Goal: Information Seeking & Learning: Compare options

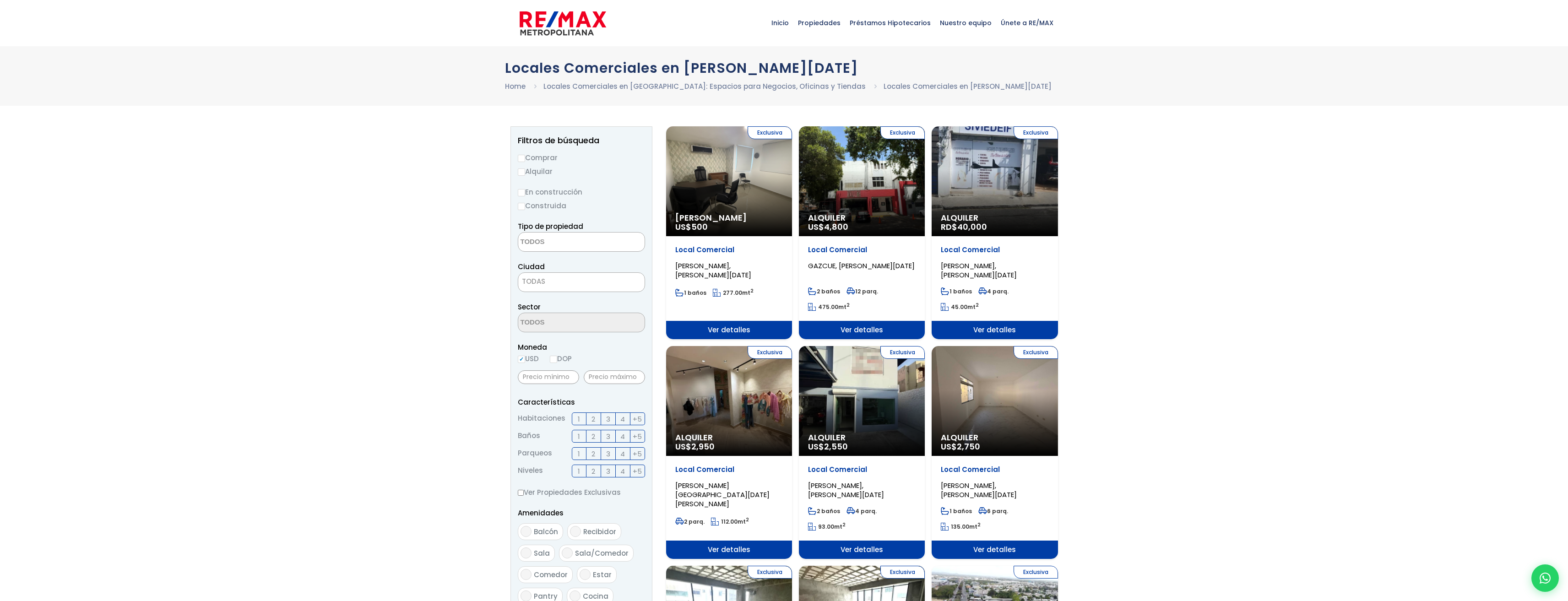
select select
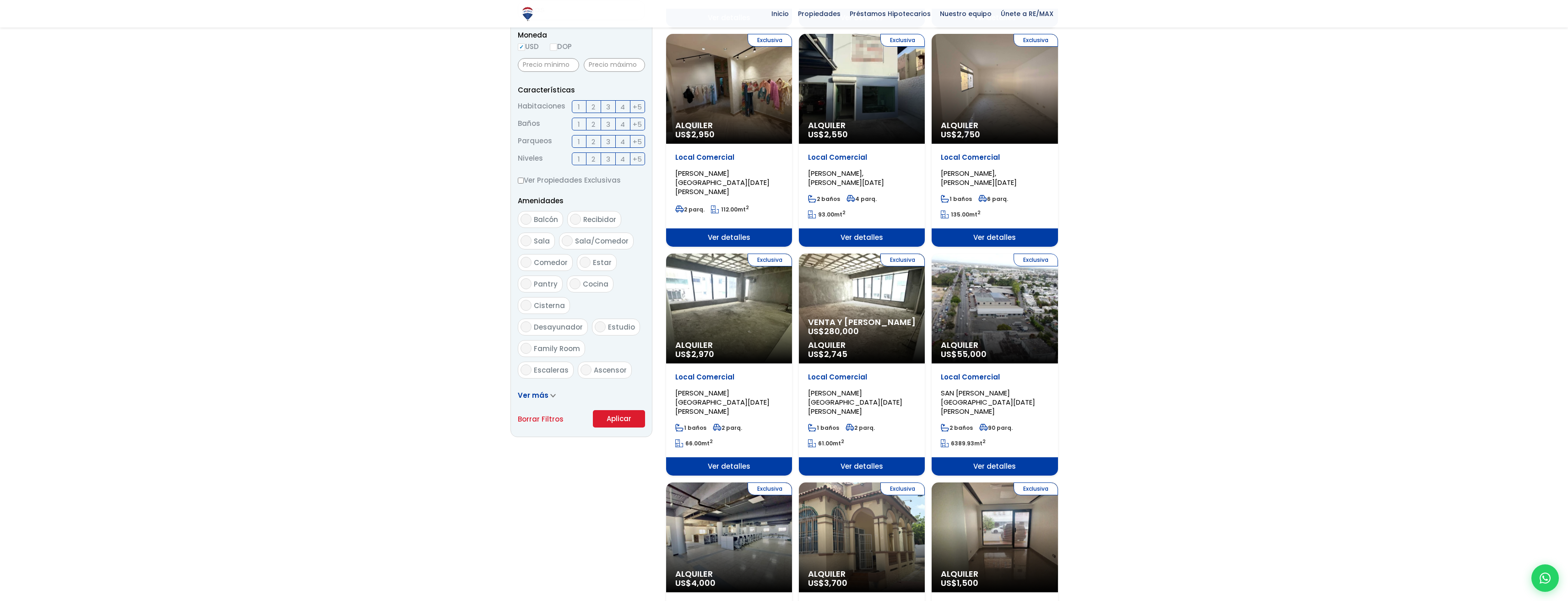
scroll to position [320, 0]
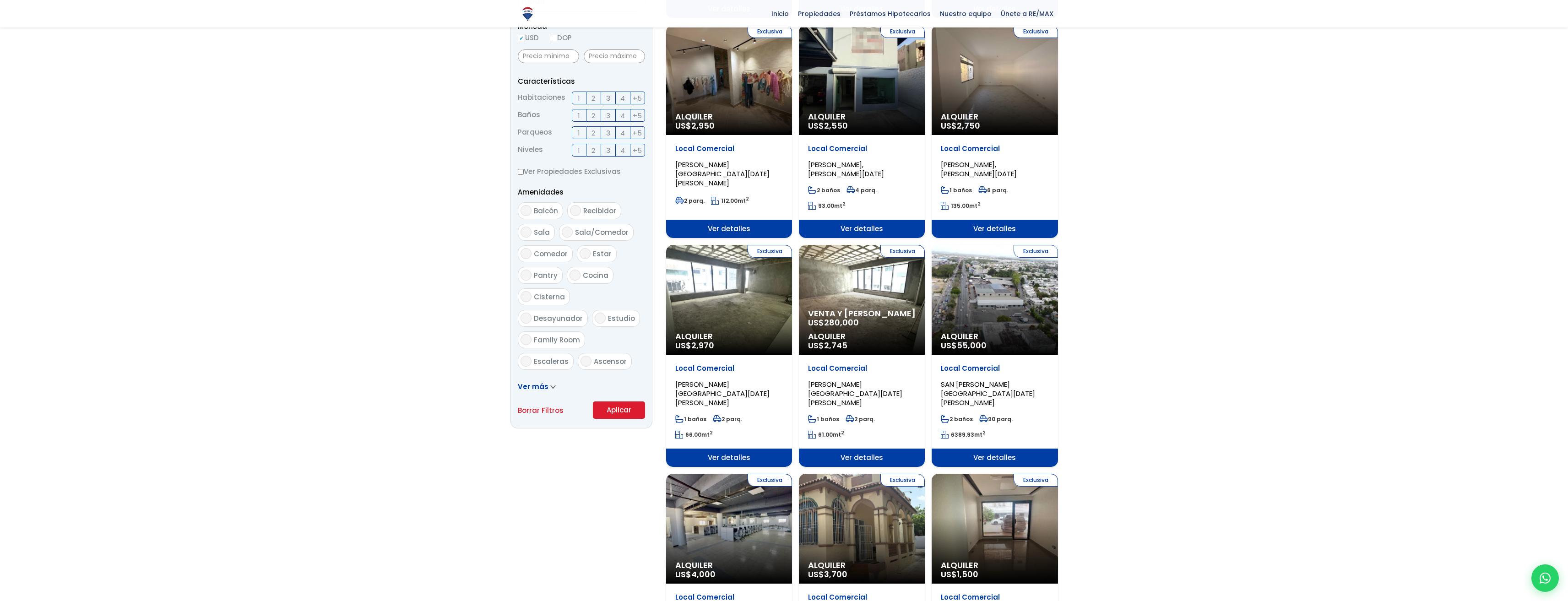
click at [737, 304] on div "Exclusiva Alquiler US$ 2,970" at bounding box center [729, 299] width 126 height 110
click at [706, 332] on span "Alquiler" at bounding box center [729, 336] width 108 height 9
click at [747, 448] on span "Ver detalles" at bounding box center [729, 457] width 126 height 18
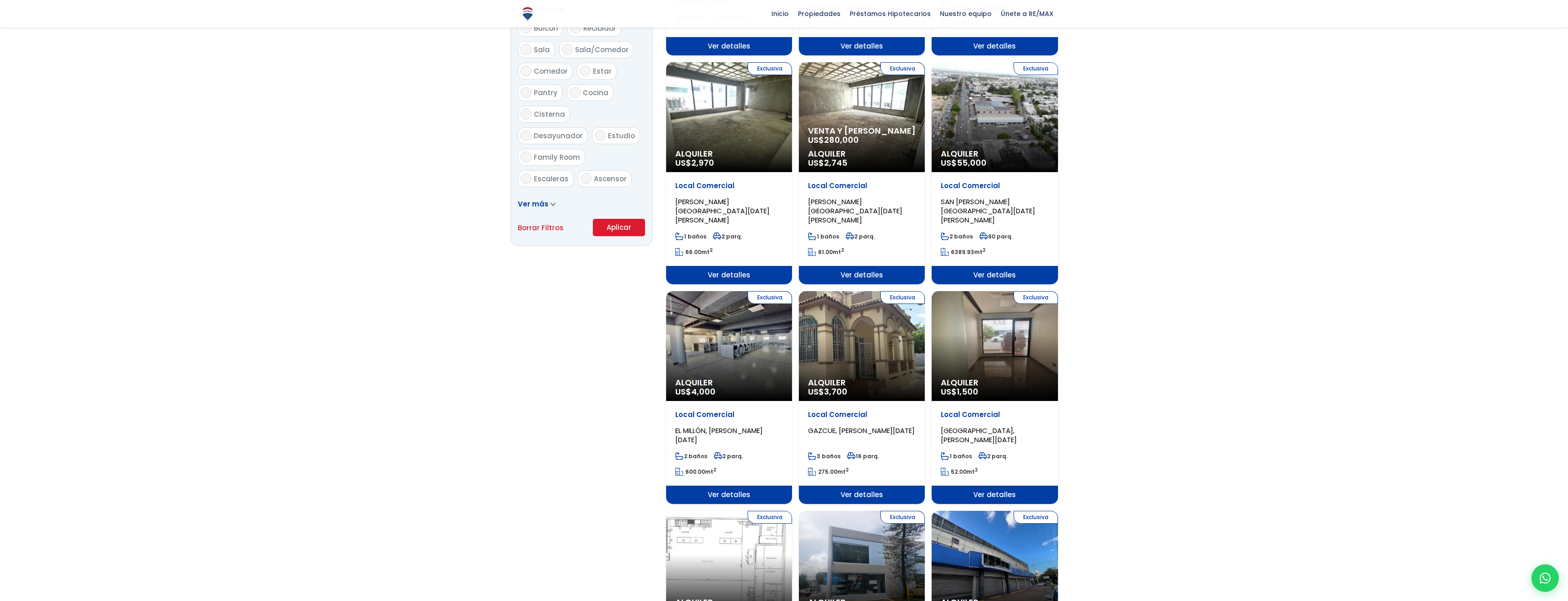
scroll to position [549, 0]
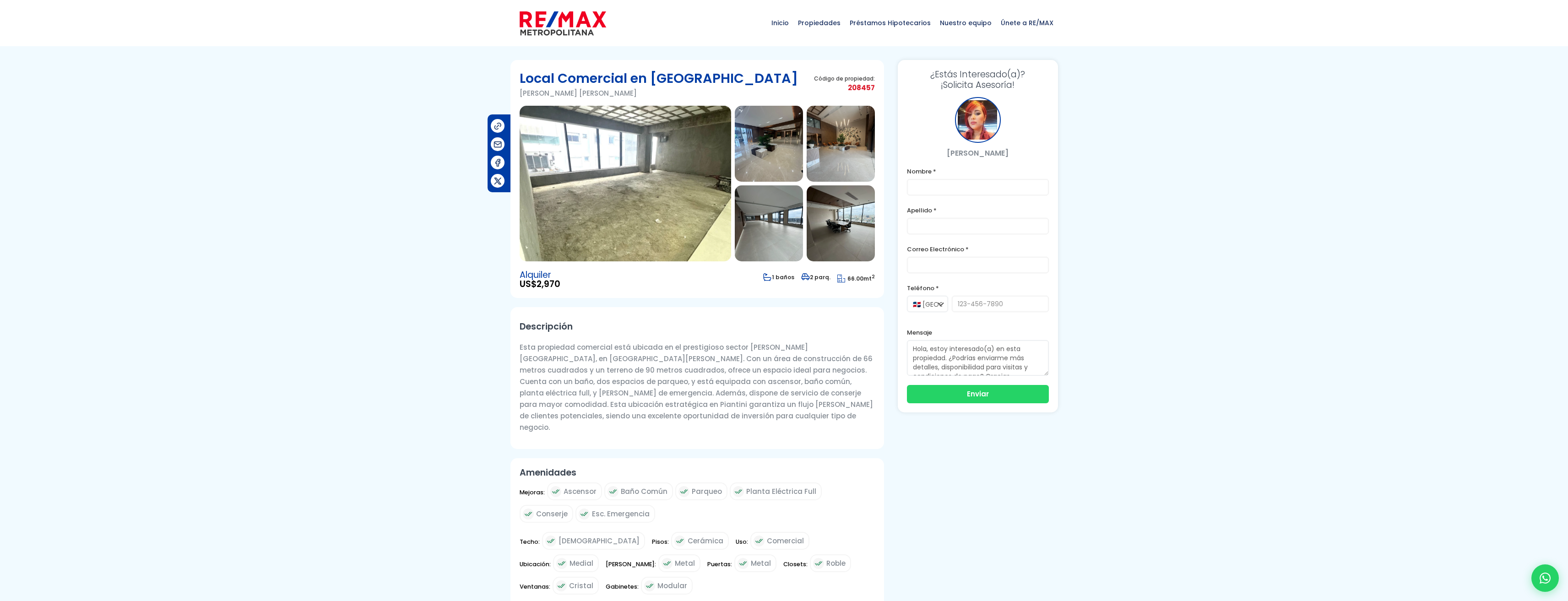
scroll to position [62, 0]
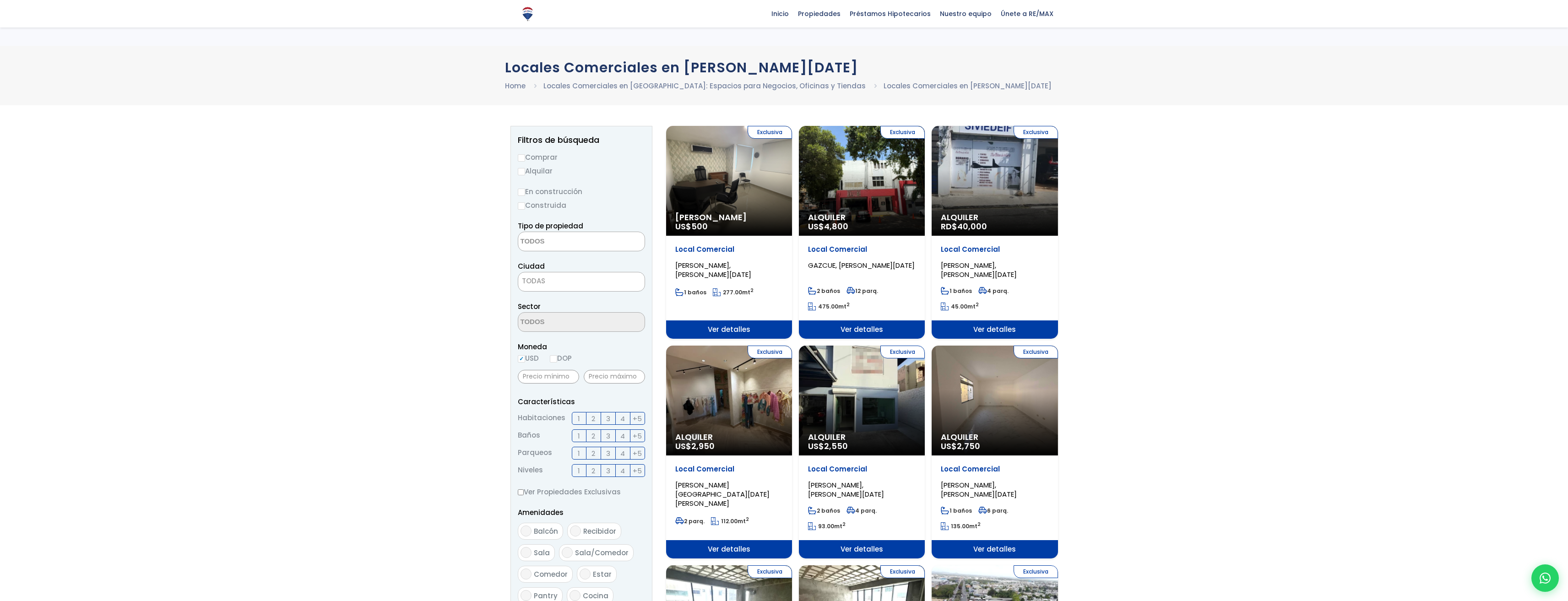
select select
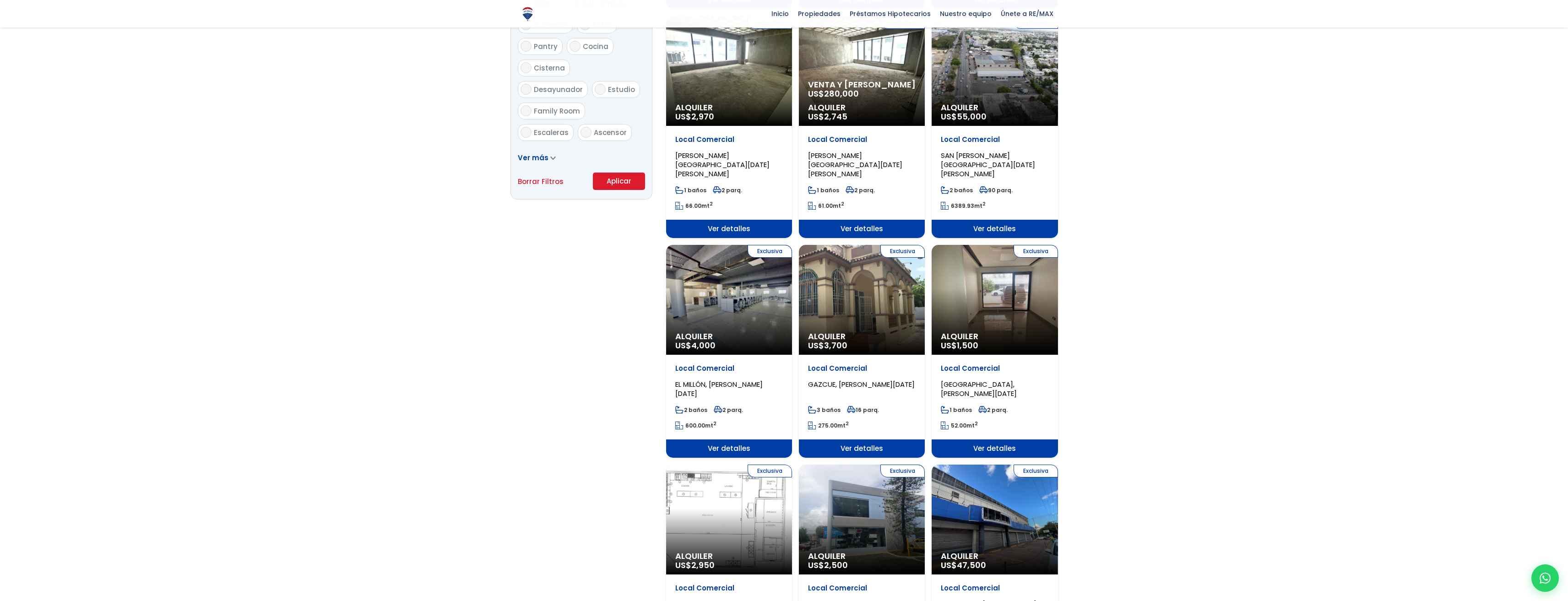
click at [725, 297] on div "Exclusiva Alquiler US$ 4,000" at bounding box center [729, 299] width 126 height 110
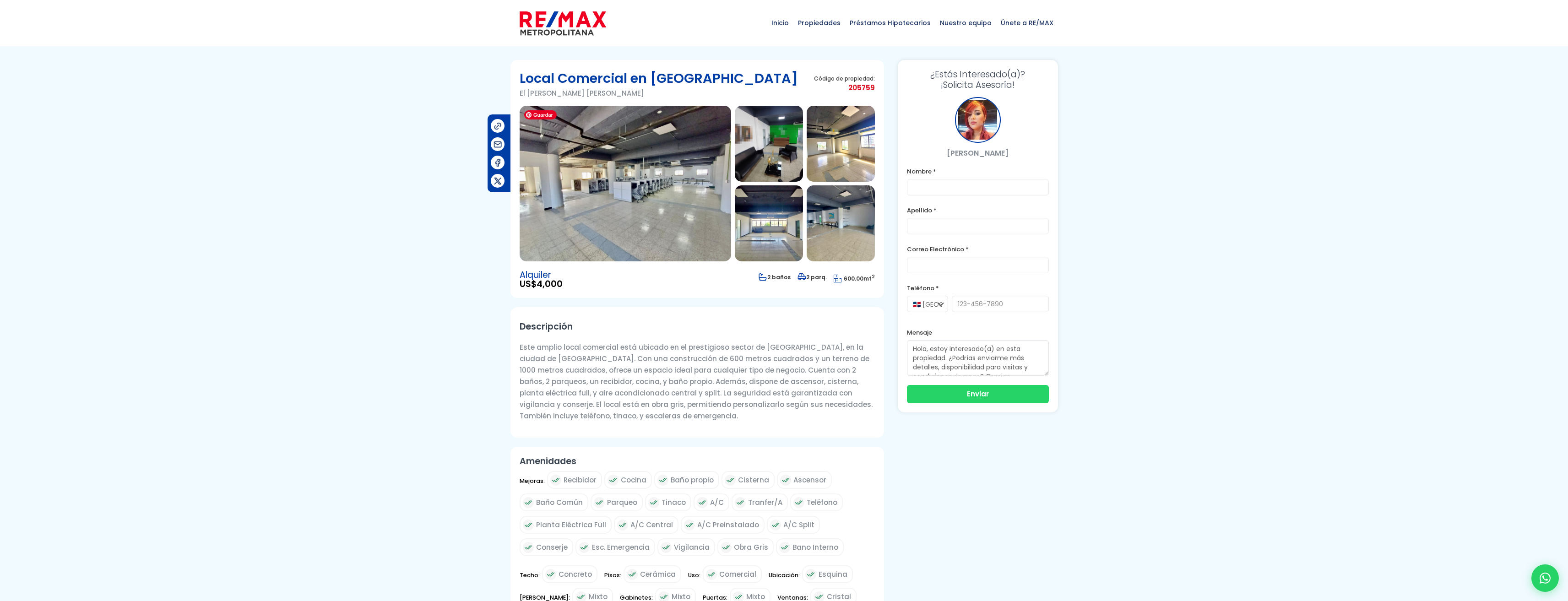
click at [640, 215] on img at bounding box center [625, 184] width 211 height 156
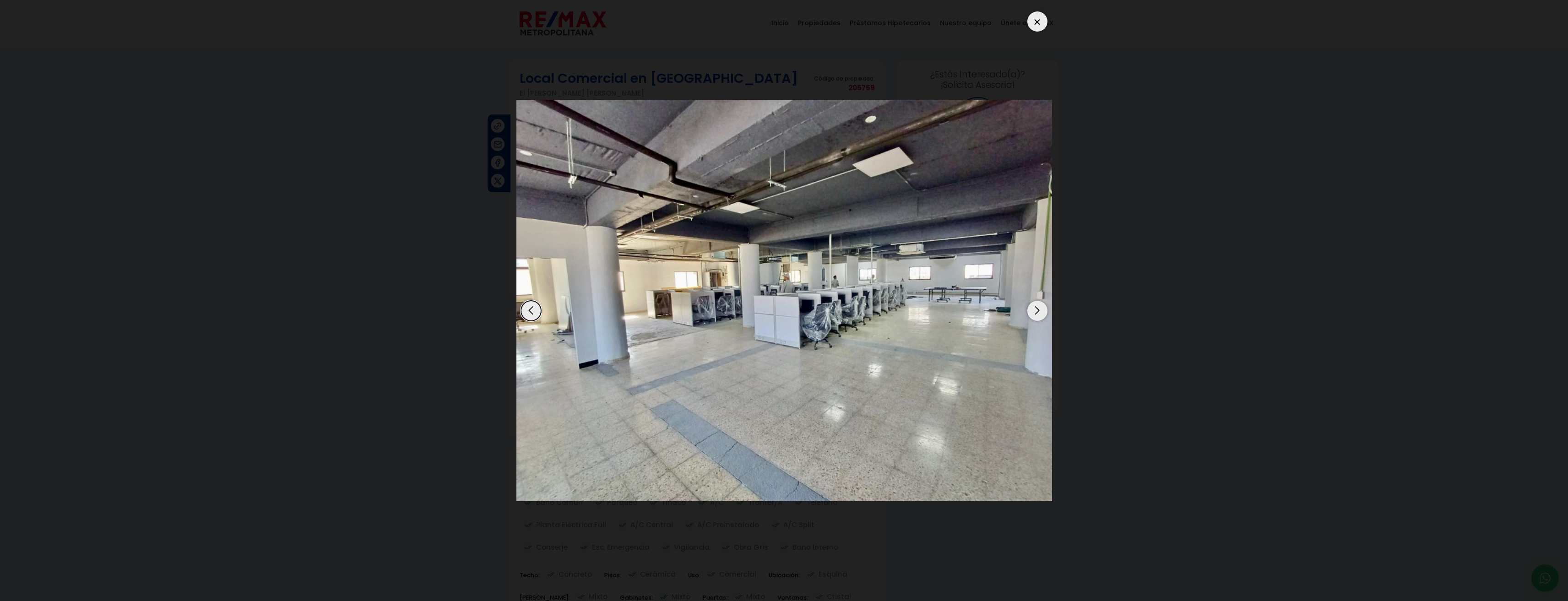
click at [1038, 311] on div "Next slide" at bounding box center [1037, 310] width 20 height 20
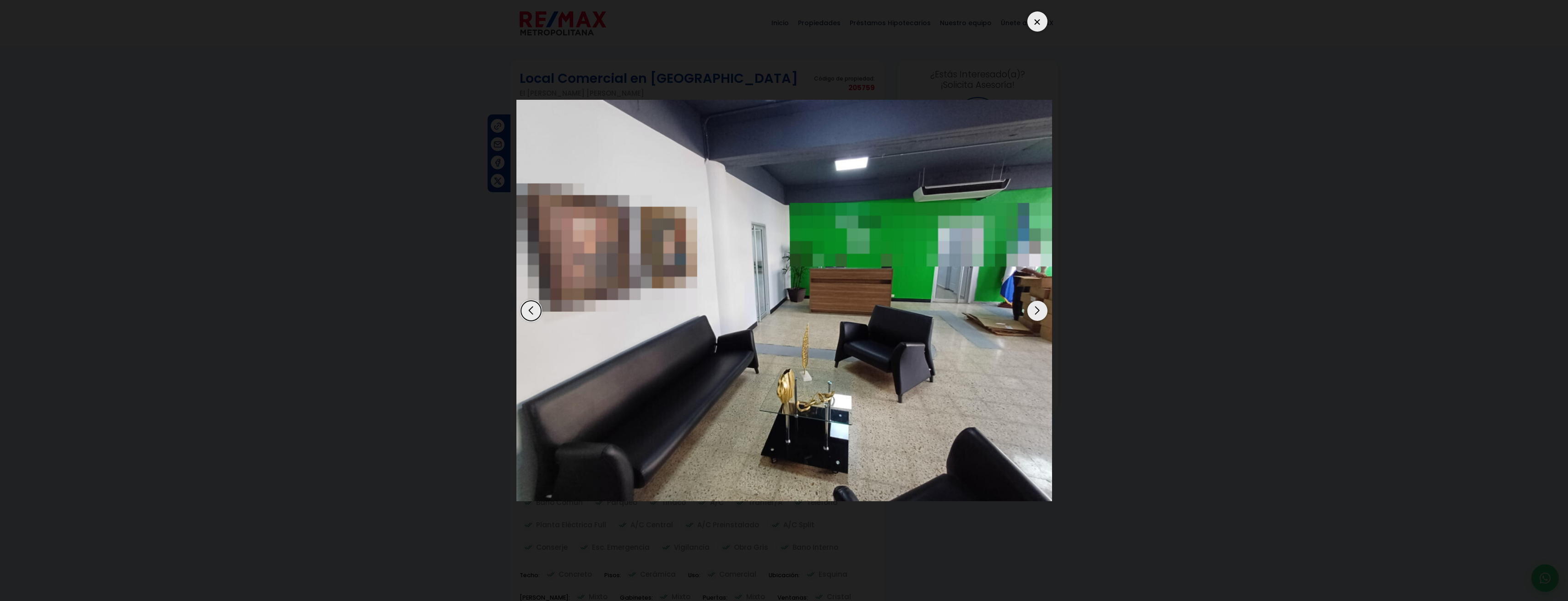
click at [1033, 310] on div "Next slide" at bounding box center [1037, 310] width 20 height 20
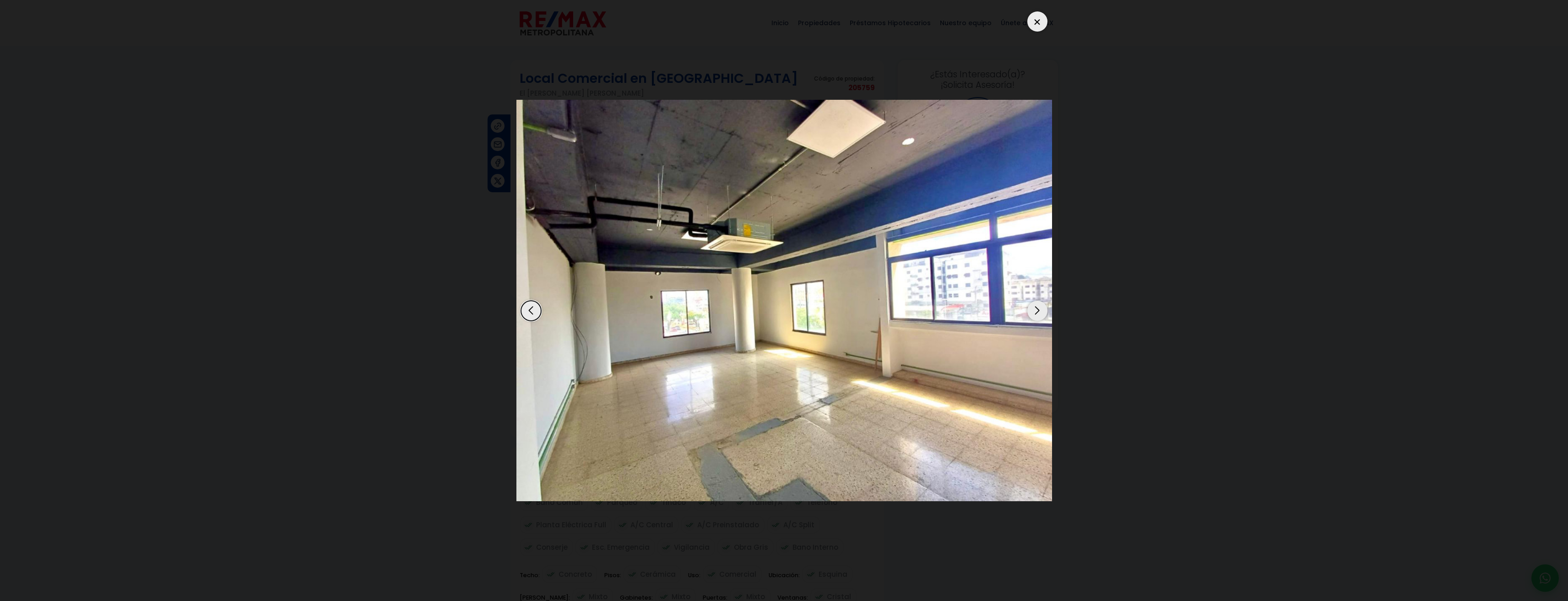
click at [1033, 310] on div "Next slide" at bounding box center [1037, 310] width 20 height 20
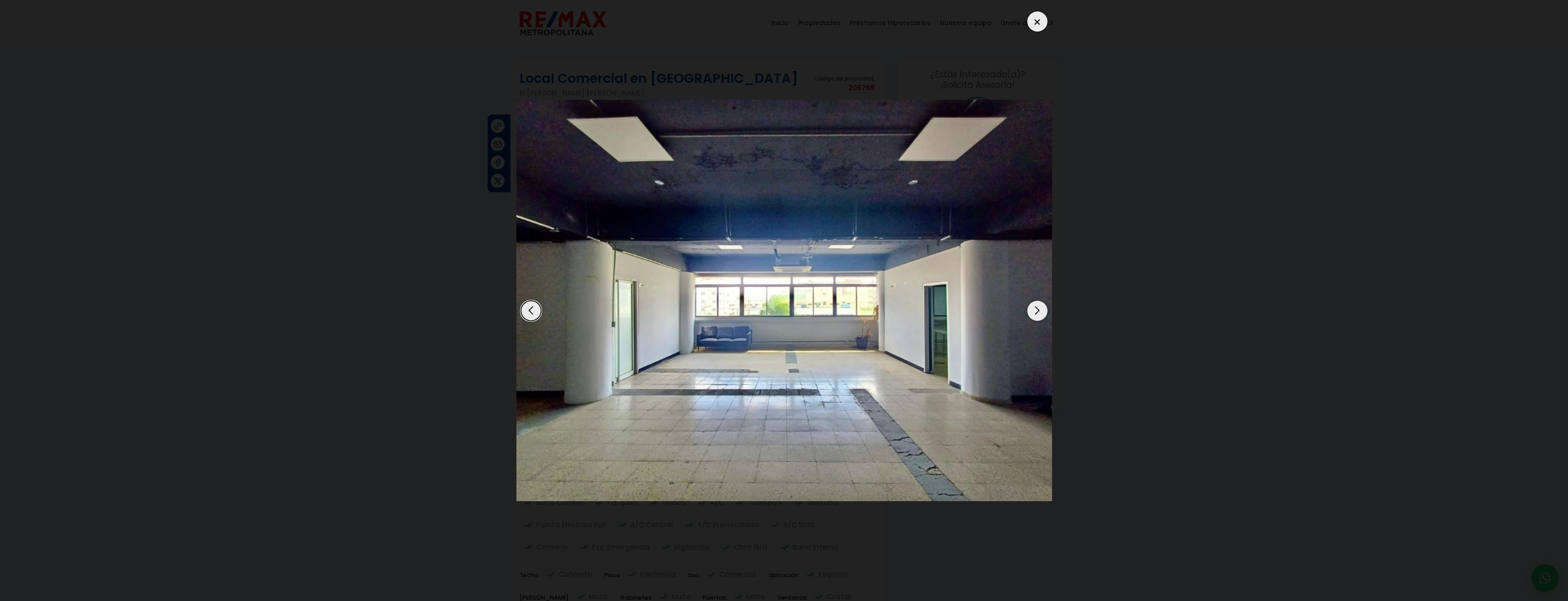
click at [1033, 310] on div "Next slide" at bounding box center [1037, 310] width 20 height 20
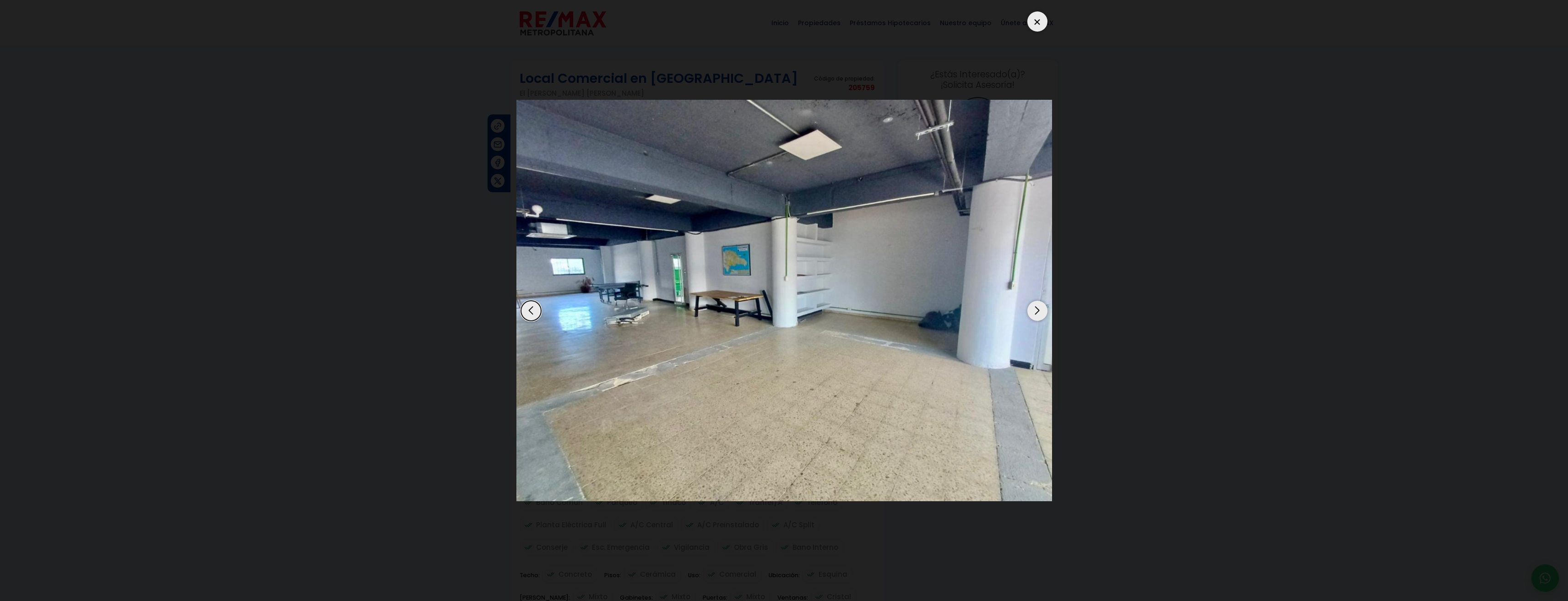
click at [1037, 21] on div at bounding box center [1037, 21] width 20 height 20
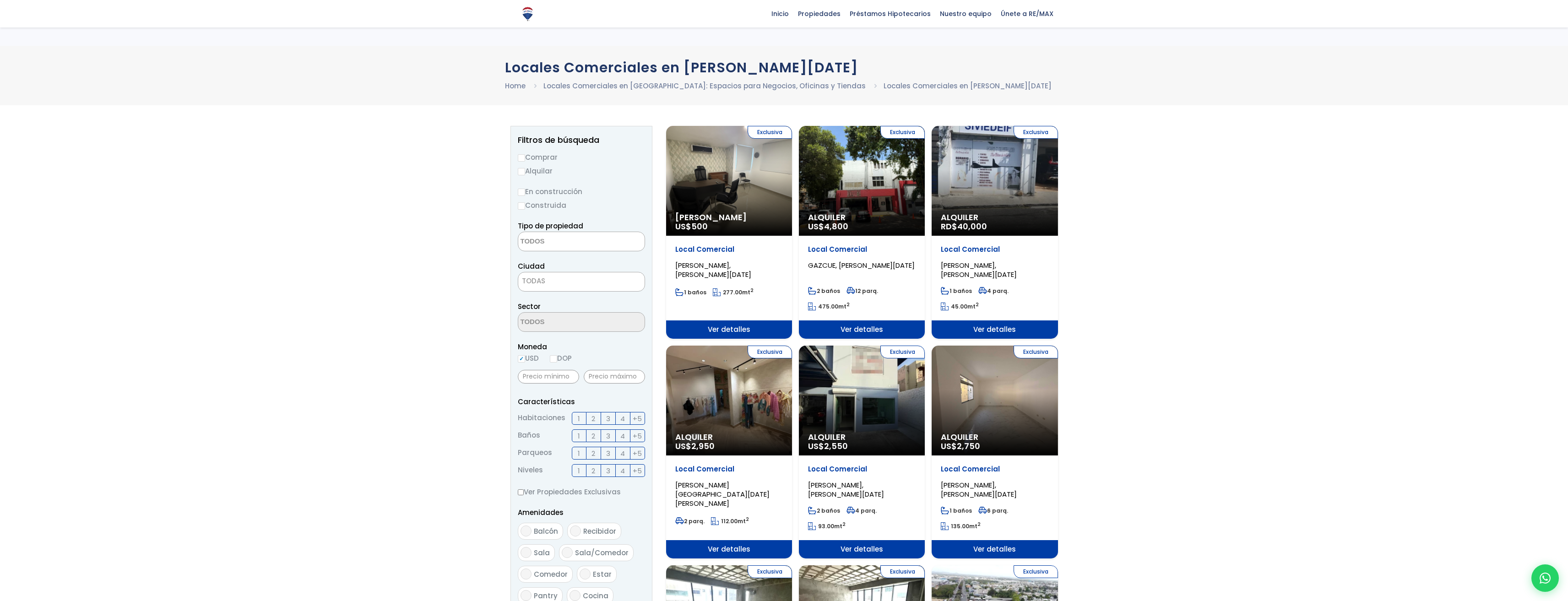
select select
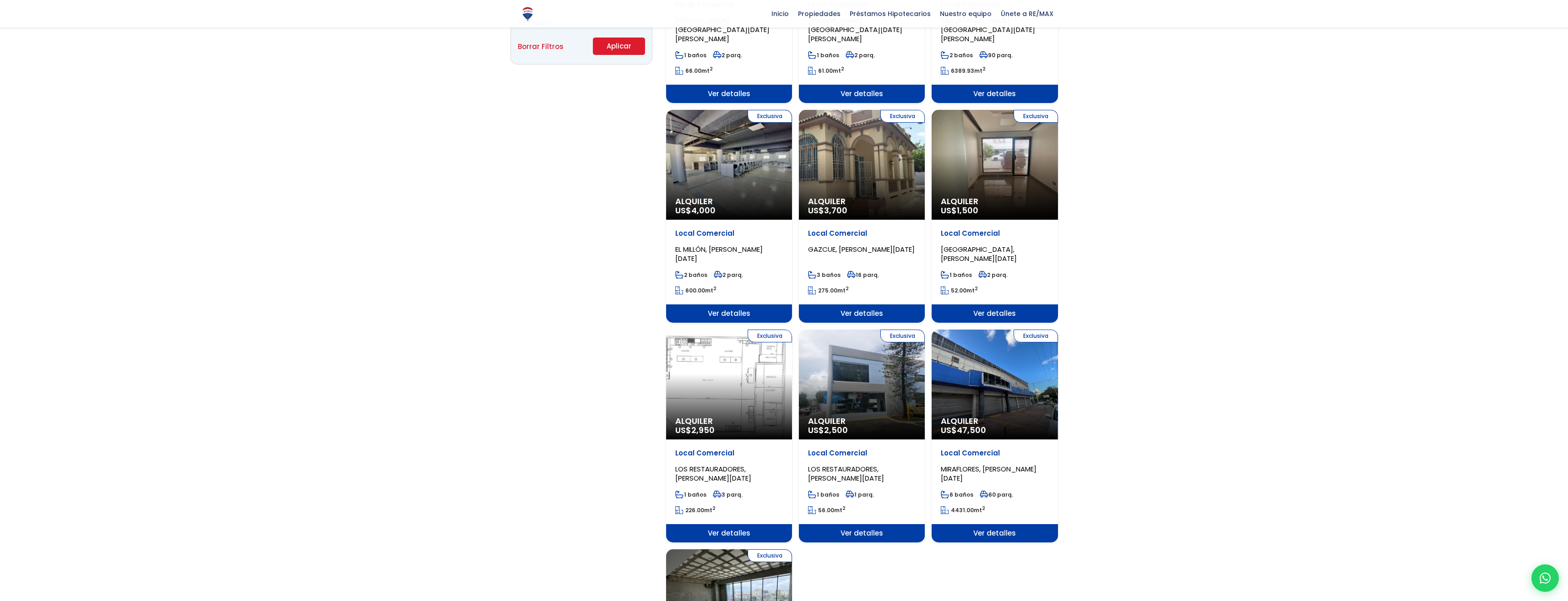
scroll to position [686, 0]
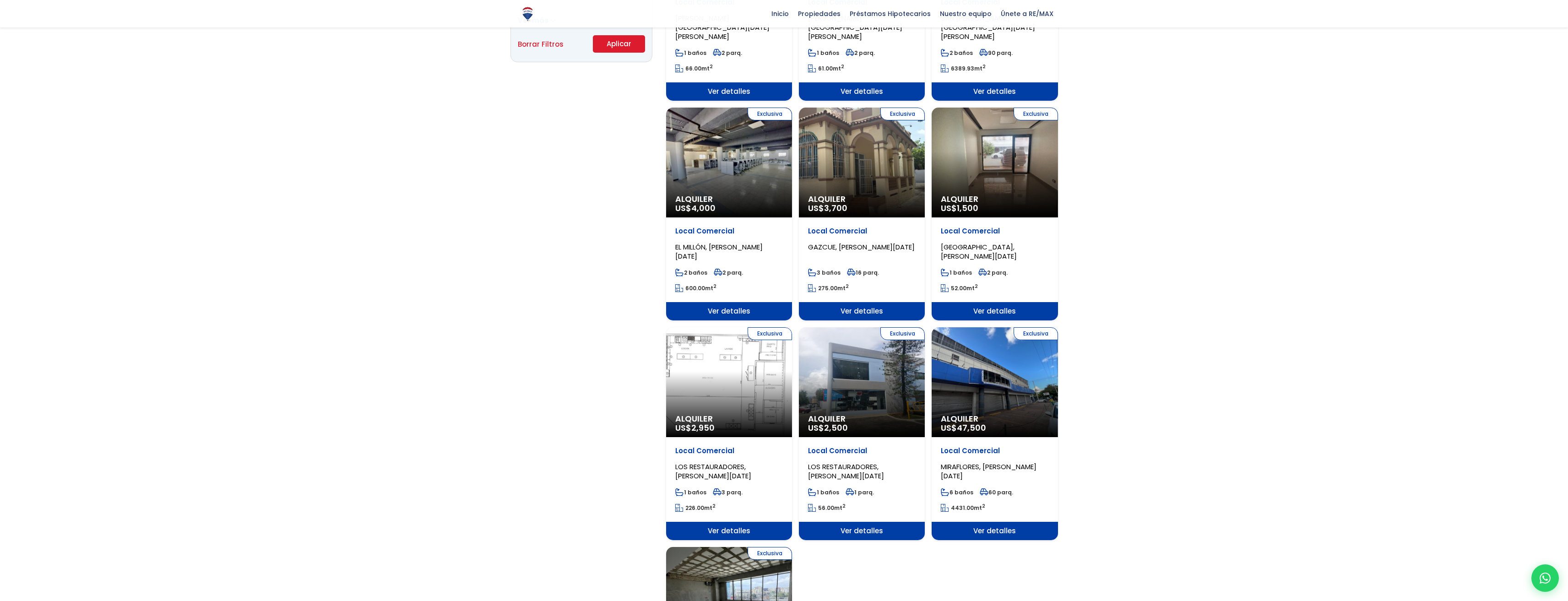
click at [871, 398] on div "Exclusiva Alquiler US$ 2,500" at bounding box center [861, 382] width 126 height 110
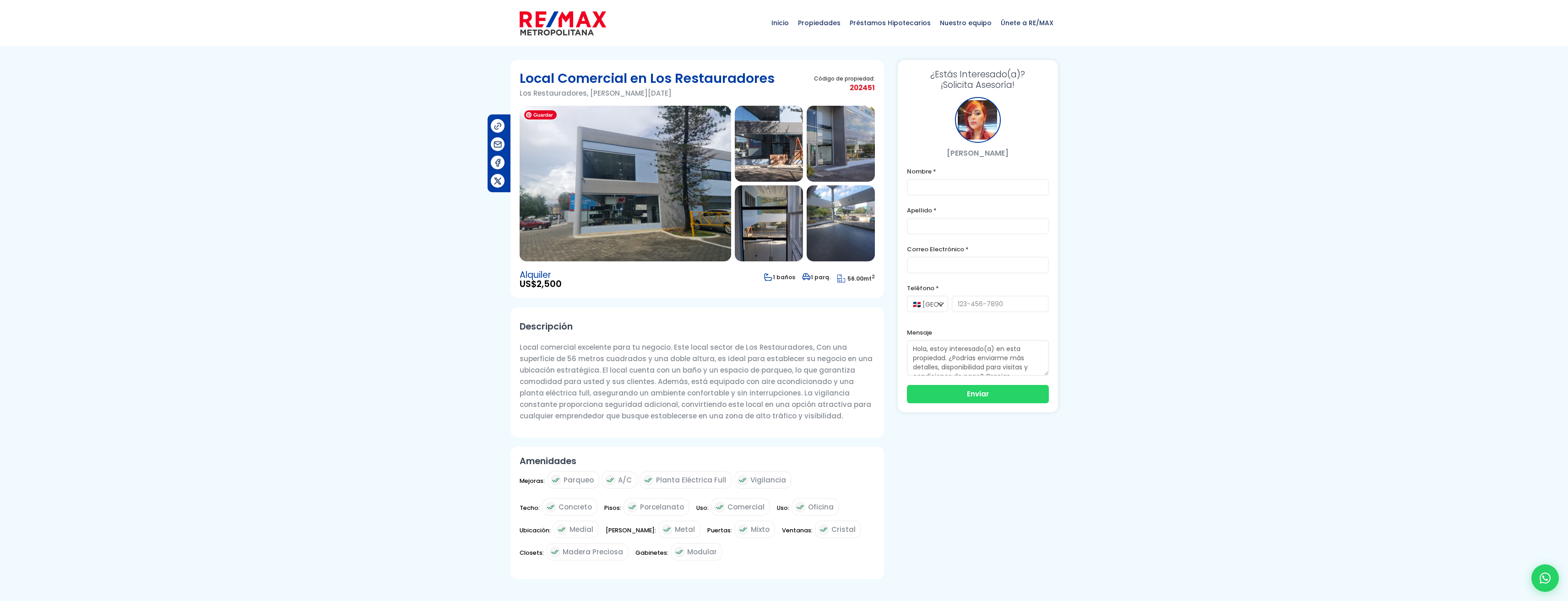
click at [659, 230] on img at bounding box center [625, 184] width 211 height 156
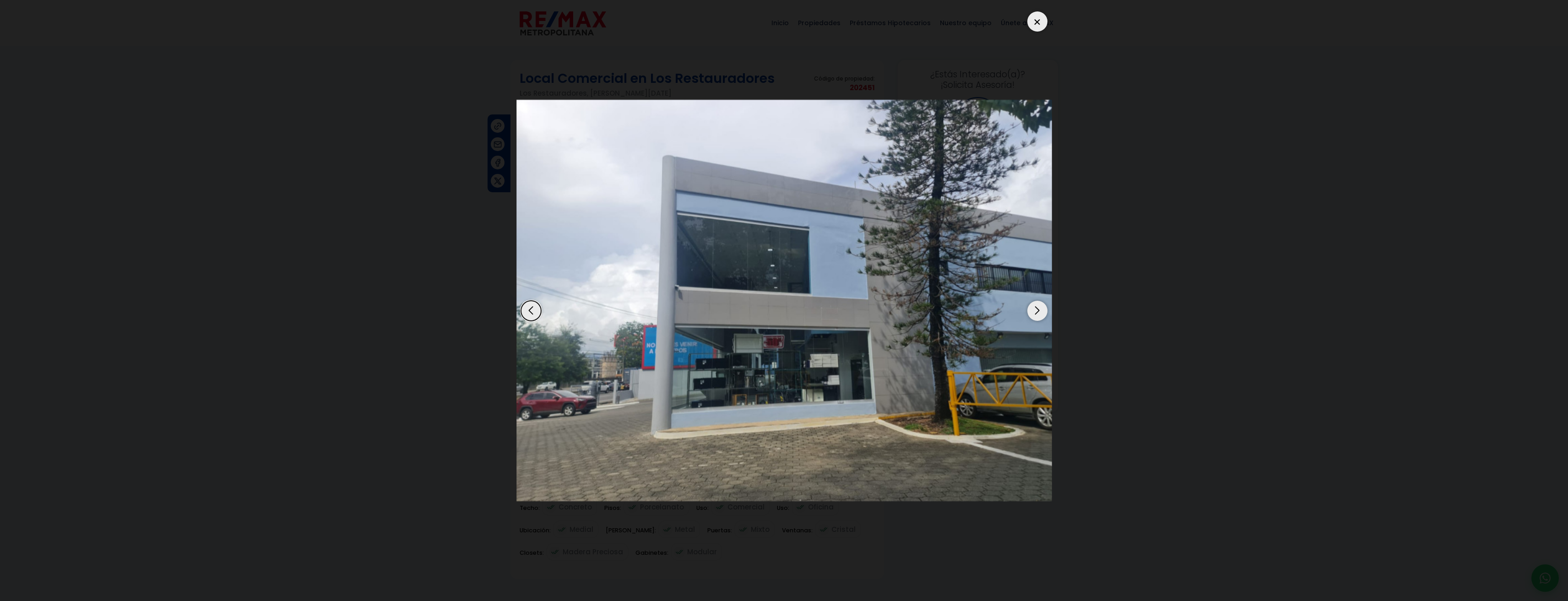
click at [1035, 308] on div "Next slide" at bounding box center [1037, 310] width 20 height 20
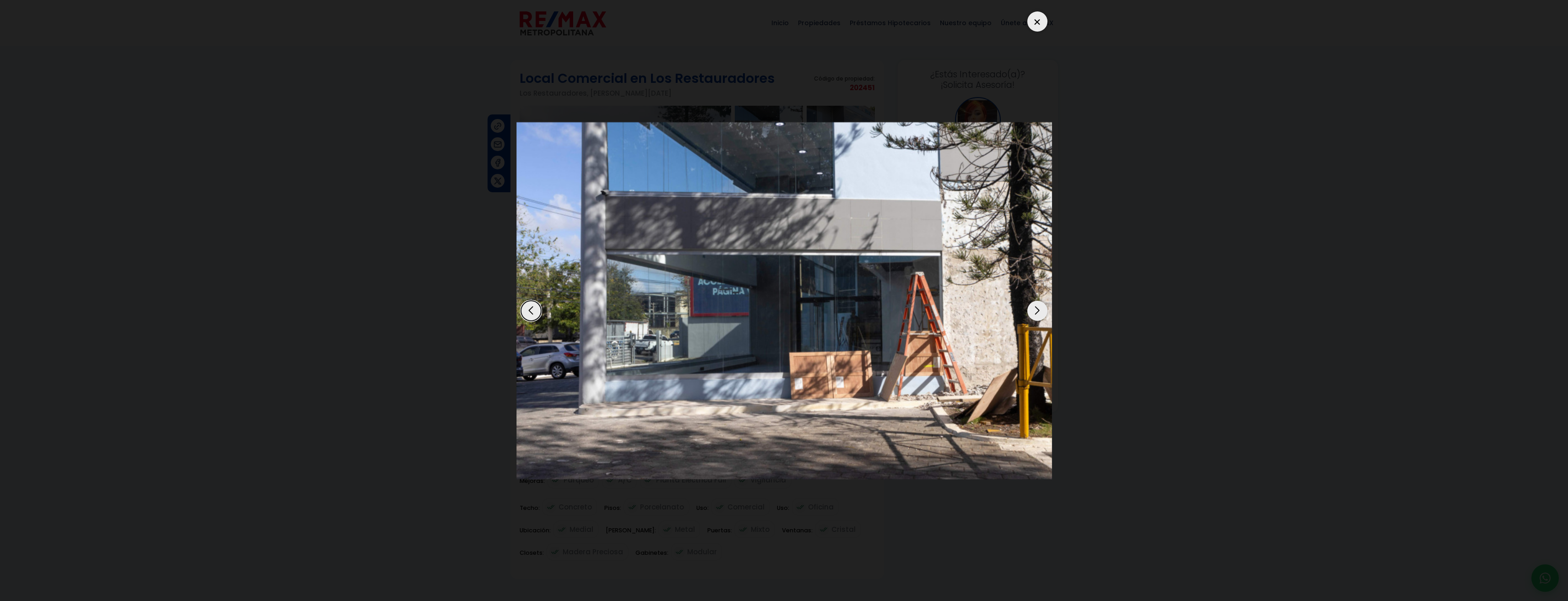
click at [1035, 308] on div "Next slide" at bounding box center [1037, 310] width 20 height 20
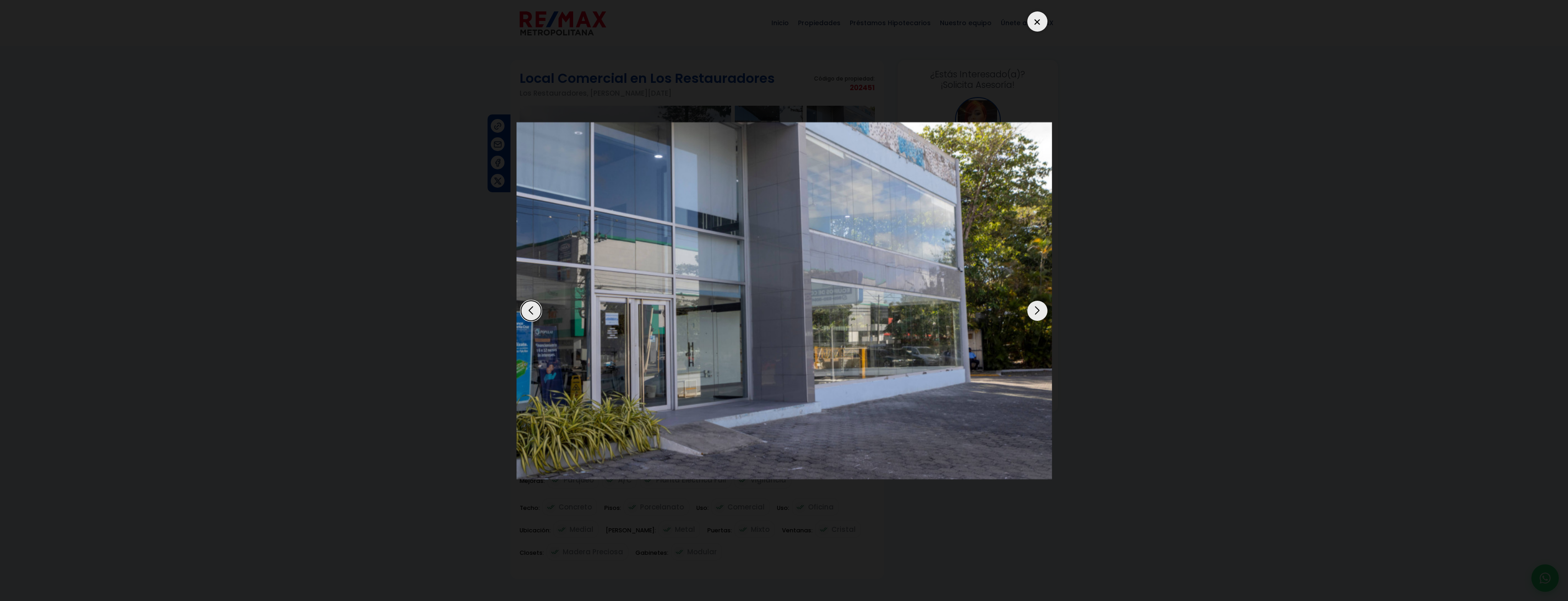
click at [1038, 23] on div at bounding box center [1037, 21] width 20 height 20
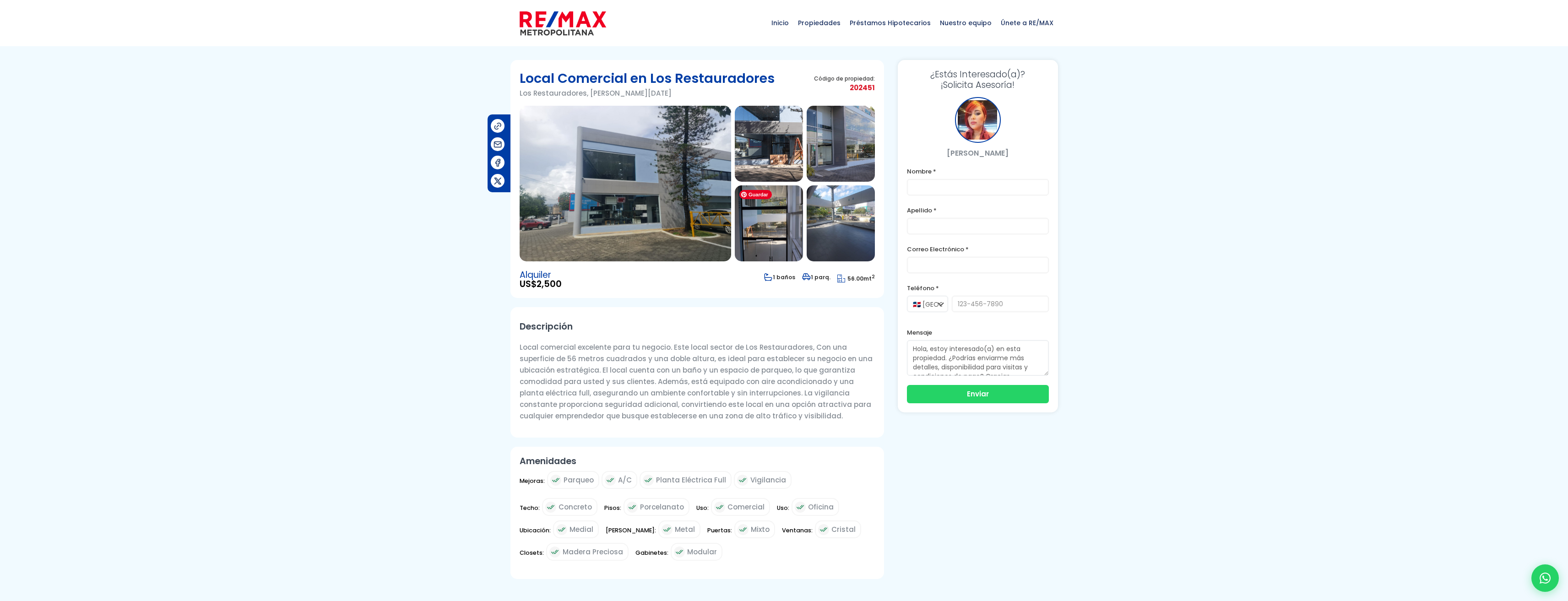
click at [784, 232] on img at bounding box center [769, 223] width 68 height 76
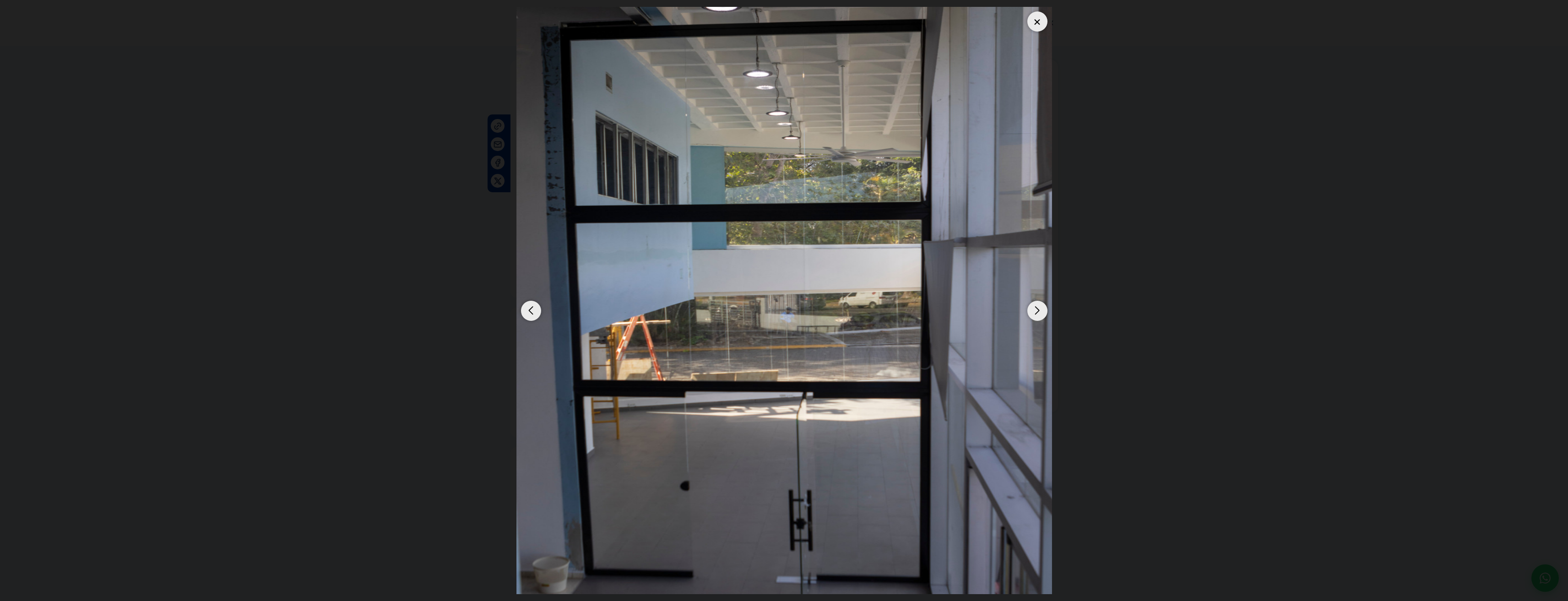
click at [1045, 309] on div "Next slide" at bounding box center [1037, 310] width 20 height 20
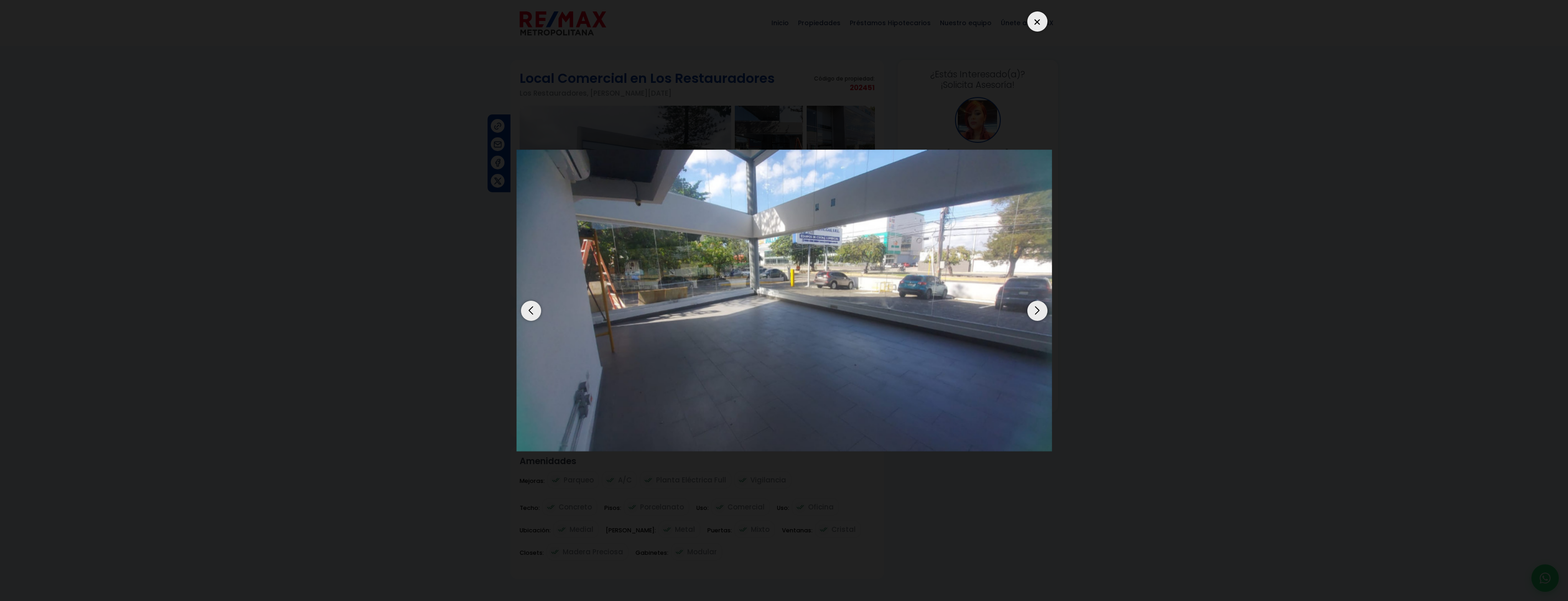
click at [1046, 309] on div "Next slide" at bounding box center [1037, 310] width 20 height 20
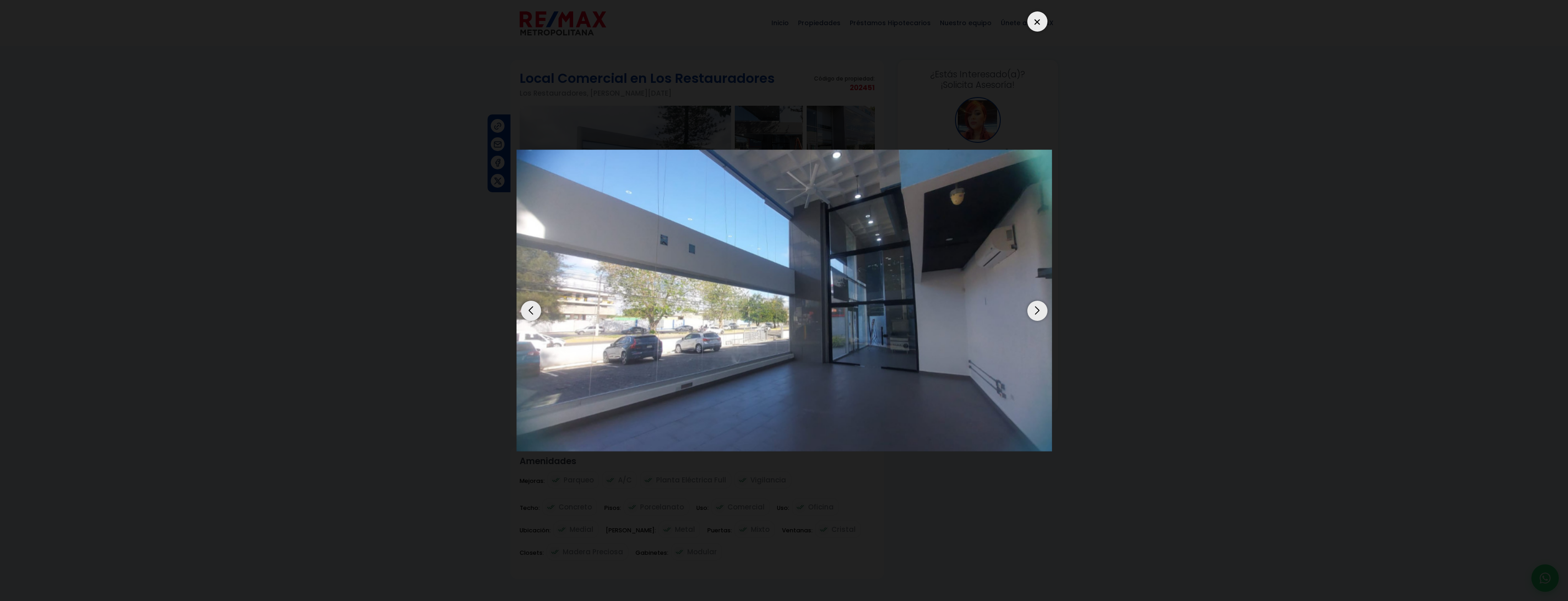
click at [1046, 309] on div "Next slide" at bounding box center [1037, 310] width 20 height 20
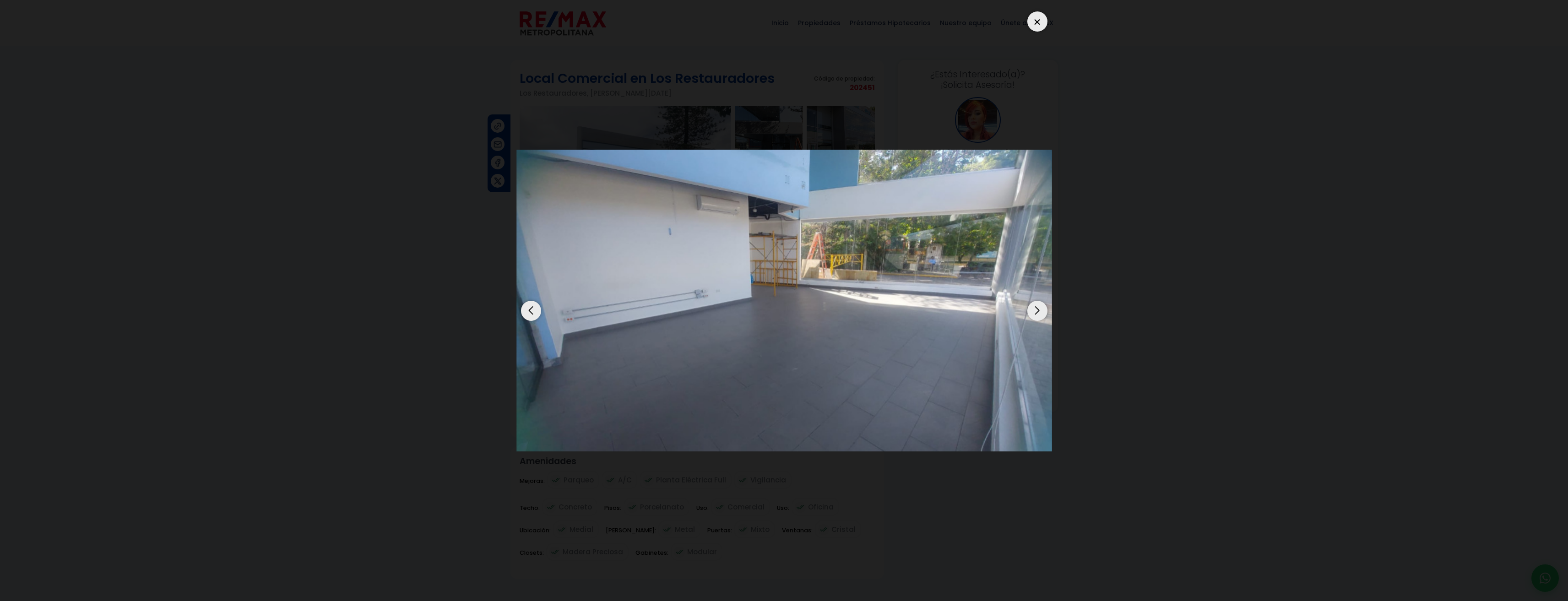
click at [1046, 309] on div "Next slide" at bounding box center [1037, 310] width 20 height 20
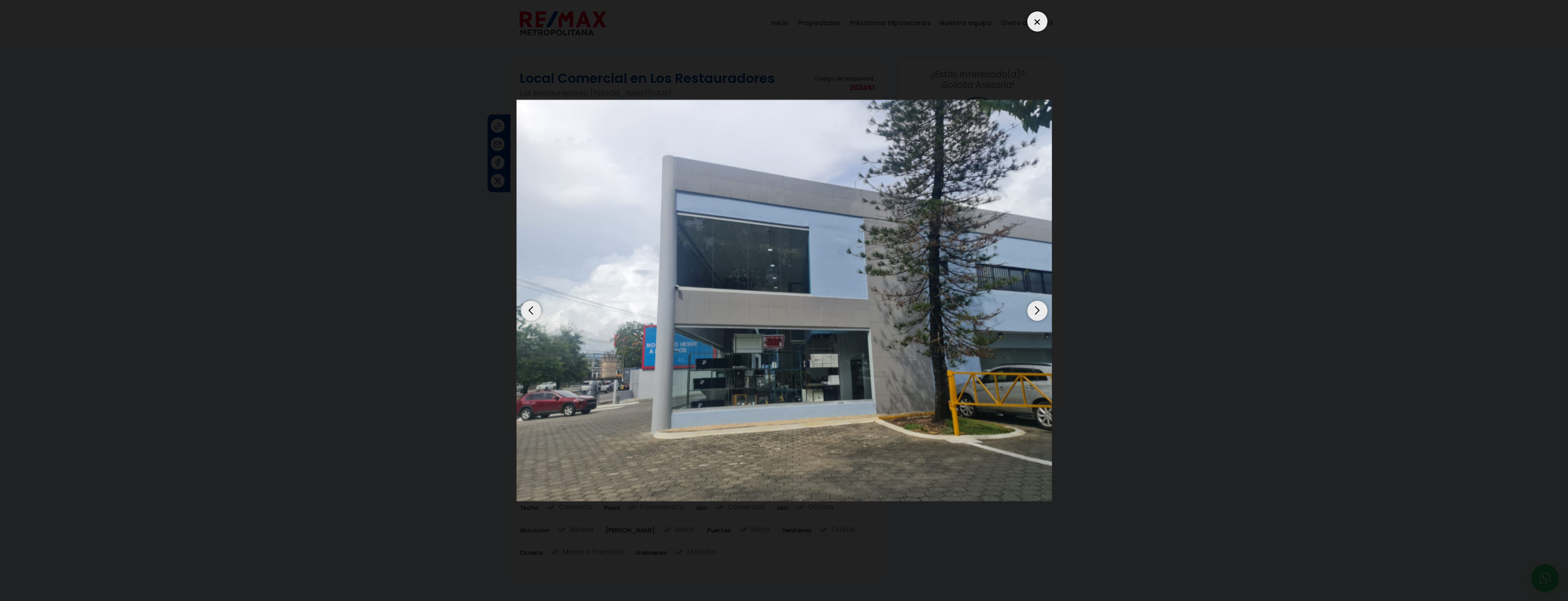
click at [1039, 26] on div at bounding box center [1037, 21] width 20 height 20
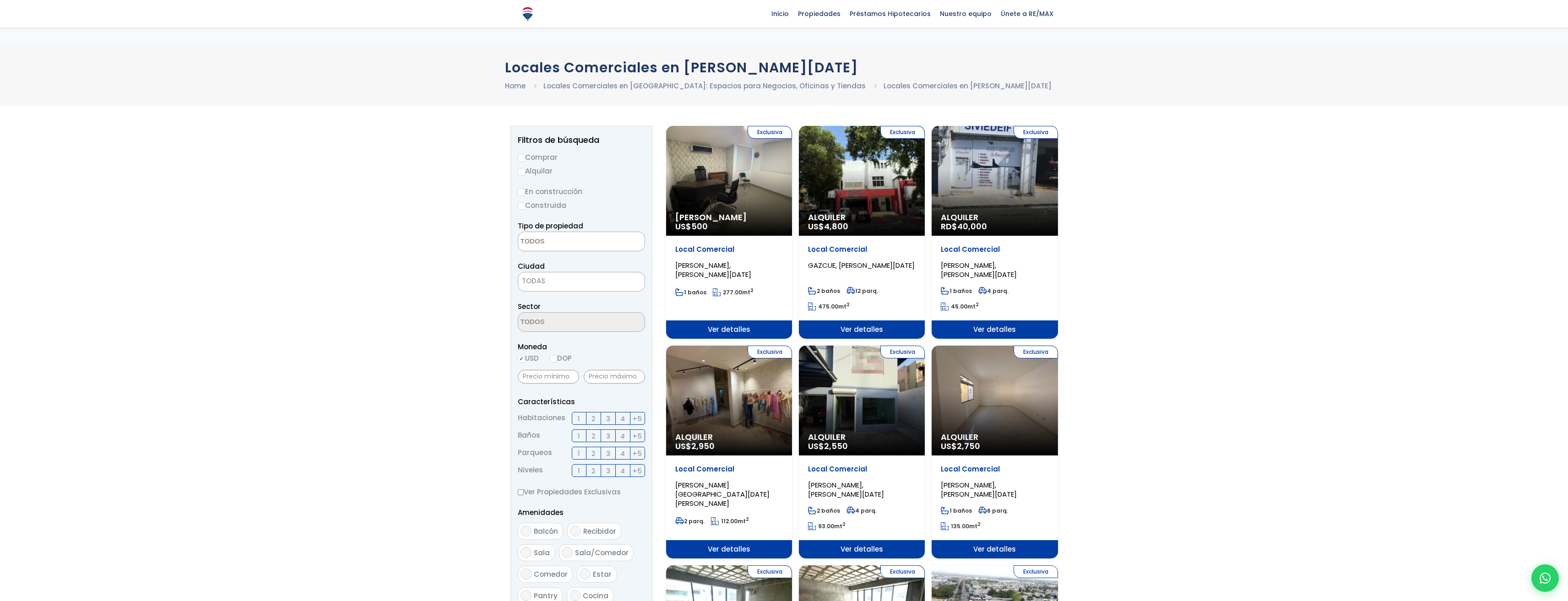
select select
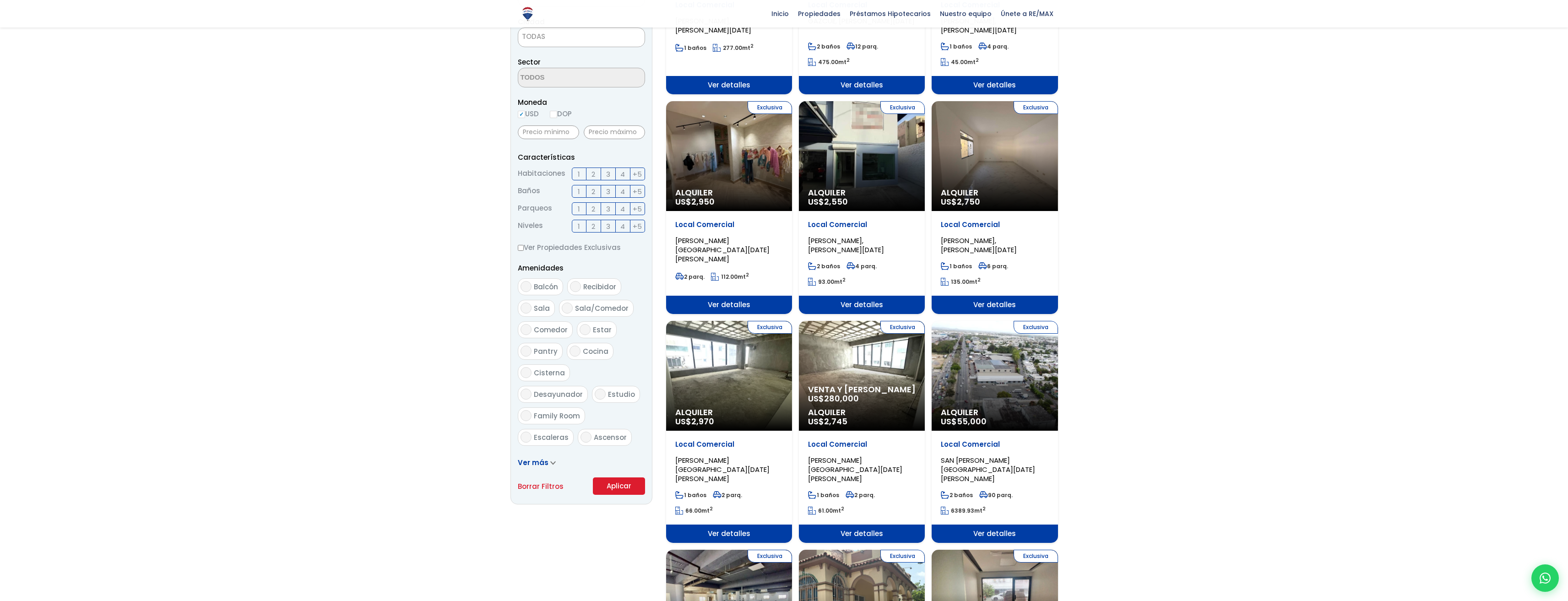
scroll to position [229, 0]
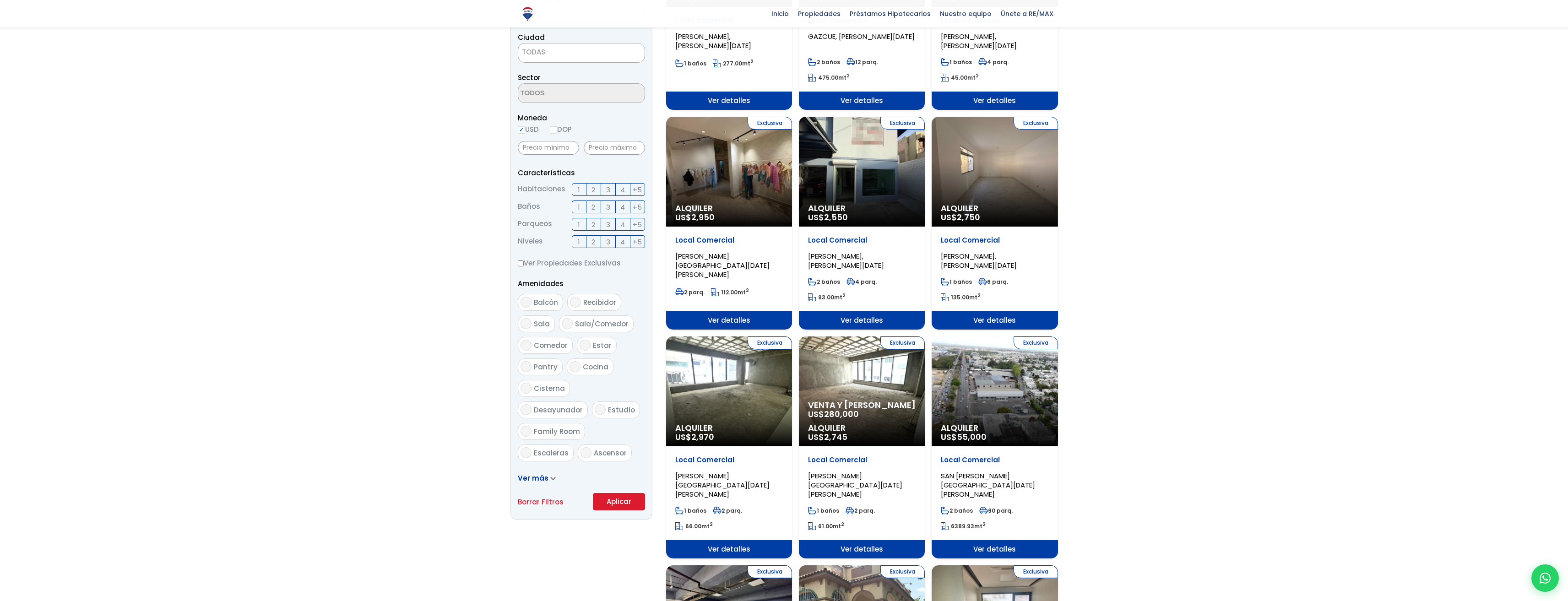
click at [723, 417] on div "Exclusiva Alquiler US$ 2,970" at bounding box center [729, 391] width 126 height 110
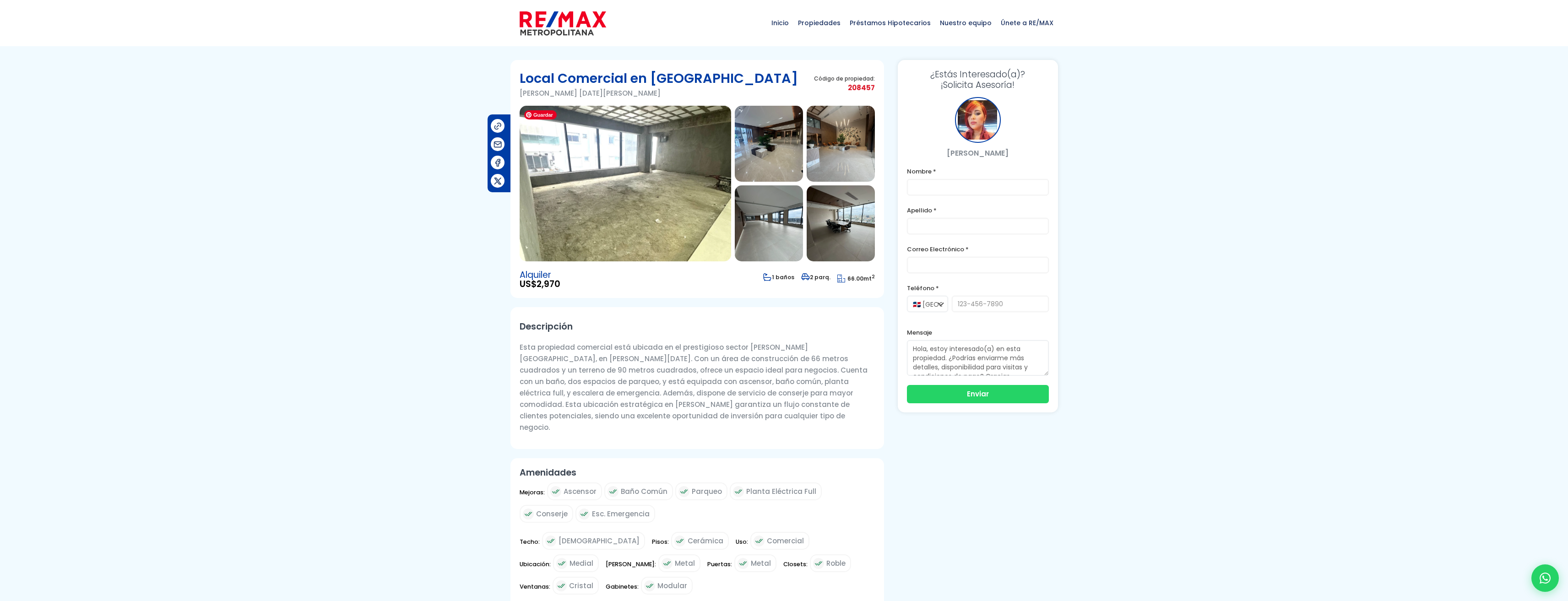
click at [615, 173] on img at bounding box center [625, 184] width 211 height 156
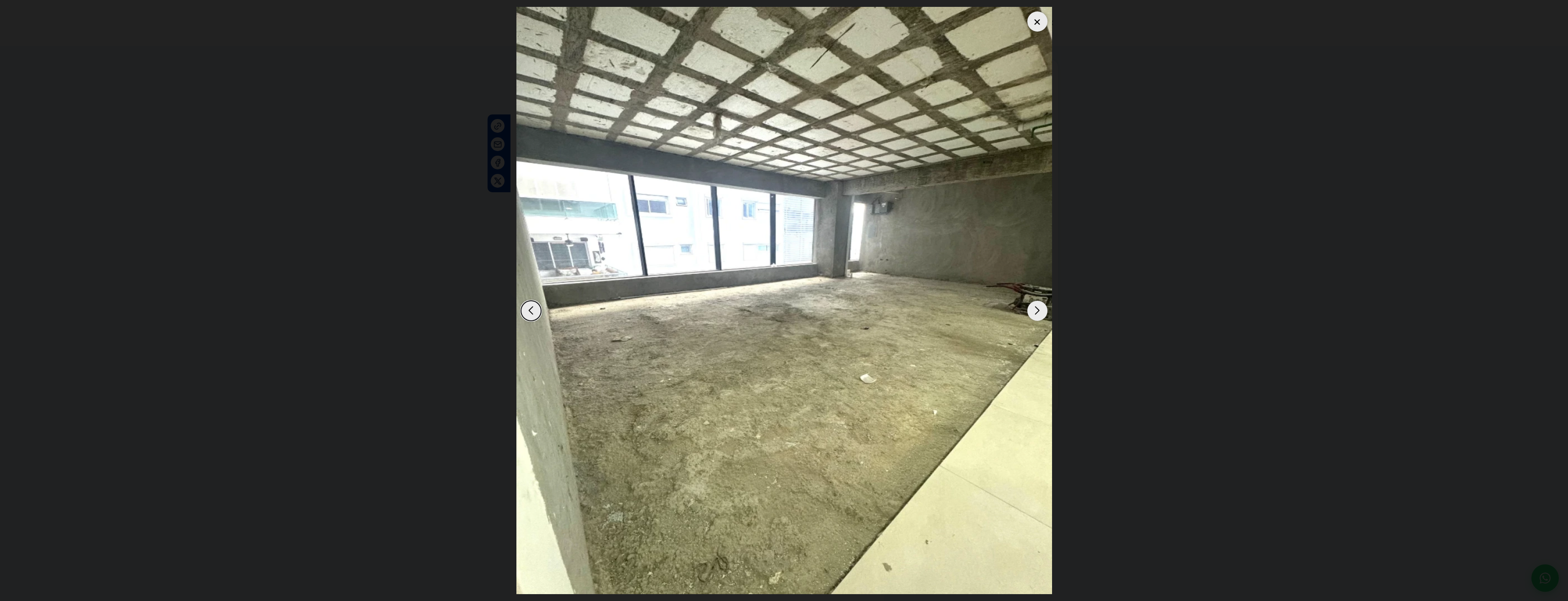
click at [1034, 304] on div "Next slide" at bounding box center [1037, 310] width 20 height 20
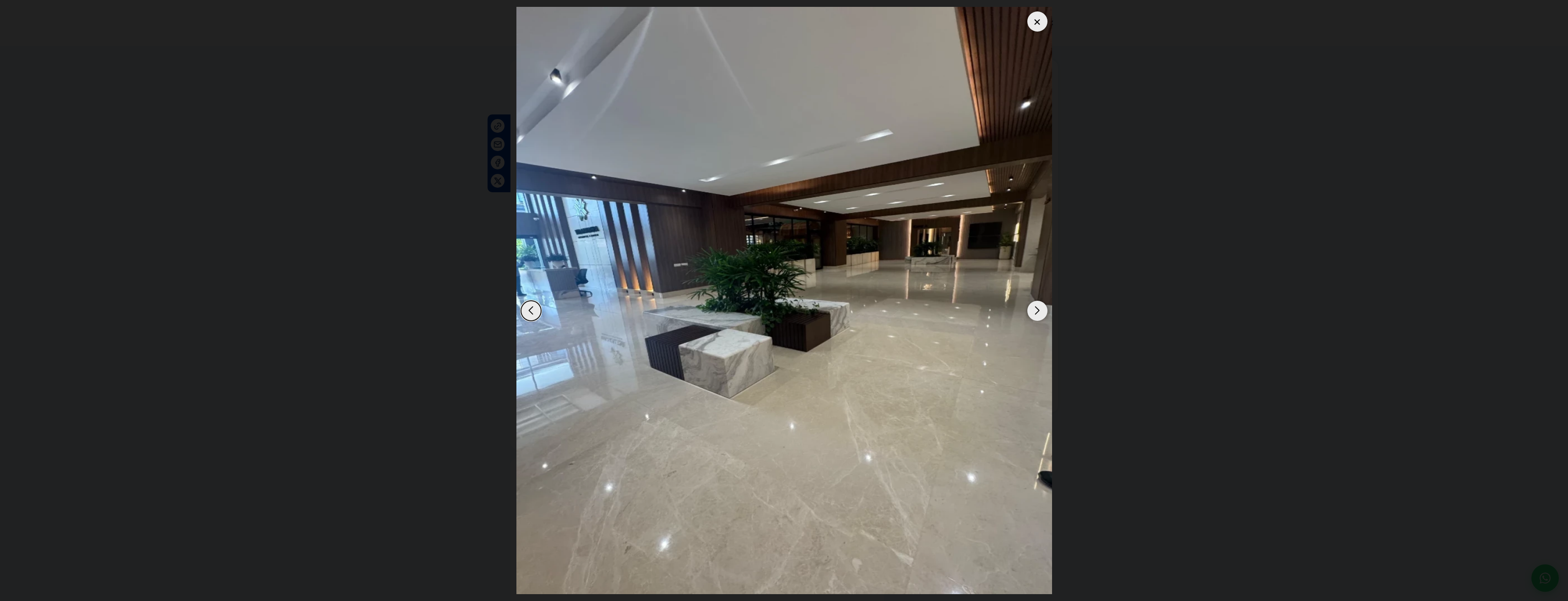
click at [1037, 311] on div "Next slide" at bounding box center [1037, 310] width 20 height 20
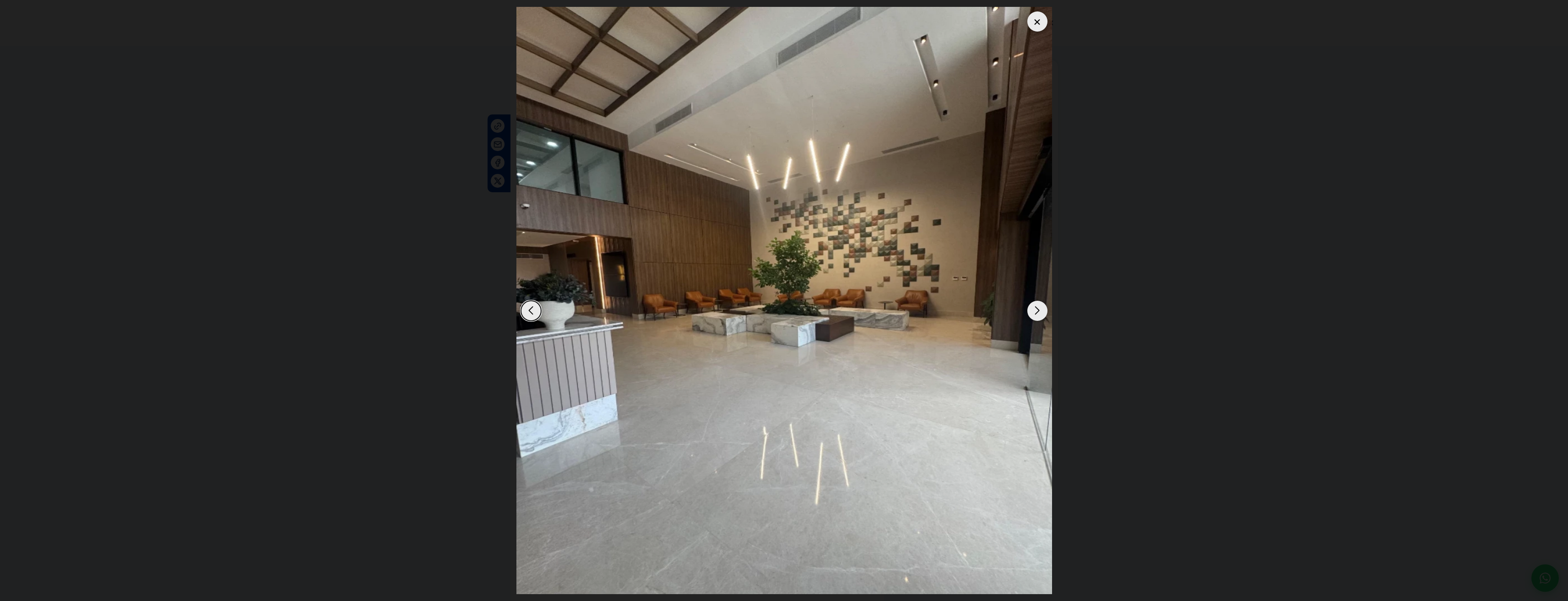
click at [1037, 311] on div "Next slide" at bounding box center [1037, 310] width 20 height 20
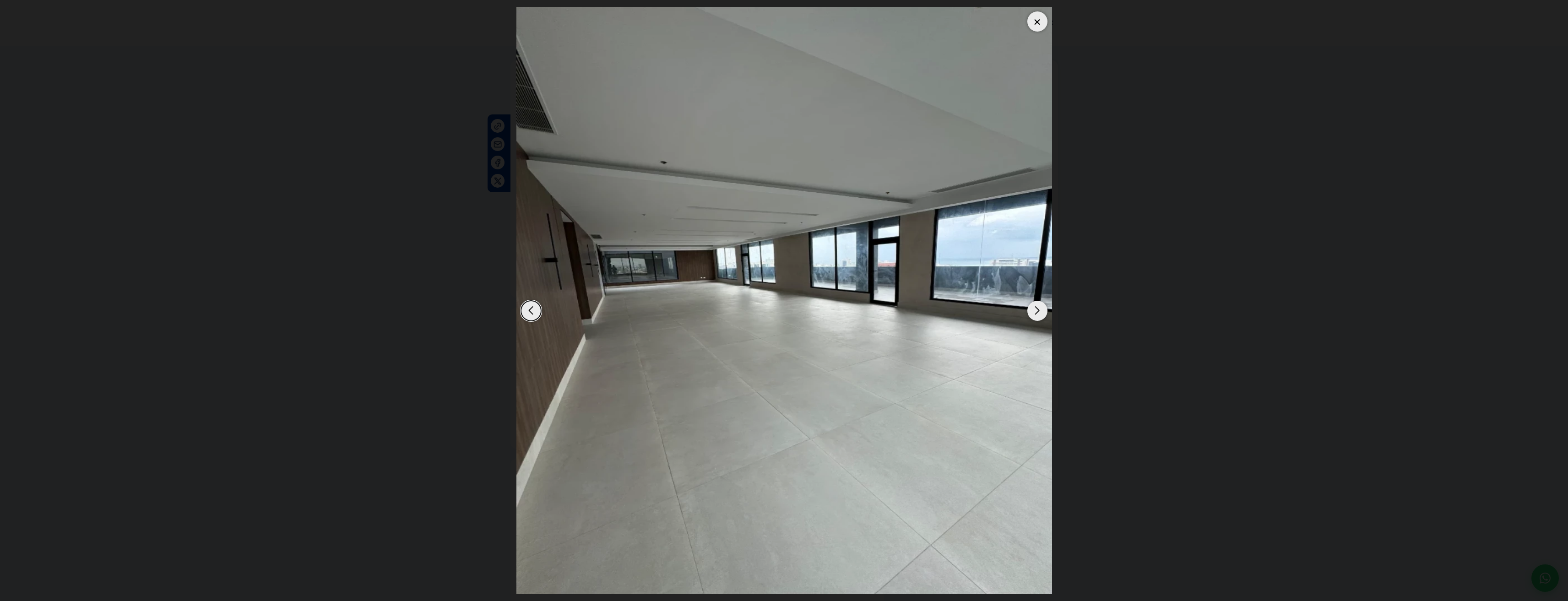
click at [1037, 311] on div "Next slide" at bounding box center [1037, 310] width 20 height 20
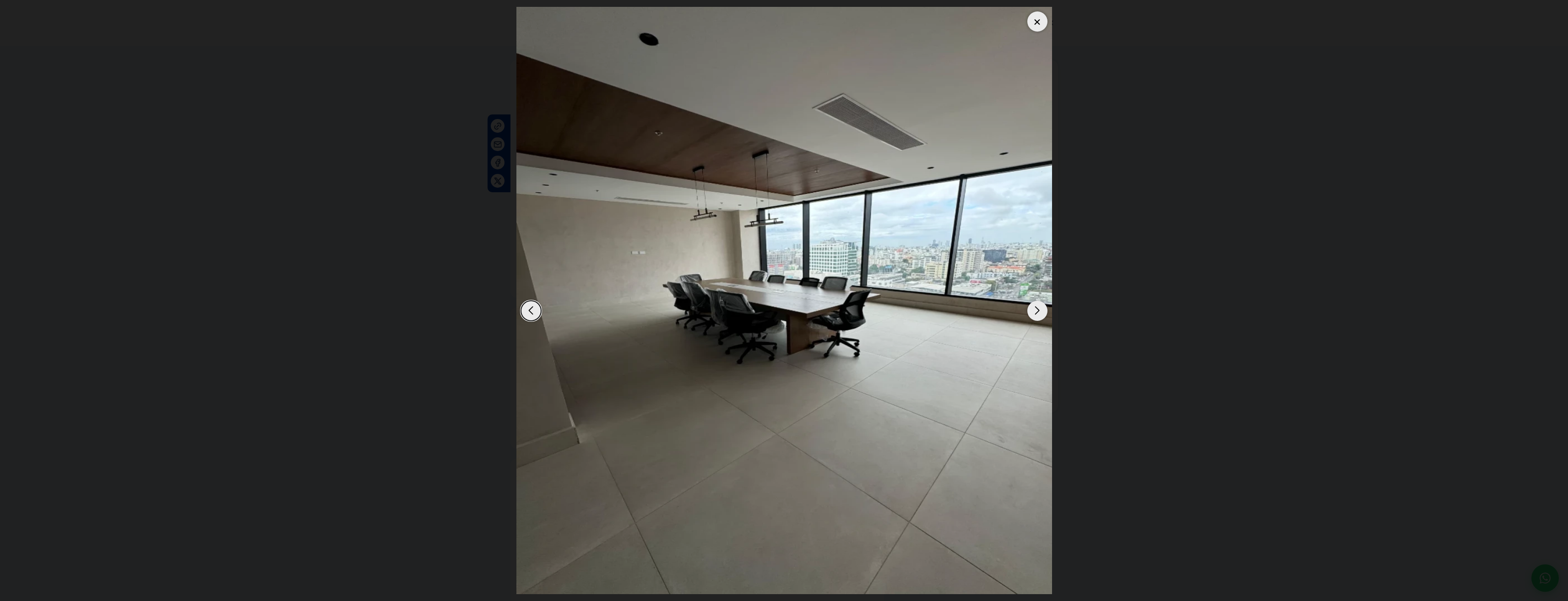
click at [1037, 311] on div "Next slide" at bounding box center [1037, 310] width 20 height 20
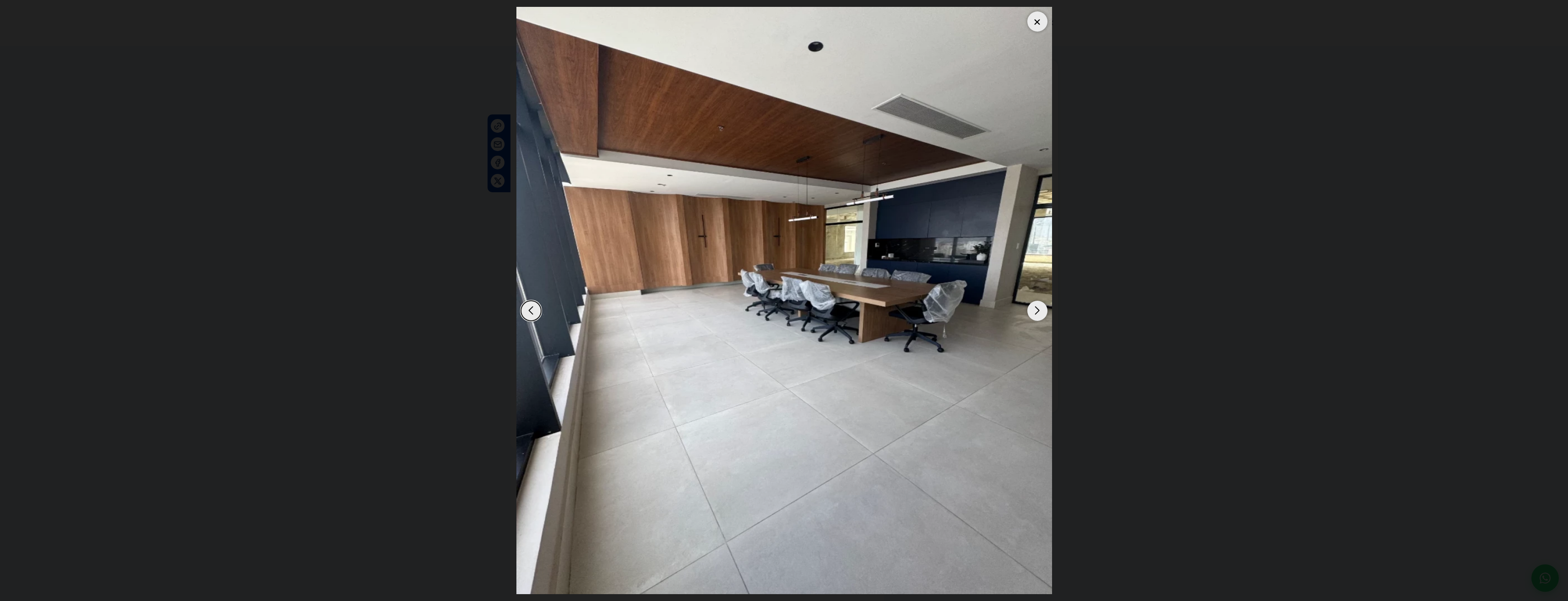
click at [1037, 311] on div "Next slide" at bounding box center [1037, 310] width 20 height 20
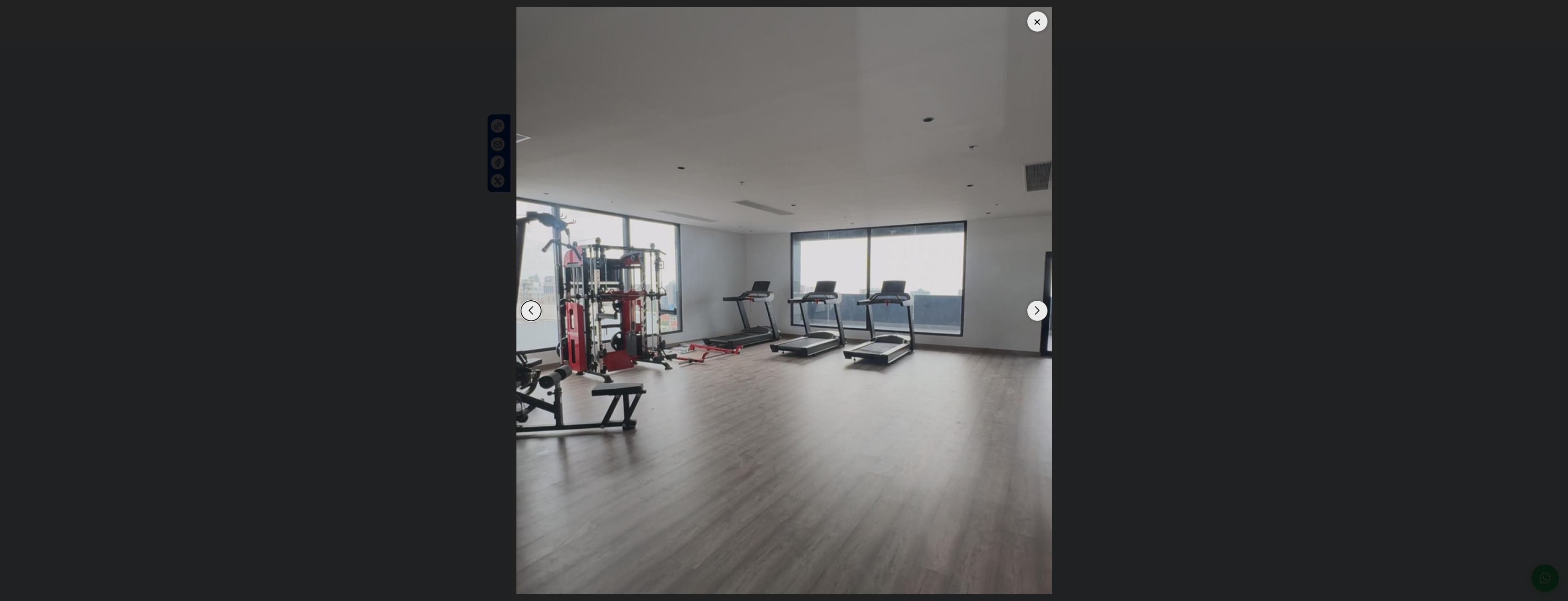
click at [1037, 311] on div "Next slide" at bounding box center [1037, 310] width 20 height 20
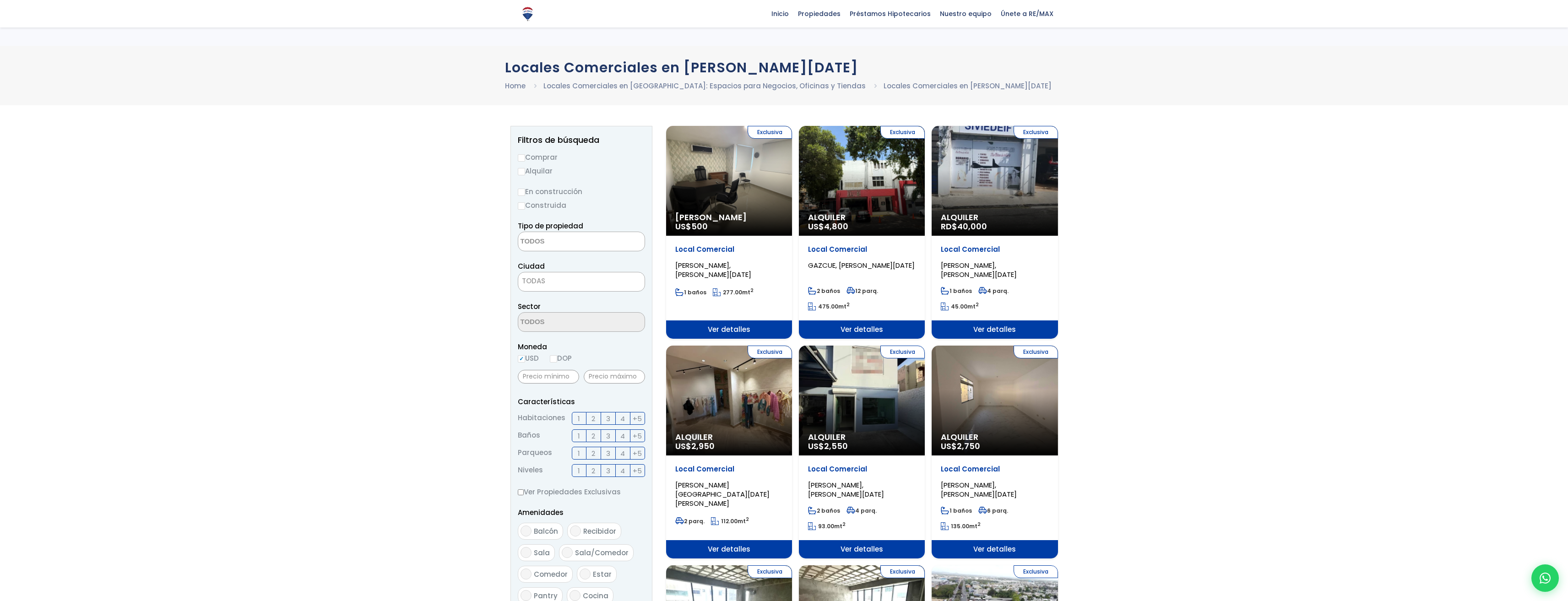
select select
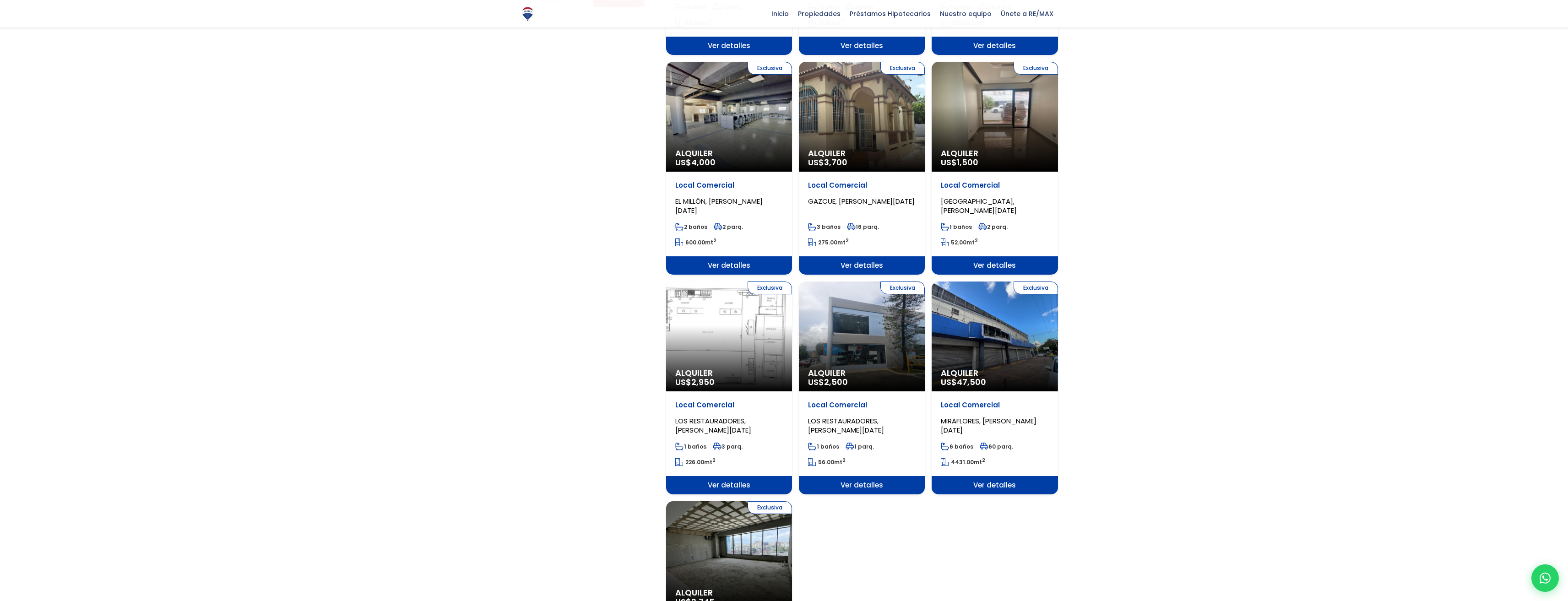
scroll to position [549, 0]
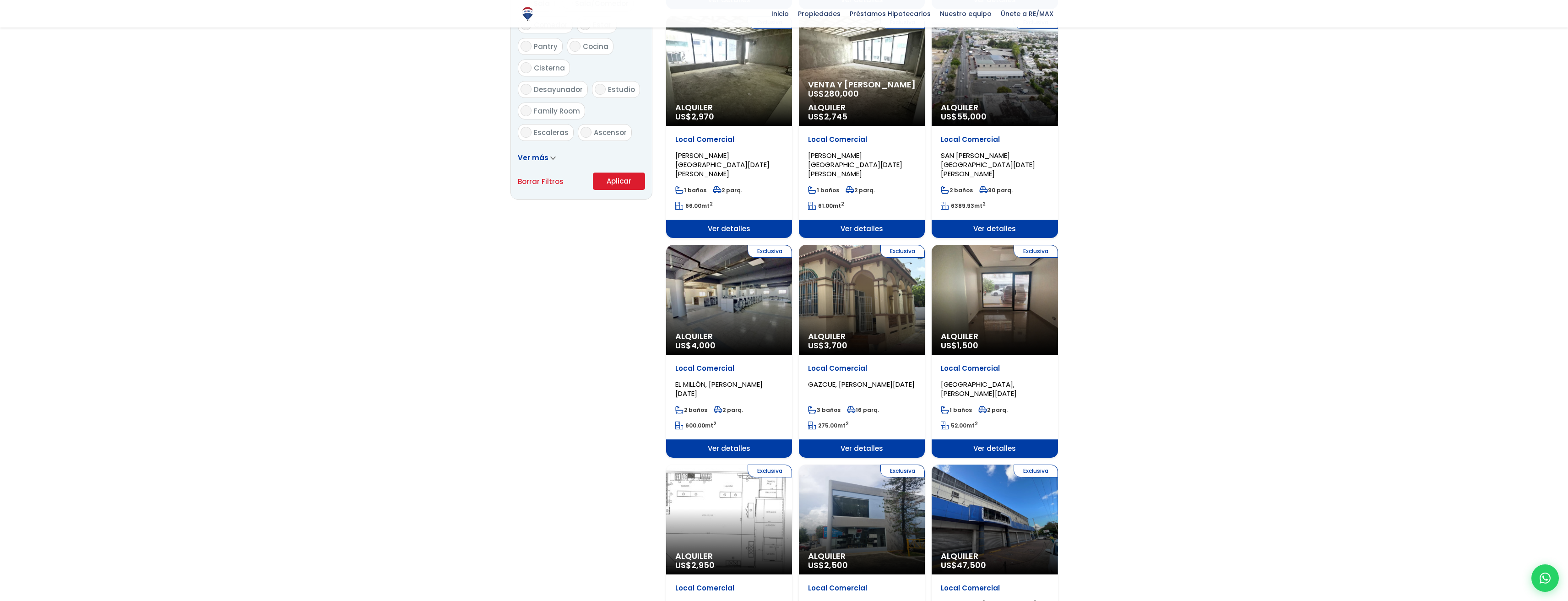
click at [1007, 294] on div "Exclusiva Alquiler US$ 1,500" at bounding box center [995, 299] width 126 height 110
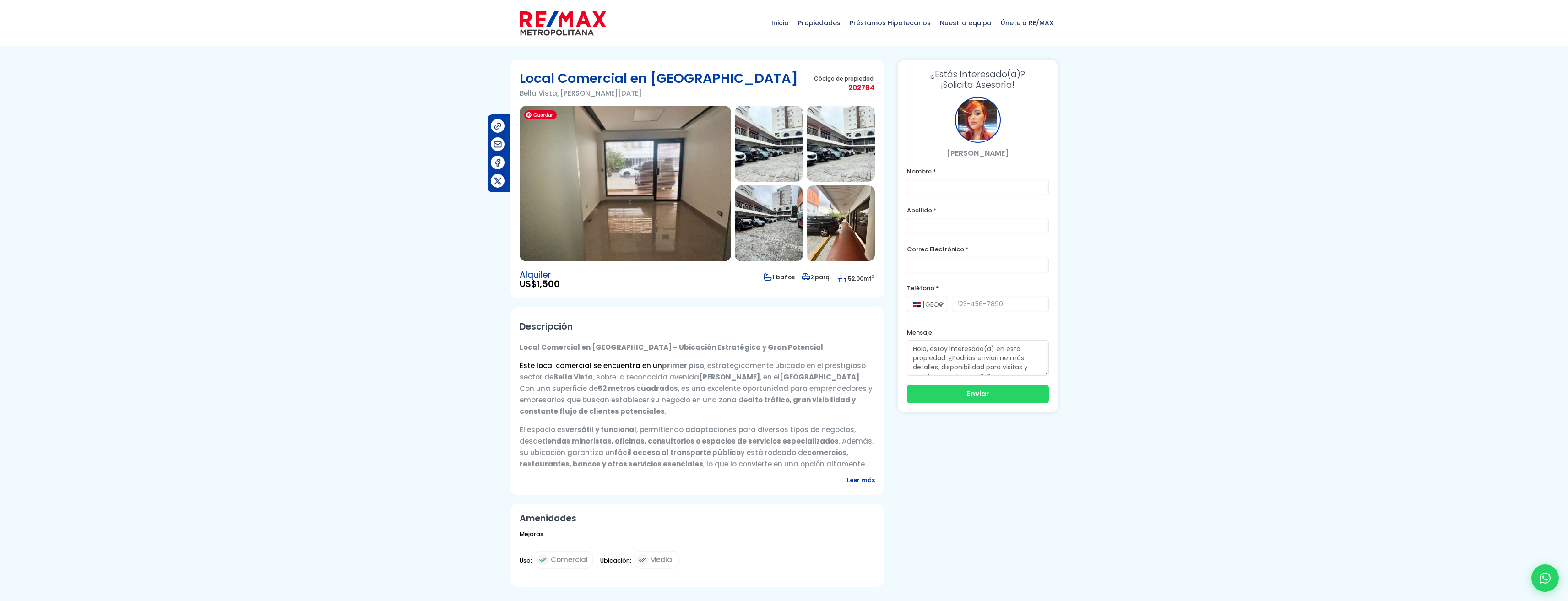
click at [631, 194] on img at bounding box center [625, 184] width 211 height 156
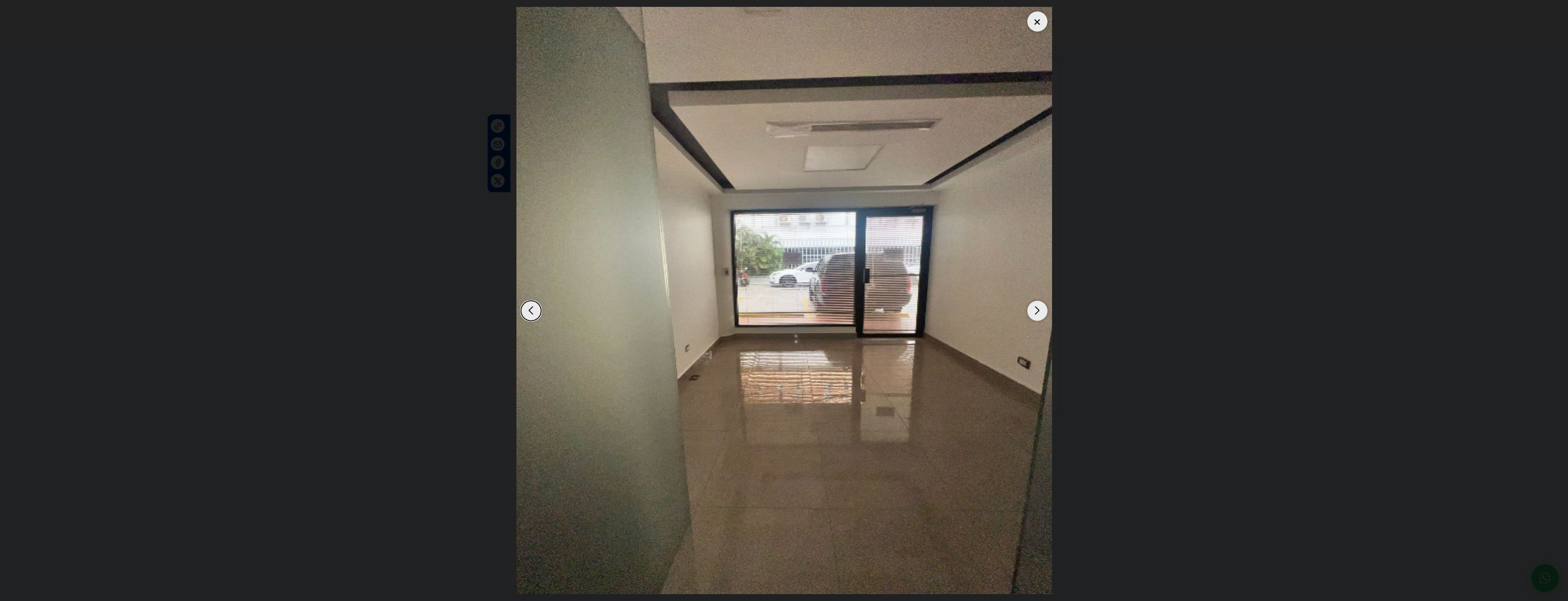
click at [1042, 310] on div "Next slide" at bounding box center [1037, 310] width 20 height 20
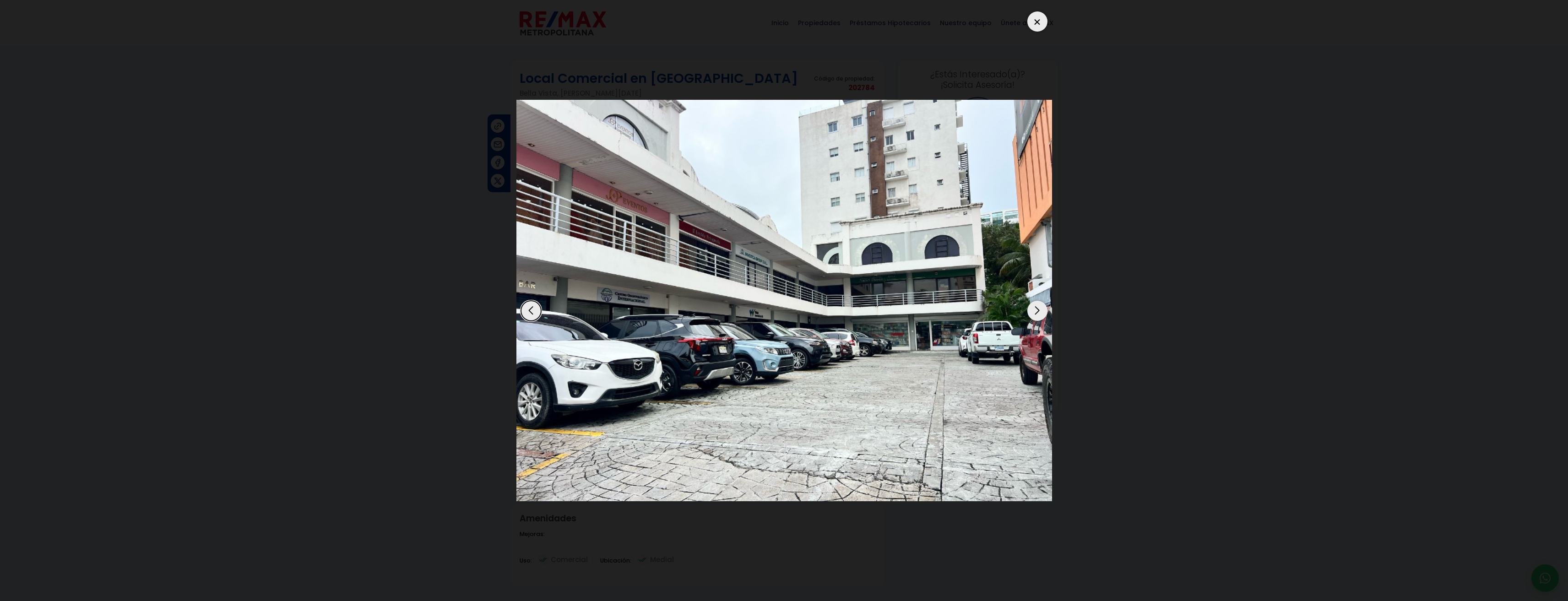
click at [1042, 310] on div "Next slide" at bounding box center [1037, 310] width 20 height 20
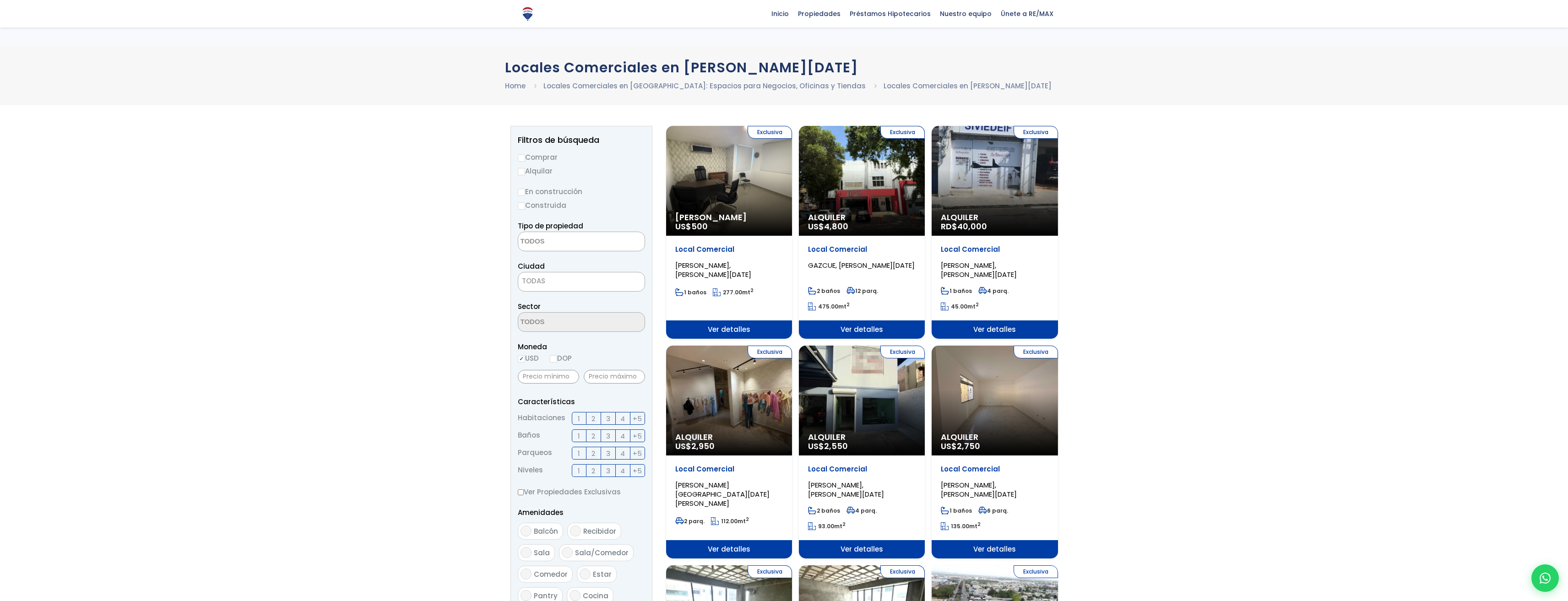
select select
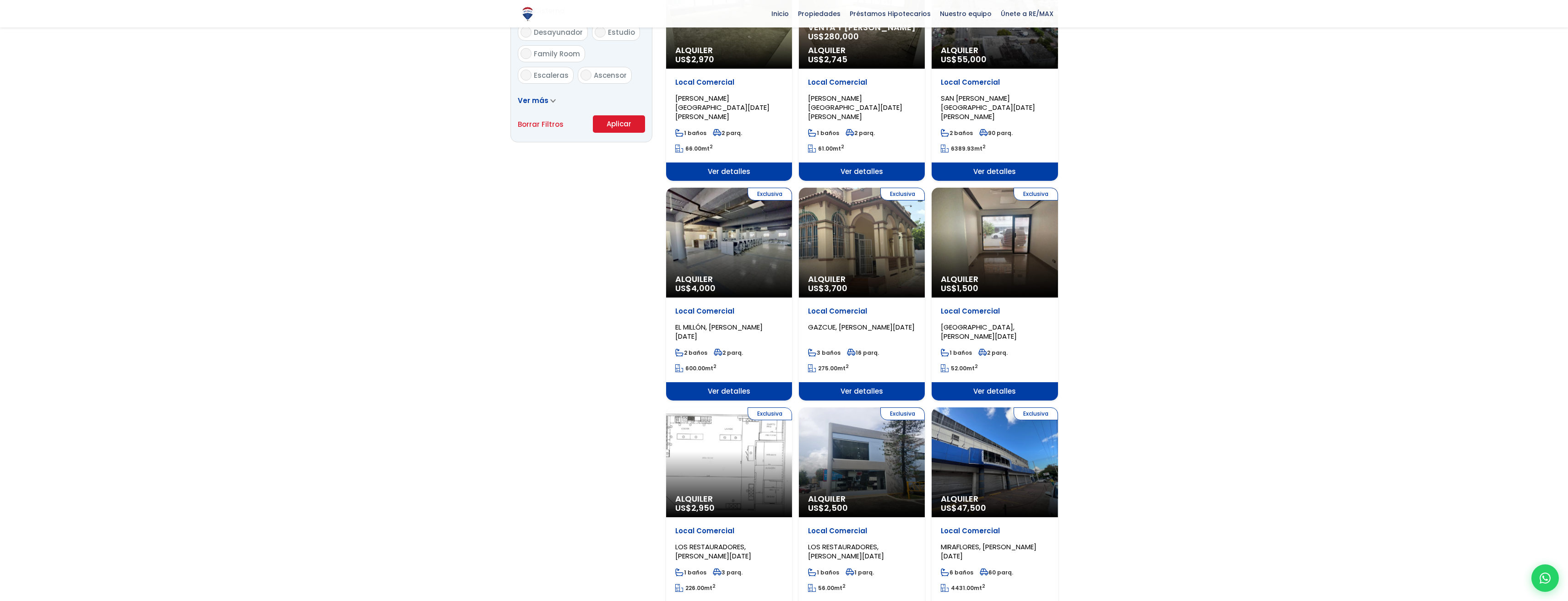
scroll to position [595, 0]
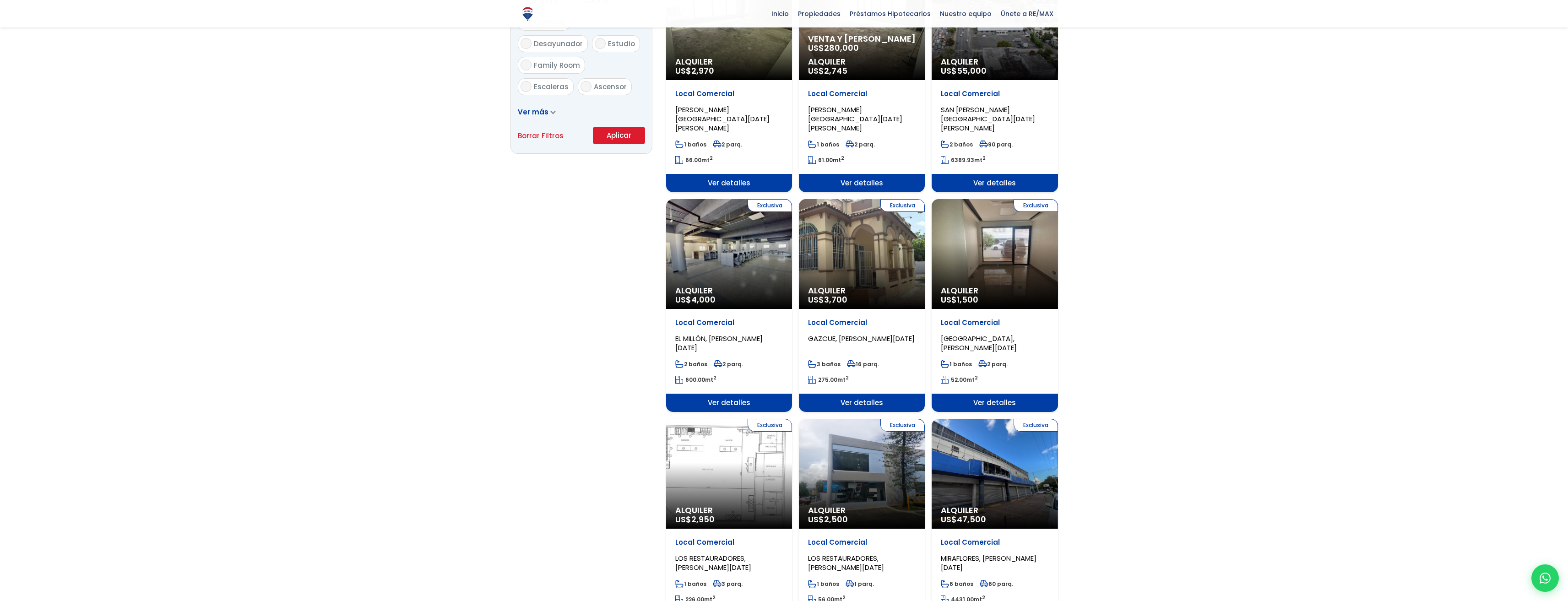
click at [867, 493] on div "Exclusiva Alquiler US$ 2,500" at bounding box center [861, 473] width 126 height 110
click at [821, 513] on span "US$ 2,500" at bounding box center [827, 519] width 40 height 12
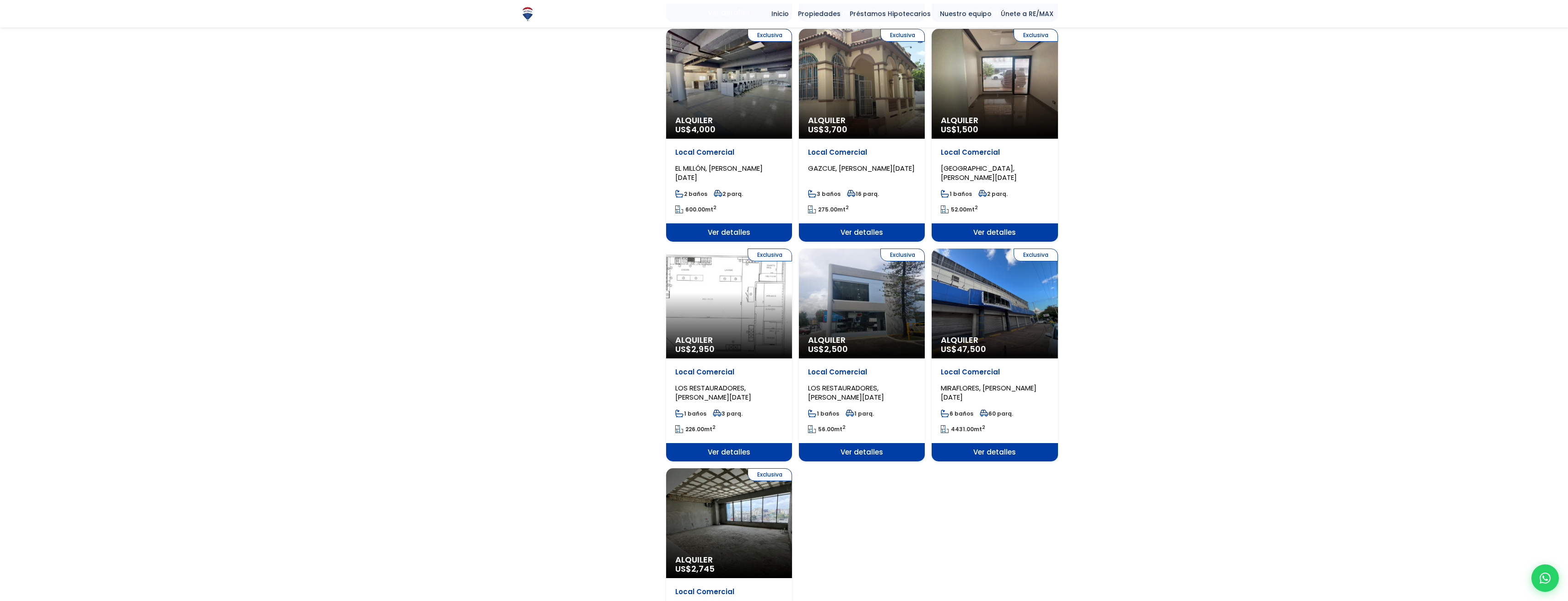
scroll to position [778, 0]
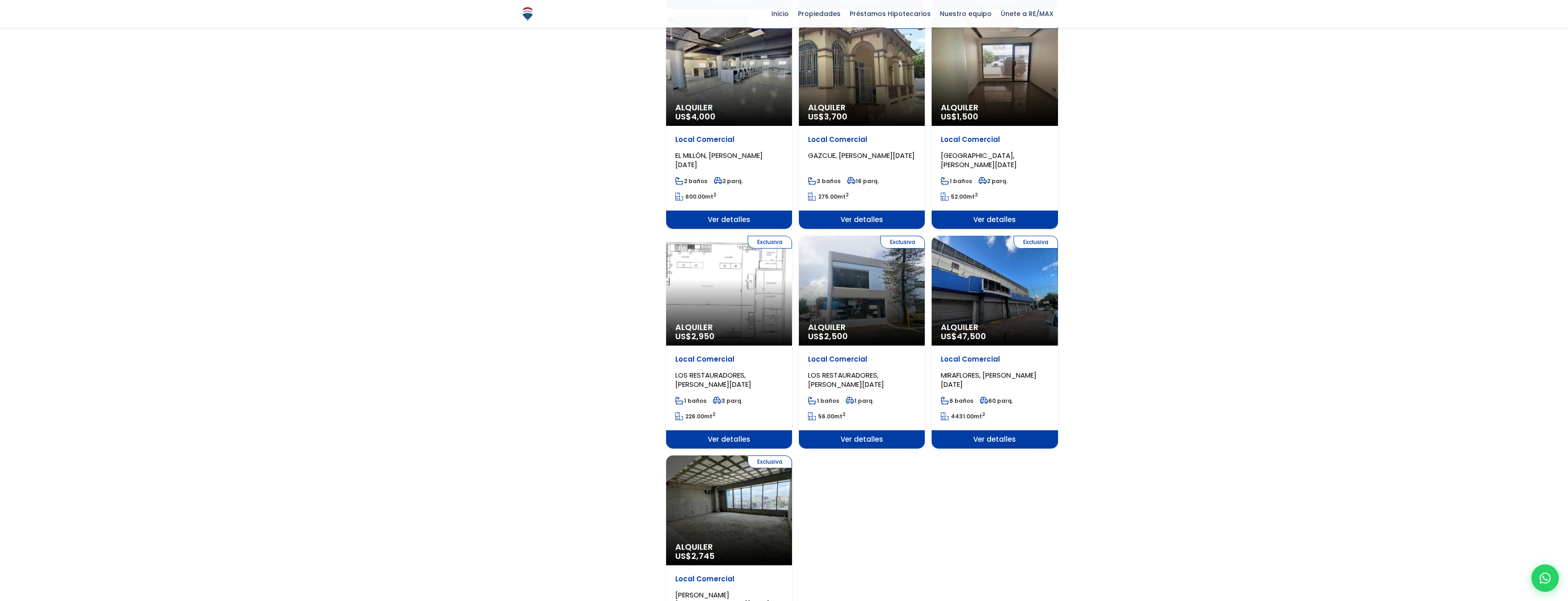
click at [856, 430] on span "Ver detalles" at bounding box center [861, 439] width 126 height 18
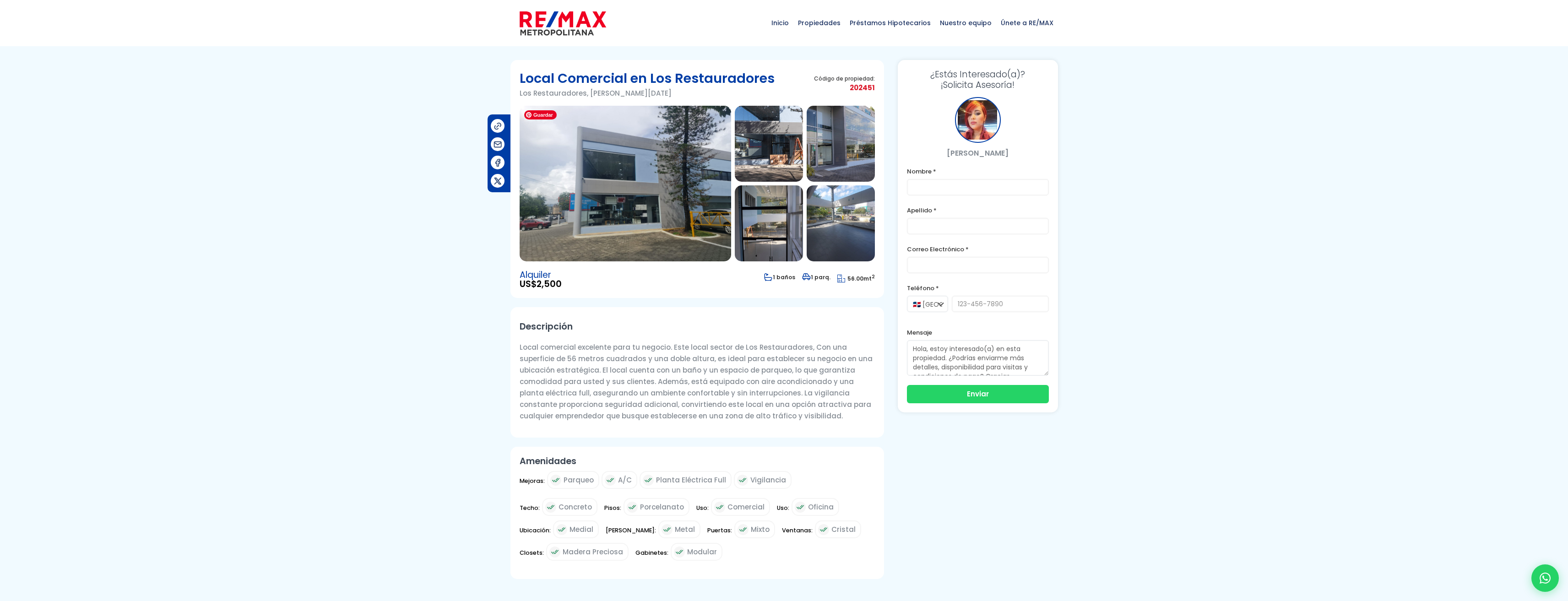
click at [681, 193] on img at bounding box center [625, 184] width 211 height 156
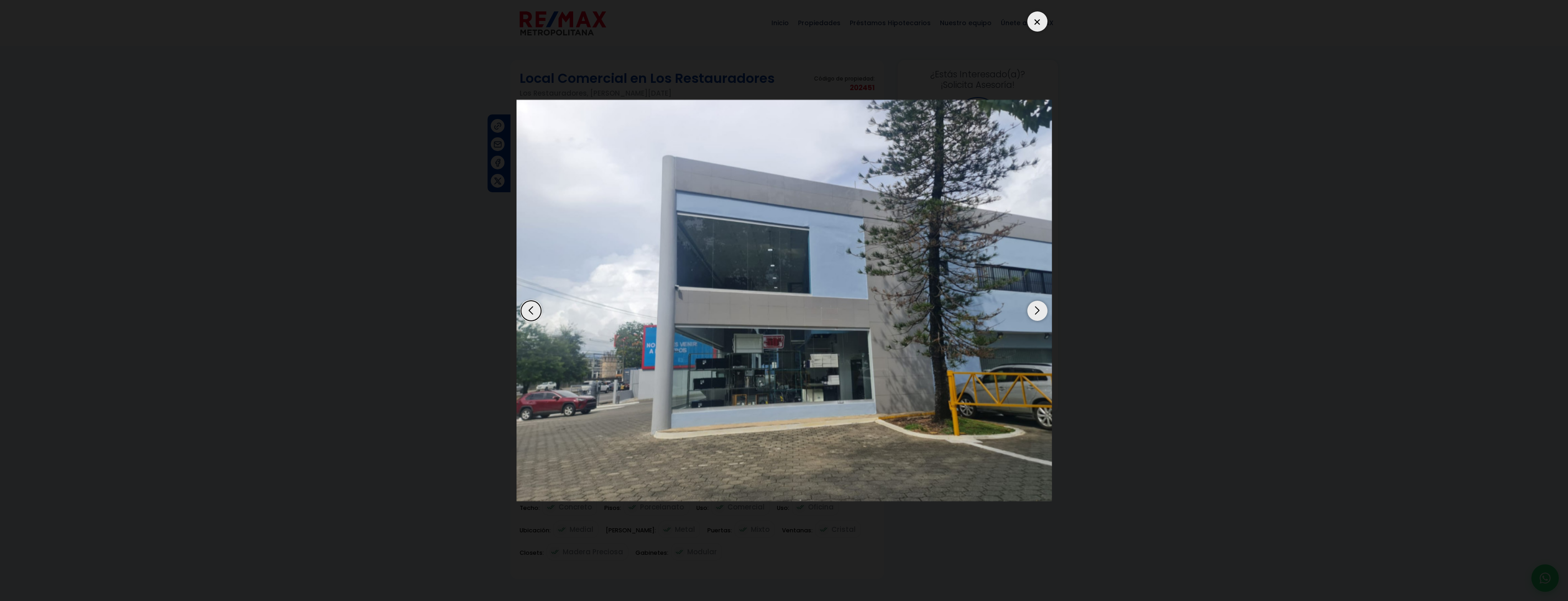
click at [1041, 307] on div "Next slide" at bounding box center [1037, 310] width 20 height 20
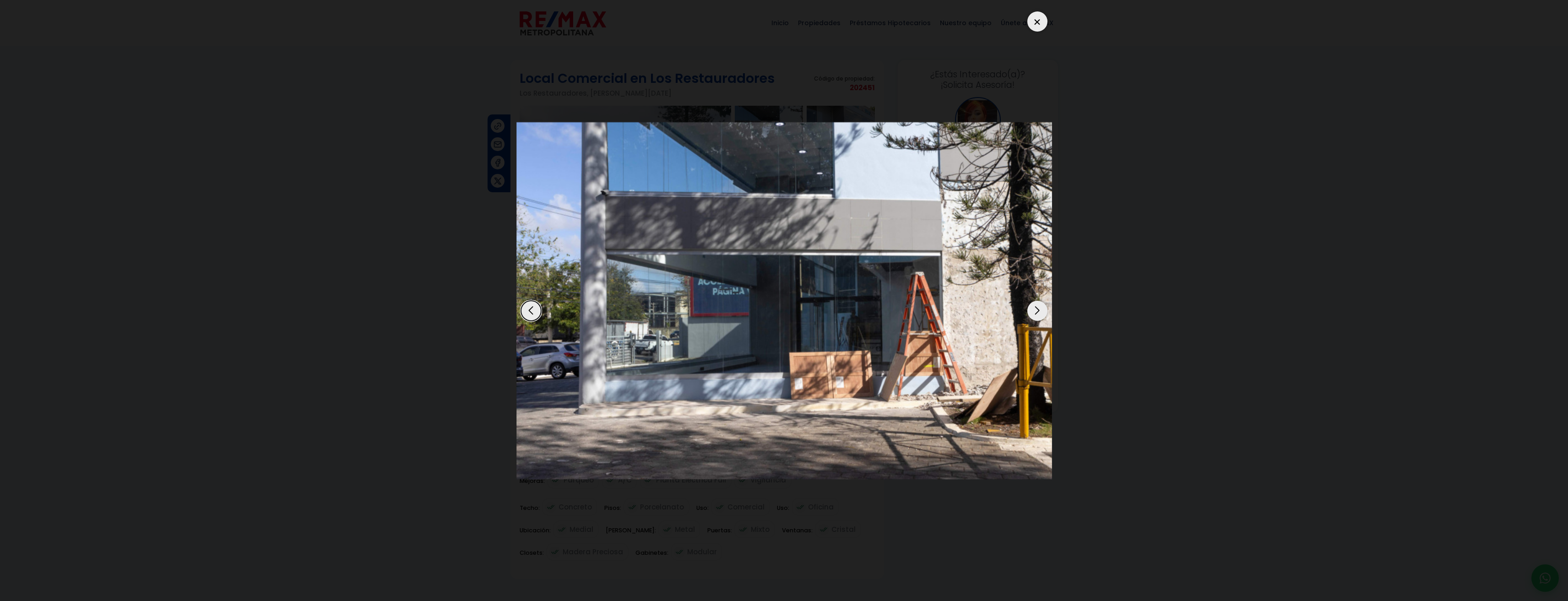
click at [1041, 307] on div "Next slide" at bounding box center [1037, 310] width 20 height 20
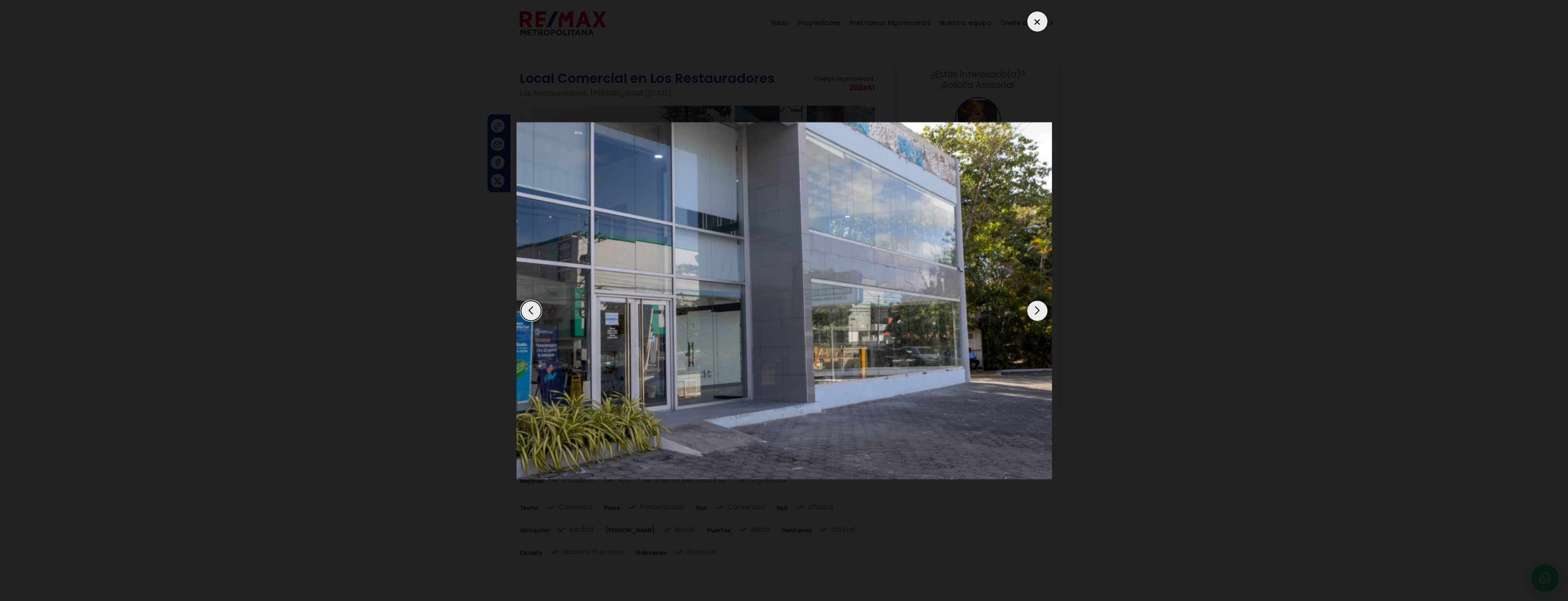
click at [1041, 307] on div "Next slide" at bounding box center [1037, 310] width 20 height 20
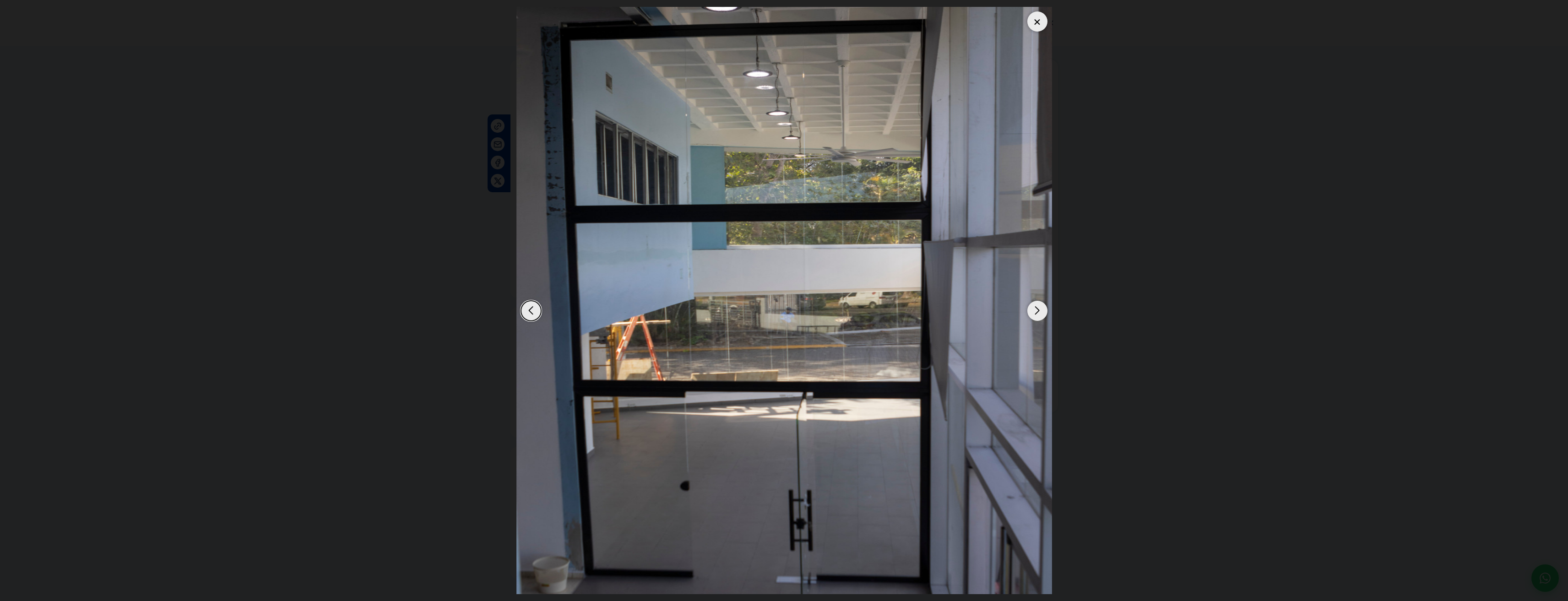
click at [1041, 307] on div "Next slide" at bounding box center [1037, 310] width 20 height 20
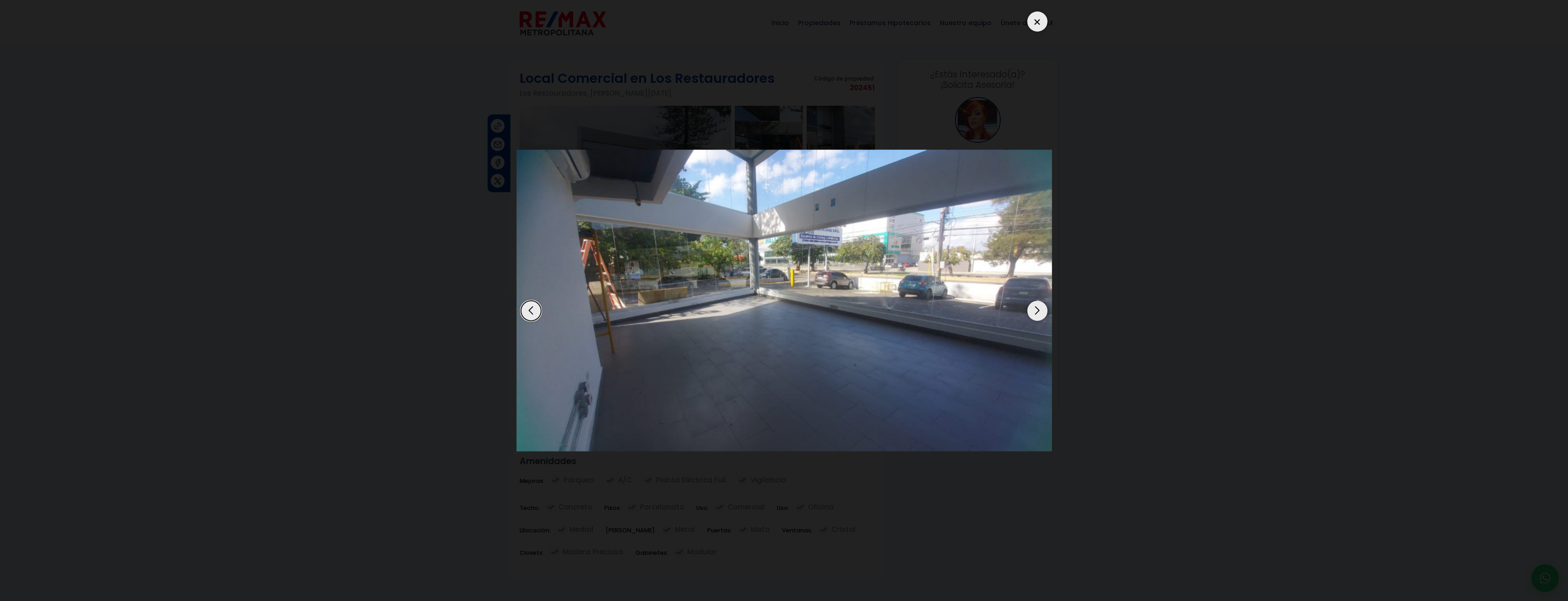
click at [1041, 307] on div "Next slide" at bounding box center [1037, 310] width 20 height 20
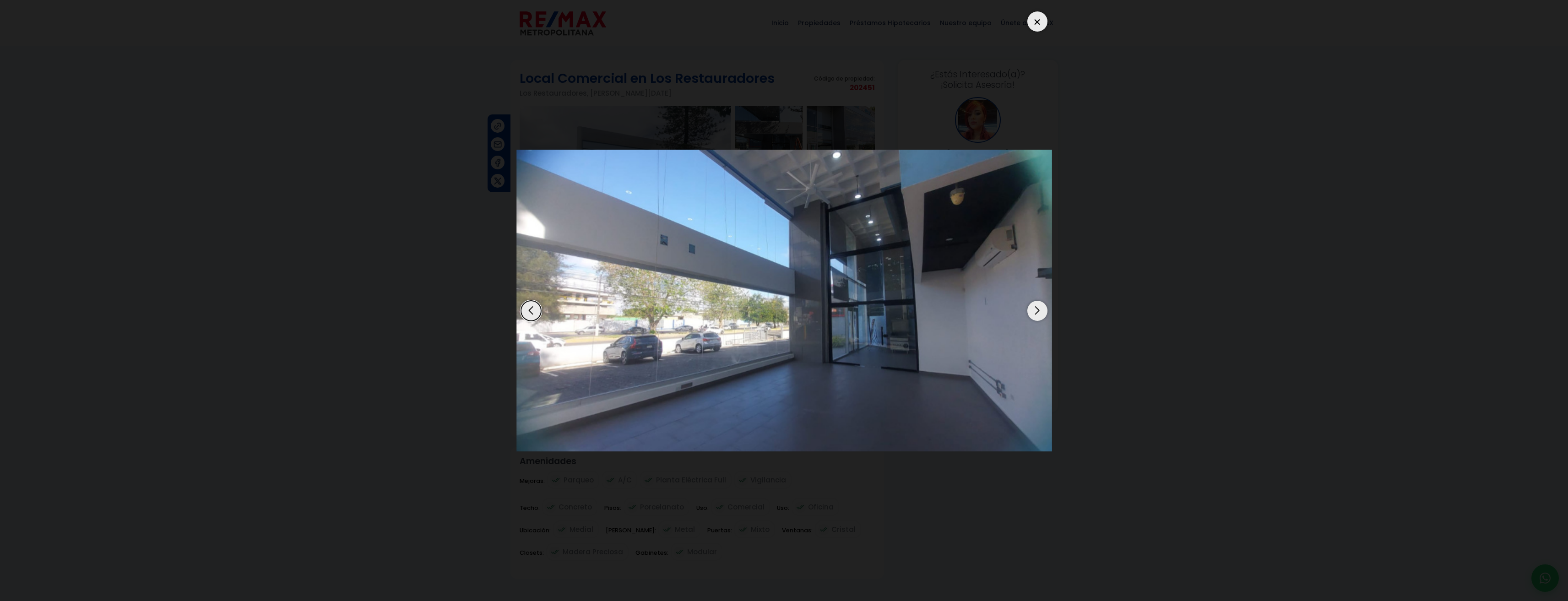
click at [1041, 307] on div "Next slide" at bounding box center [1037, 310] width 20 height 20
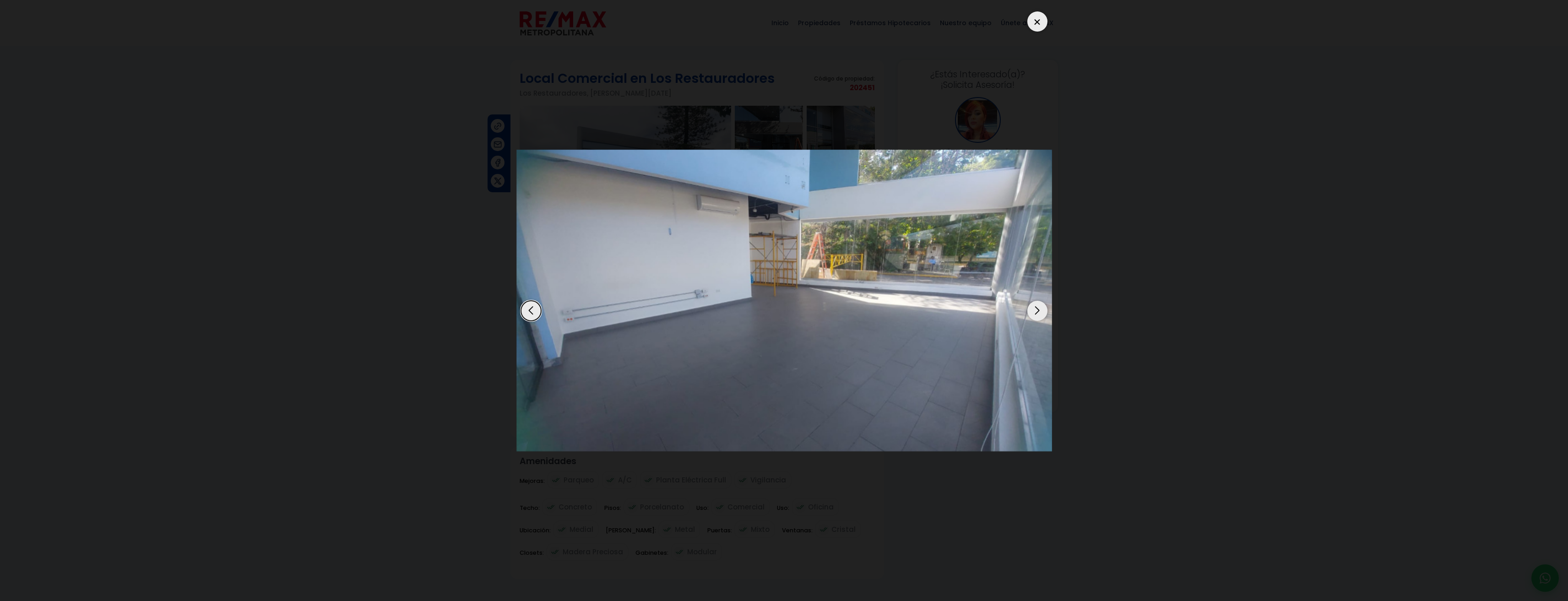
click at [1041, 307] on div "Next slide" at bounding box center [1037, 310] width 20 height 20
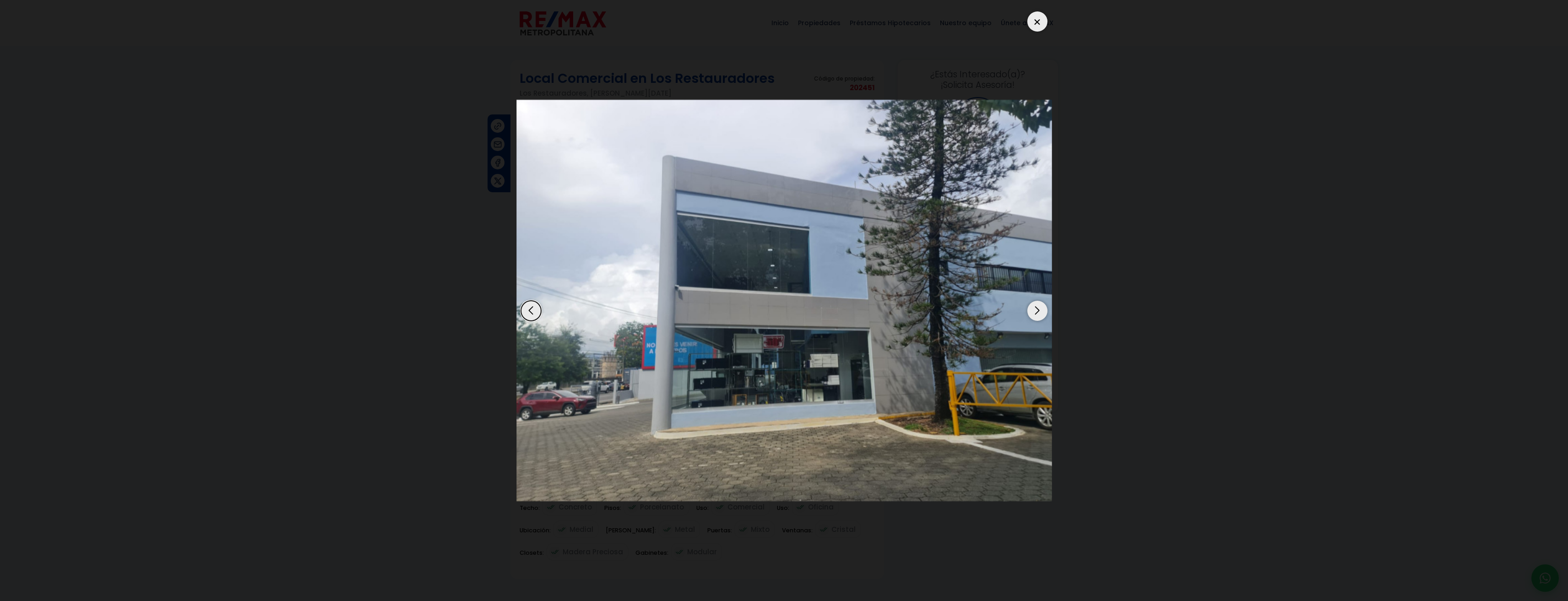
click at [1038, 21] on div at bounding box center [1037, 21] width 20 height 20
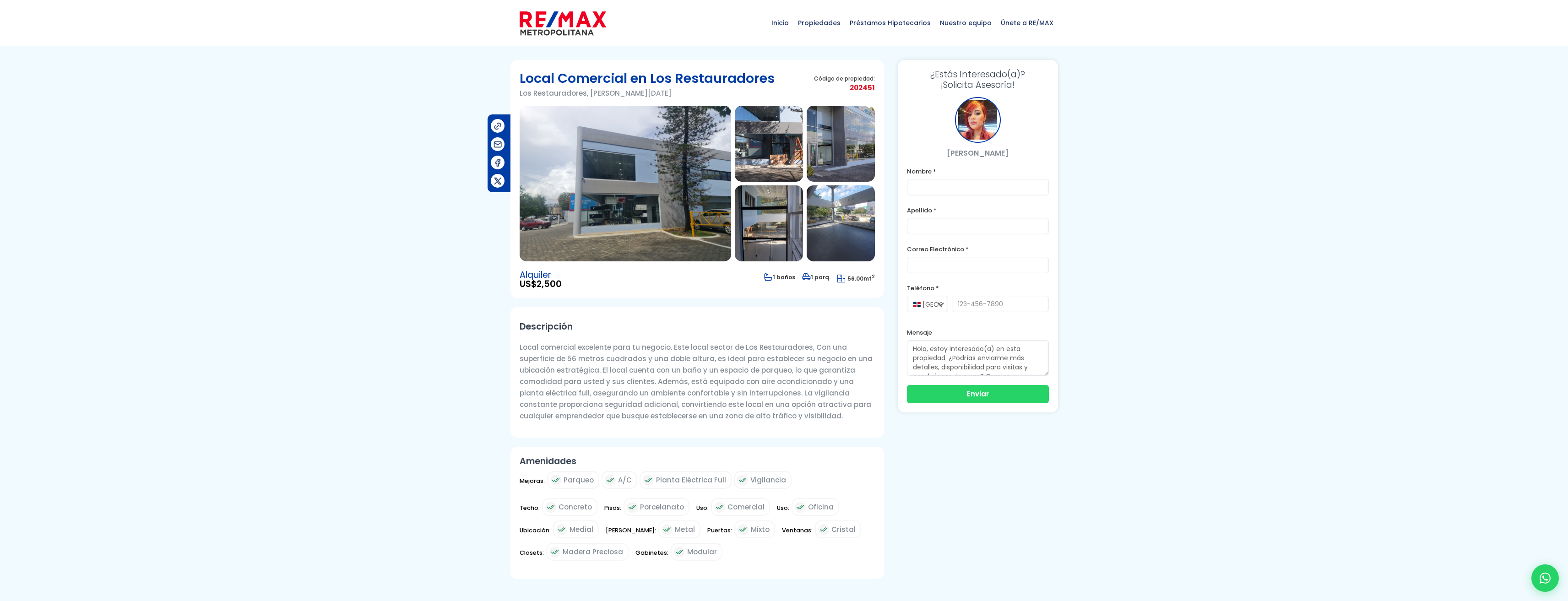
click at [1042, 532] on div "Local Comercial en Los Restauradores Los Restauradores, Santo Domingo De Guzmán…" at bounding box center [785, 324] width 548 height 528
click at [1231, 328] on div at bounding box center [784, 333] width 1568 height 546
click at [629, 215] on img at bounding box center [625, 184] width 211 height 156
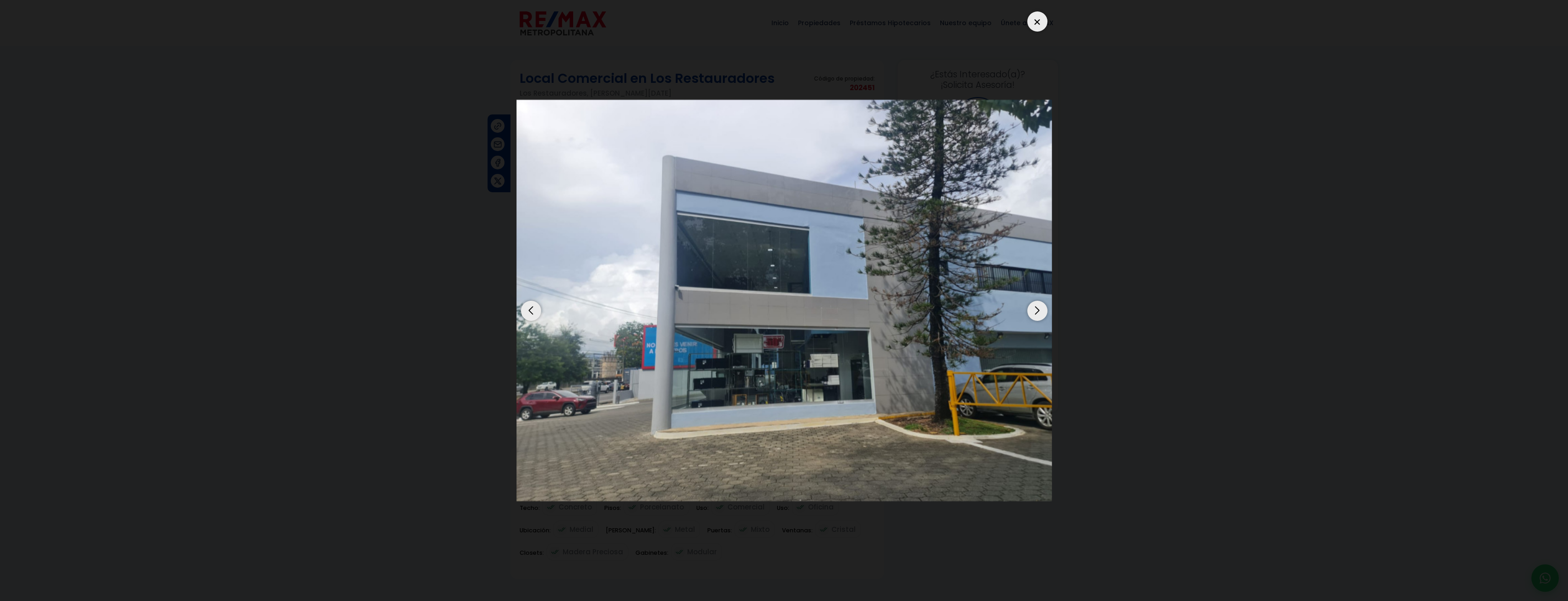
click at [1035, 307] on div "Next slide" at bounding box center [1037, 310] width 20 height 20
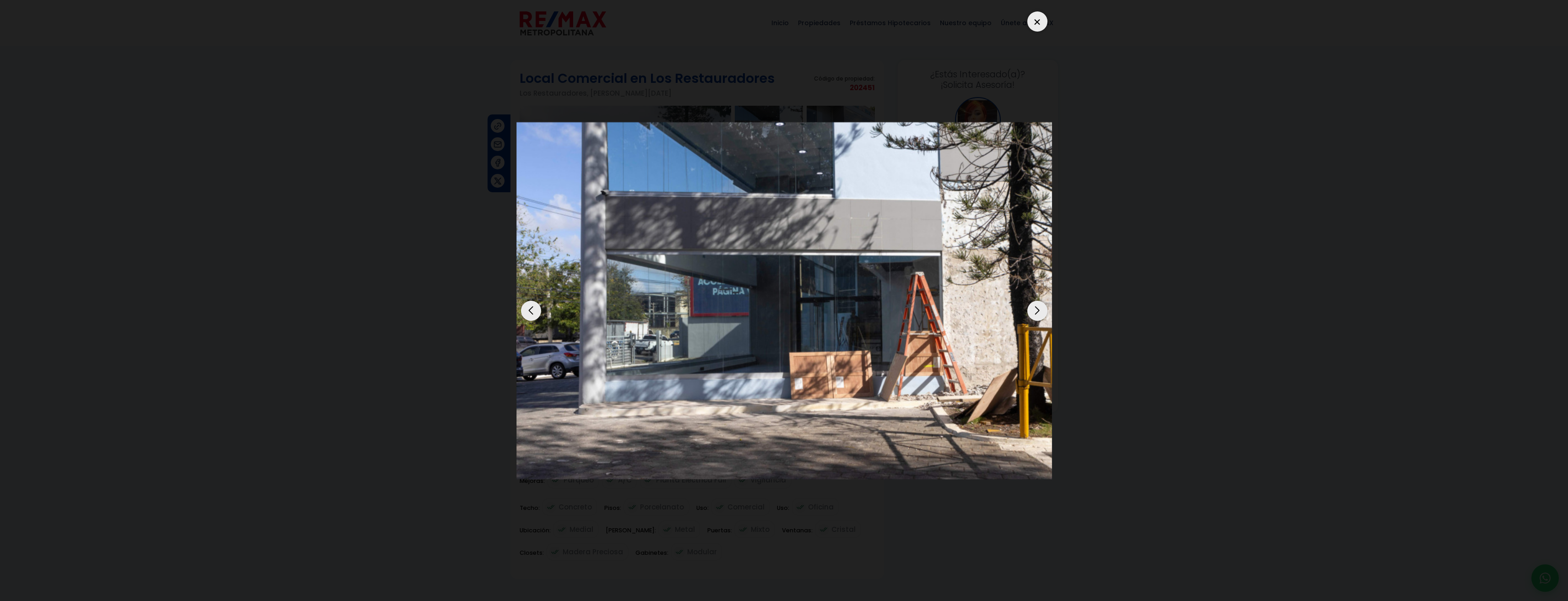
click at [1035, 307] on div "Next slide" at bounding box center [1037, 310] width 20 height 20
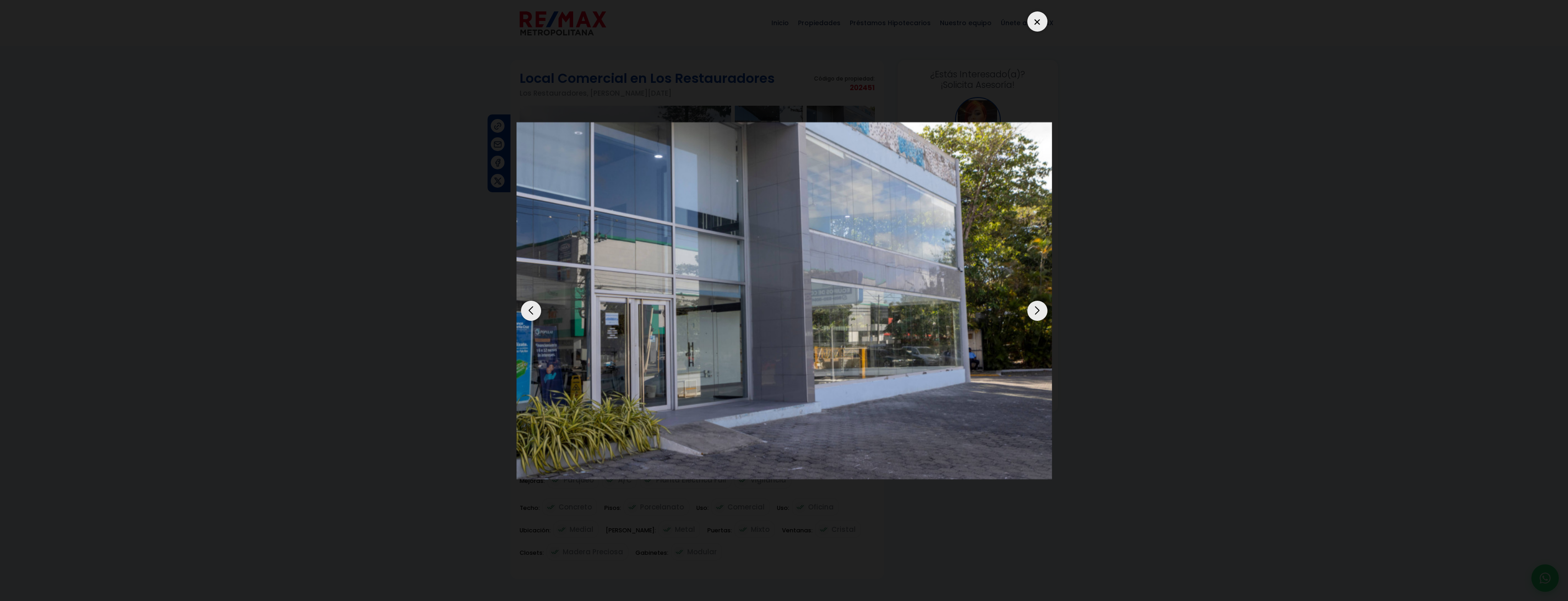
click at [1035, 307] on div "Next slide" at bounding box center [1037, 310] width 20 height 20
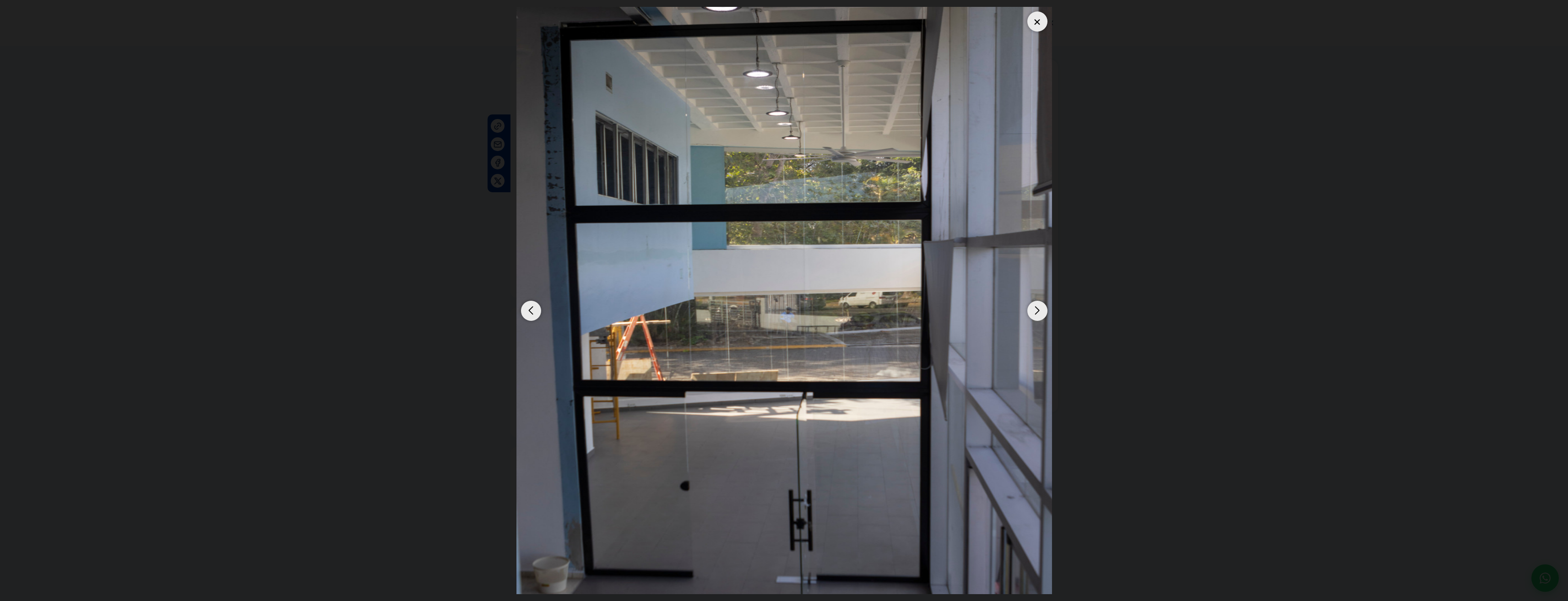
click at [1036, 17] on div at bounding box center [1037, 21] width 20 height 20
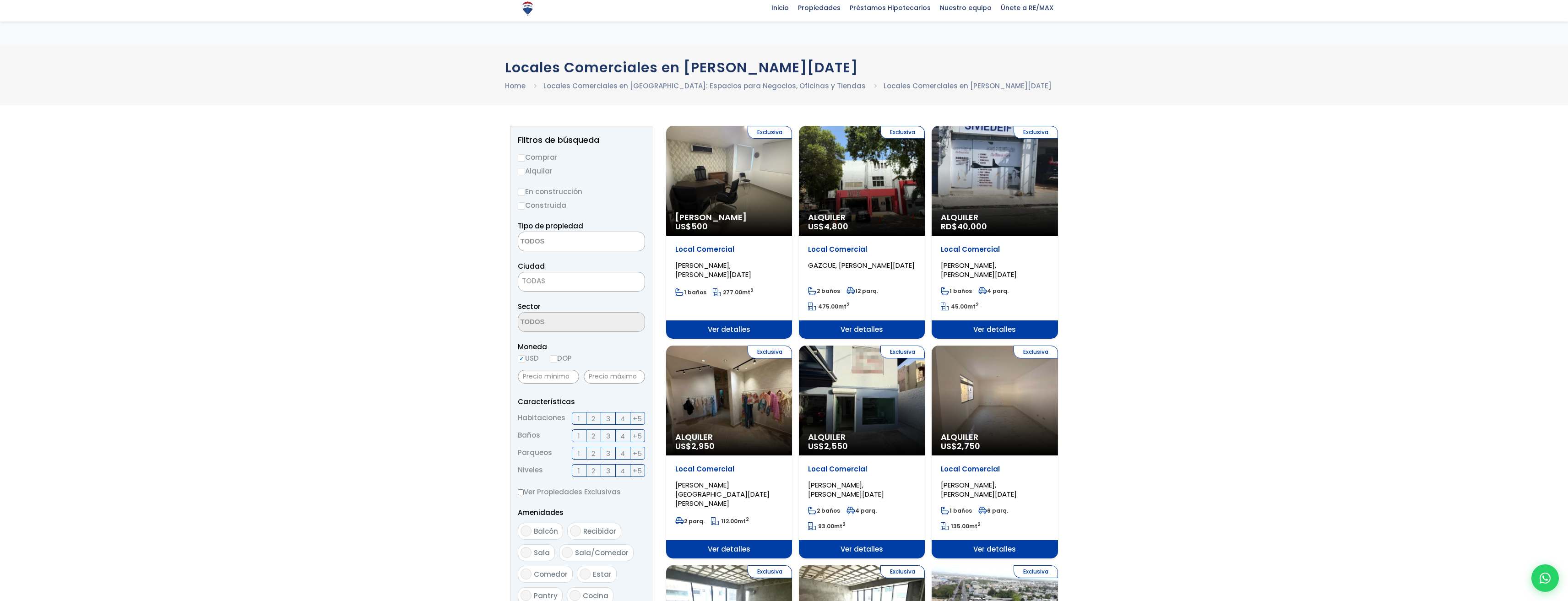
select select
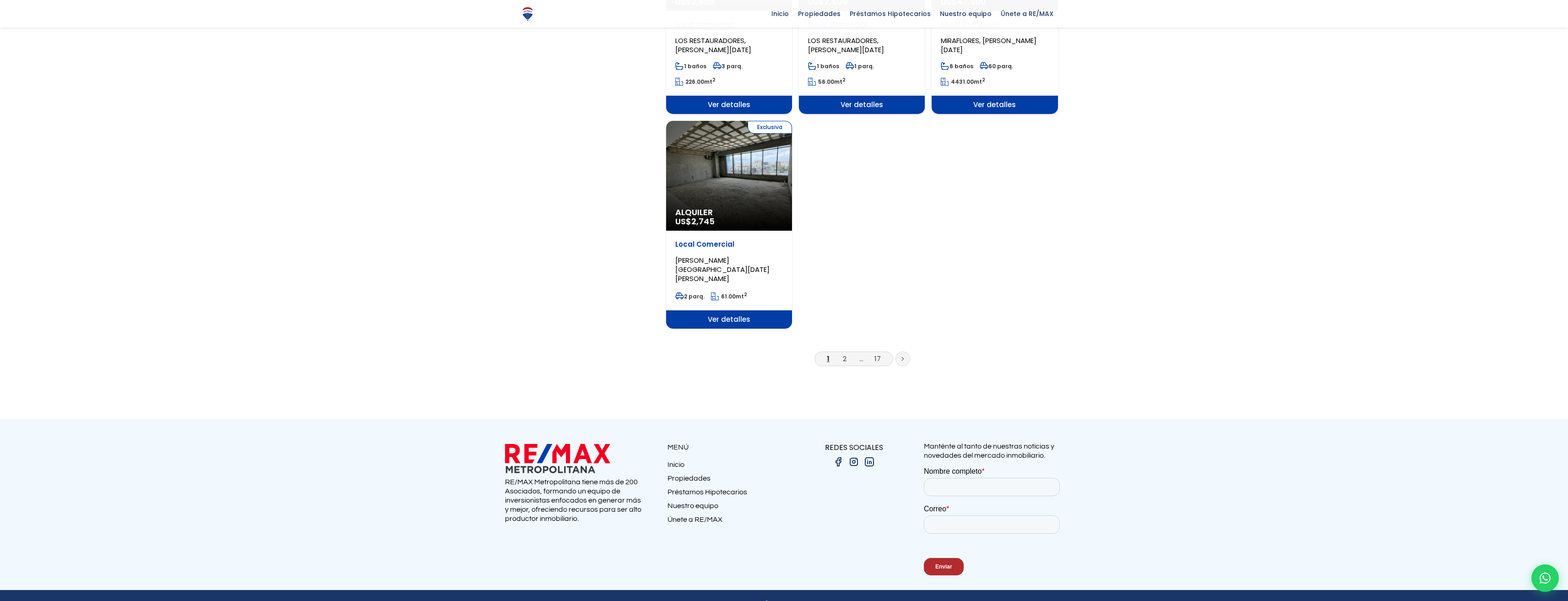
scroll to position [1115, 0]
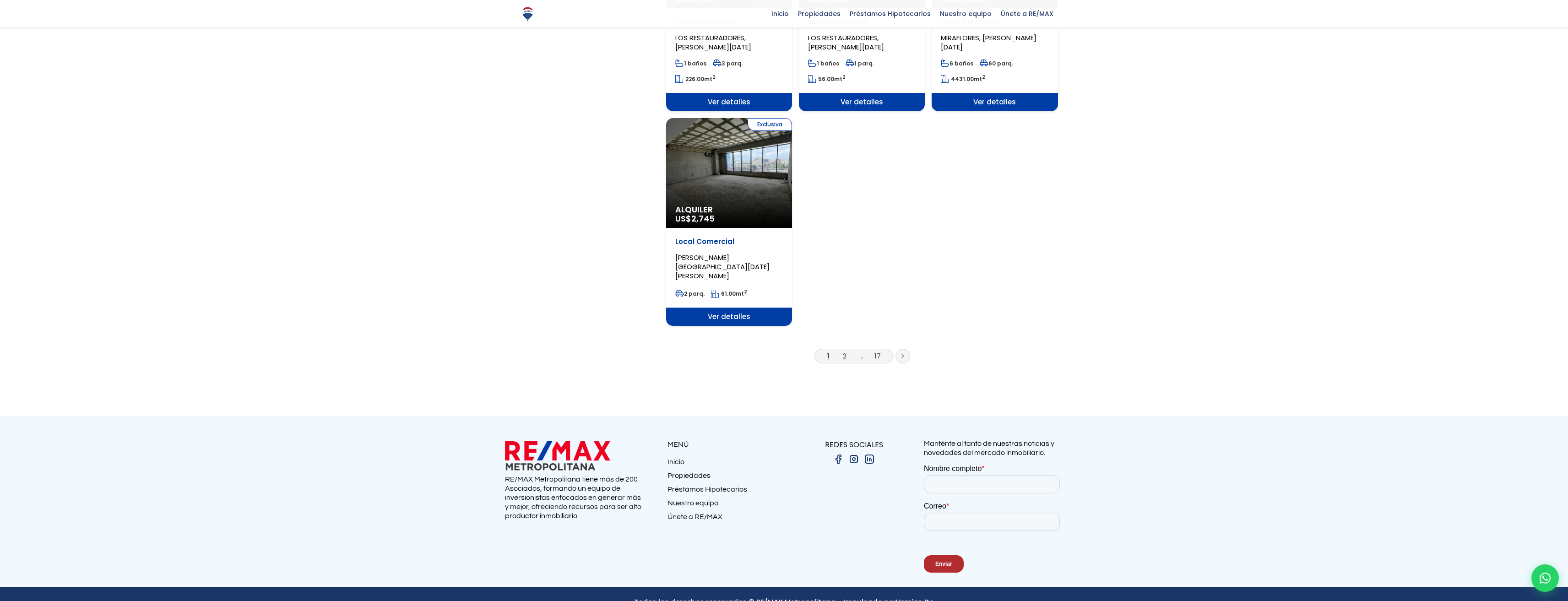
click at [845, 351] on link "2" at bounding box center [845, 356] width 4 height 10
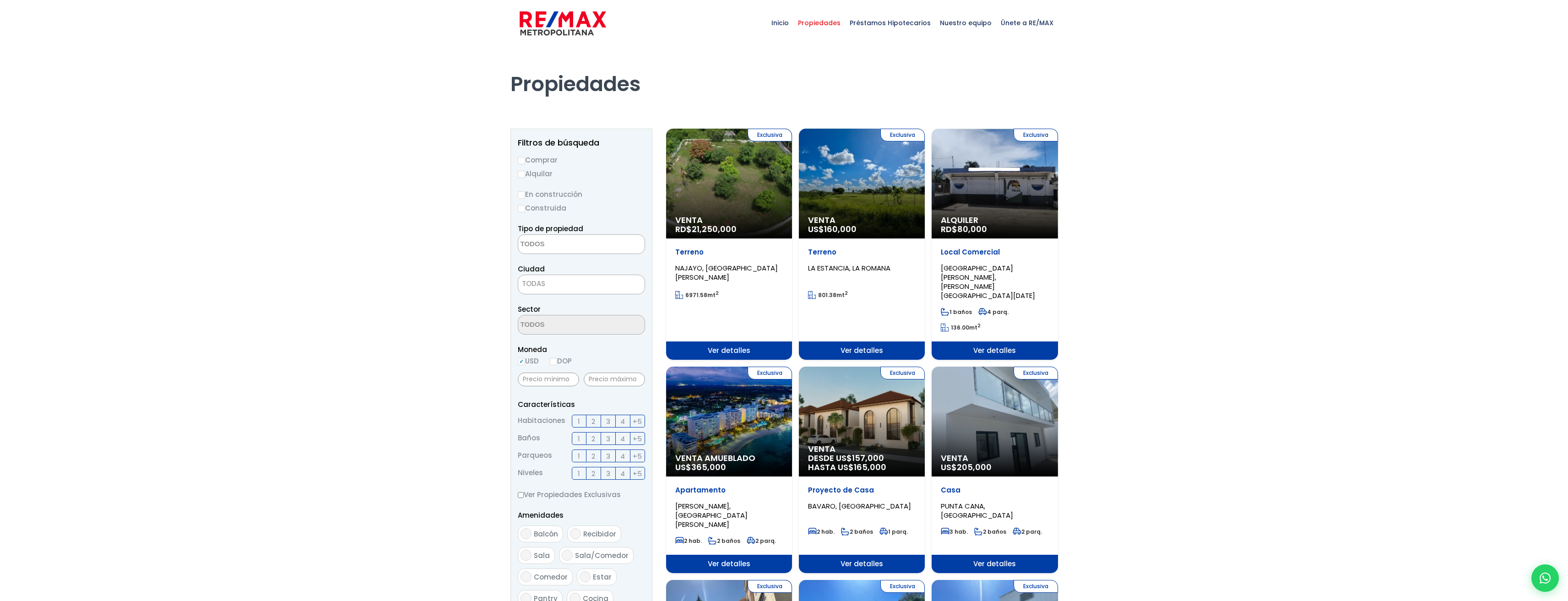
select select
click at [844, 203] on div "Exclusiva Venta US$ 160,000" at bounding box center [861, 183] width 126 height 110
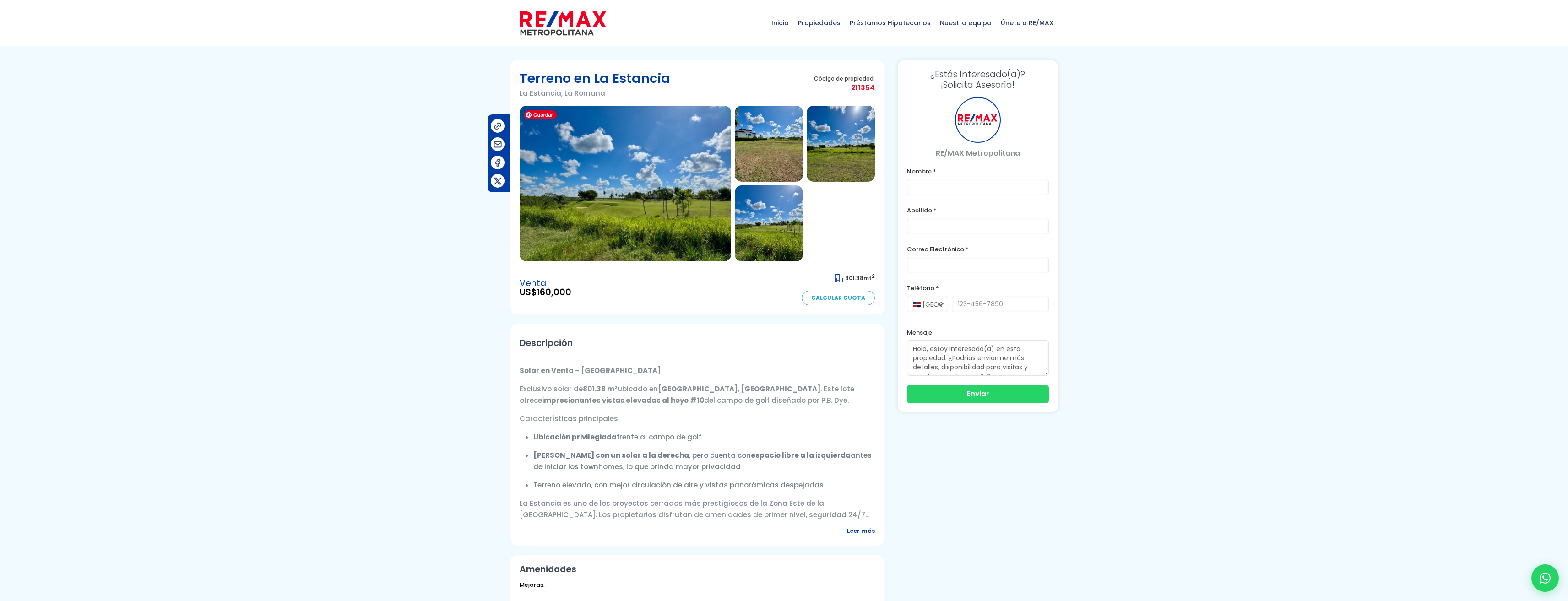
click at [590, 214] on img at bounding box center [625, 184] width 211 height 156
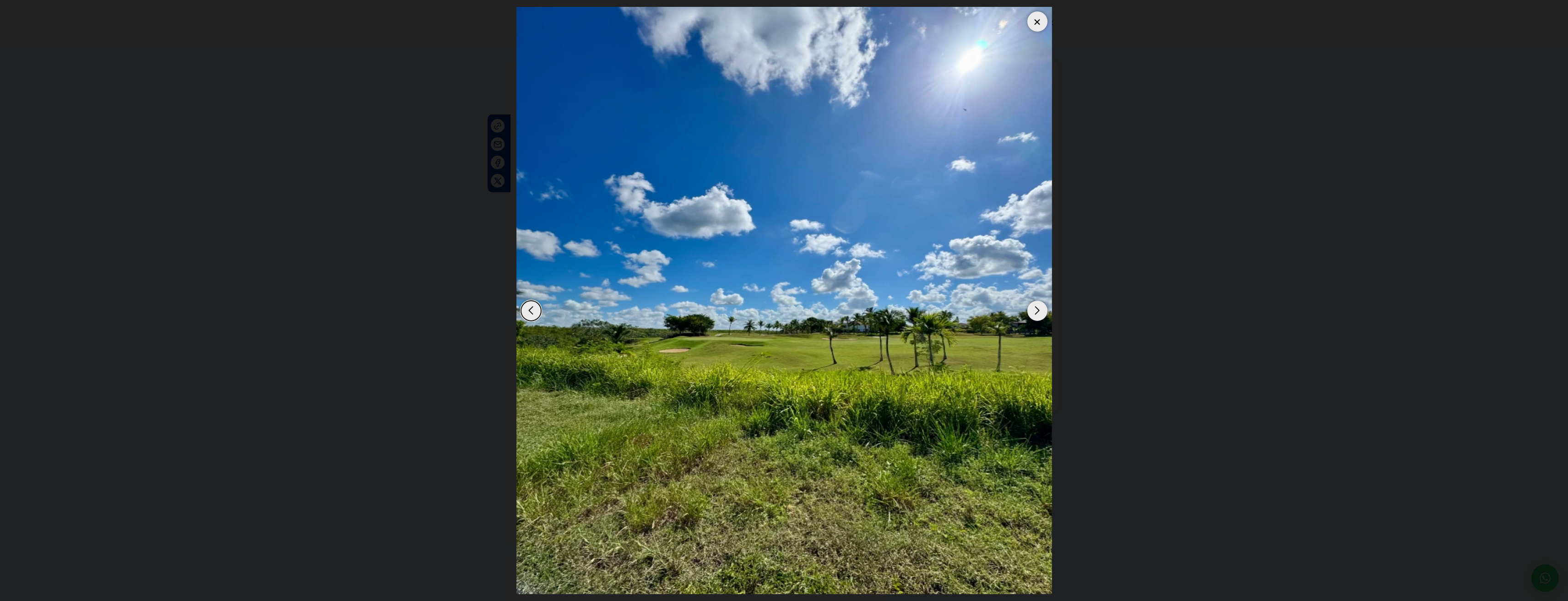
click at [1037, 311] on div "Next slide" at bounding box center [1037, 310] width 20 height 20
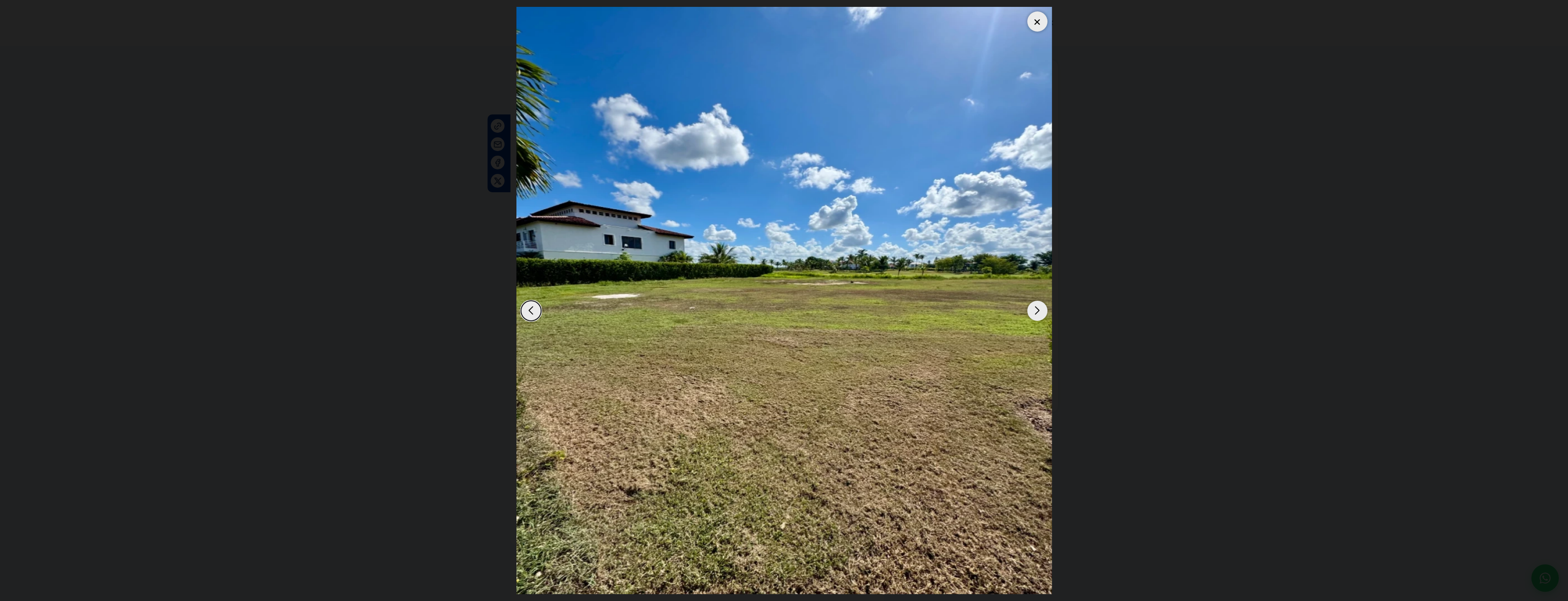
click at [1037, 311] on div "Next slide" at bounding box center [1037, 310] width 20 height 20
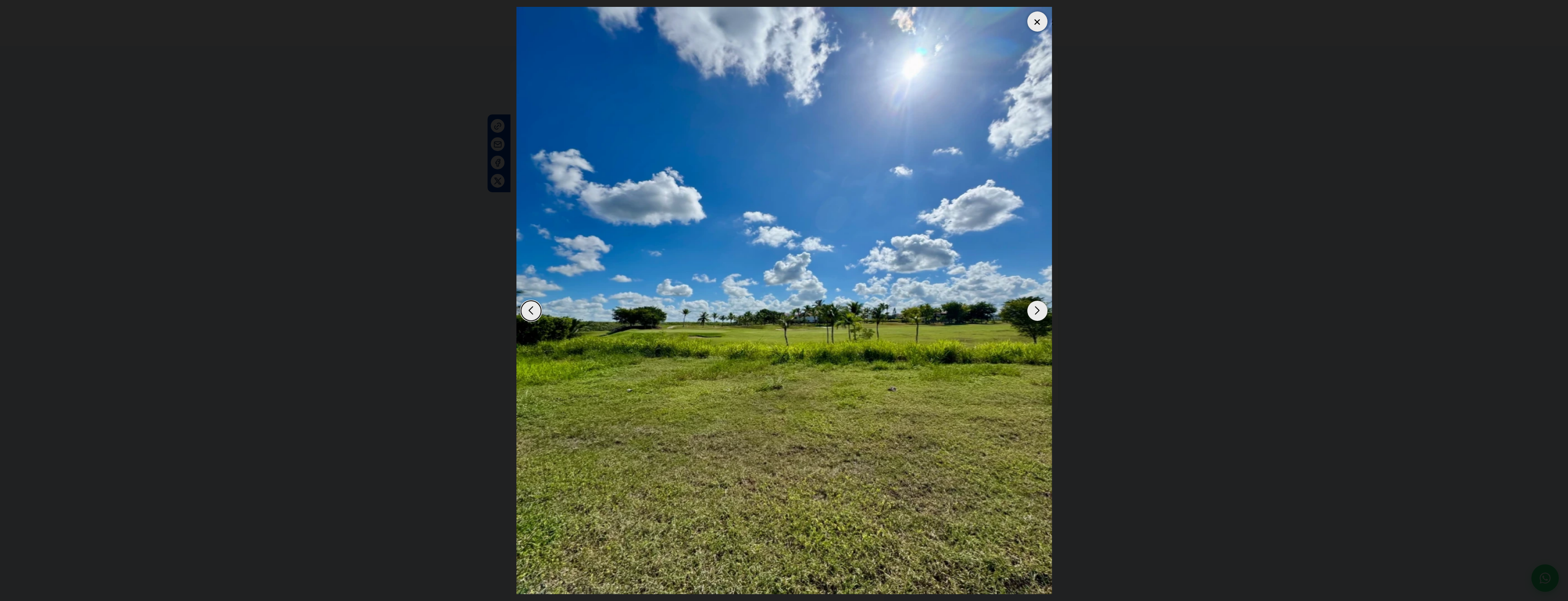
click at [1037, 311] on div "Next slide" at bounding box center [1037, 310] width 20 height 20
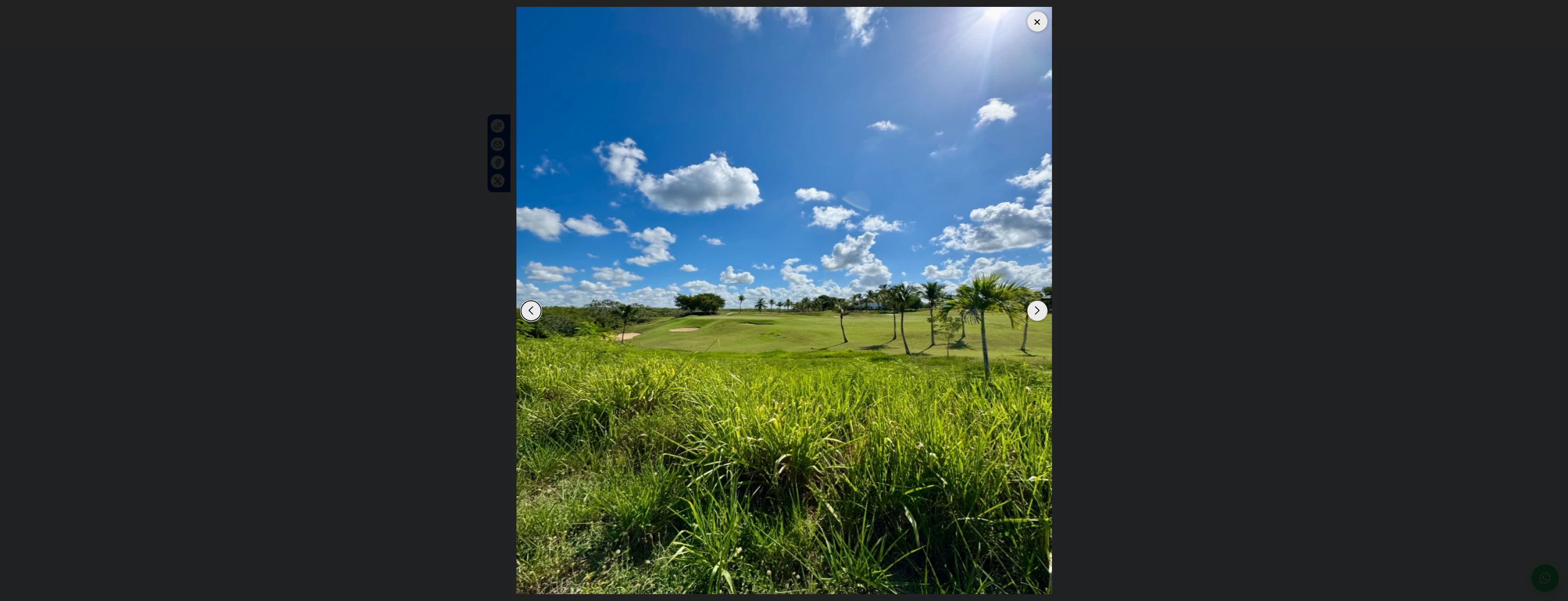
click at [1037, 311] on div "Next slide" at bounding box center [1037, 310] width 20 height 20
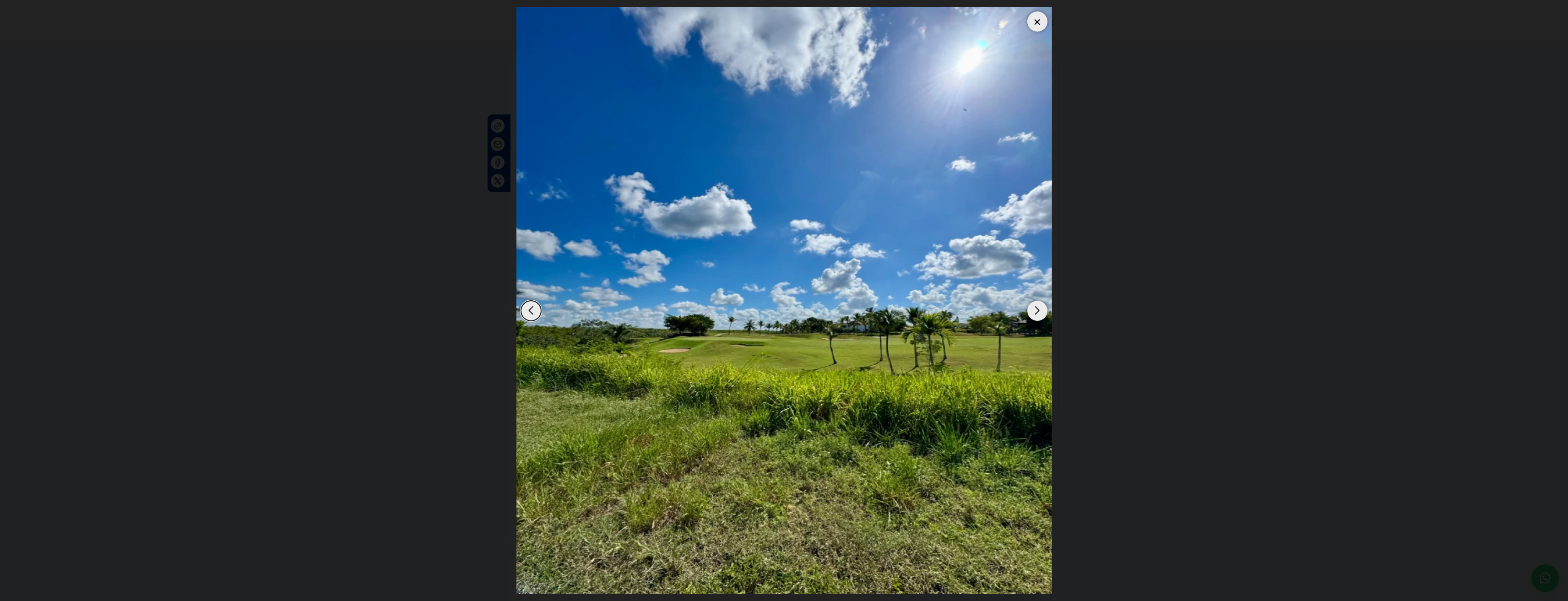
click at [1037, 311] on div "Next slide" at bounding box center [1037, 310] width 20 height 20
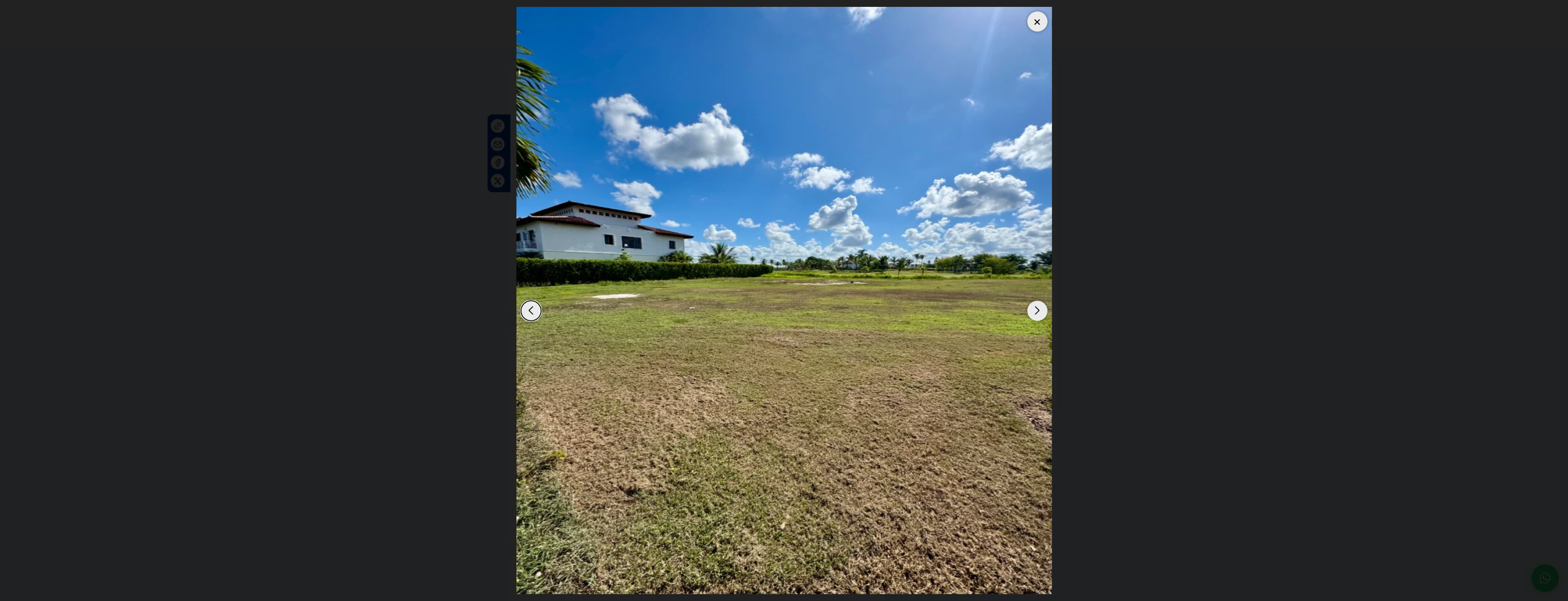
click at [1042, 306] on div "Next slide" at bounding box center [1037, 310] width 20 height 20
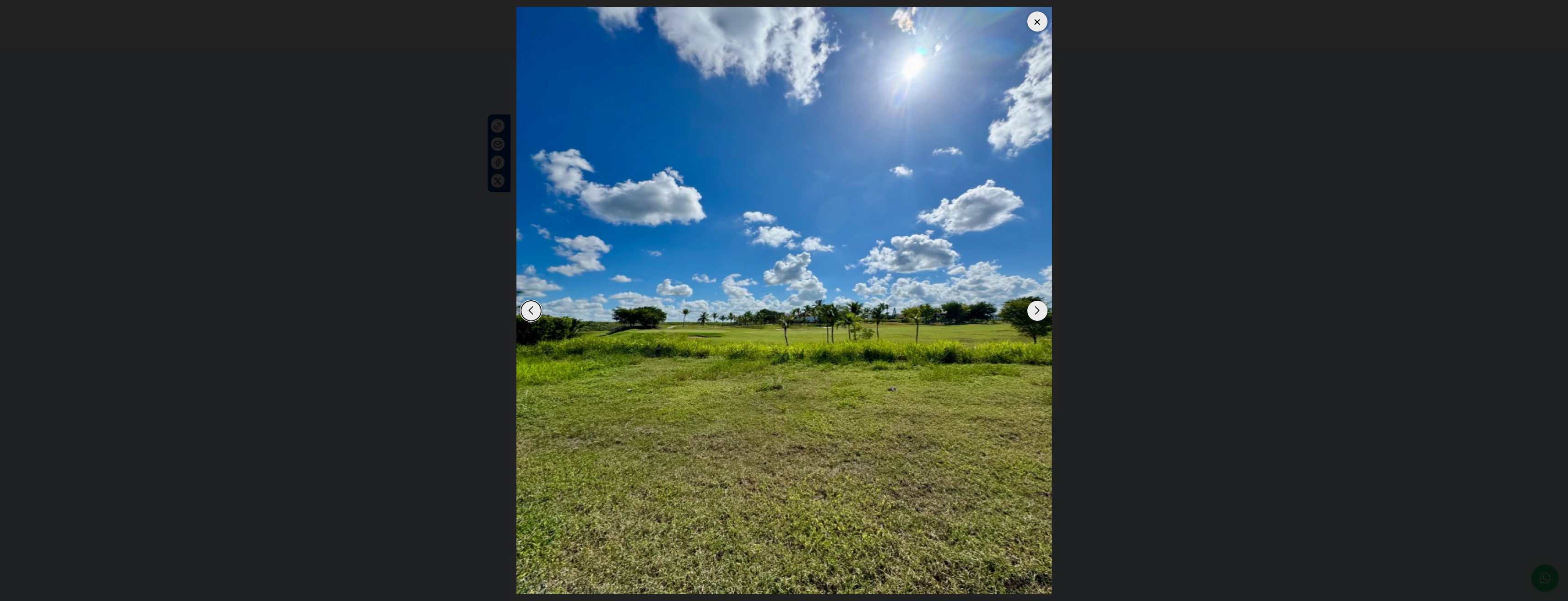
click at [1030, 25] on div at bounding box center [1037, 21] width 20 height 20
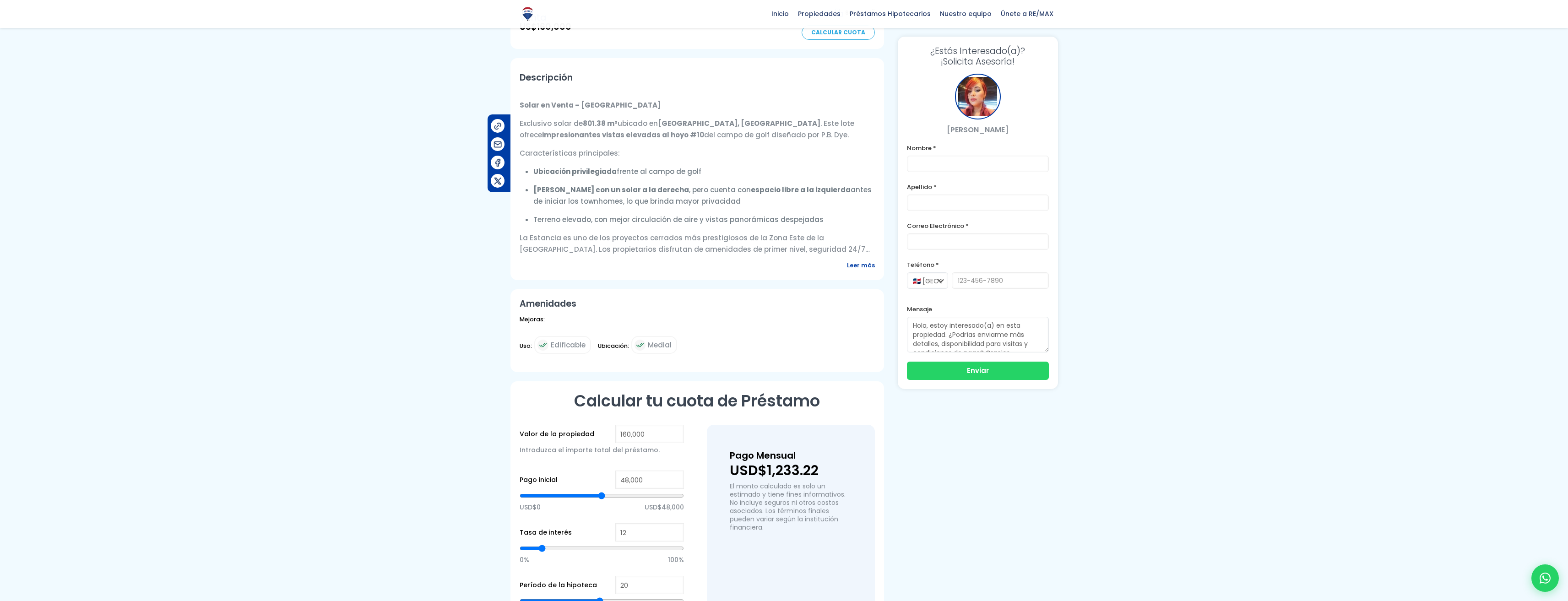
scroll to position [274, 0]
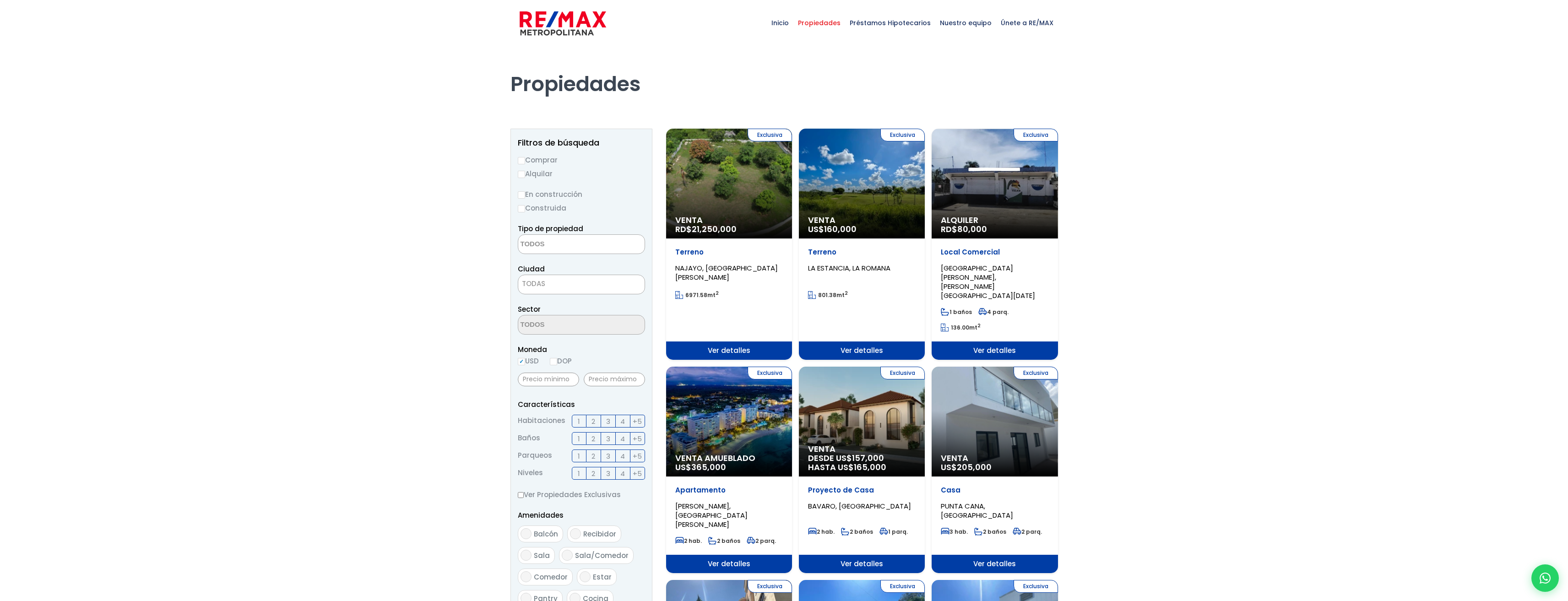
select select
click at [525, 175] on input "Alquilar" at bounding box center [522, 175] width 7 height 7
radio input "true"
click at [612, 252] on span at bounding box center [581, 244] width 127 height 19
click at [585, 294] on li "LOCAL COMERCIAL" at bounding box center [581, 296] width 127 height 17
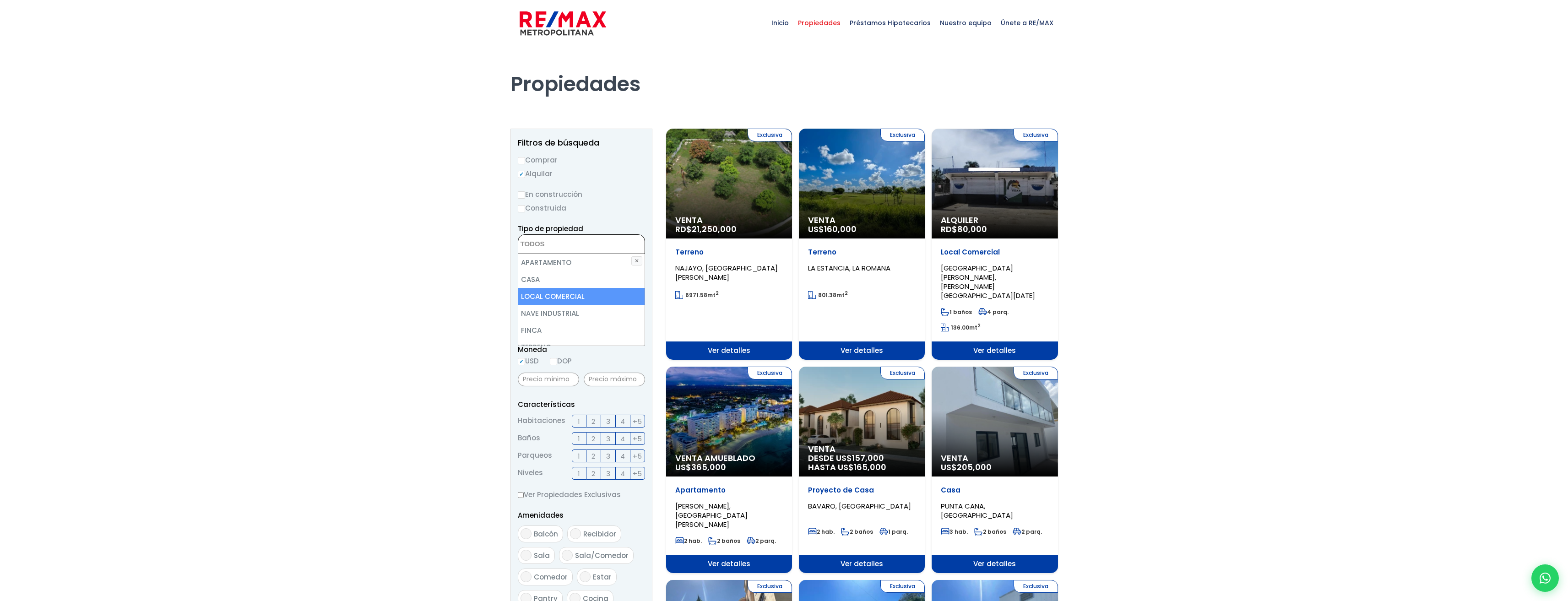
select select "comercial+site"
click at [610, 297] on li "LOCAL COMERCIAL" at bounding box center [581, 296] width 127 height 17
click at [614, 298] on li "LOCAL COMERCIAL" at bounding box center [581, 296] width 127 height 17
select select "comercial+site"
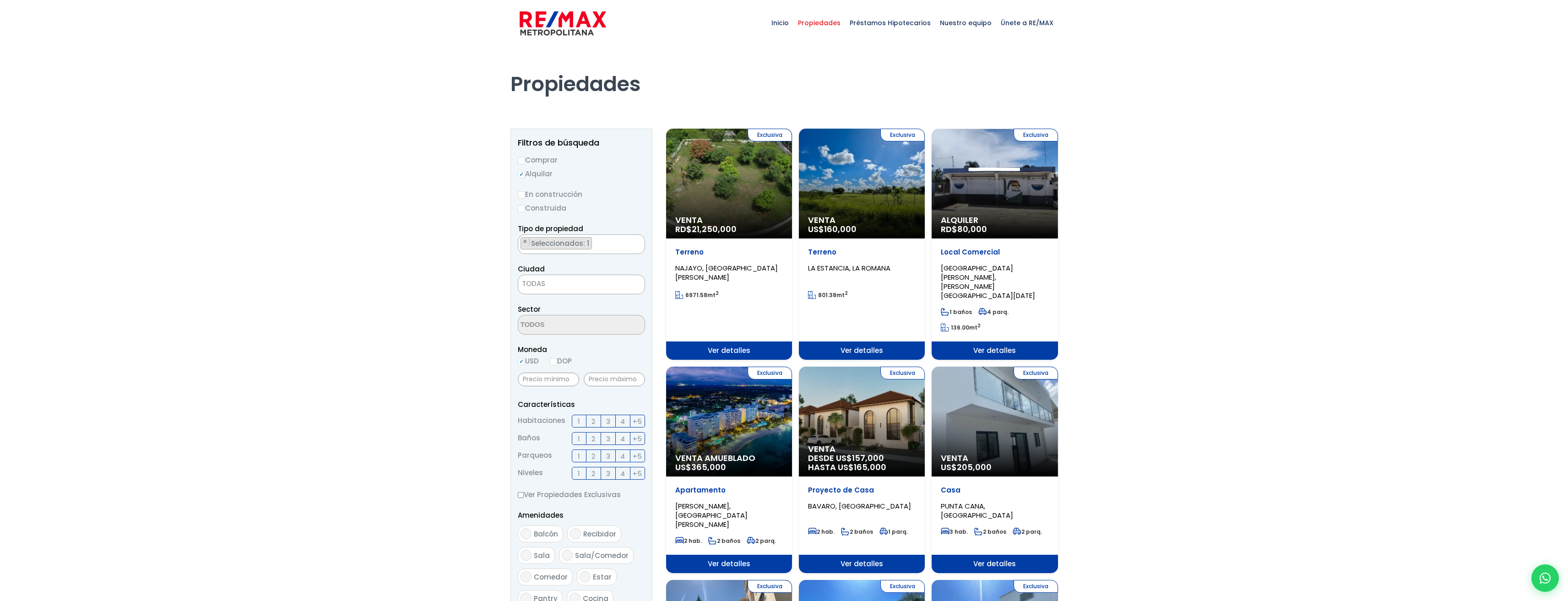
click at [576, 291] on span "TODAS" at bounding box center [581, 284] width 127 height 19
select select "1"
click at [596, 329] on textarea "Search" at bounding box center [562, 325] width 89 height 19
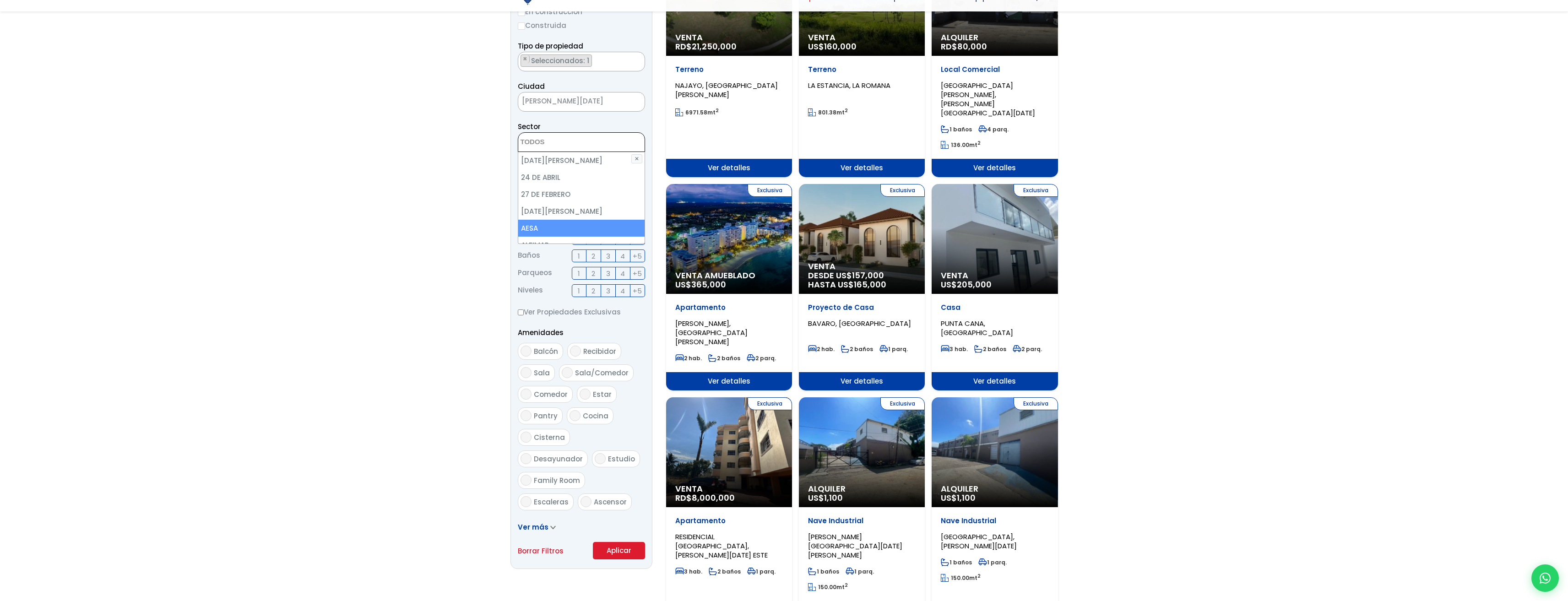
scroll to position [183, 0]
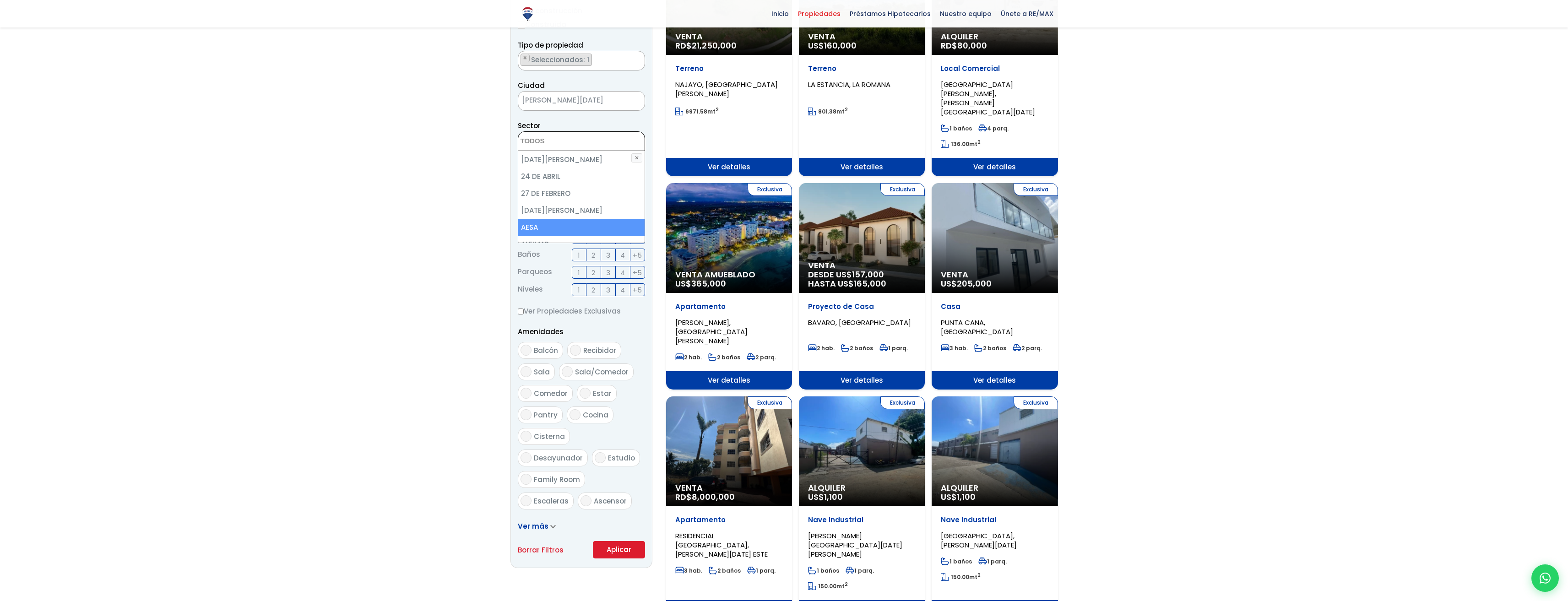
click at [311, 307] on div at bounding box center [784, 611] width 1568 height 1497
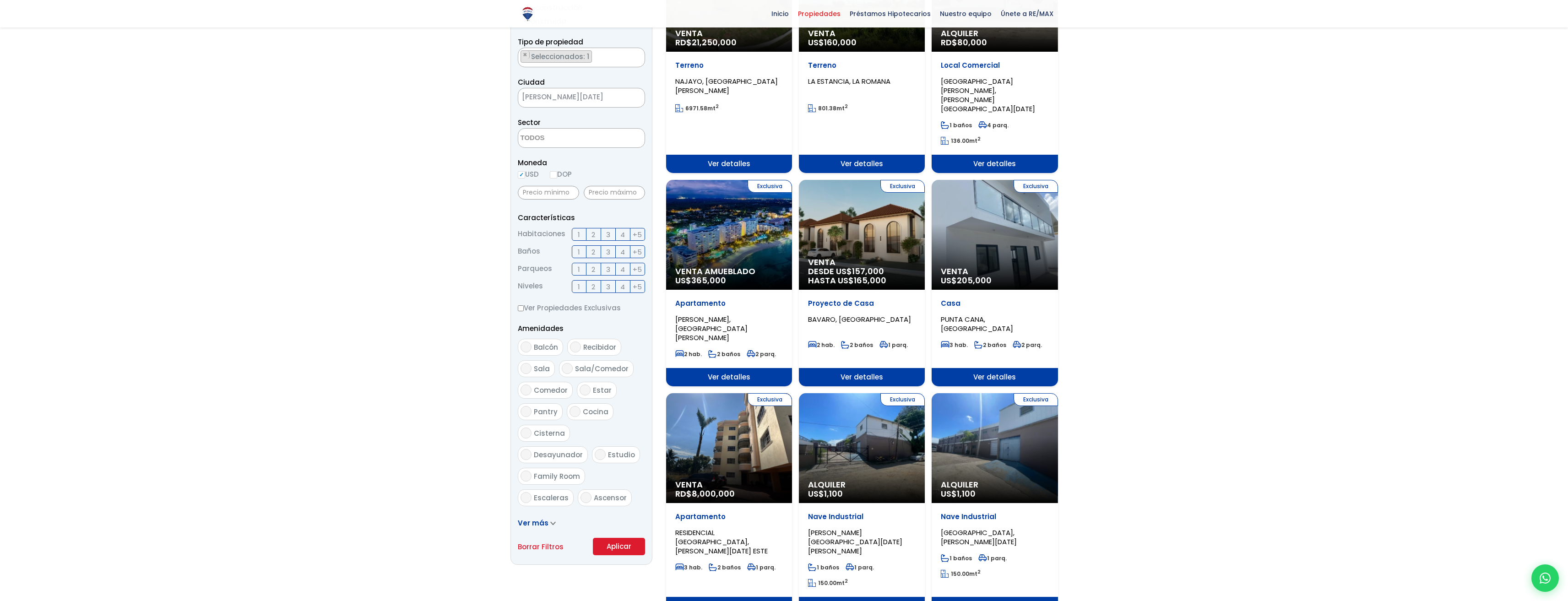
scroll to position [320, 0]
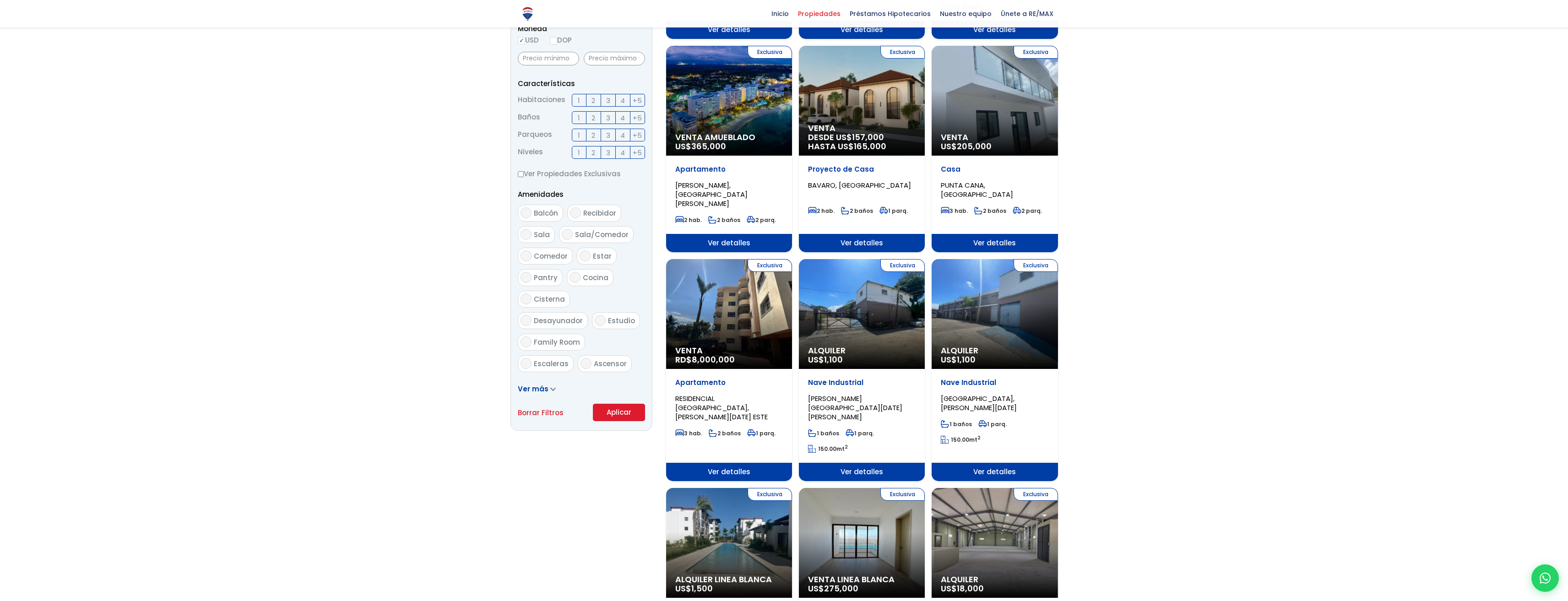
drag, startPoint x: 626, startPoint y: 413, endPoint x: 613, endPoint y: 422, distance: 15.8
click at [626, 412] on button "Aplicar" at bounding box center [619, 412] width 52 height 18
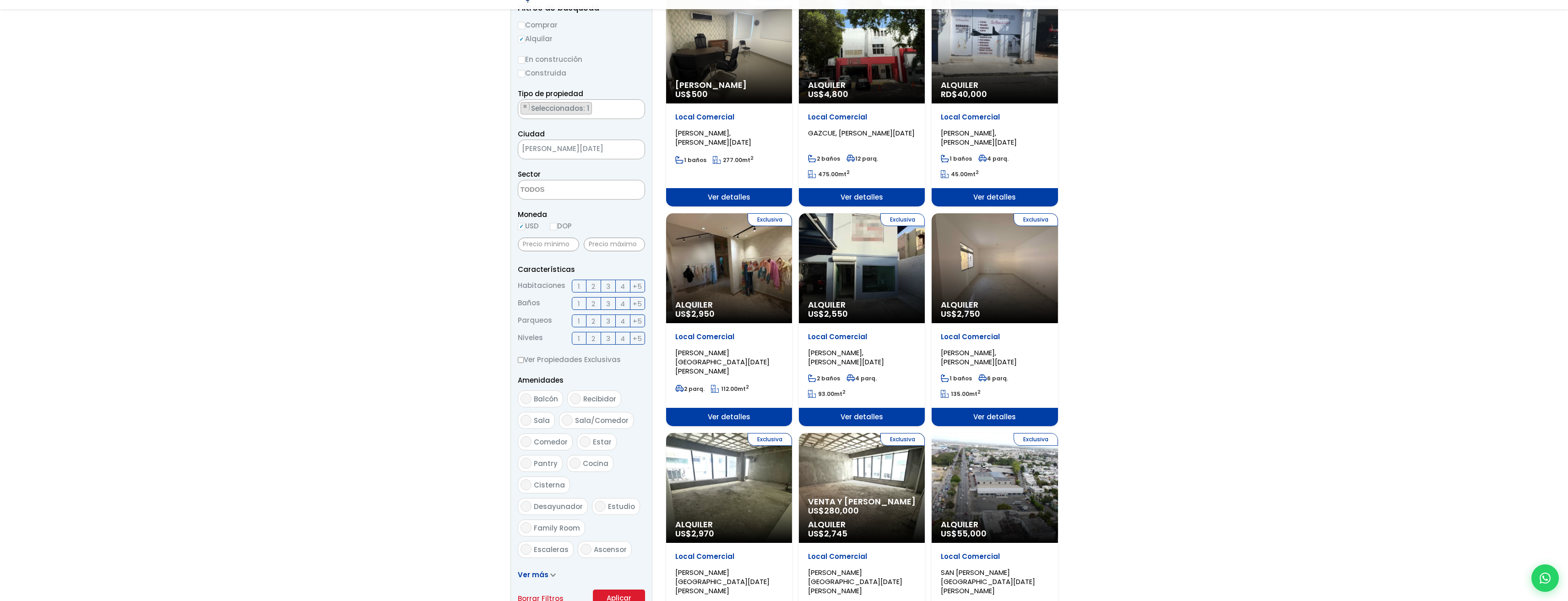
scroll to position [137, 0]
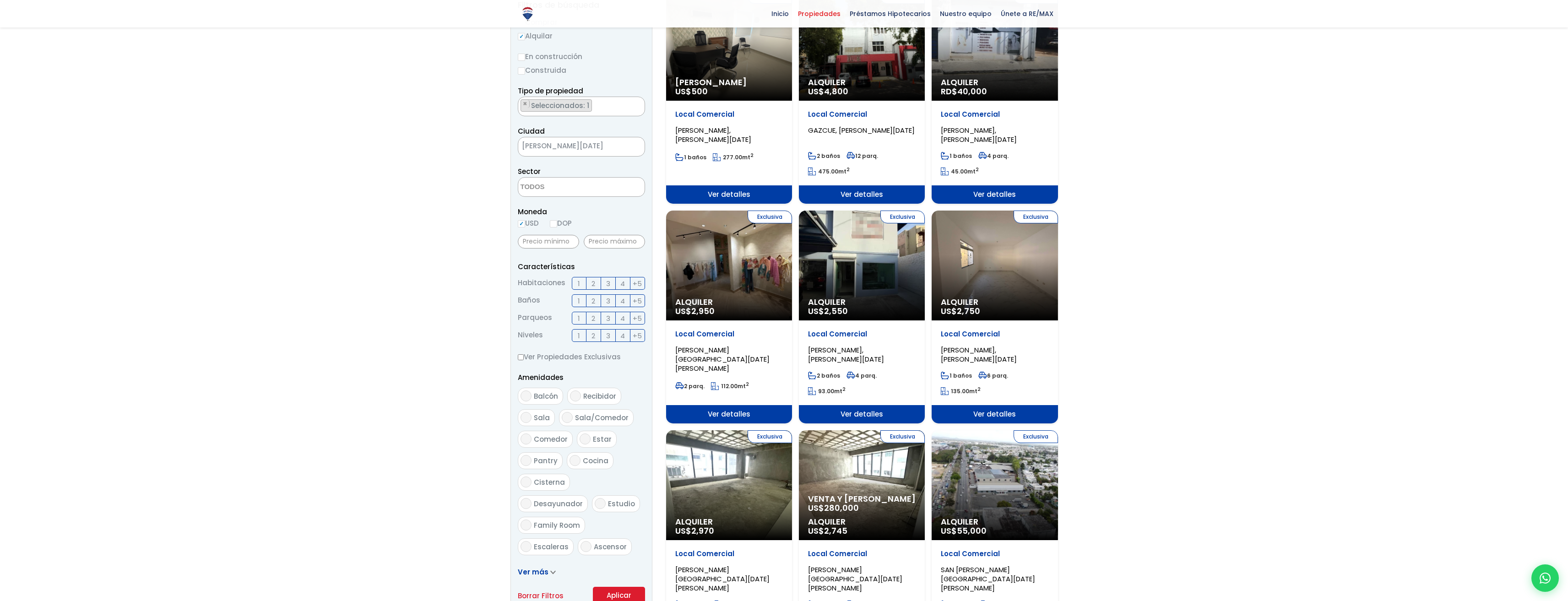
click at [893, 270] on div "Exclusiva Alquiler US$ 2,550" at bounding box center [861, 265] width 126 height 110
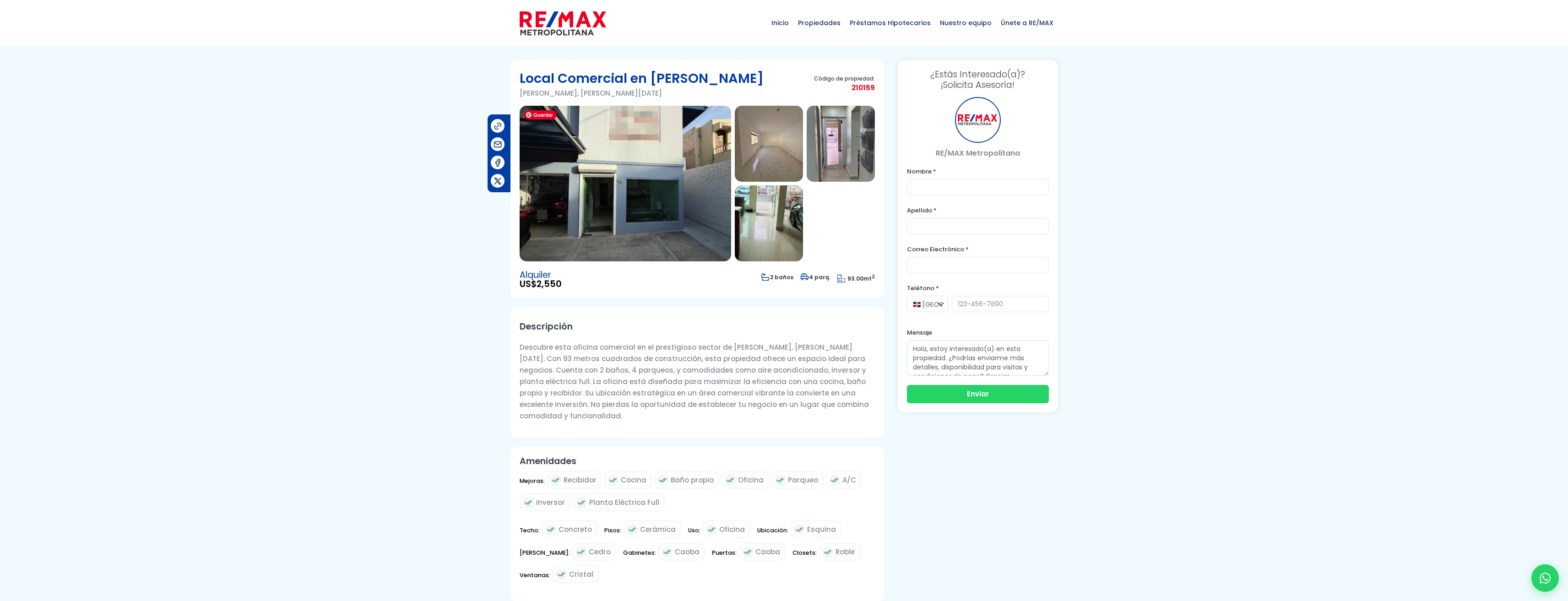
click at [544, 127] on img at bounding box center [625, 184] width 211 height 156
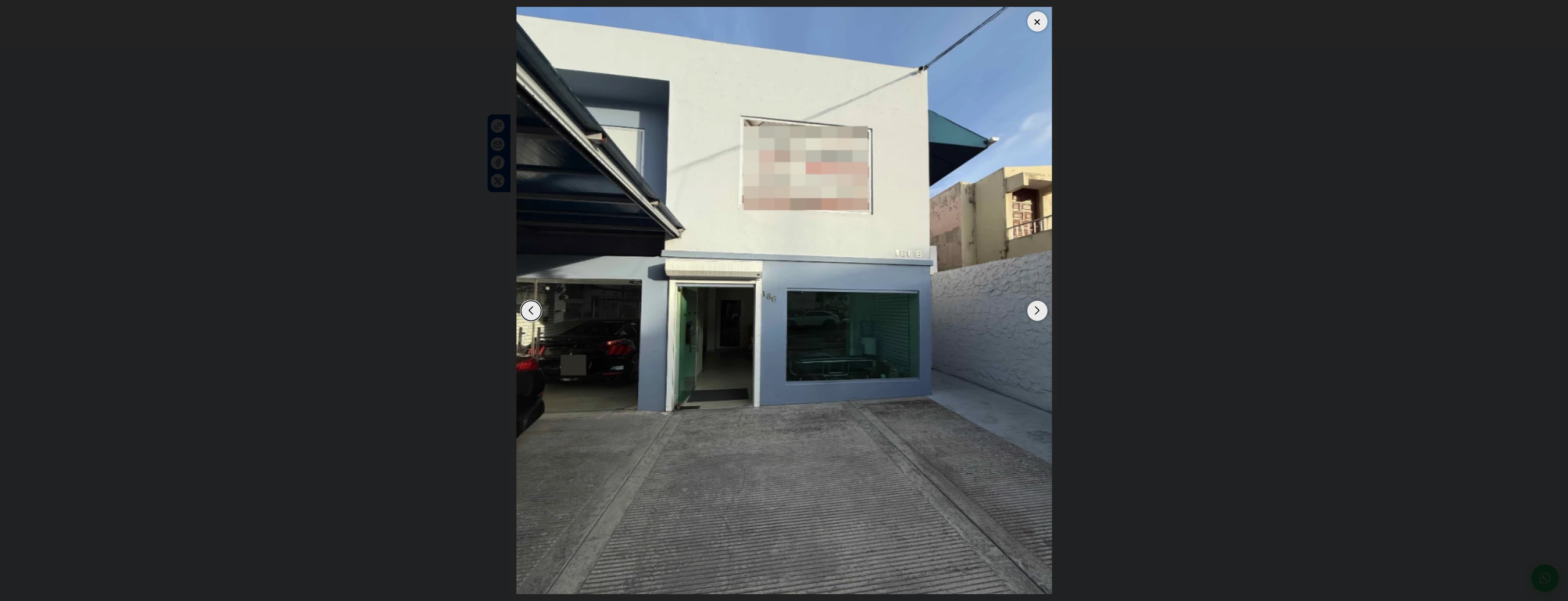
click at [1033, 307] on div "Next slide" at bounding box center [1037, 310] width 20 height 20
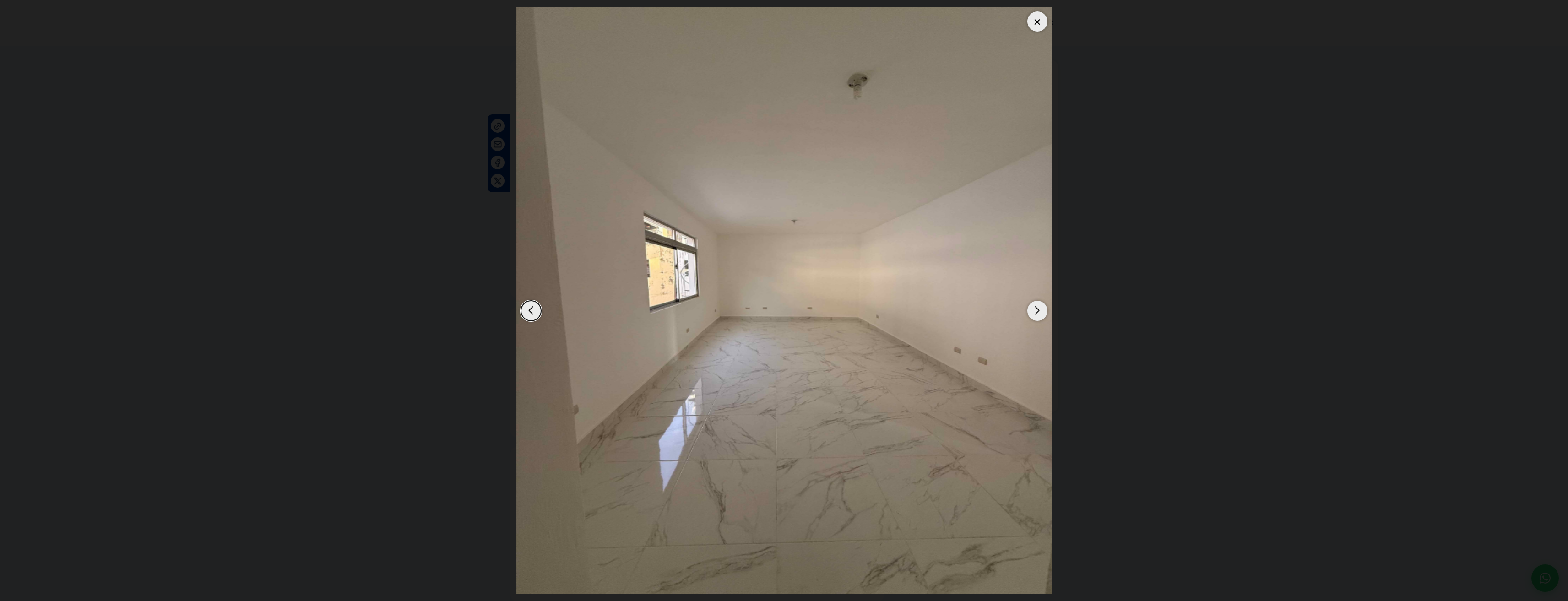
click at [1033, 307] on div "Next slide" at bounding box center [1037, 310] width 20 height 20
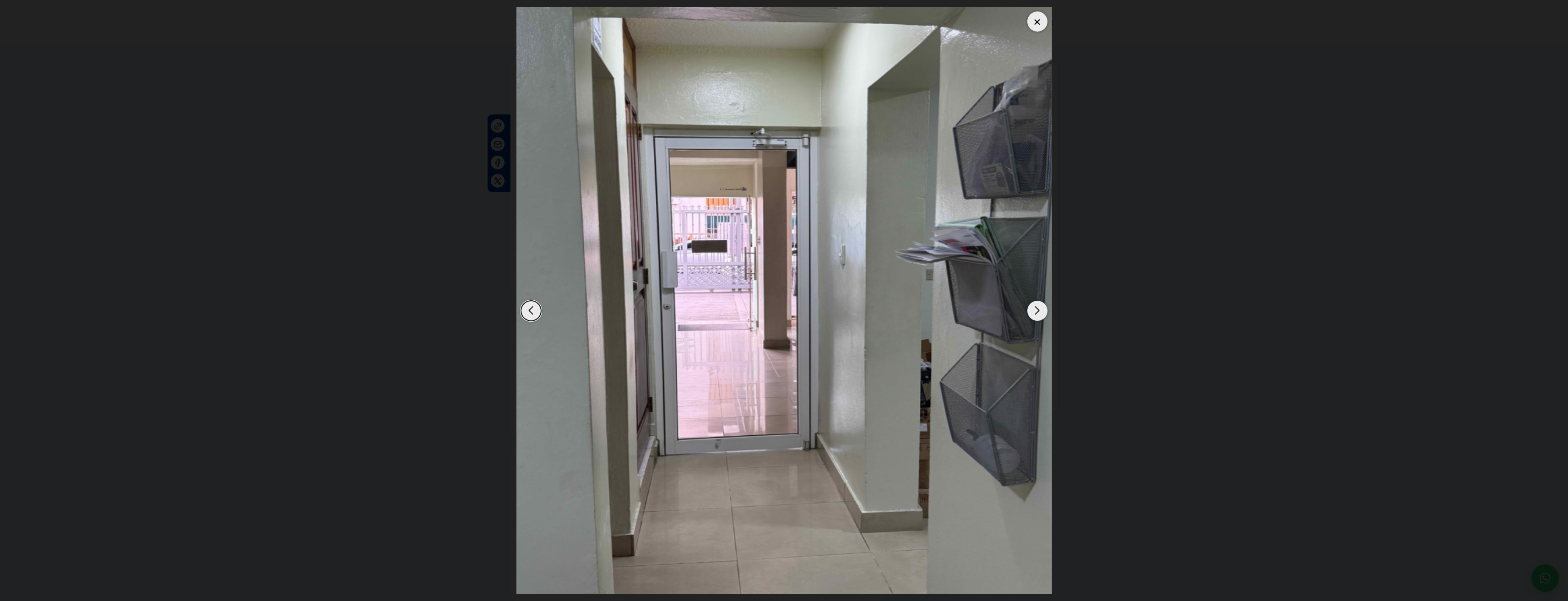
click at [1033, 307] on div "Next slide" at bounding box center [1037, 310] width 20 height 20
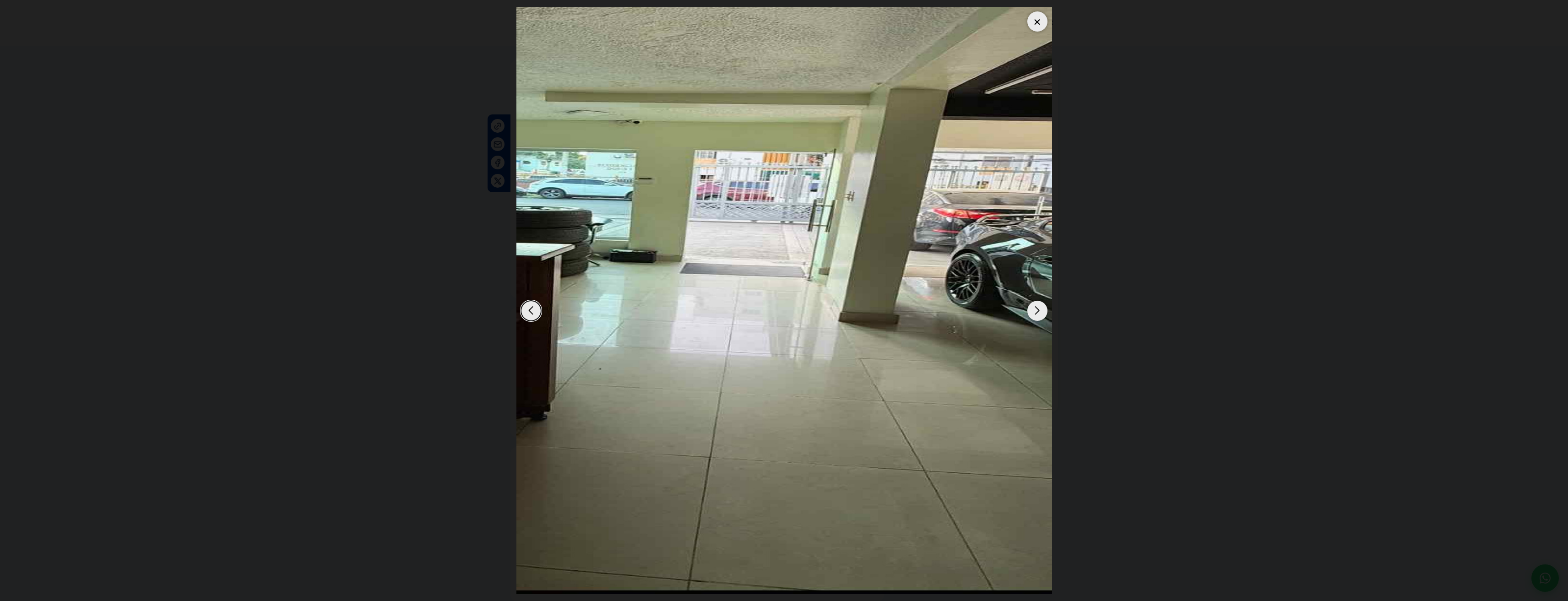
click at [1033, 307] on div "Next slide" at bounding box center [1037, 310] width 20 height 20
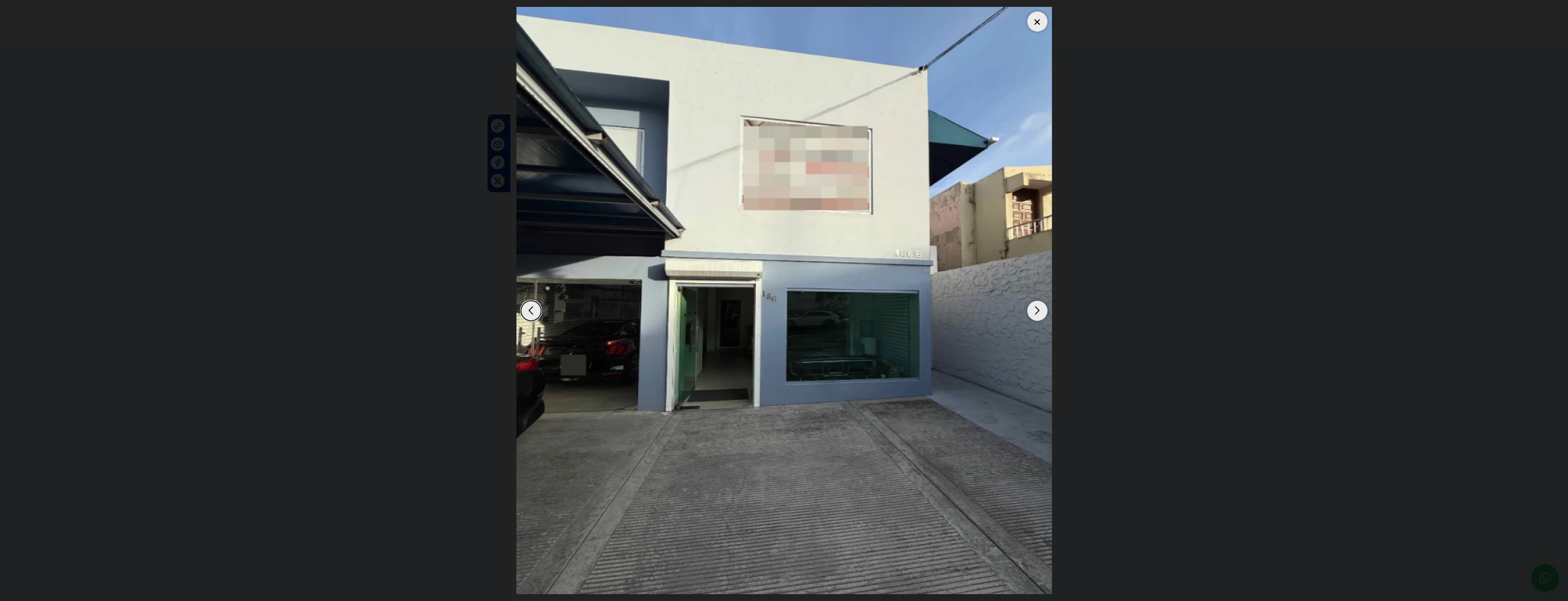
click at [1031, 31] on img "1 / 4" at bounding box center [784, 300] width 536 height 587
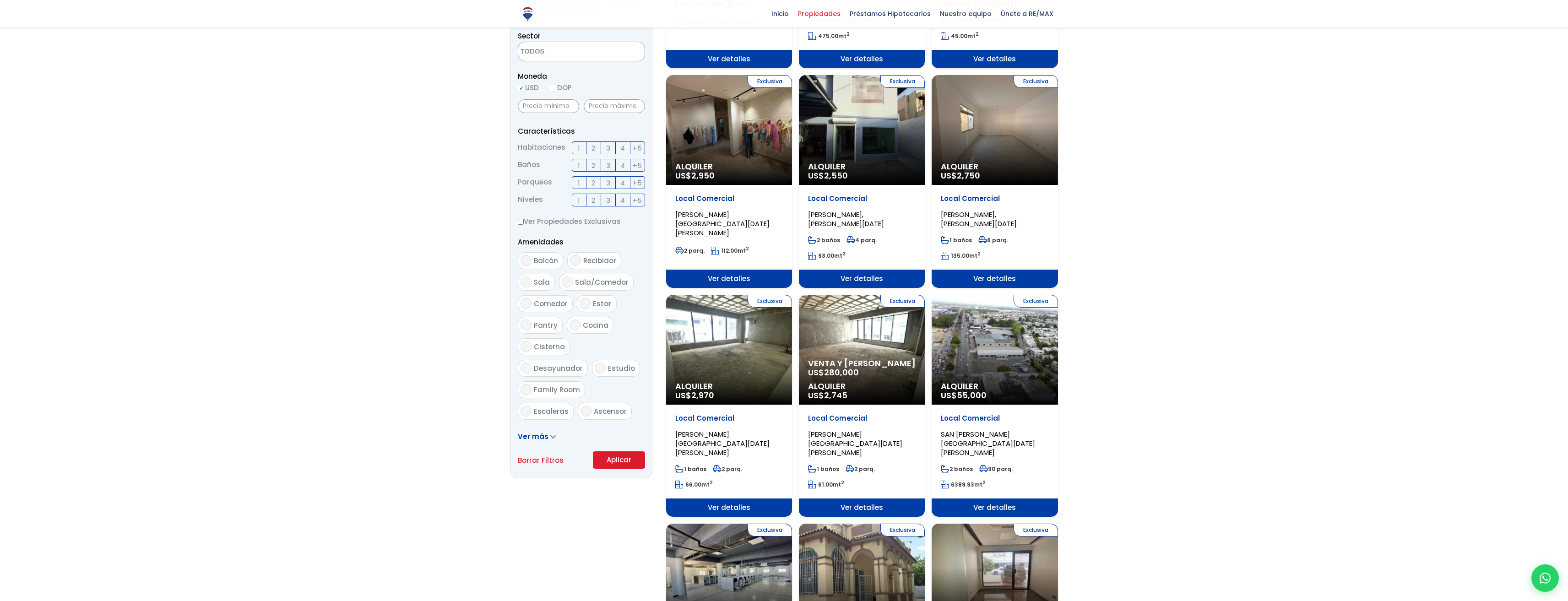
scroll to position [274, 0]
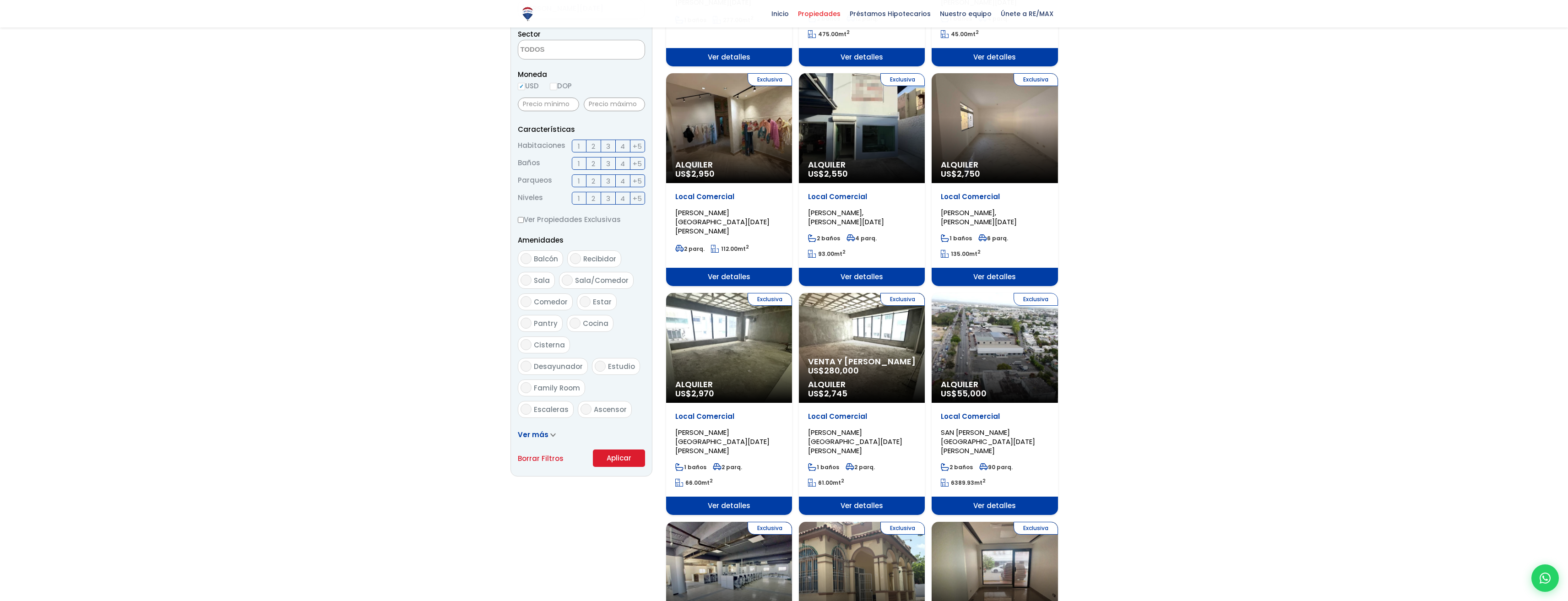
click at [978, 119] on div "Exclusiva Alquiler US$ 2,750" at bounding box center [995, 128] width 126 height 110
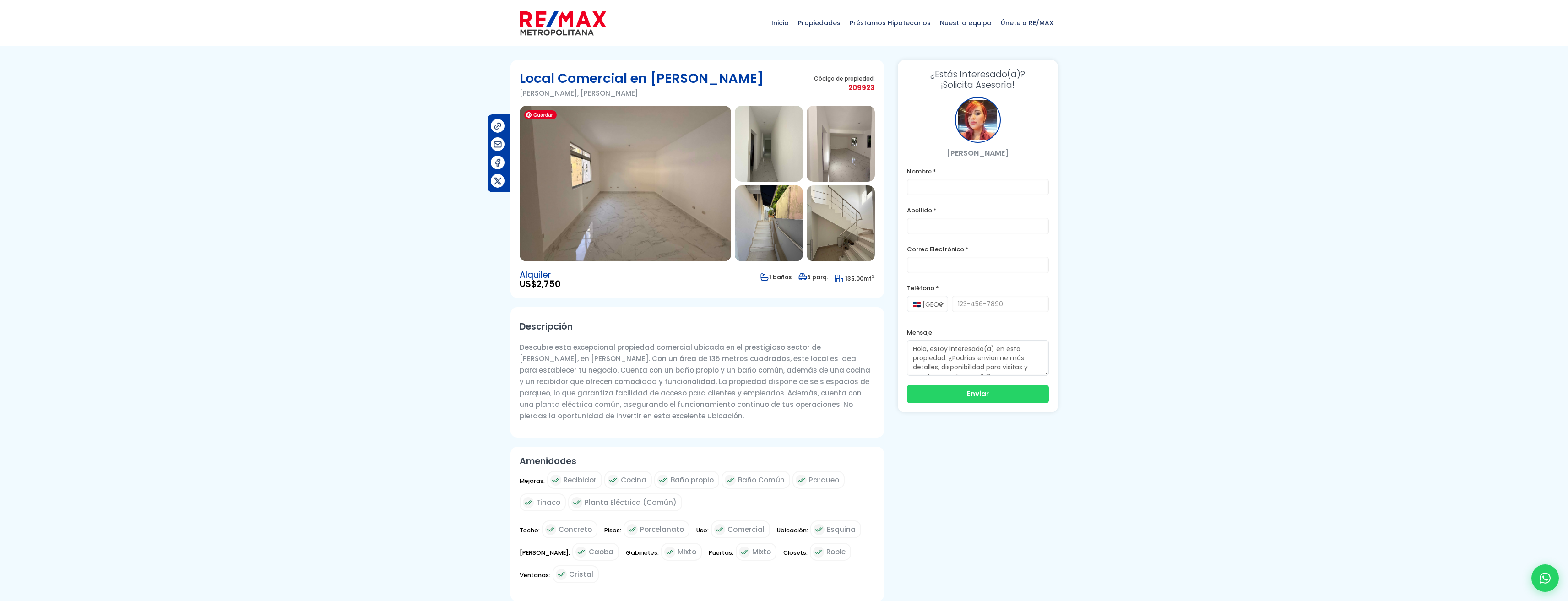
click at [640, 204] on img at bounding box center [625, 184] width 211 height 156
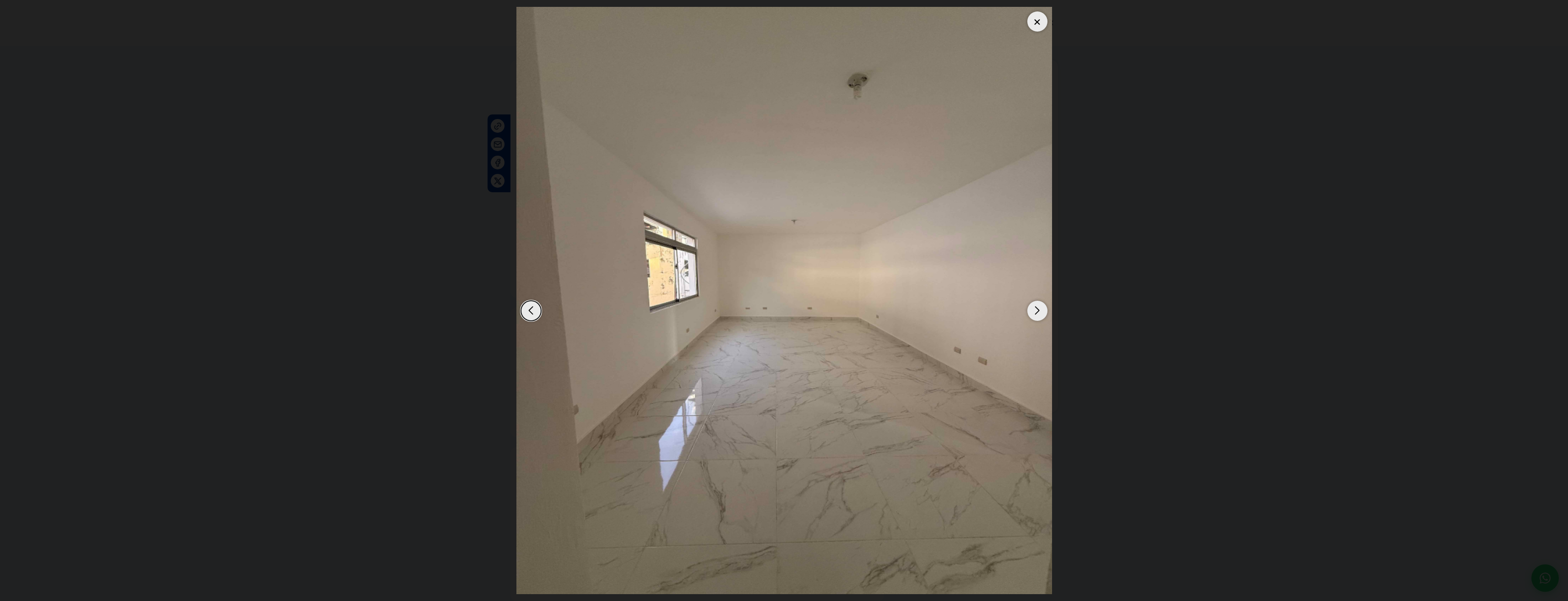
click at [1041, 313] on div "Next slide" at bounding box center [1037, 310] width 20 height 20
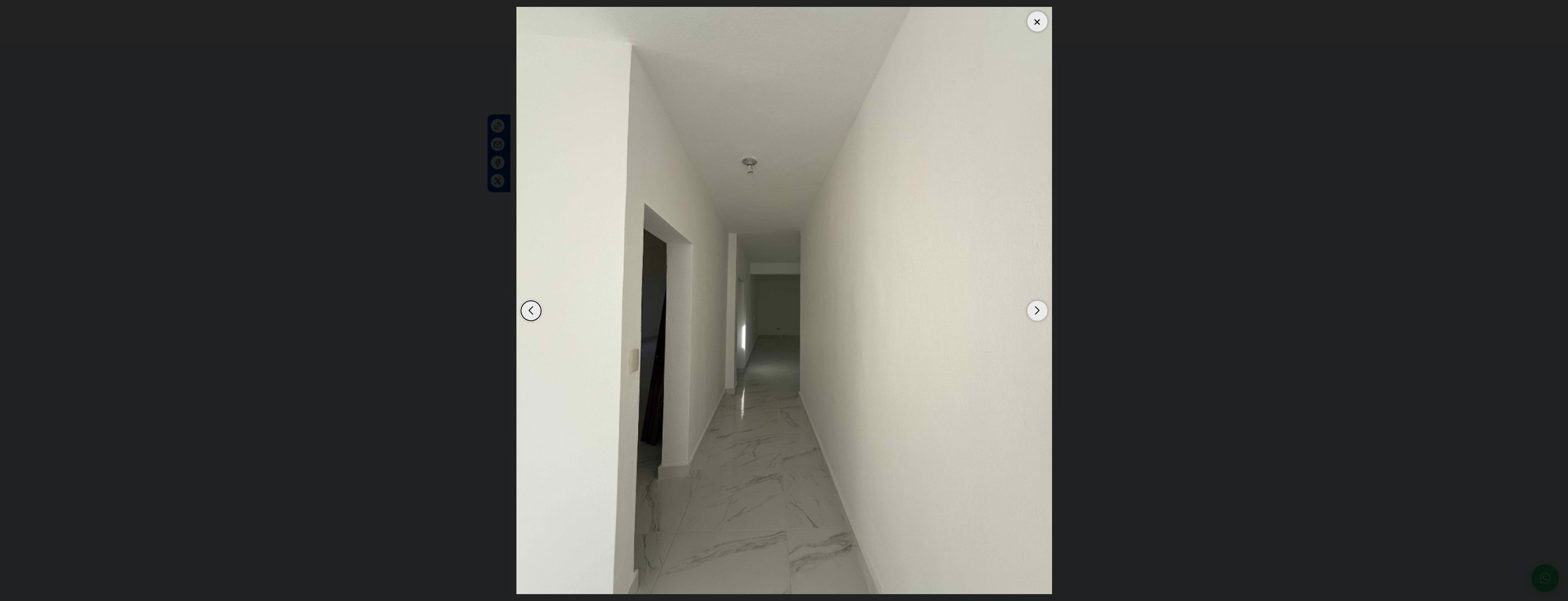
click at [1041, 313] on div "Next slide" at bounding box center [1037, 310] width 20 height 20
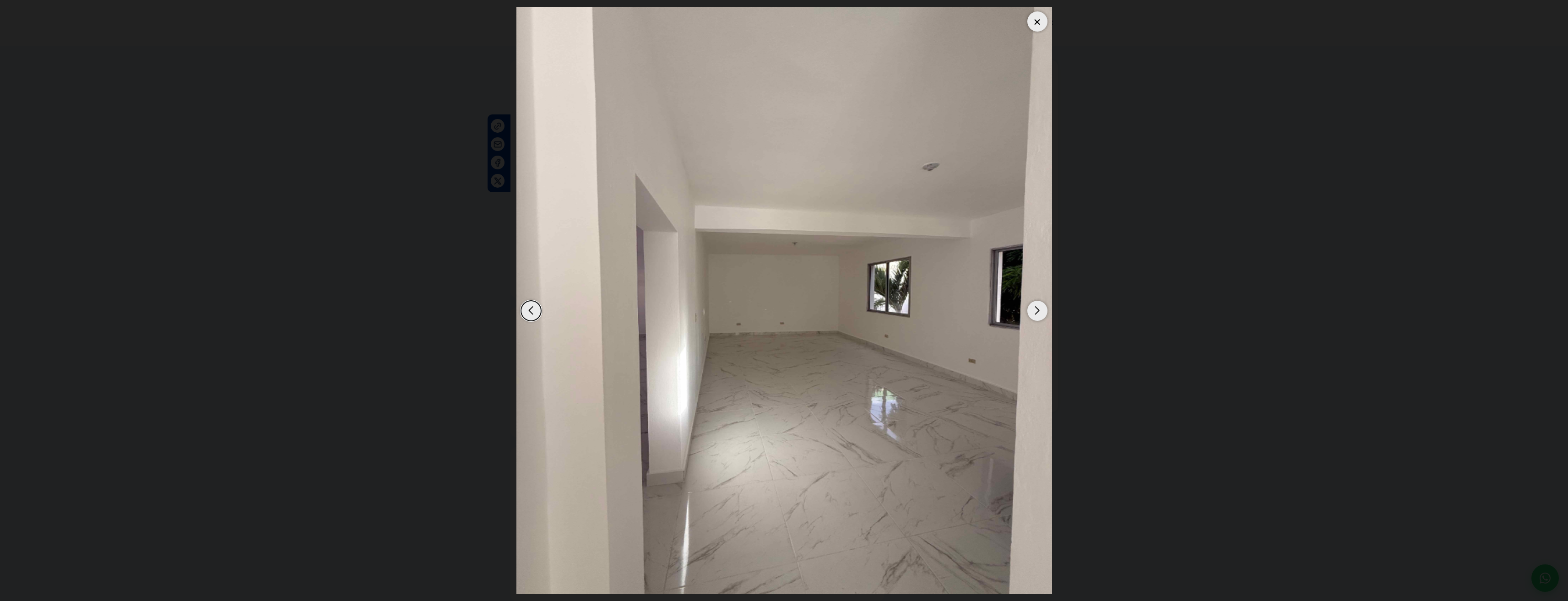
click at [1041, 313] on div "Next slide" at bounding box center [1037, 310] width 20 height 20
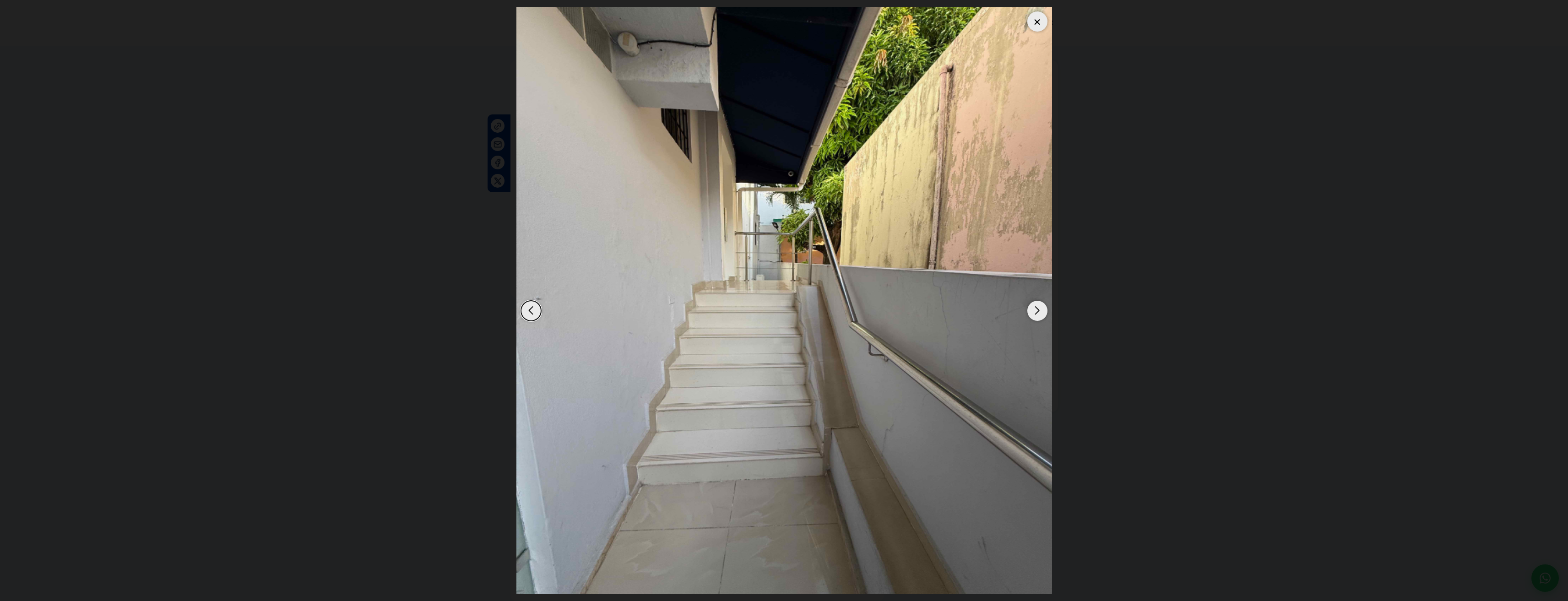
click at [1041, 313] on div "Next slide" at bounding box center [1037, 310] width 20 height 20
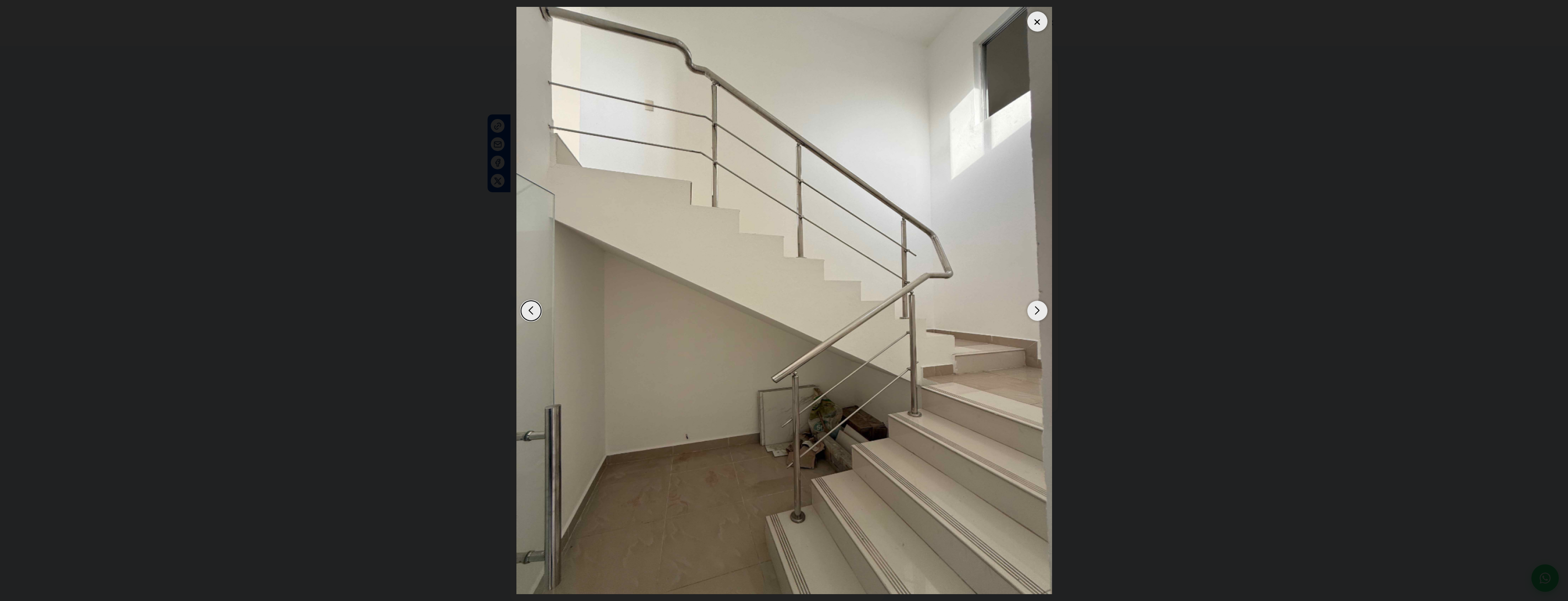
click at [1041, 313] on div "Next slide" at bounding box center [1037, 310] width 20 height 20
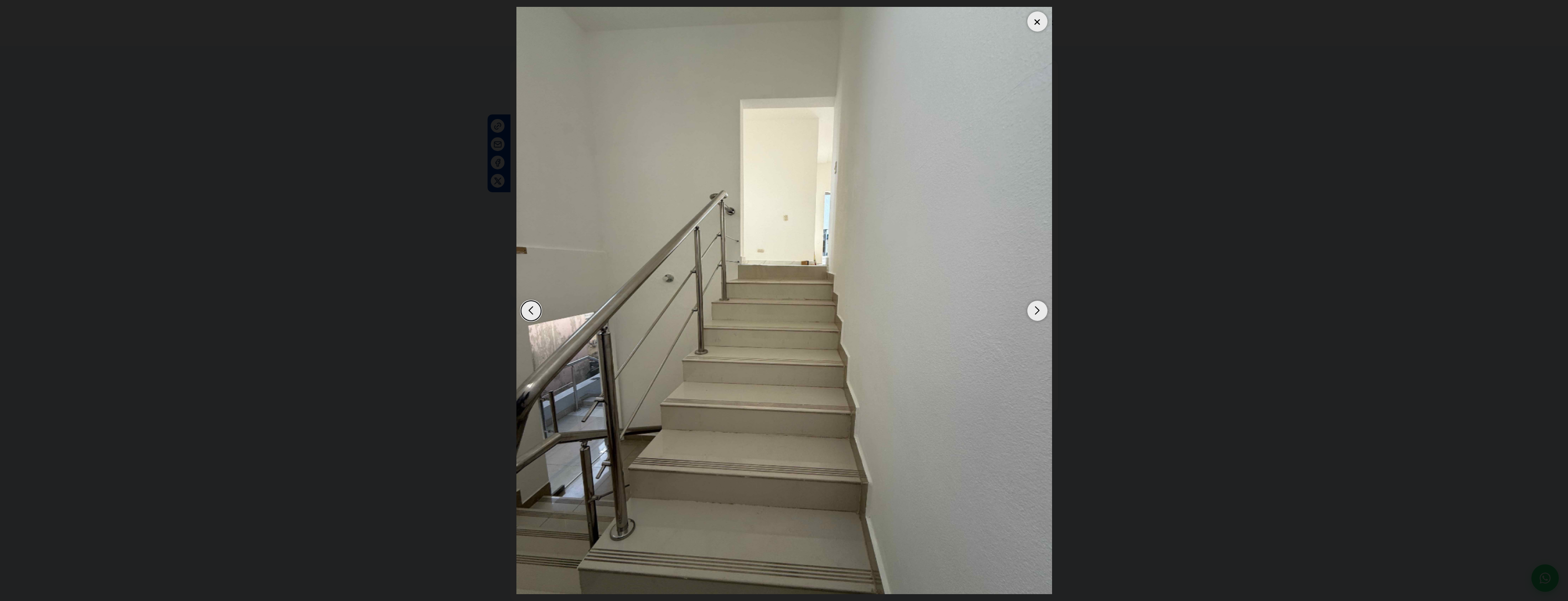
click at [1032, 18] on div at bounding box center [1037, 21] width 20 height 20
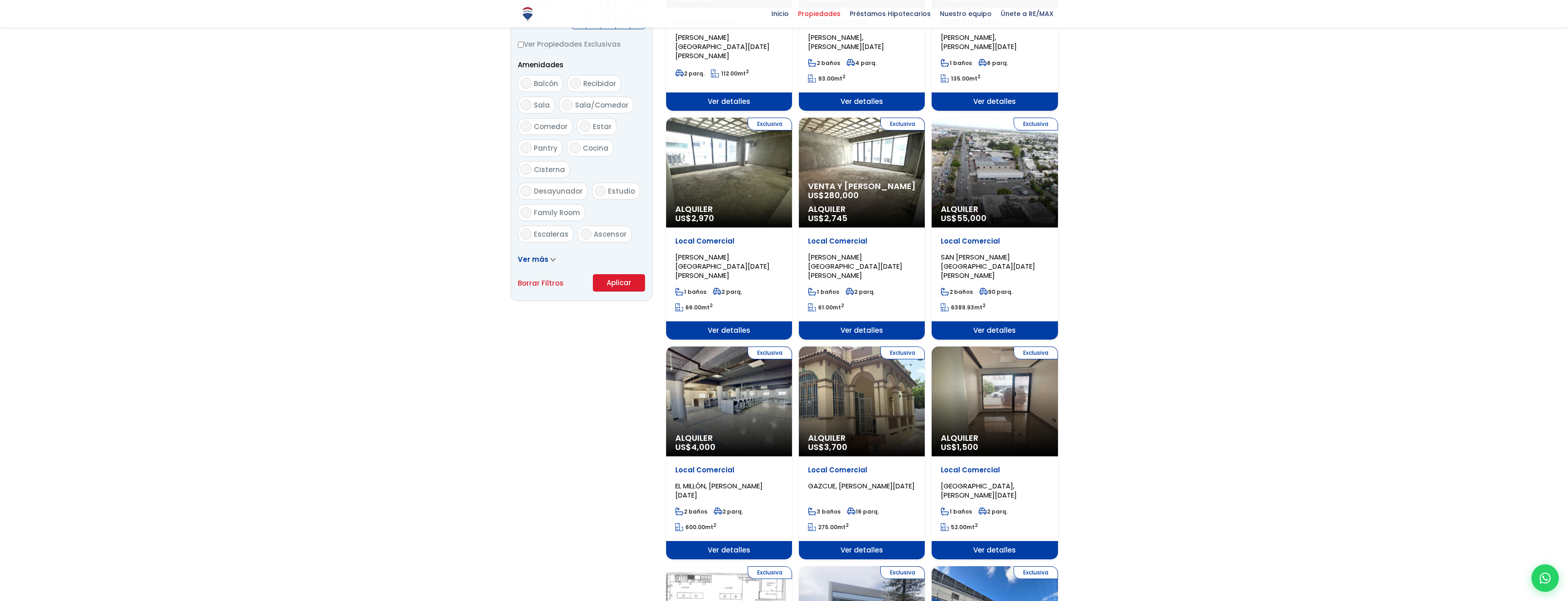
scroll to position [457, 0]
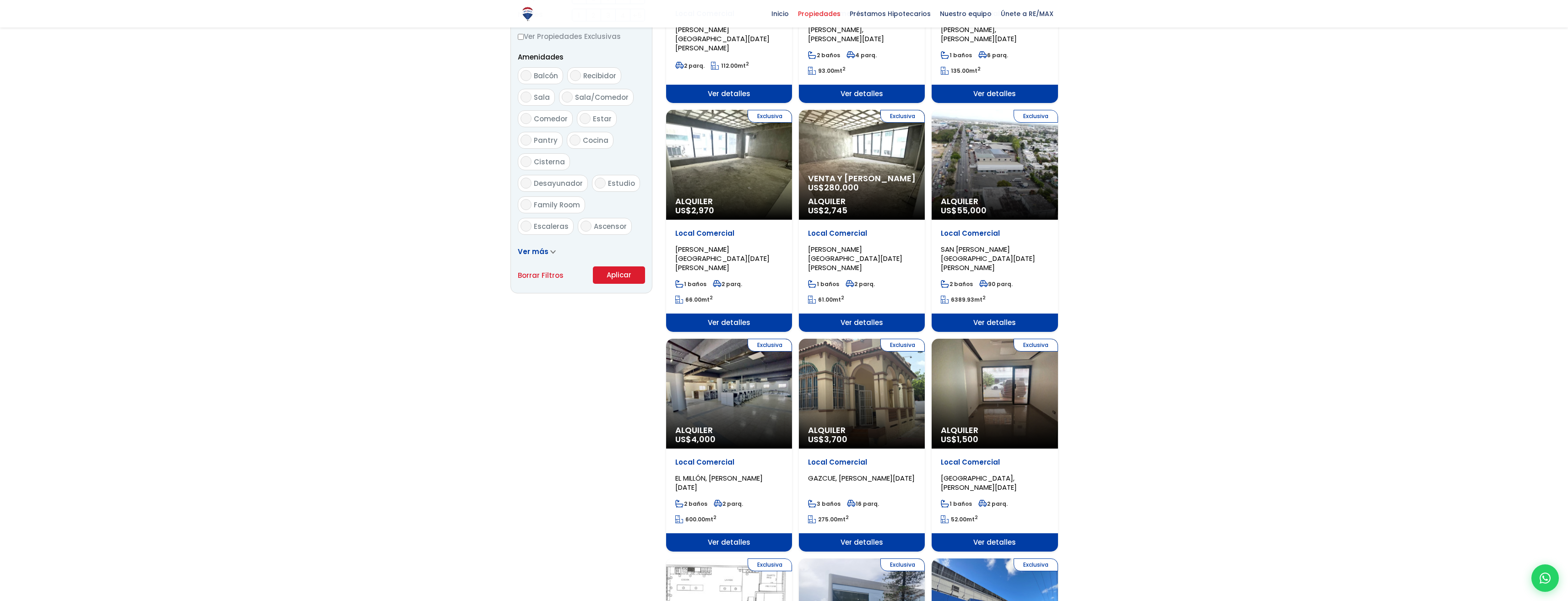
click at [1000, 380] on div "Exclusiva Alquiler US$ 1,500" at bounding box center [995, 394] width 126 height 110
click at [1001, 388] on div "Exclusiva Alquiler US$ 1,500" at bounding box center [995, 394] width 126 height 110
click at [974, 433] on span "1,500" at bounding box center [967, 439] width 21 height 12
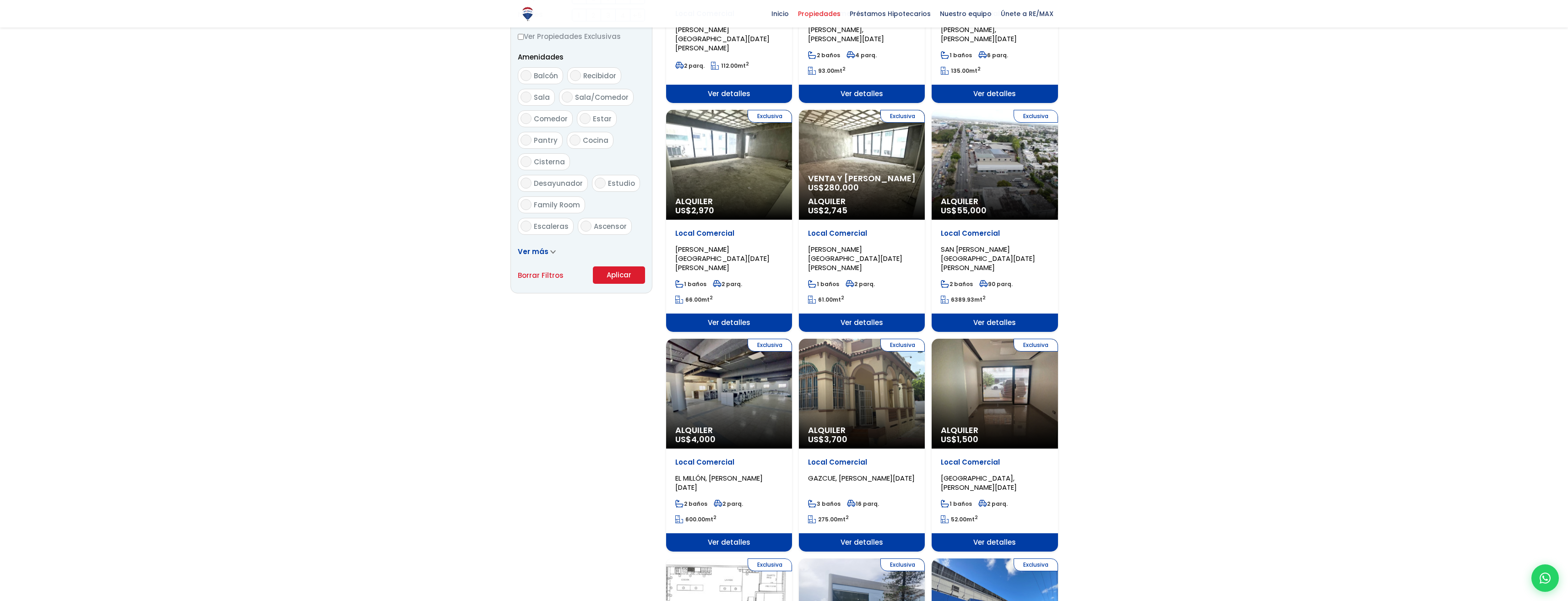
click at [990, 401] on div "Exclusiva Alquiler US$ 1,500" at bounding box center [995, 394] width 126 height 110
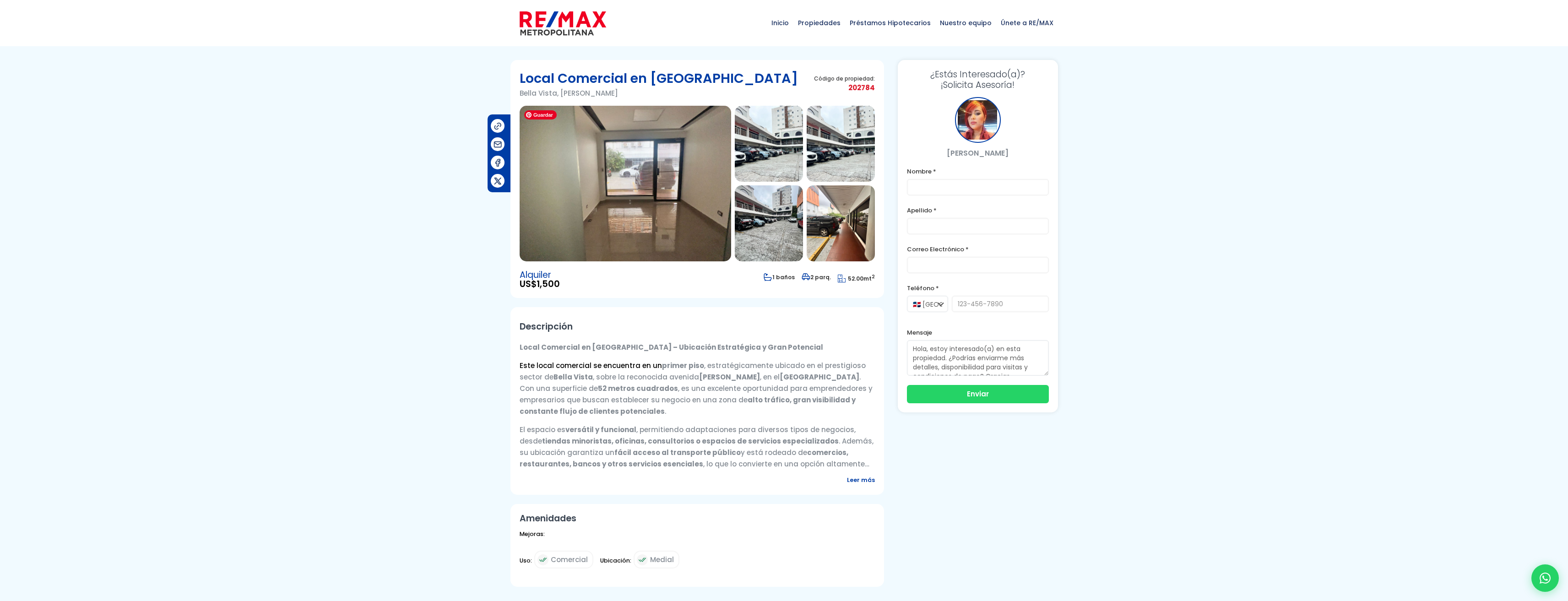
click at [625, 221] on img at bounding box center [625, 184] width 211 height 156
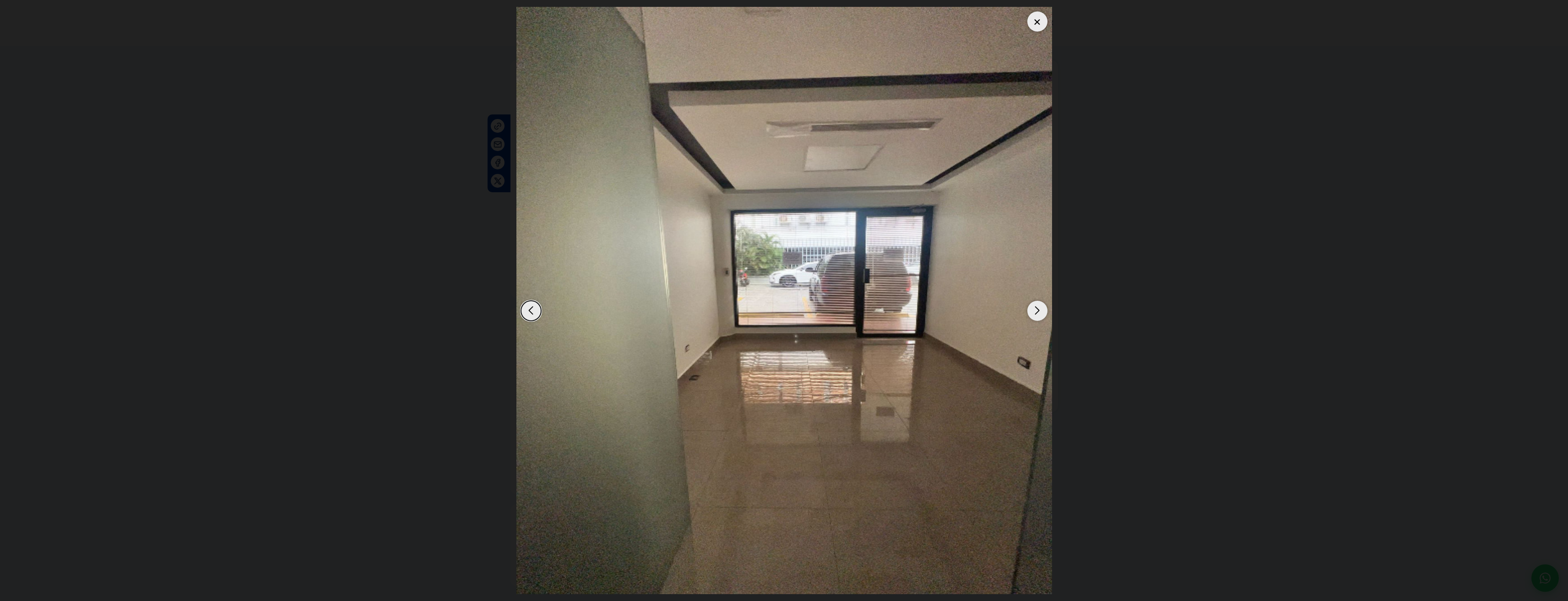
click at [1034, 311] on div "Next slide" at bounding box center [1037, 310] width 20 height 20
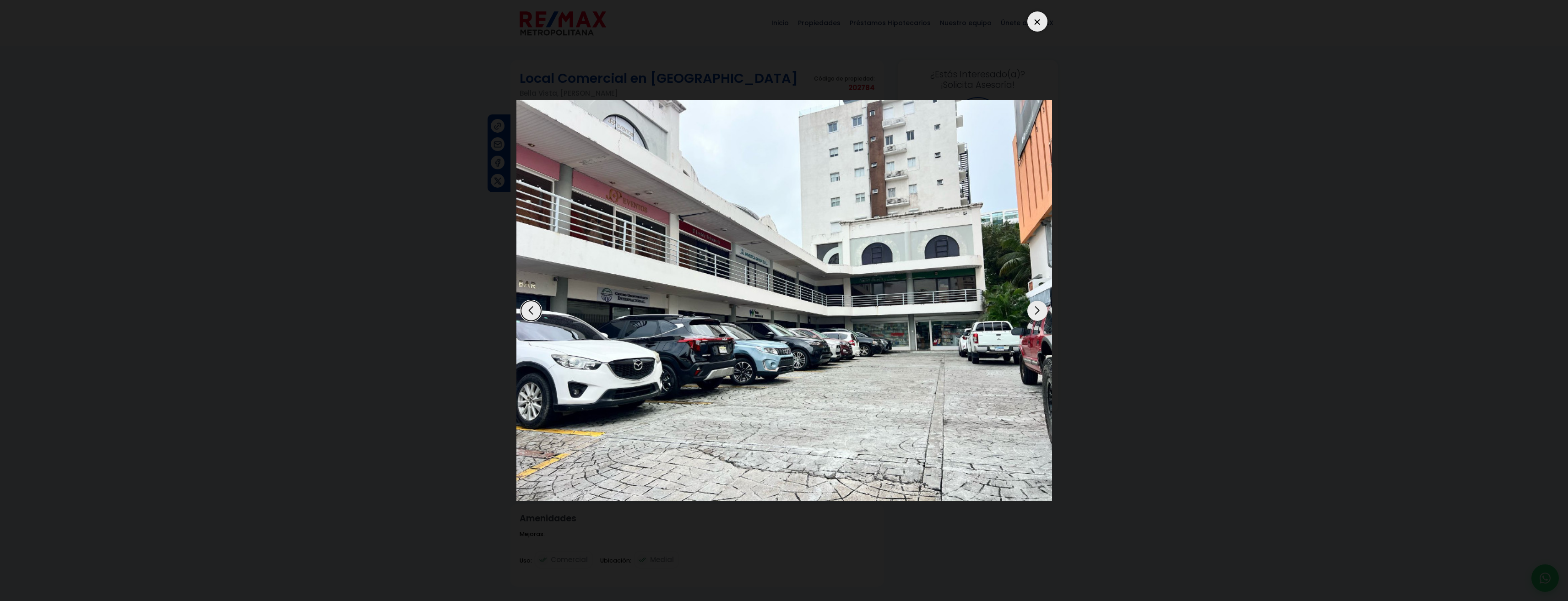
click at [1034, 311] on div "Next slide" at bounding box center [1037, 310] width 20 height 20
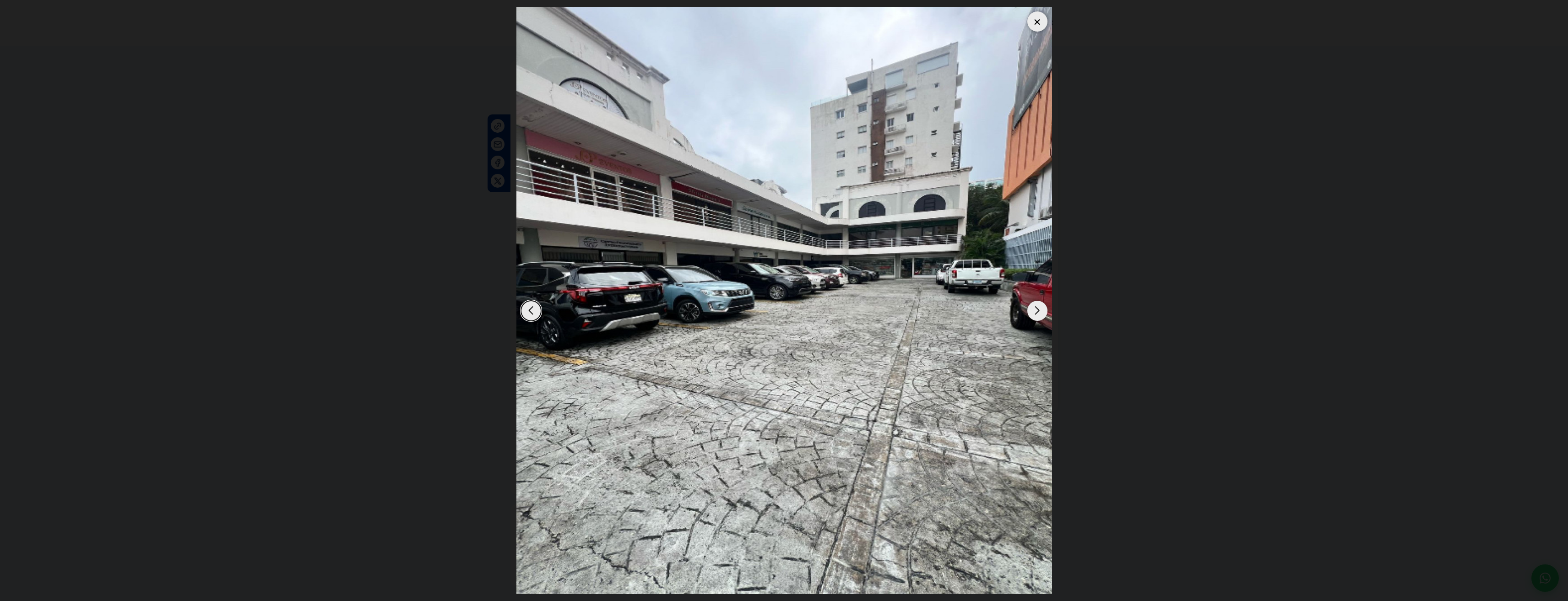
click at [1034, 311] on div "Next slide" at bounding box center [1037, 310] width 20 height 20
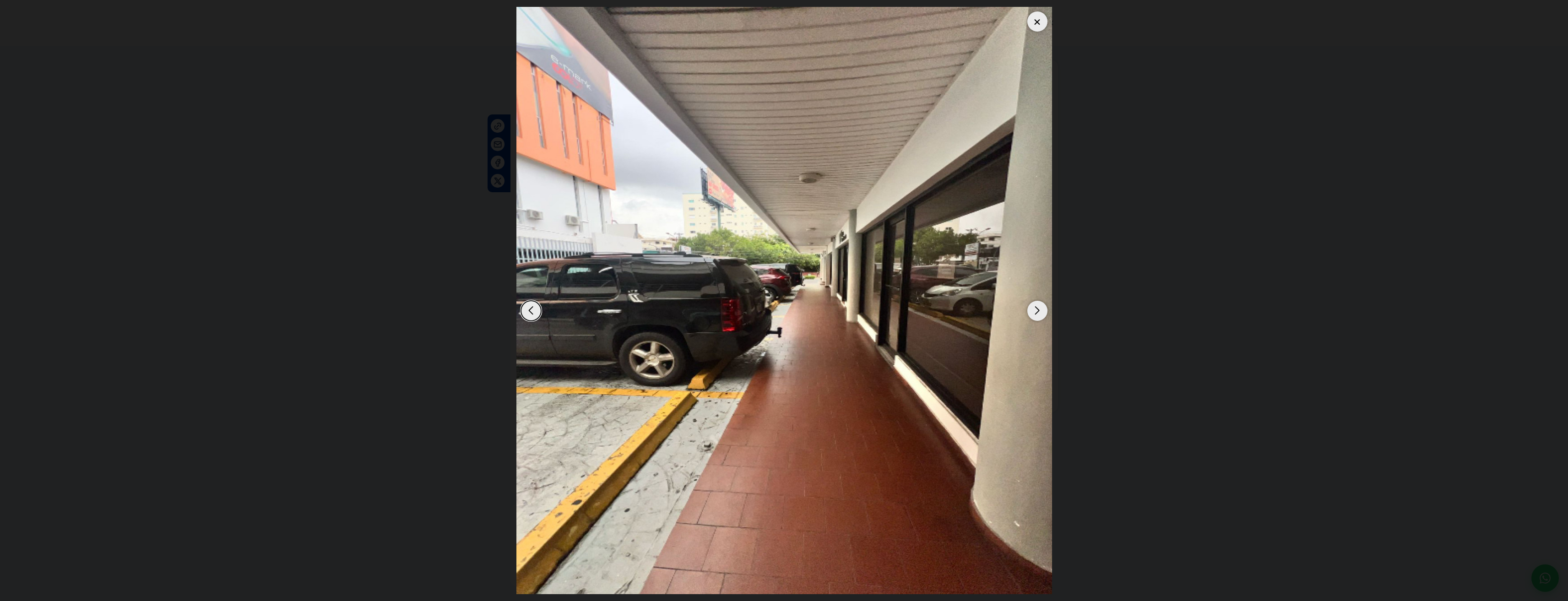
click at [1034, 311] on div "Next slide" at bounding box center [1037, 310] width 20 height 20
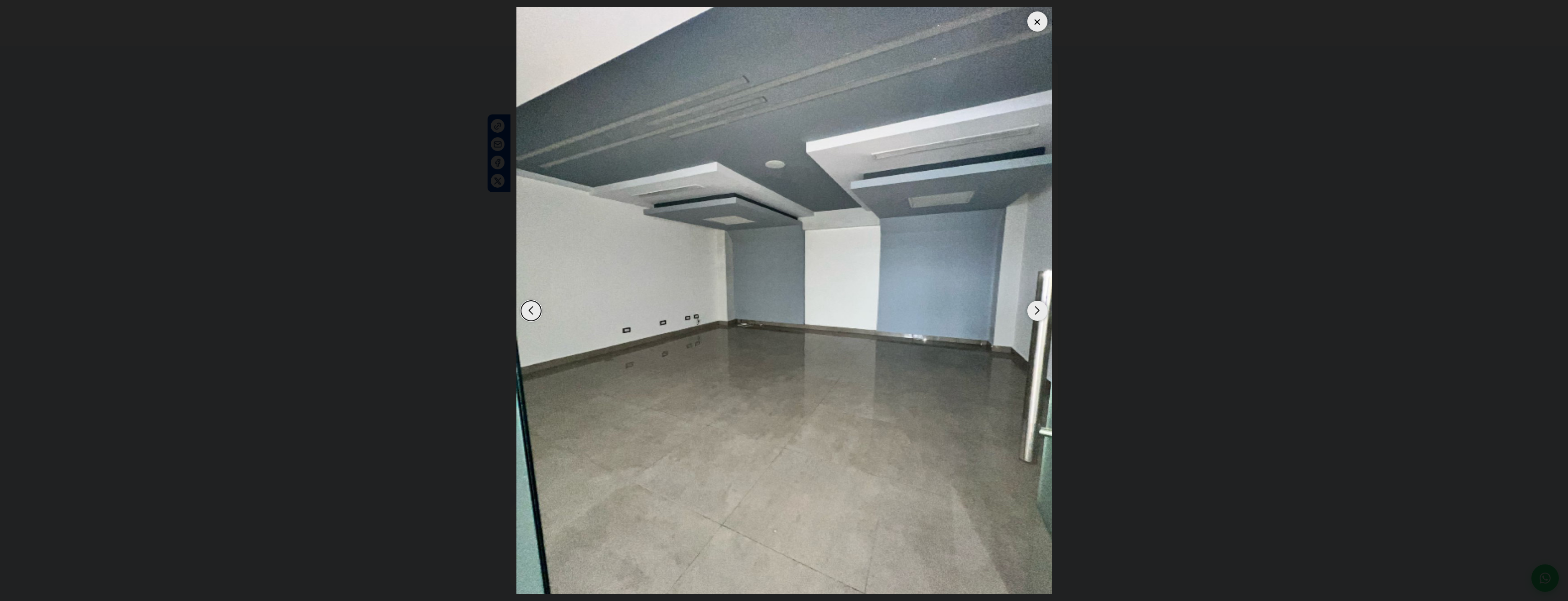
click at [1034, 311] on div "Next slide" at bounding box center [1037, 310] width 20 height 20
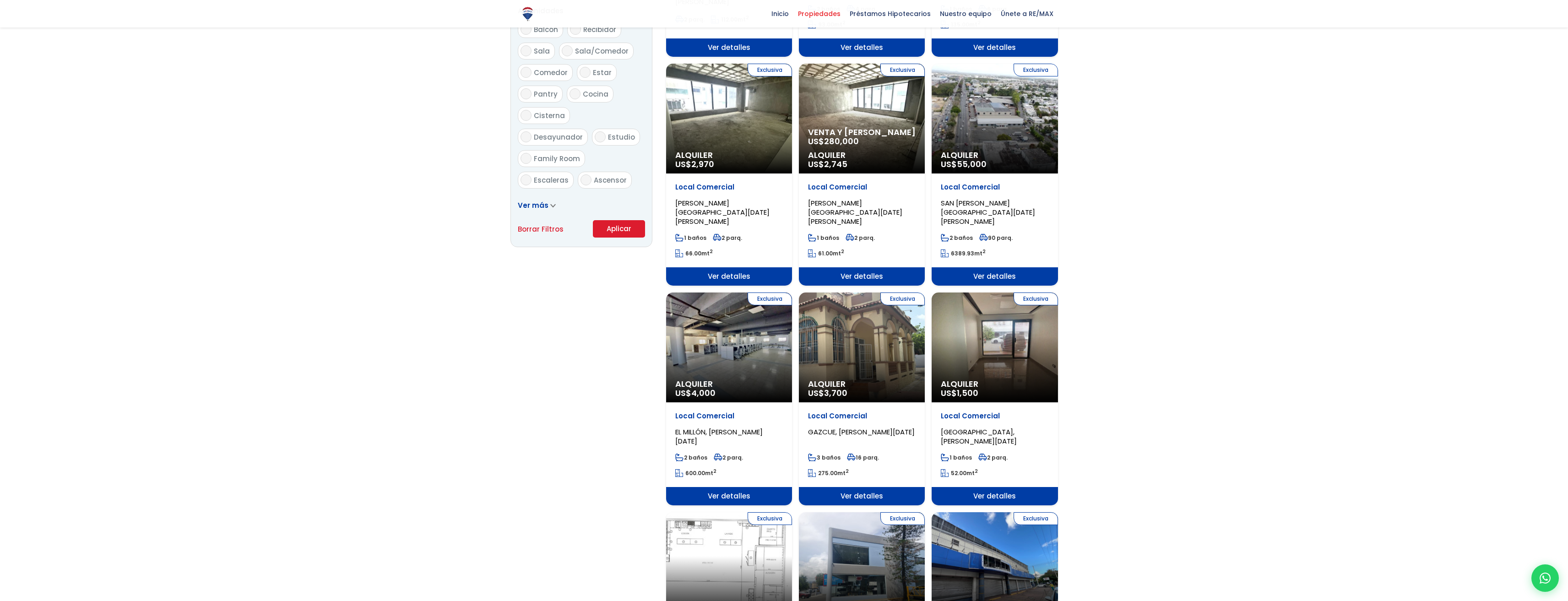
scroll to position [366, 0]
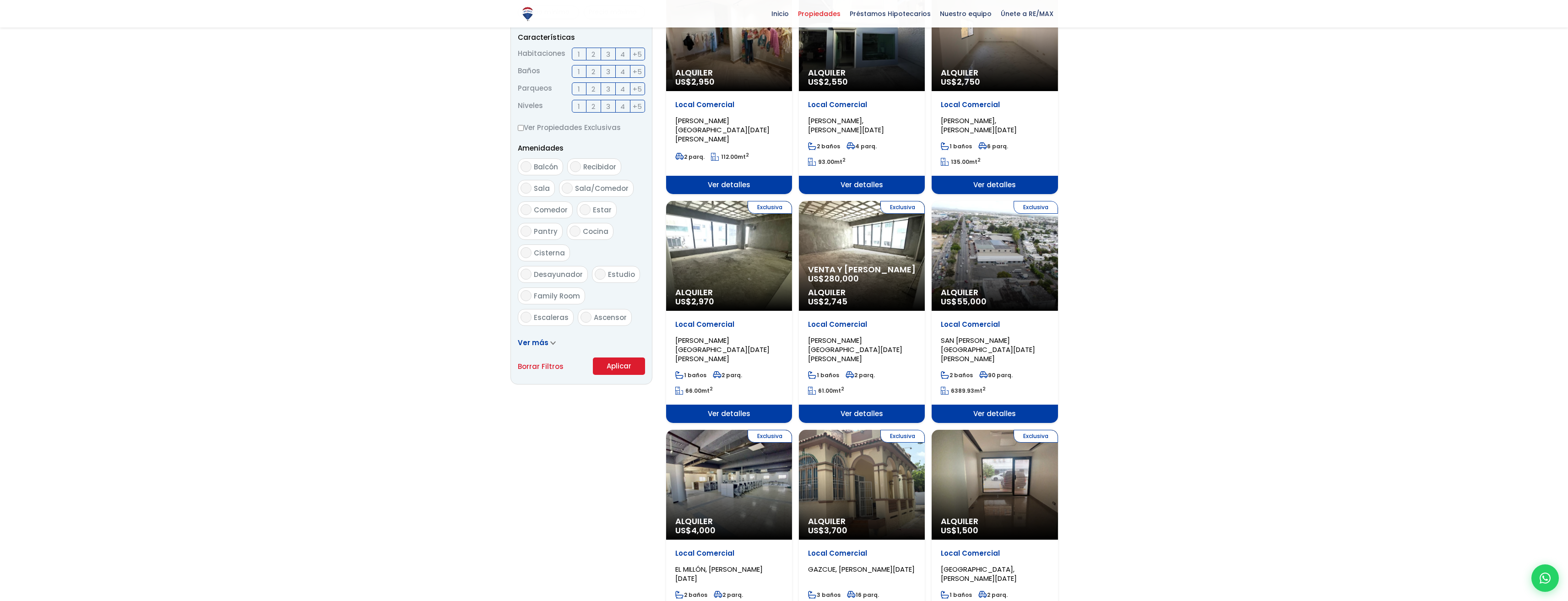
click at [848, 274] on span "280,000" at bounding box center [841, 278] width 35 height 12
click at [837, 275] on span "280,000" at bounding box center [841, 278] width 35 height 12
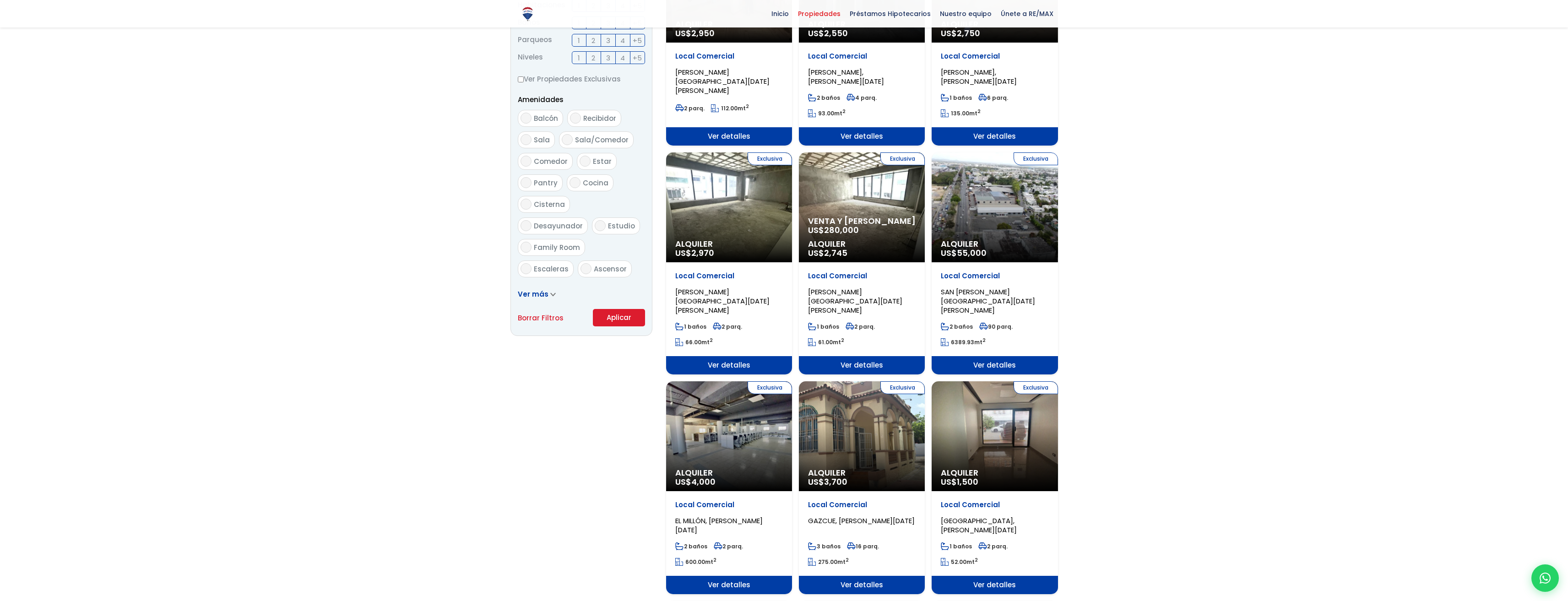
scroll to position [492, 0]
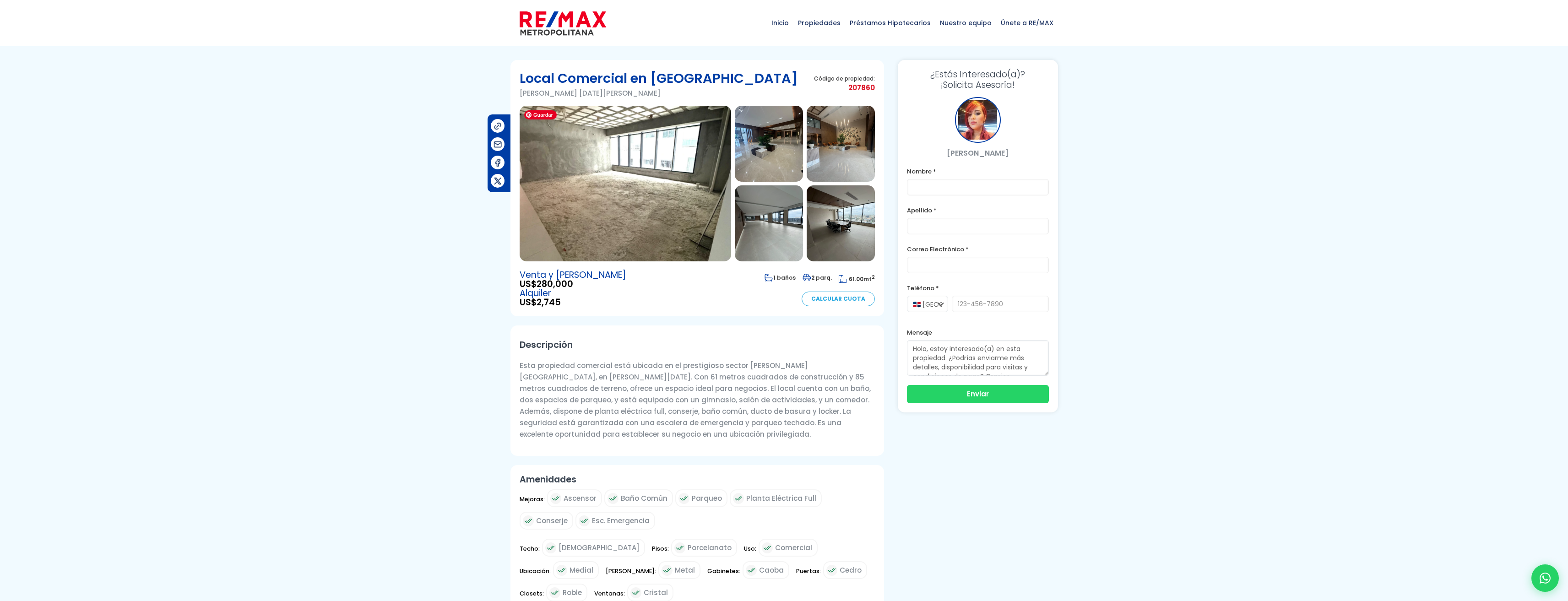
click at [596, 190] on img at bounding box center [625, 184] width 211 height 156
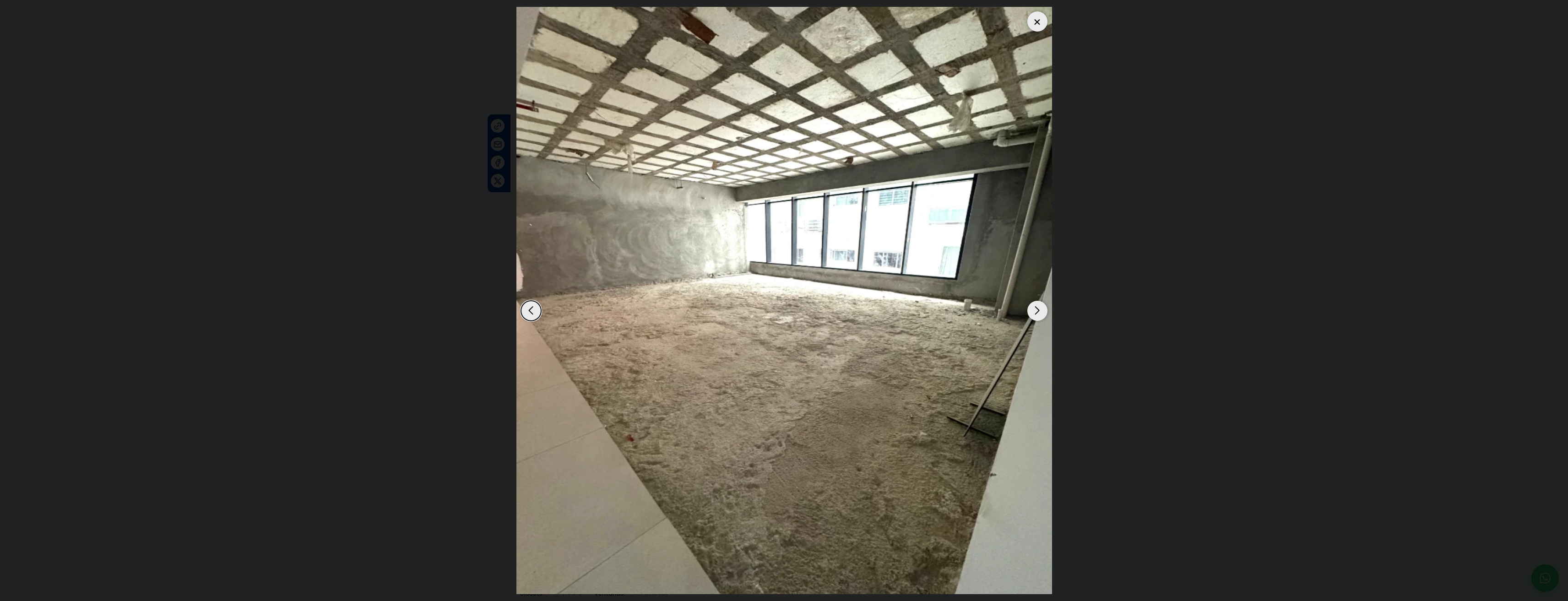
click at [1034, 316] on div "Next slide" at bounding box center [1037, 310] width 20 height 20
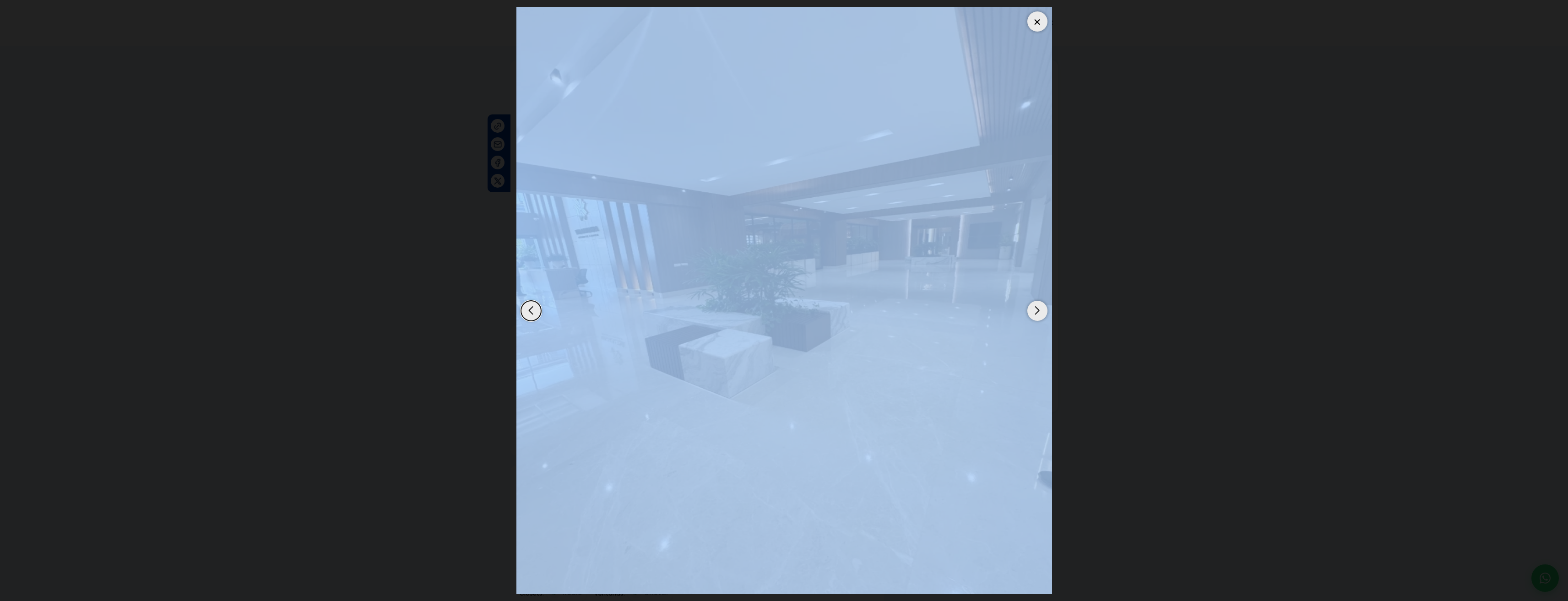
click at [1032, 314] on div "Next slide" at bounding box center [1037, 310] width 20 height 20
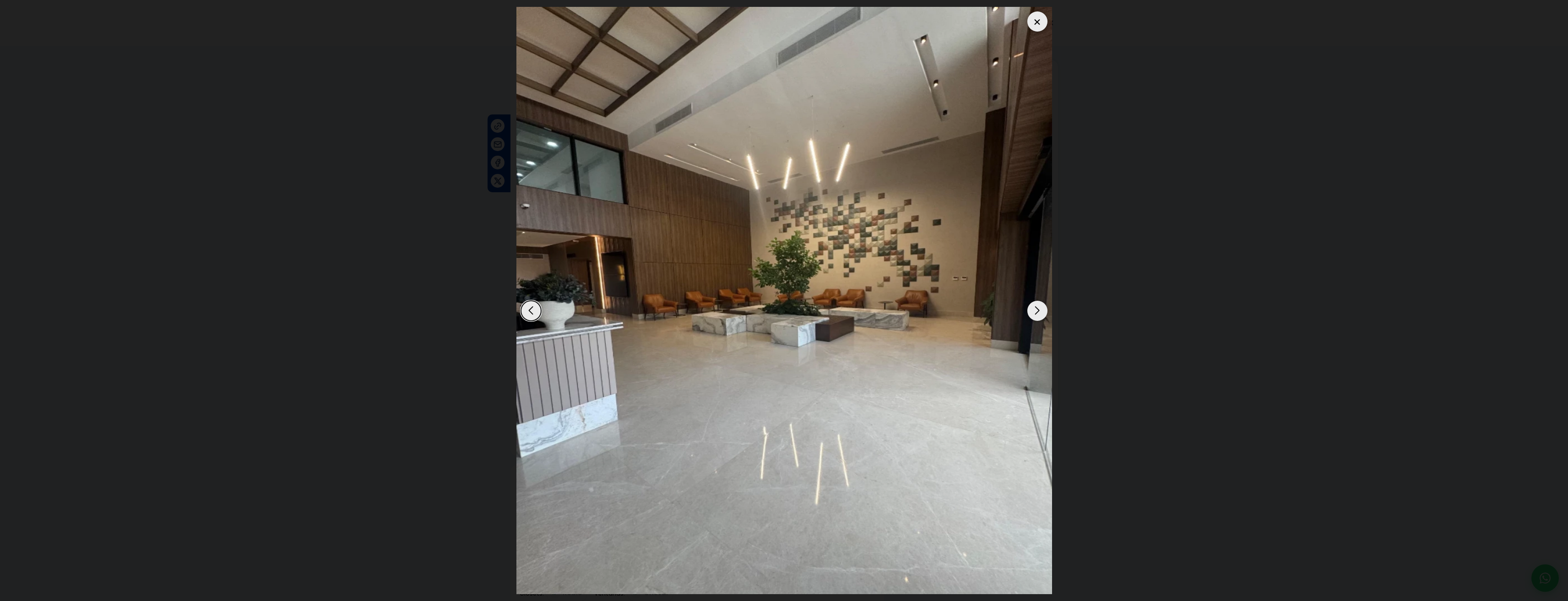
click at [1038, 318] on div "Next slide" at bounding box center [1037, 310] width 20 height 20
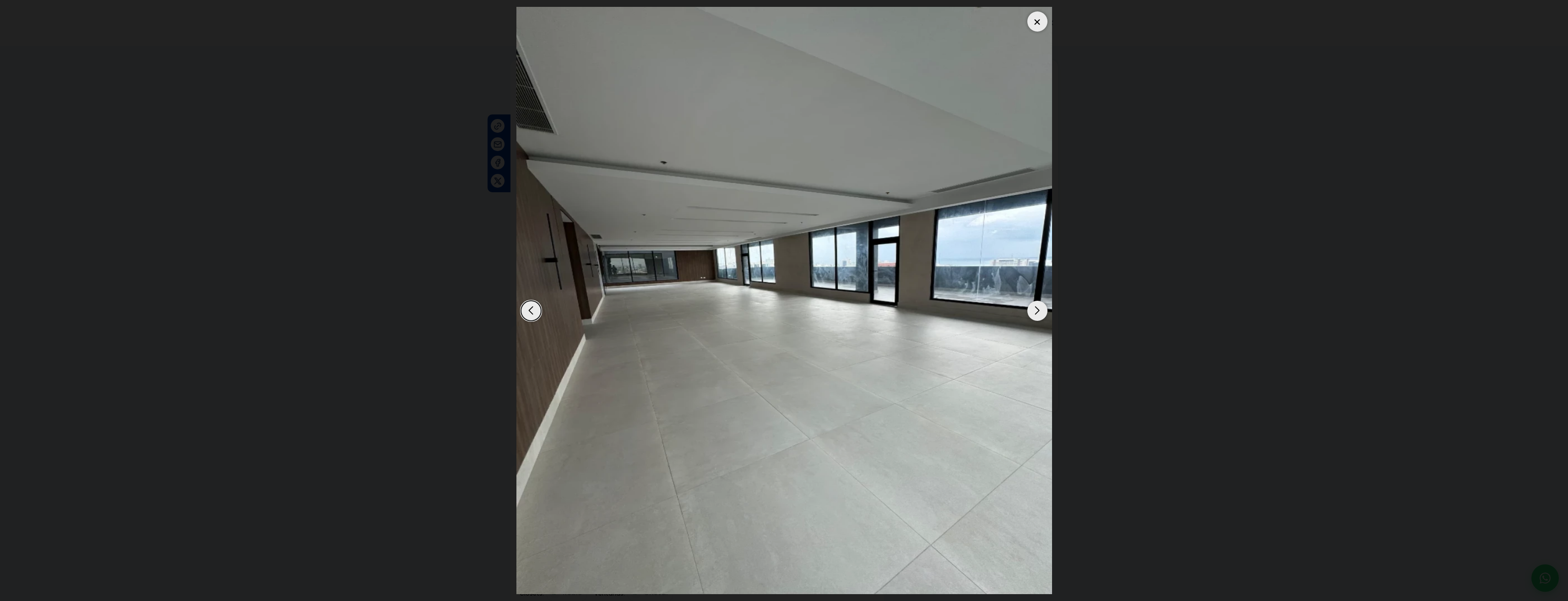
click at [1038, 318] on div "Next slide" at bounding box center [1037, 310] width 20 height 20
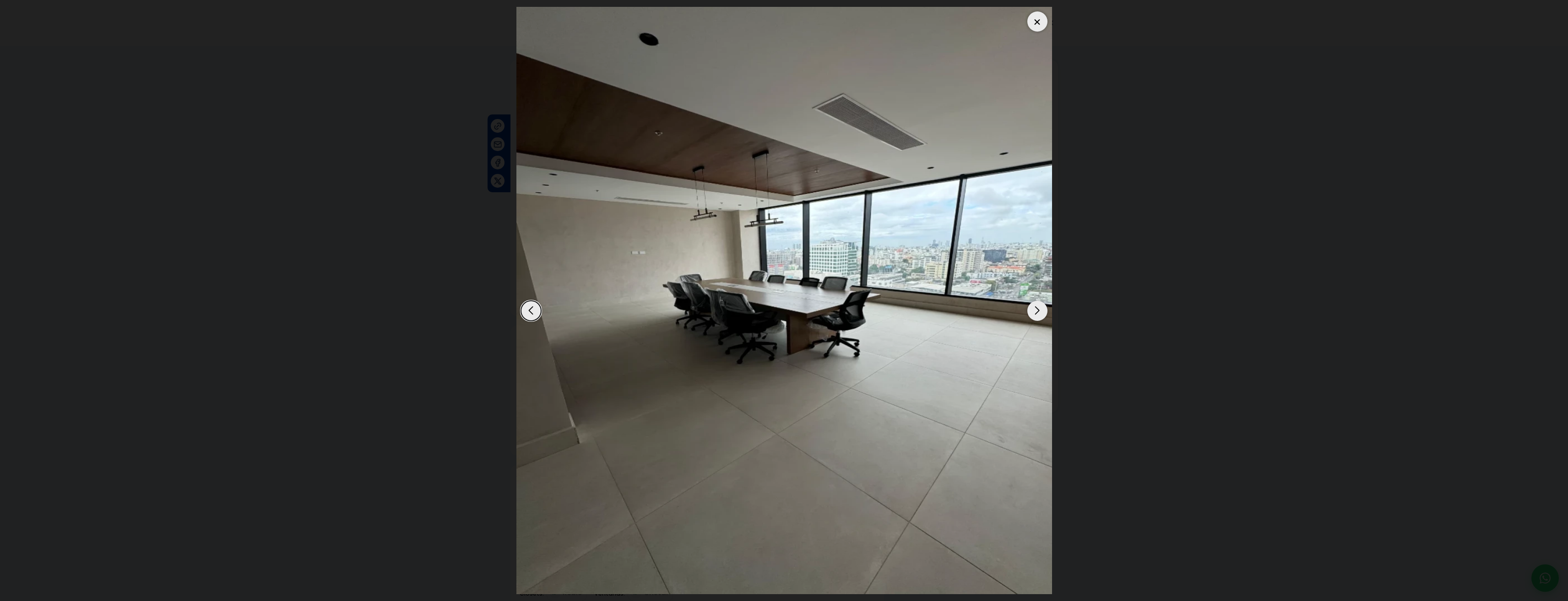
click at [1034, 24] on div at bounding box center [1037, 21] width 20 height 20
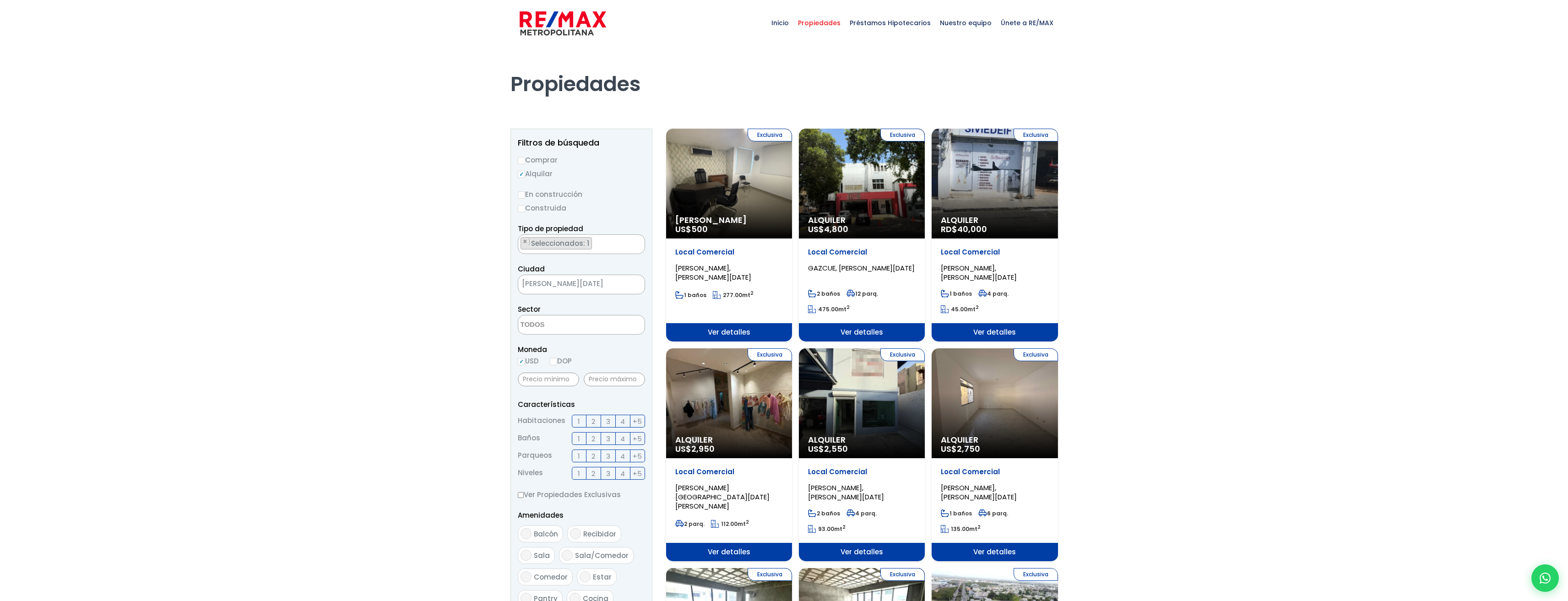
click at [690, 186] on div "Exclusiva Alquiler Amueblado US$ 500" at bounding box center [729, 183] width 126 height 110
click at [754, 329] on span "Ver detalles" at bounding box center [729, 332] width 126 height 18
click at [753, 329] on span "Ver detalles" at bounding box center [729, 332] width 126 height 18
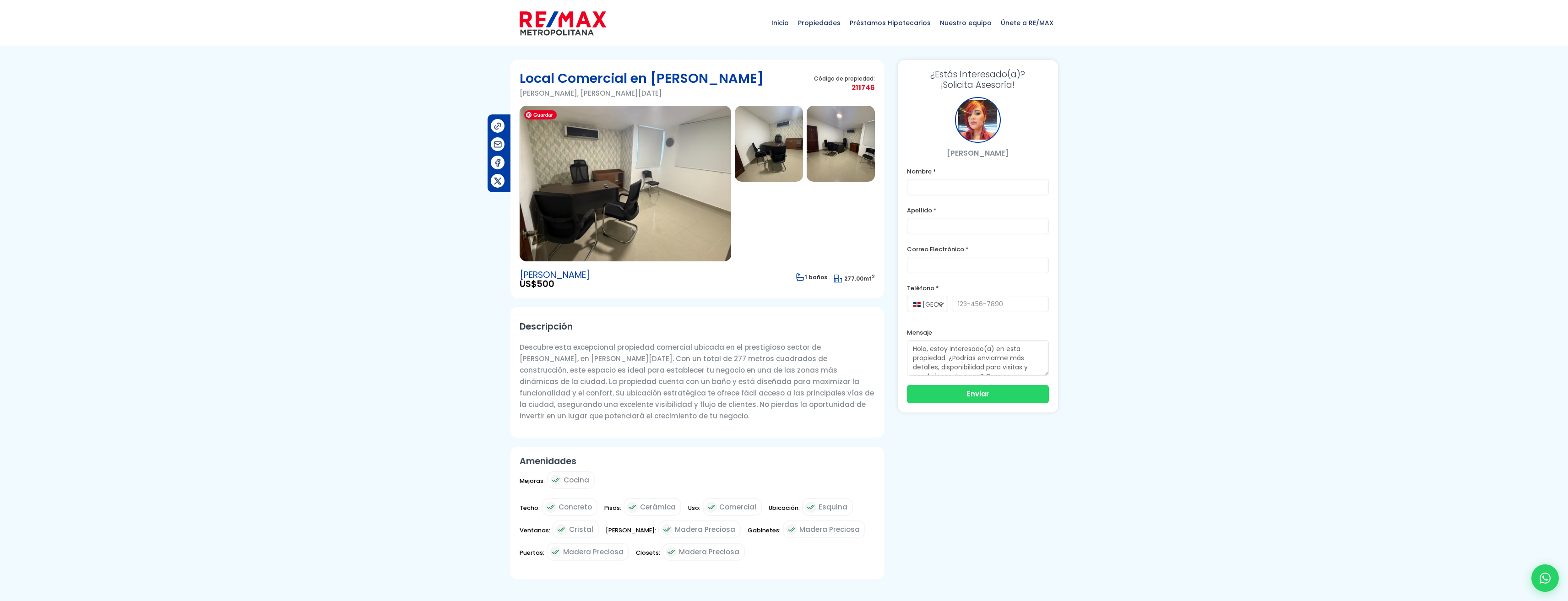
click at [648, 174] on img at bounding box center [625, 184] width 211 height 156
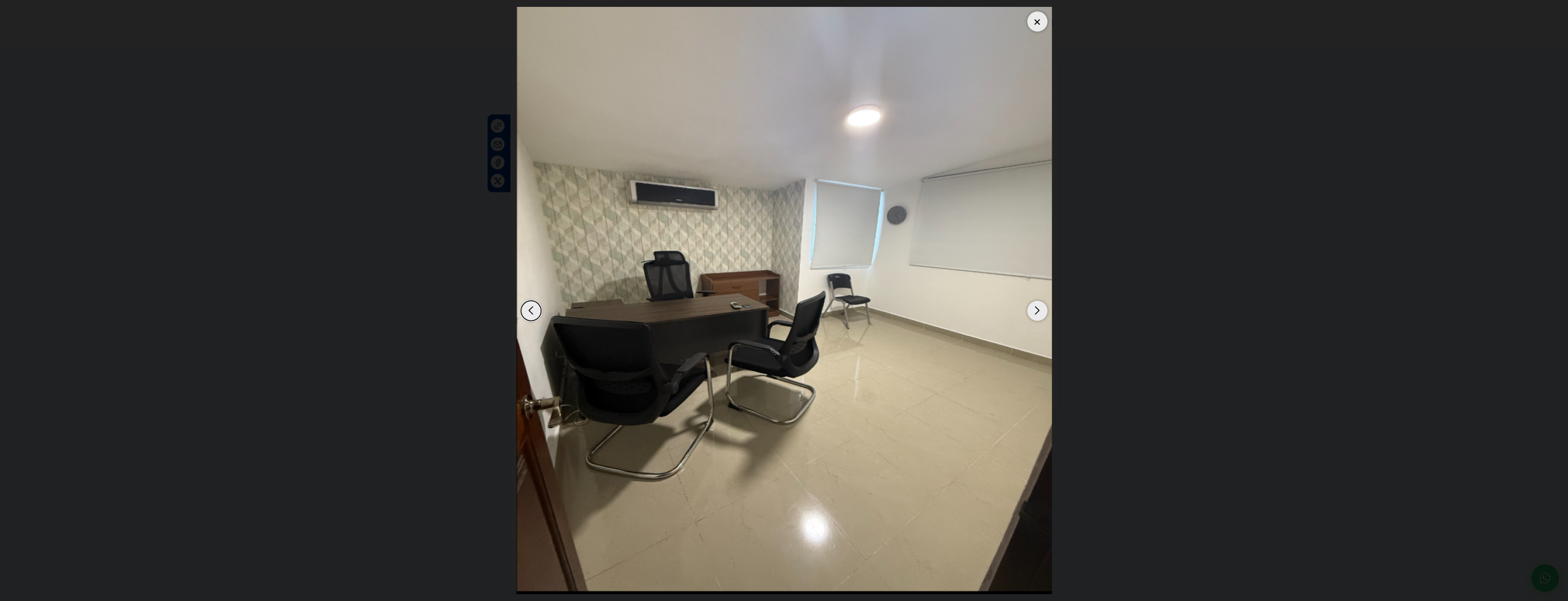
click at [1032, 307] on div "Next slide" at bounding box center [1037, 310] width 20 height 20
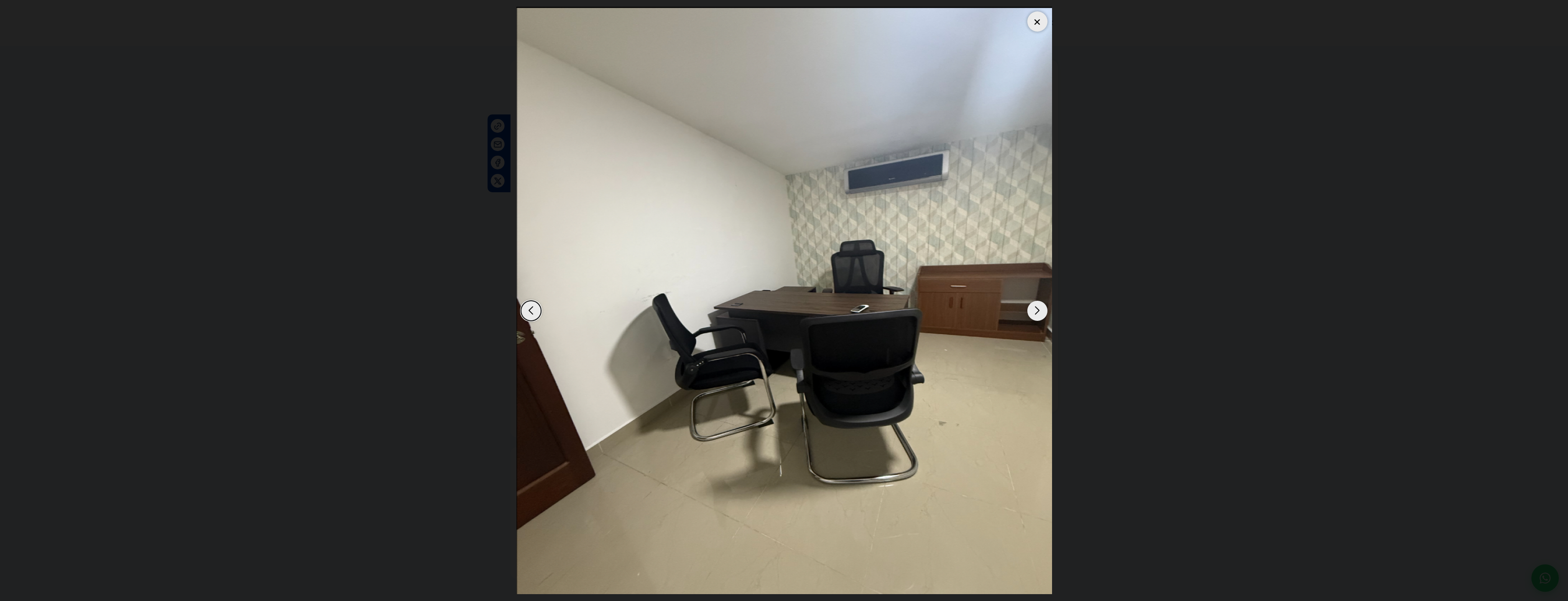
click at [527, 310] on div "Previous slide" at bounding box center [531, 310] width 20 height 20
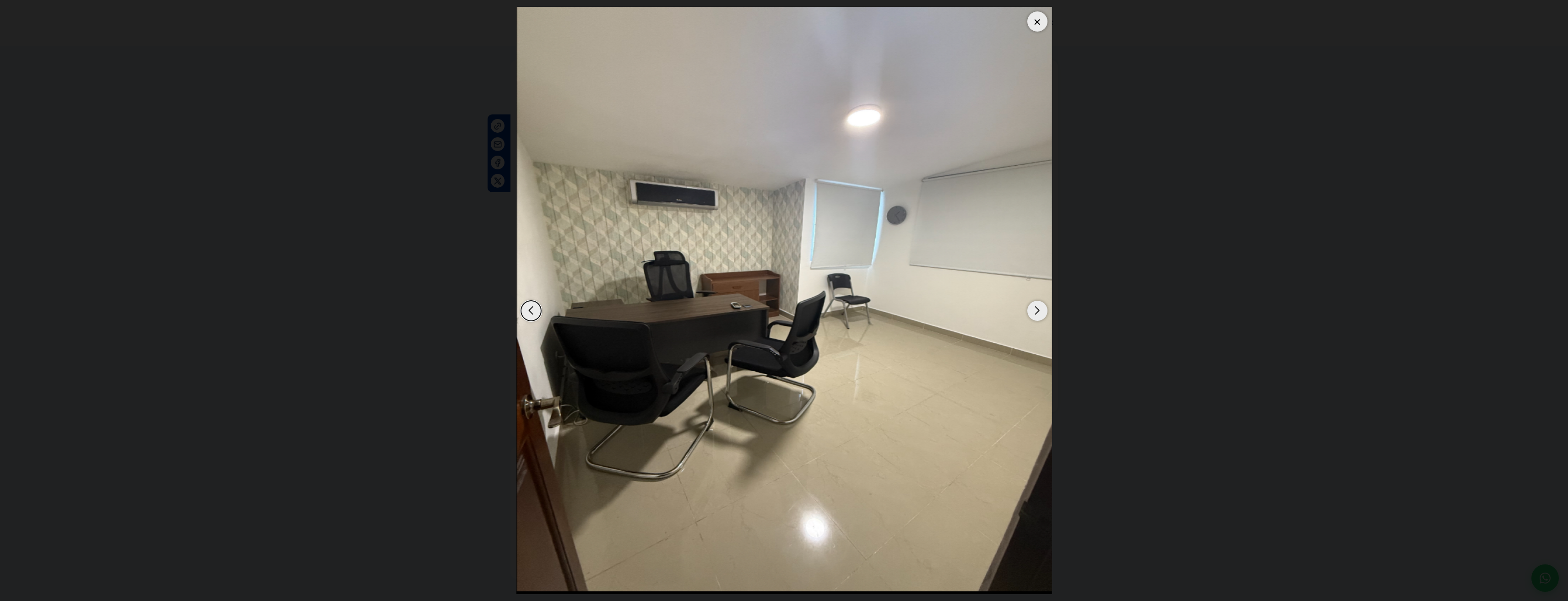
click at [1046, 313] on div "Next slide" at bounding box center [1037, 310] width 20 height 20
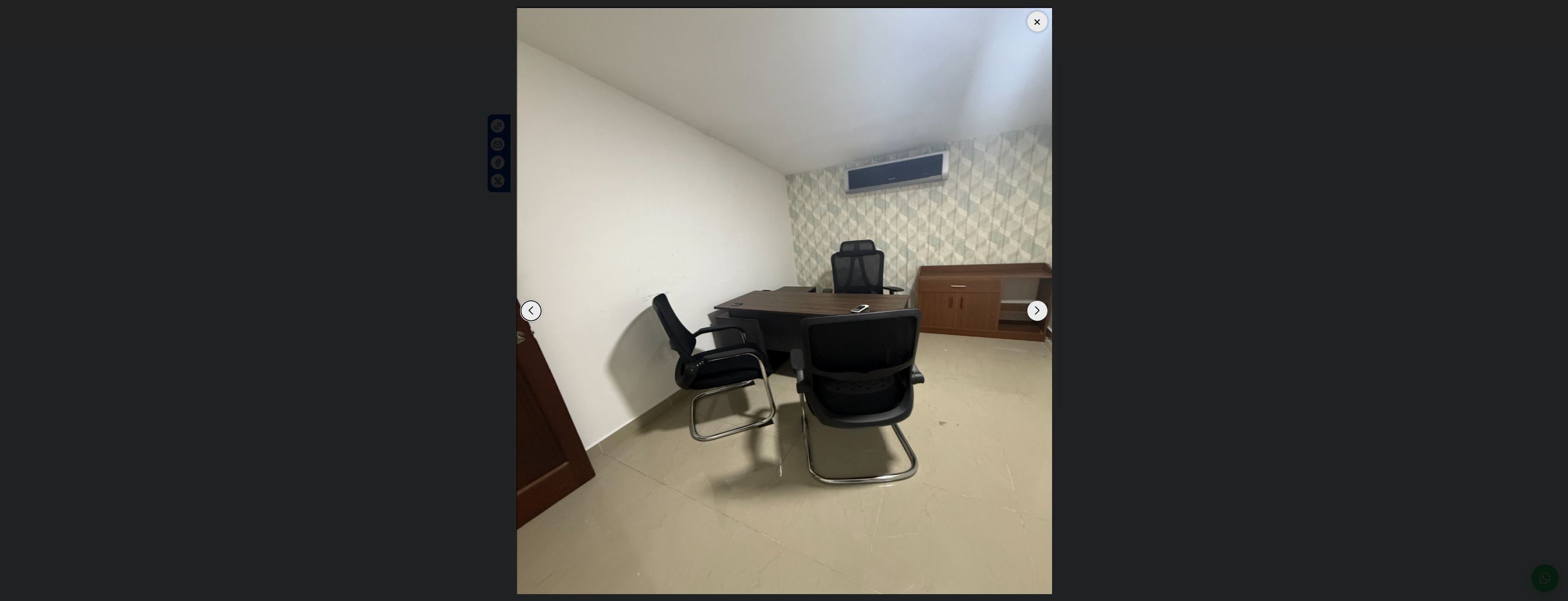
click at [520, 311] on img "2 / 3" at bounding box center [784, 300] width 536 height 587
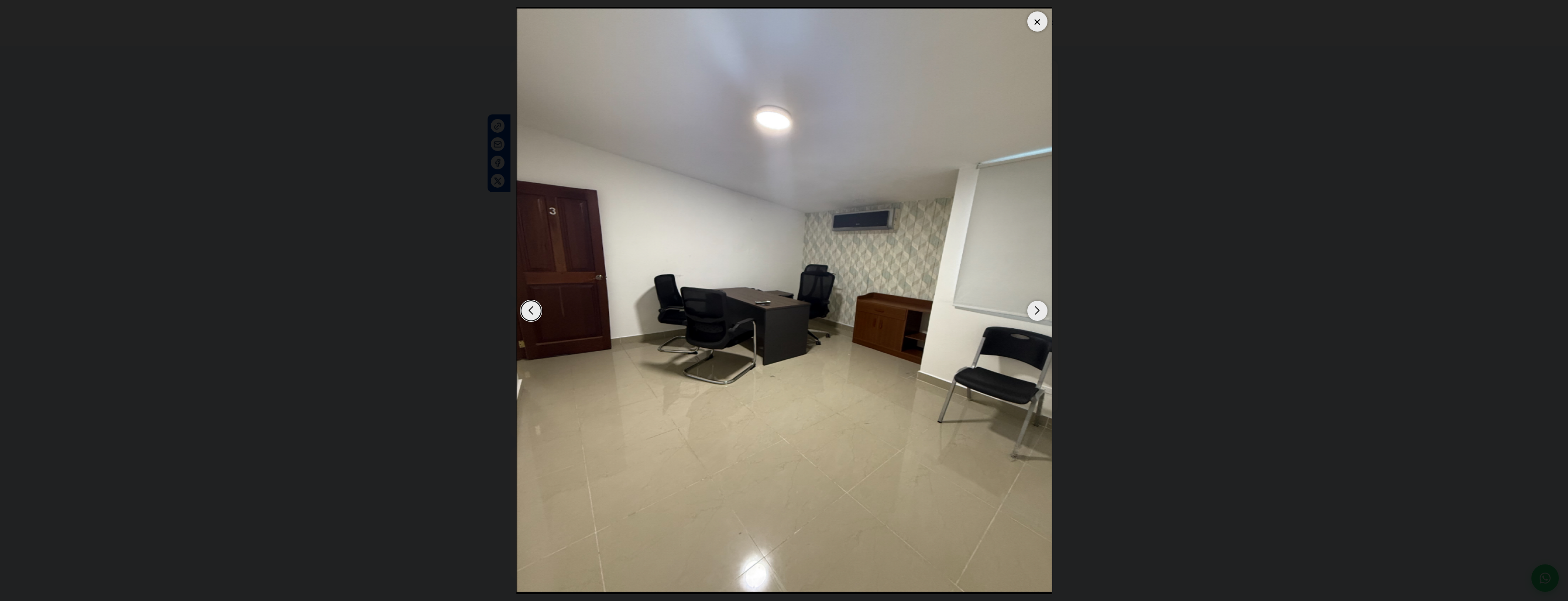
click at [1043, 308] on div "Next slide" at bounding box center [1037, 310] width 20 height 20
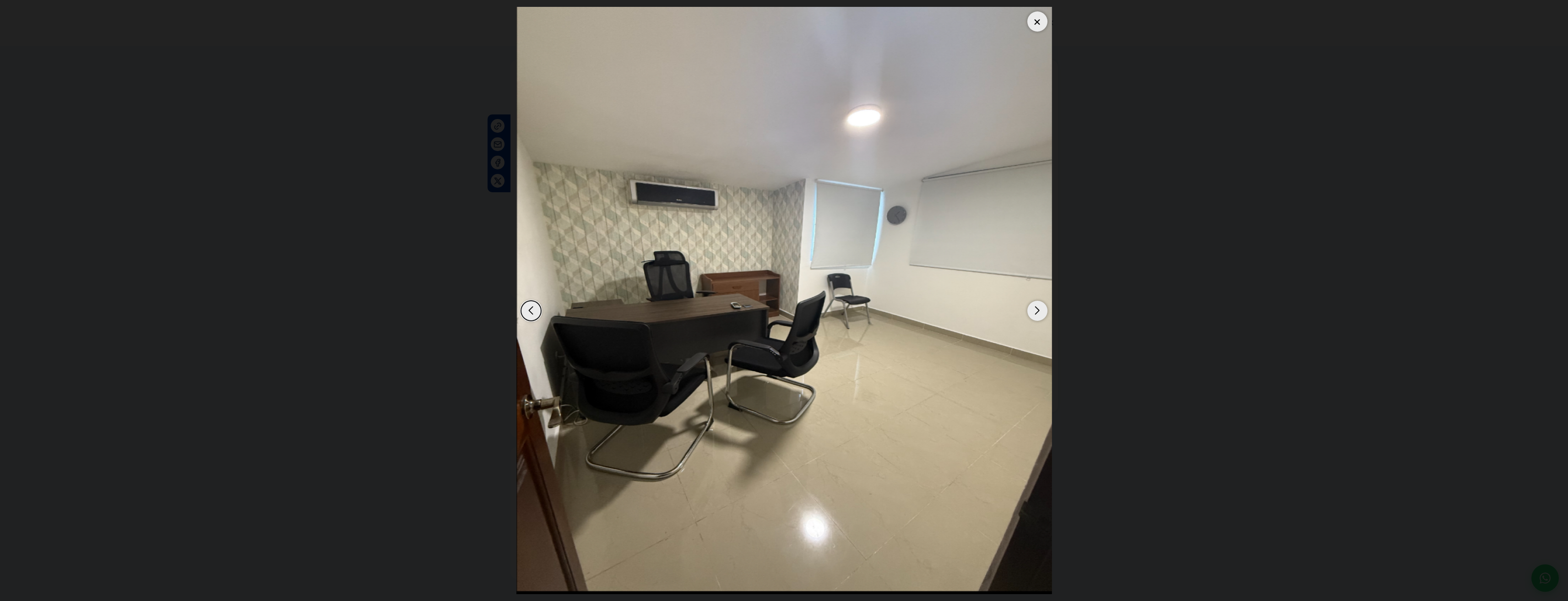
click at [1042, 308] on div "Next slide" at bounding box center [1037, 310] width 20 height 20
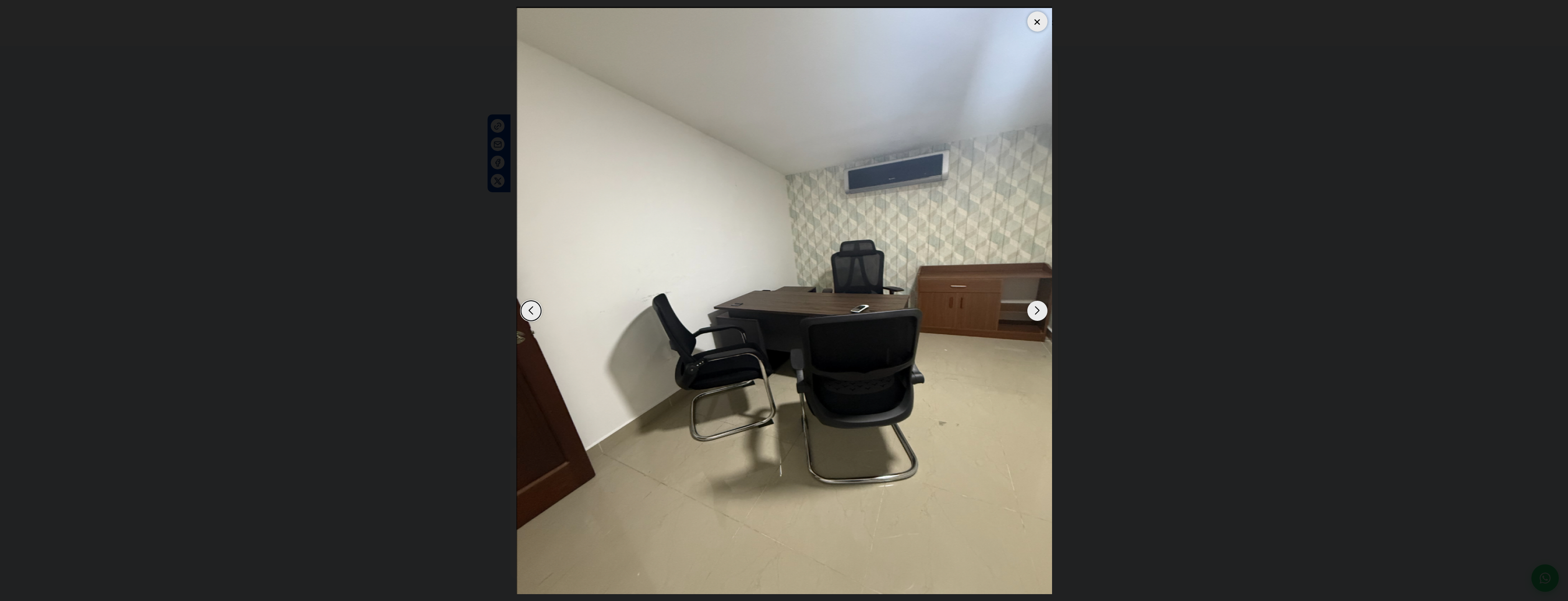
click at [1042, 308] on div "Next slide" at bounding box center [1037, 310] width 20 height 20
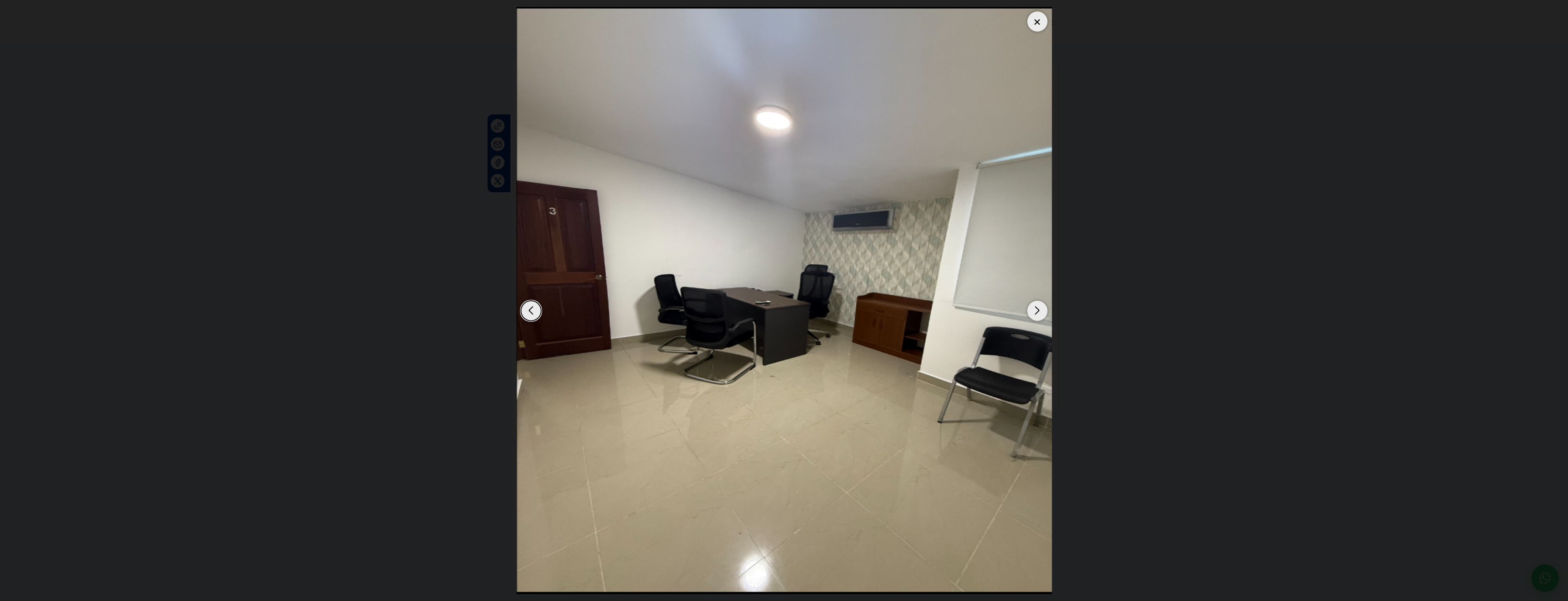
click at [1041, 308] on div "Next slide" at bounding box center [1037, 310] width 20 height 20
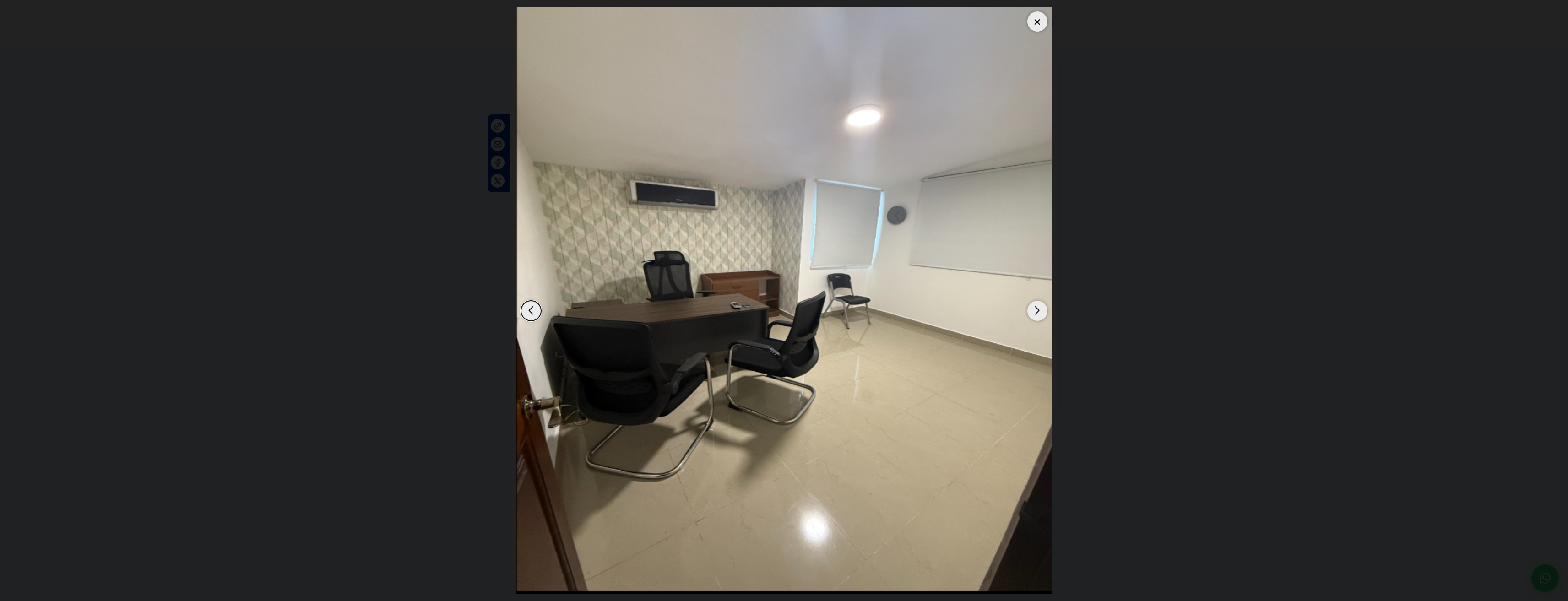
click at [1041, 309] on div "Next slide" at bounding box center [1037, 310] width 20 height 20
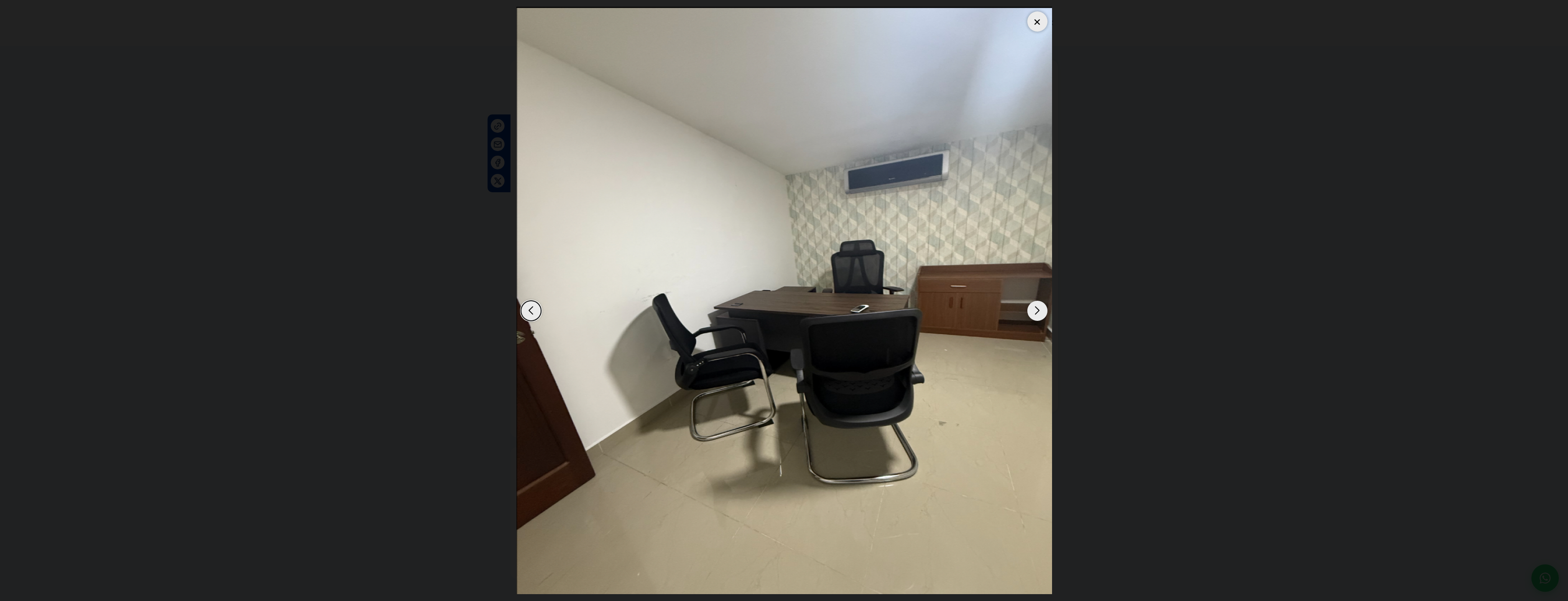
click at [1032, 19] on div at bounding box center [1037, 21] width 20 height 20
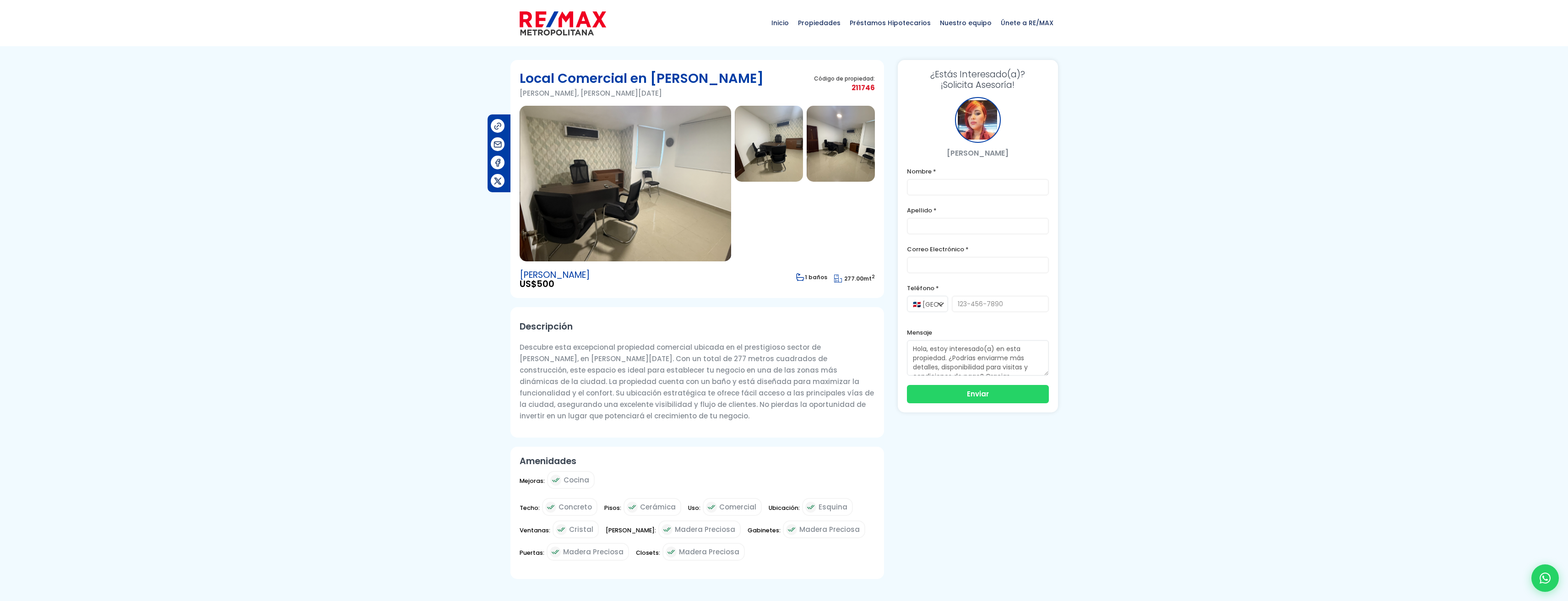
scroll to position [9, 0]
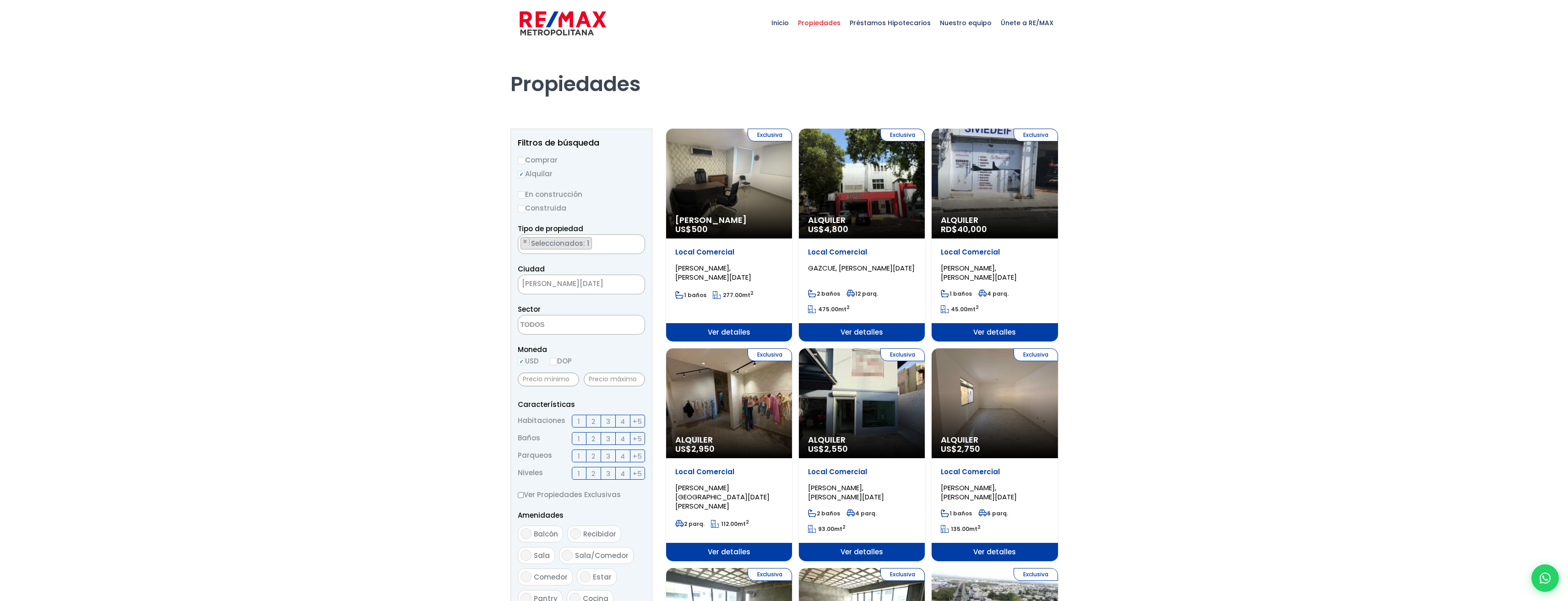
click at [760, 425] on div "Exclusiva Alquiler US$ 2,950" at bounding box center [729, 403] width 126 height 110
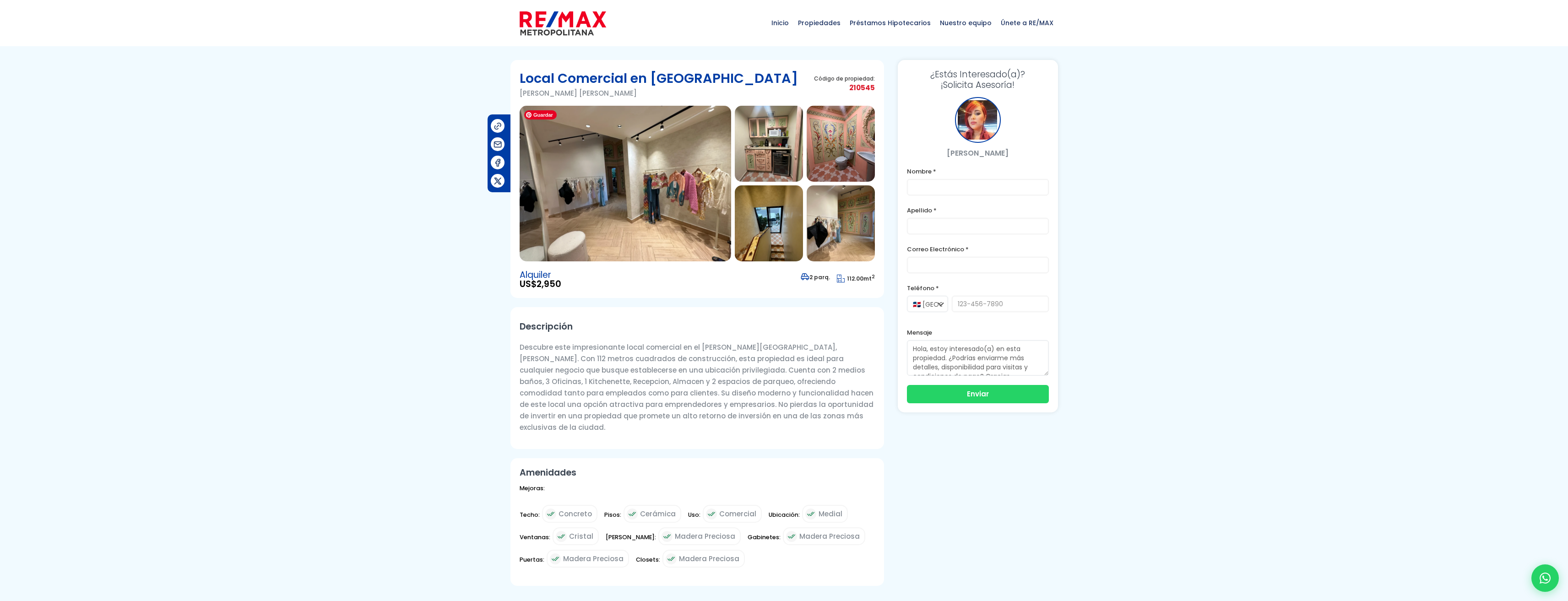
click at [630, 199] on img at bounding box center [625, 184] width 211 height 156
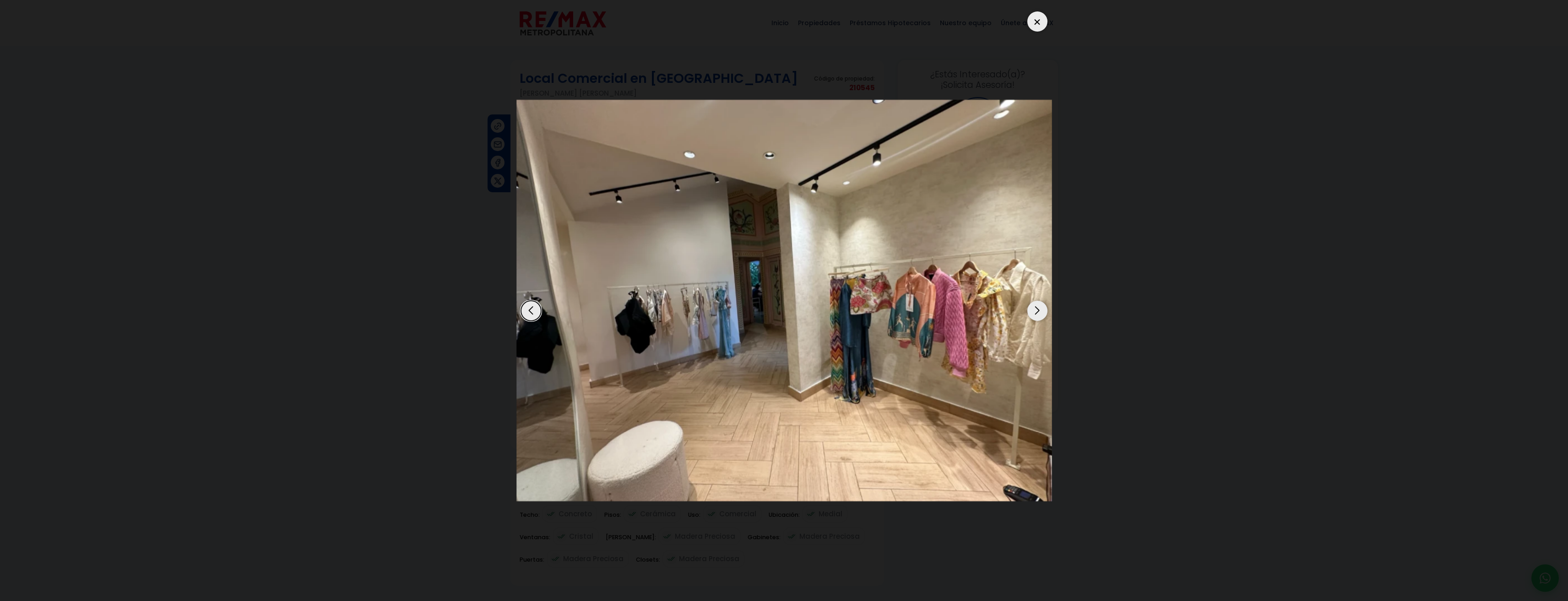
click at [1040, 308] on div "Next slide" at bounding box center [1037, 310] width 20 height 20
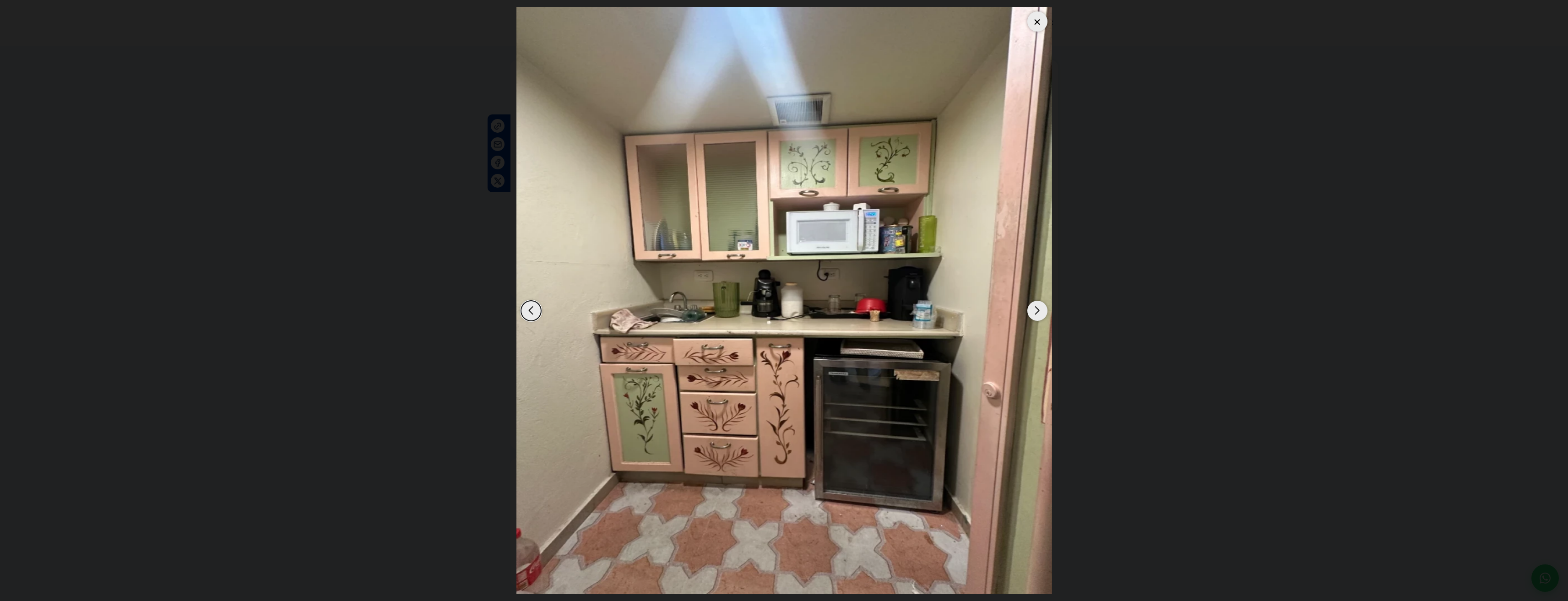
click at [1040, 308] on div "Next slide" at bounding box center [1037, 310] width 20 height 20
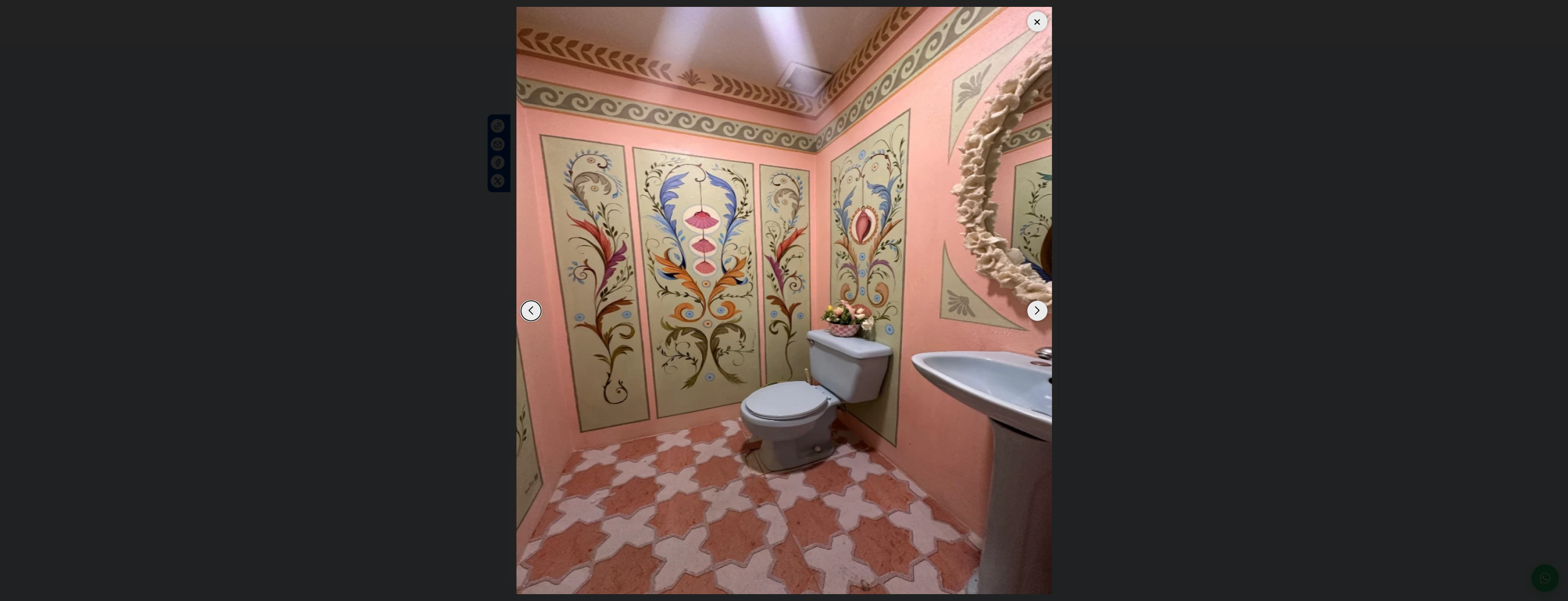
click at [1040, 308] on div "Next slide" at bounding box center [1037, 310] width 20 height 20
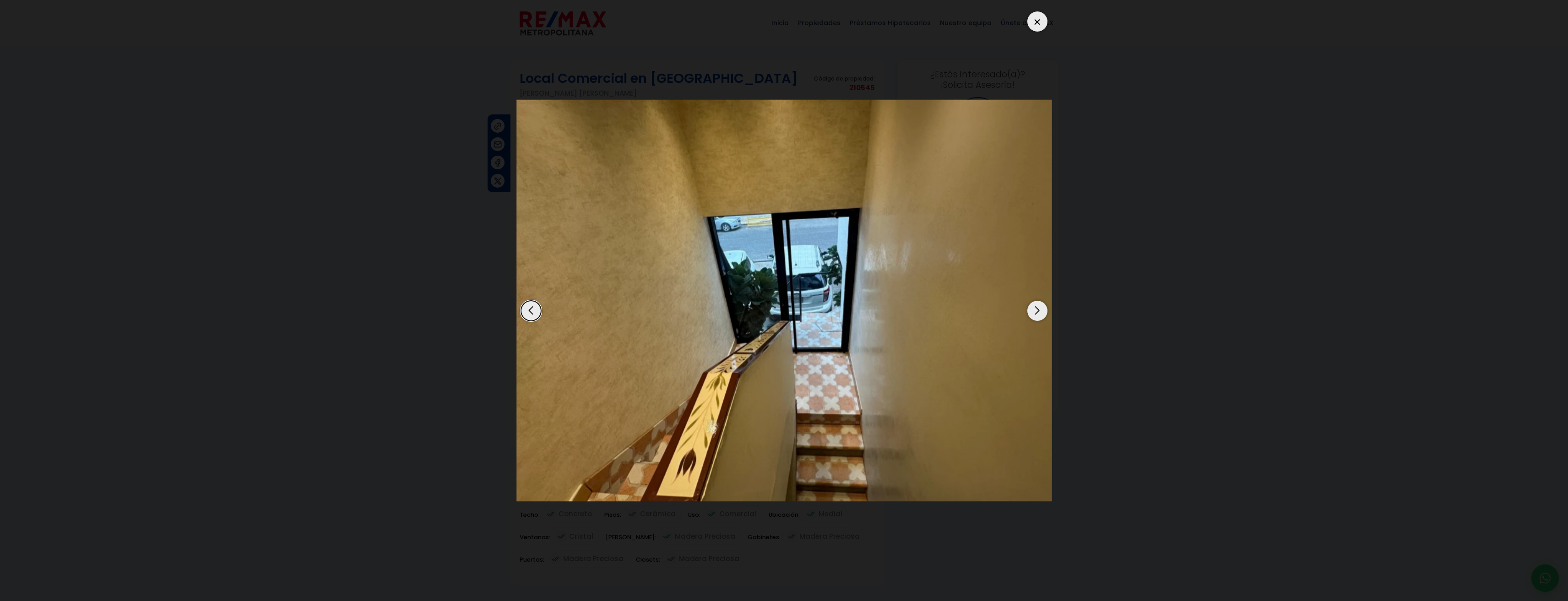
click at [1040, 308] on div "Next slide" at bounding box center [1037, 310] width 20 height 20
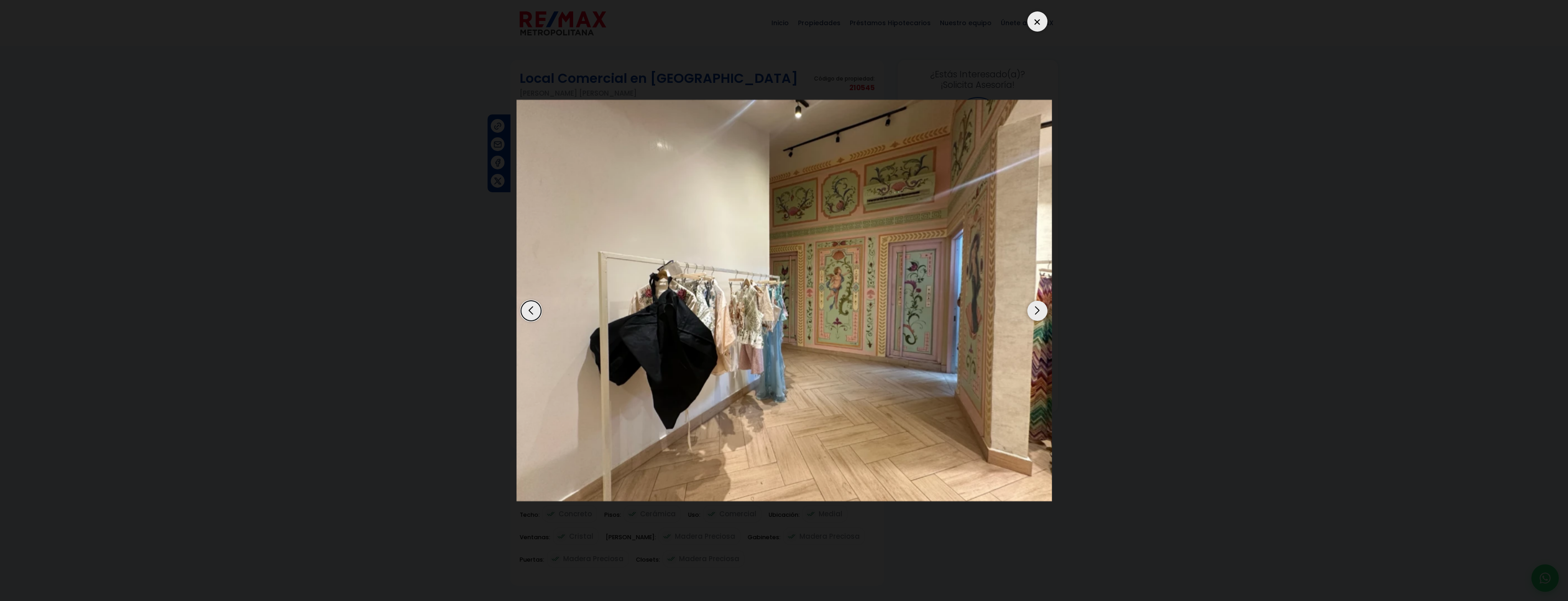
click at [1040, 308] on div "Next slide" at bounding box center [1037, 310] width 20 height 20
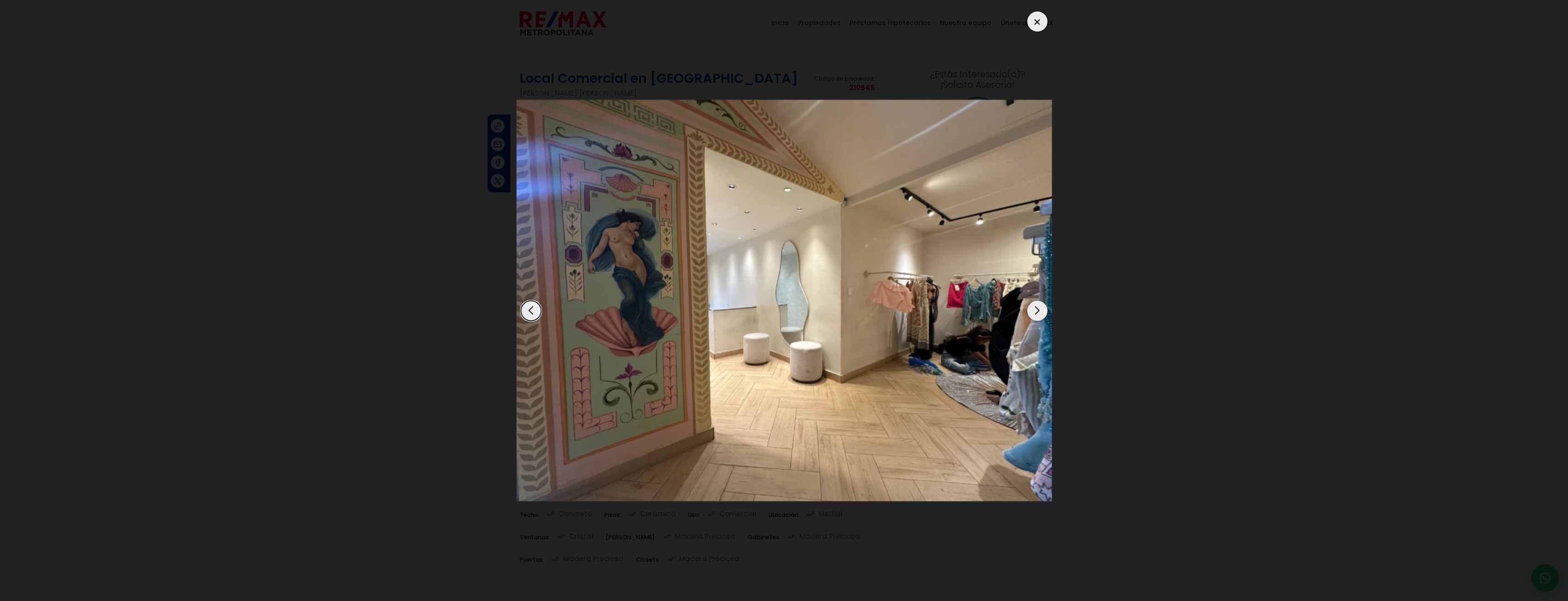
click at [1040, 308] on div "Next slide" at bounding box center [1037, 310] width 20 height 20
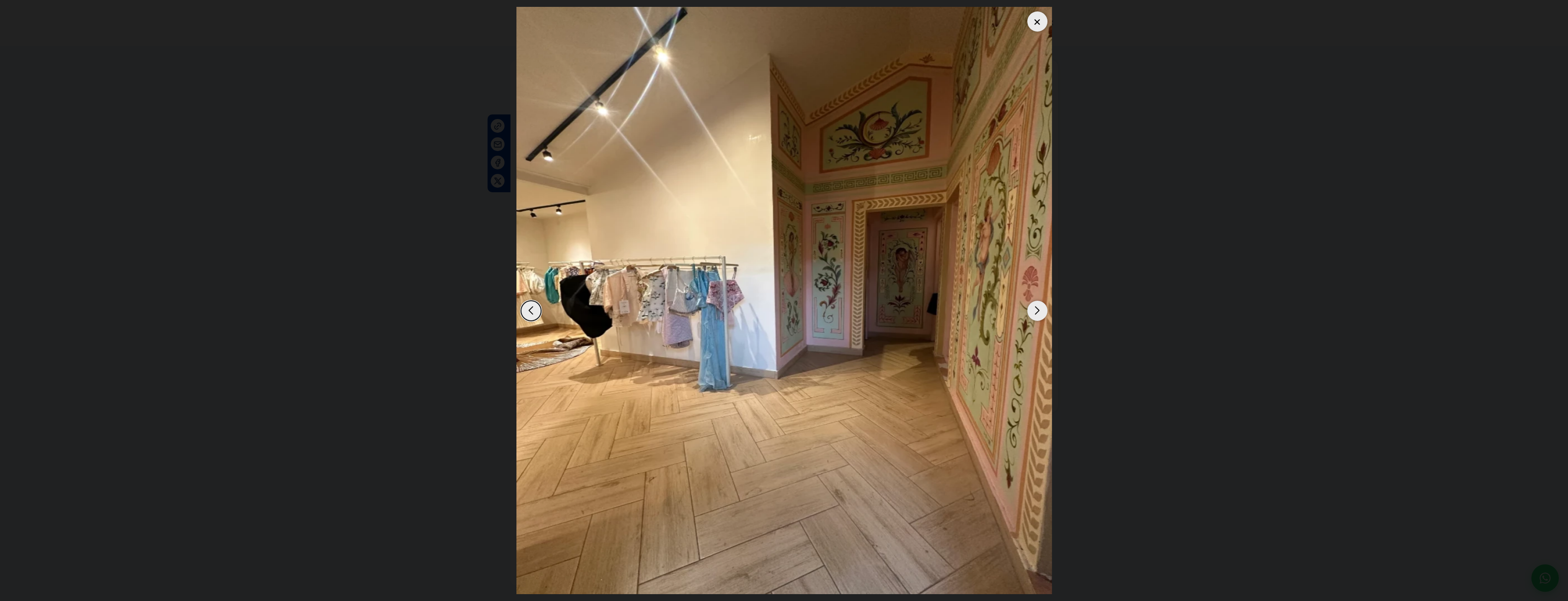
click at [1040, 308] on div "Next slide" at bounding box center [1037, 310] width 20 height 20
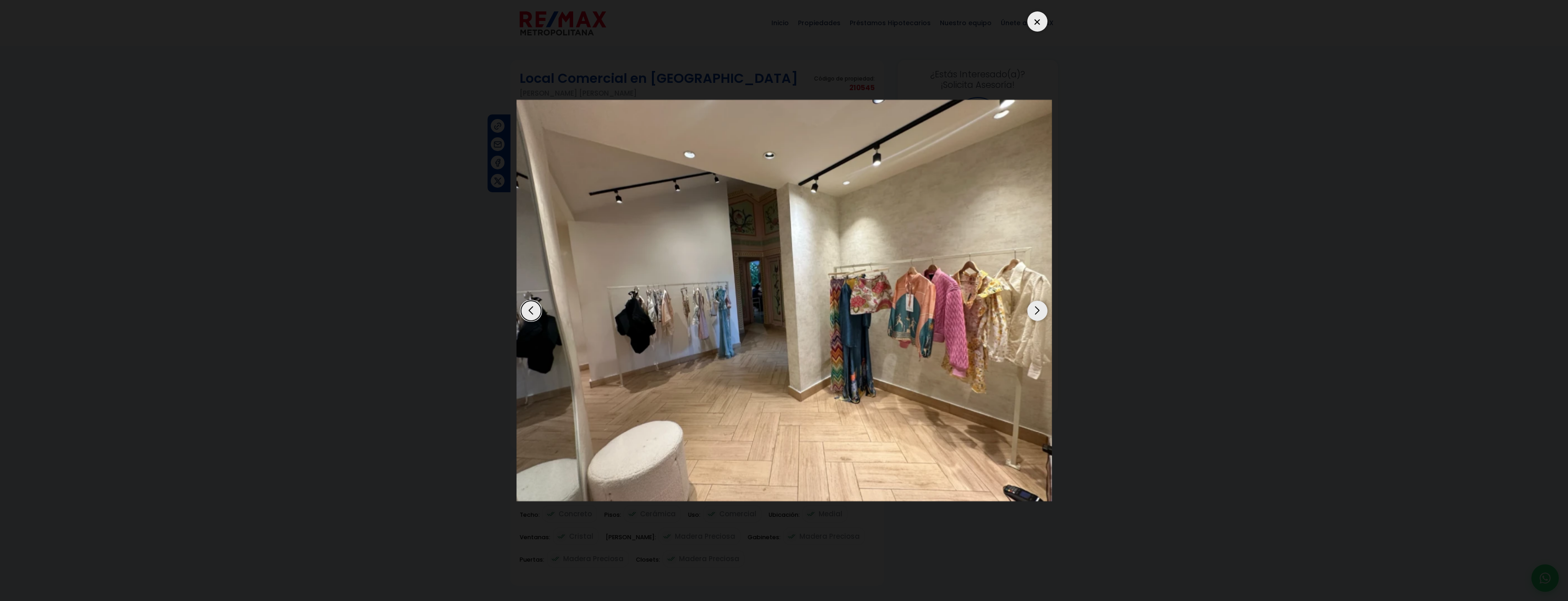
click at [1040, 308] on div "Next slide" at bounding box center [1037, 310] width 20 height 20
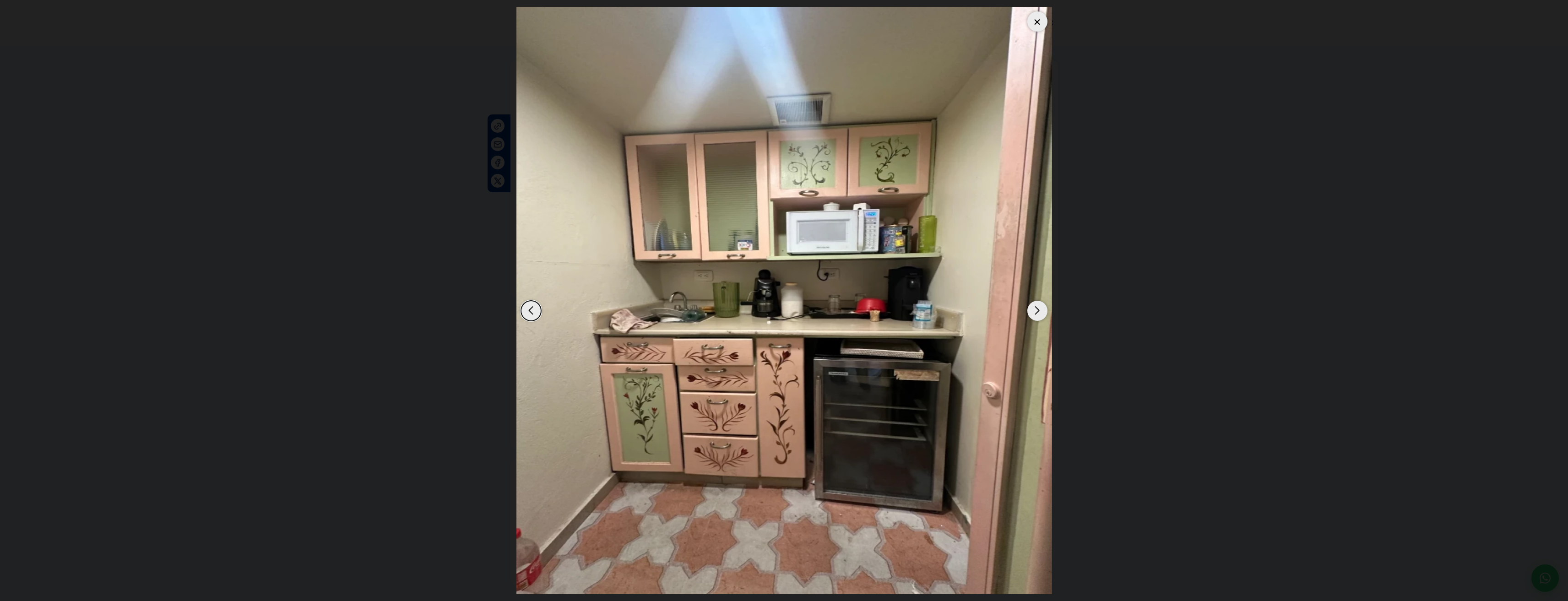
click at [1040, 308] on div "Next slide" at bounding box center [1037, 310] width 20 height 20
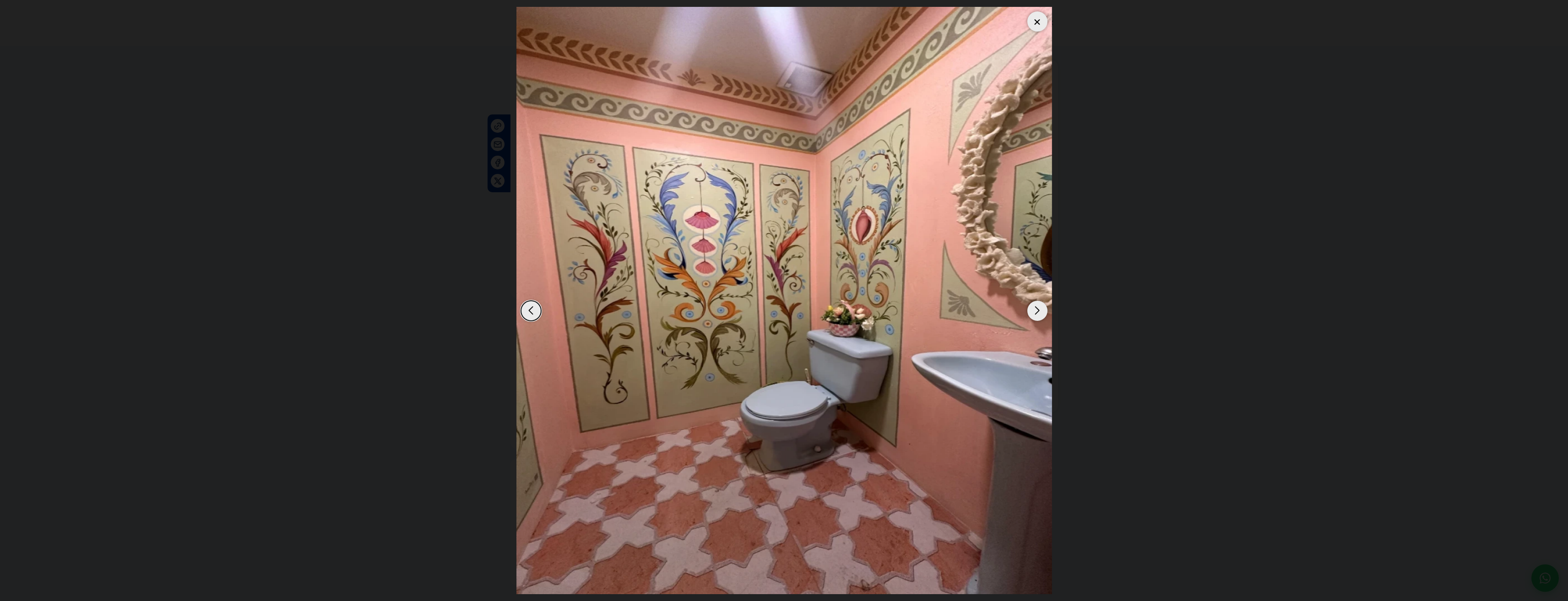
click at [1038, 24] on div at bounding box center [1037, 21] width 20 height 20
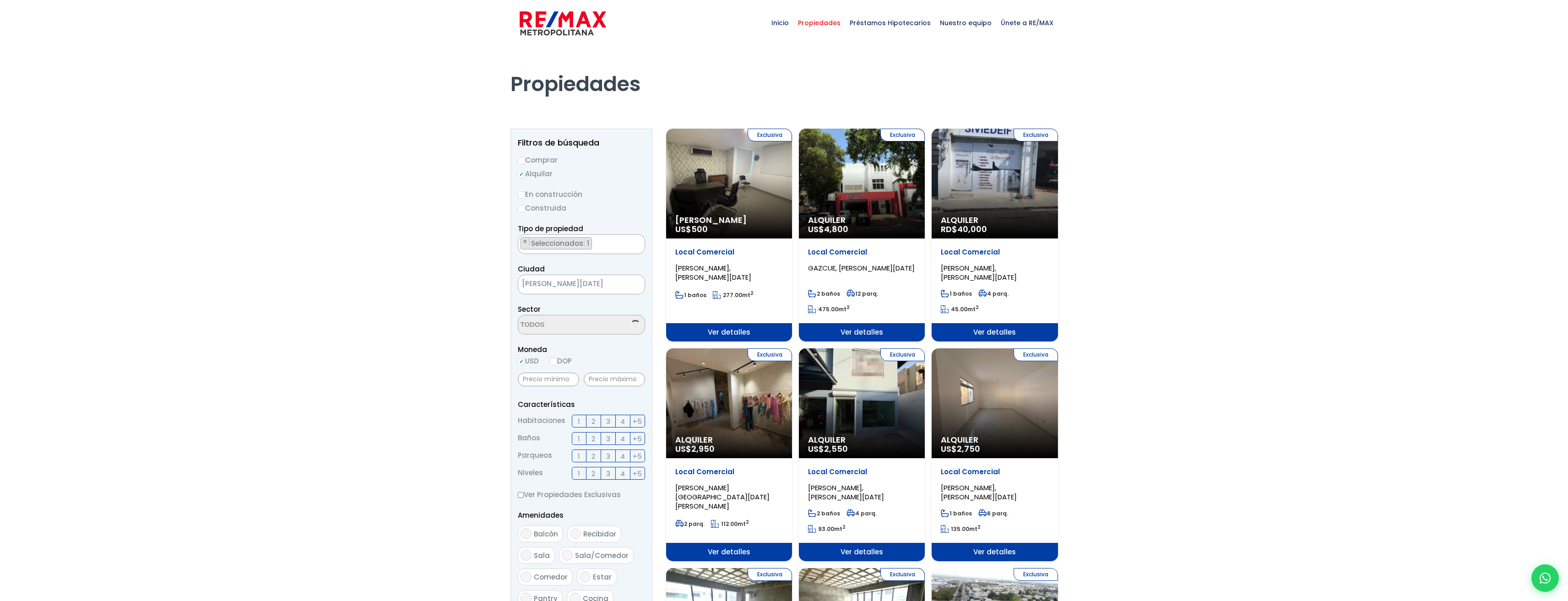
scroll to position [21, 0]
click at [976, 201] on div "Exclusiva Alquiler RD$ 40,000" at bounding box center [995, 183] width 126 height 110
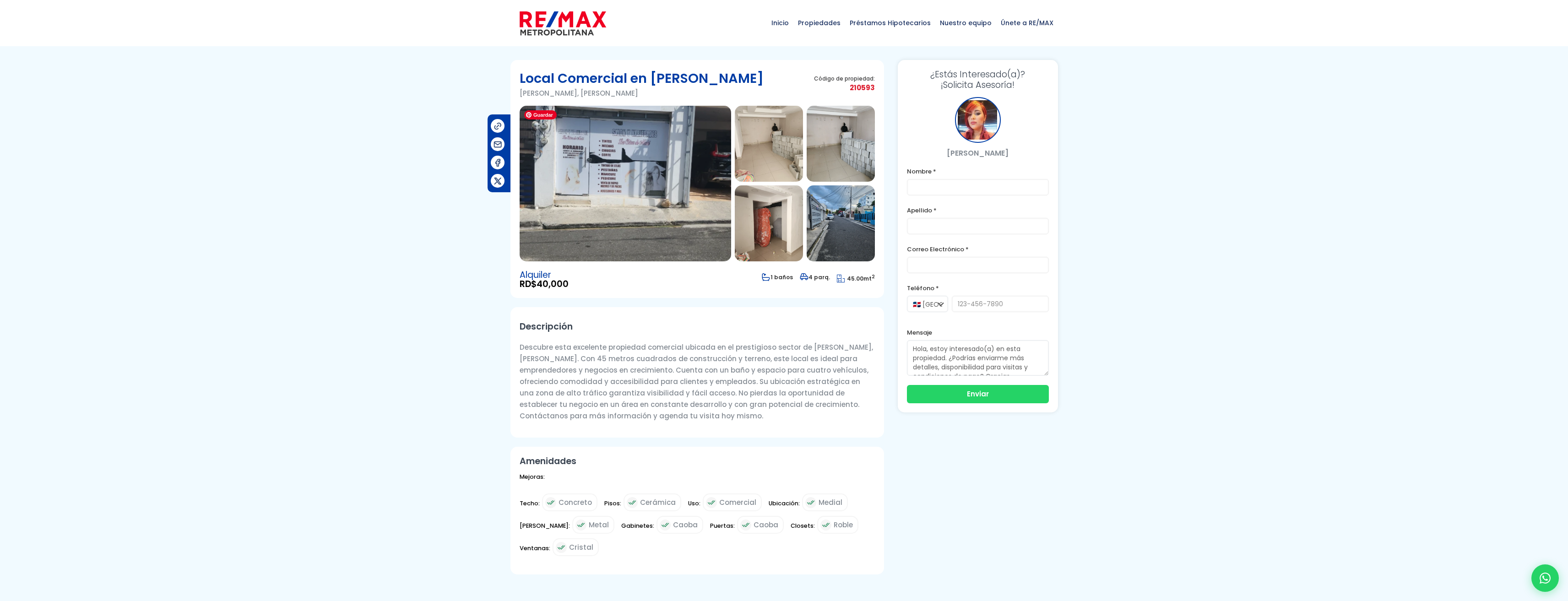
click at [673, 209] on img at bounding box center [625, 184] width 211 height 156
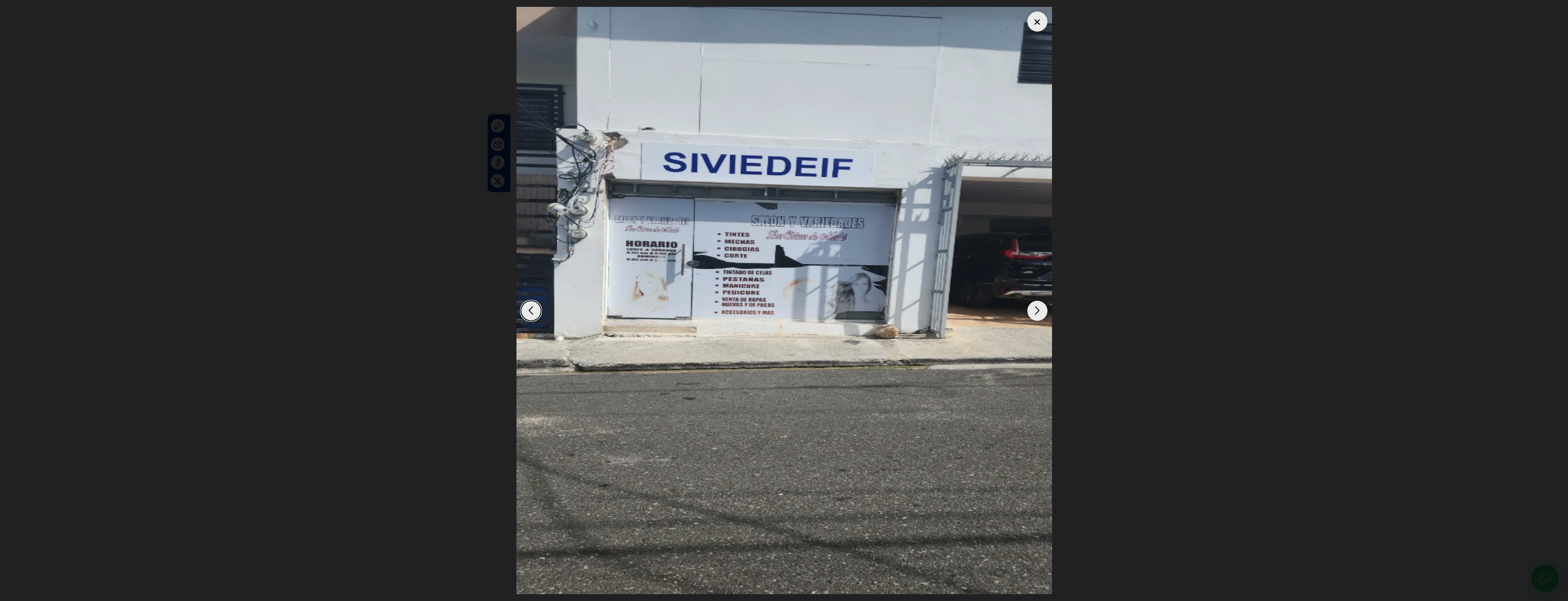
click at [1037, 311] on div "Next slide" at bounding box center [1037, 310] width 20 height 20
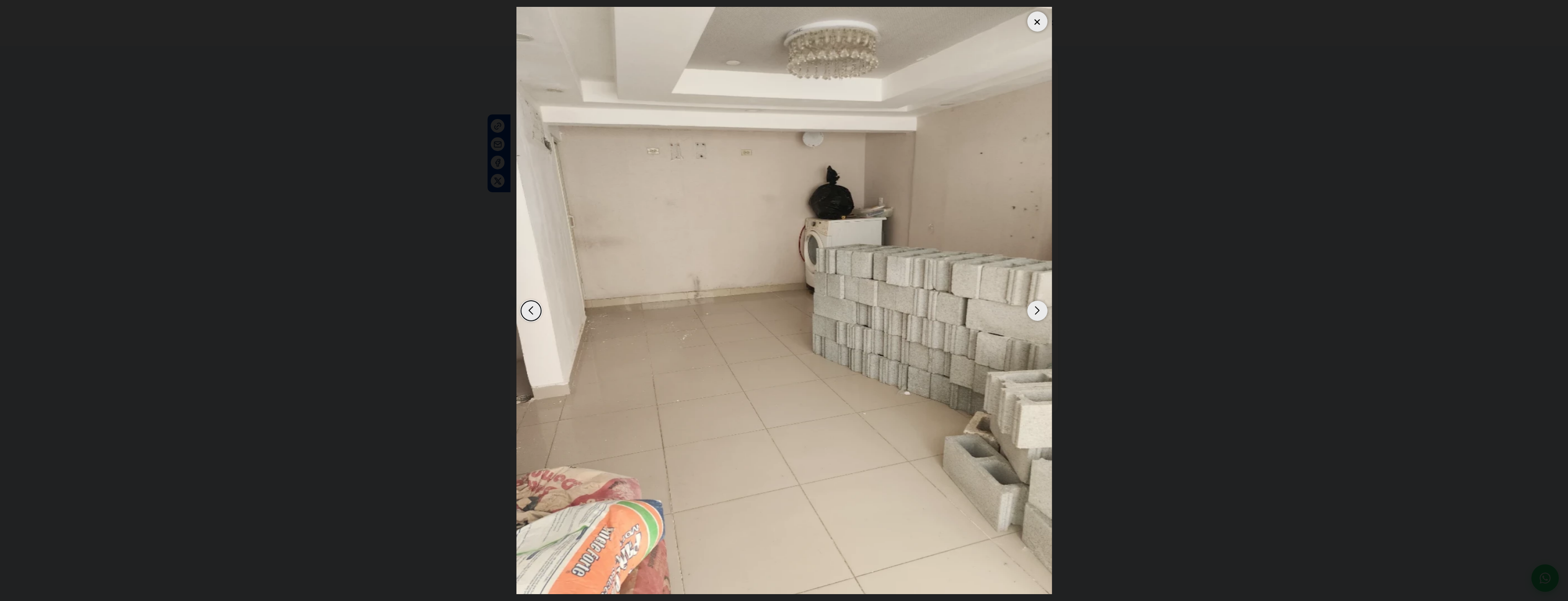
click at [1036, 311] on div "Next slide" at bounding box center [1037, 310] width 20 height 20
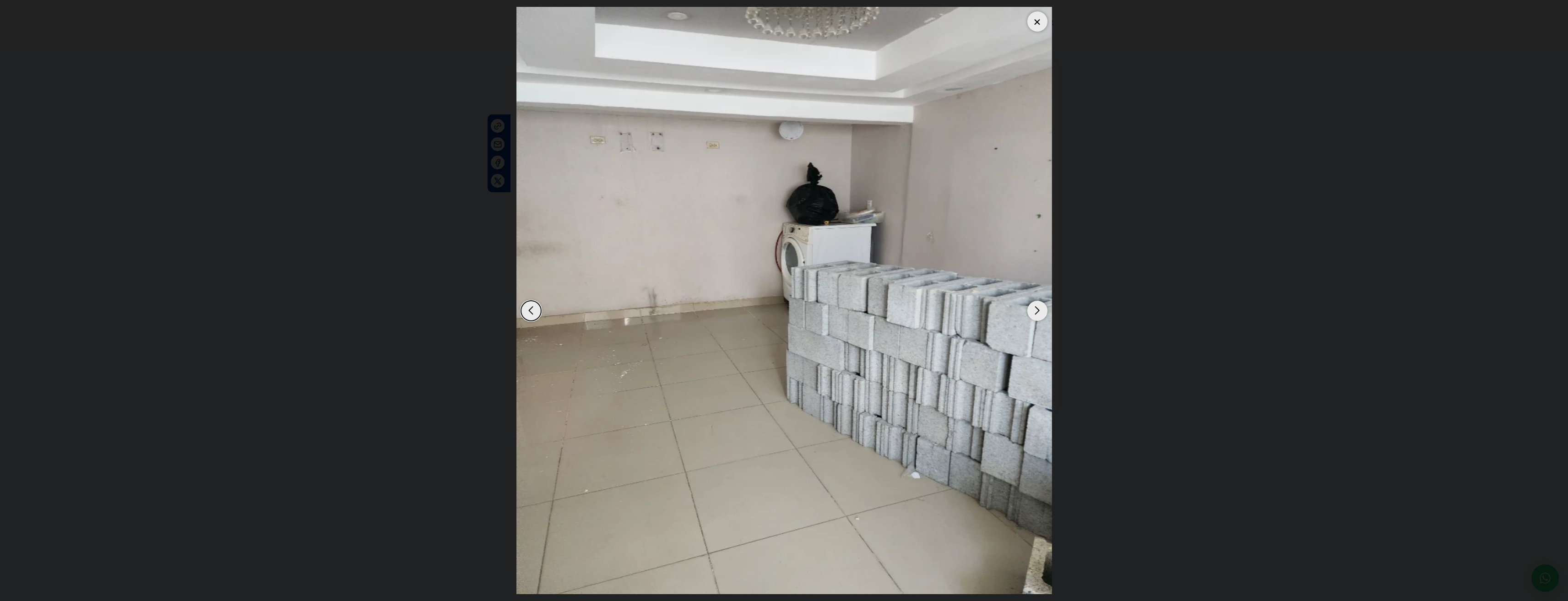
click at [1036, 311] on div "Next slide" at bounding box center [1037, 310] width 20 height 20
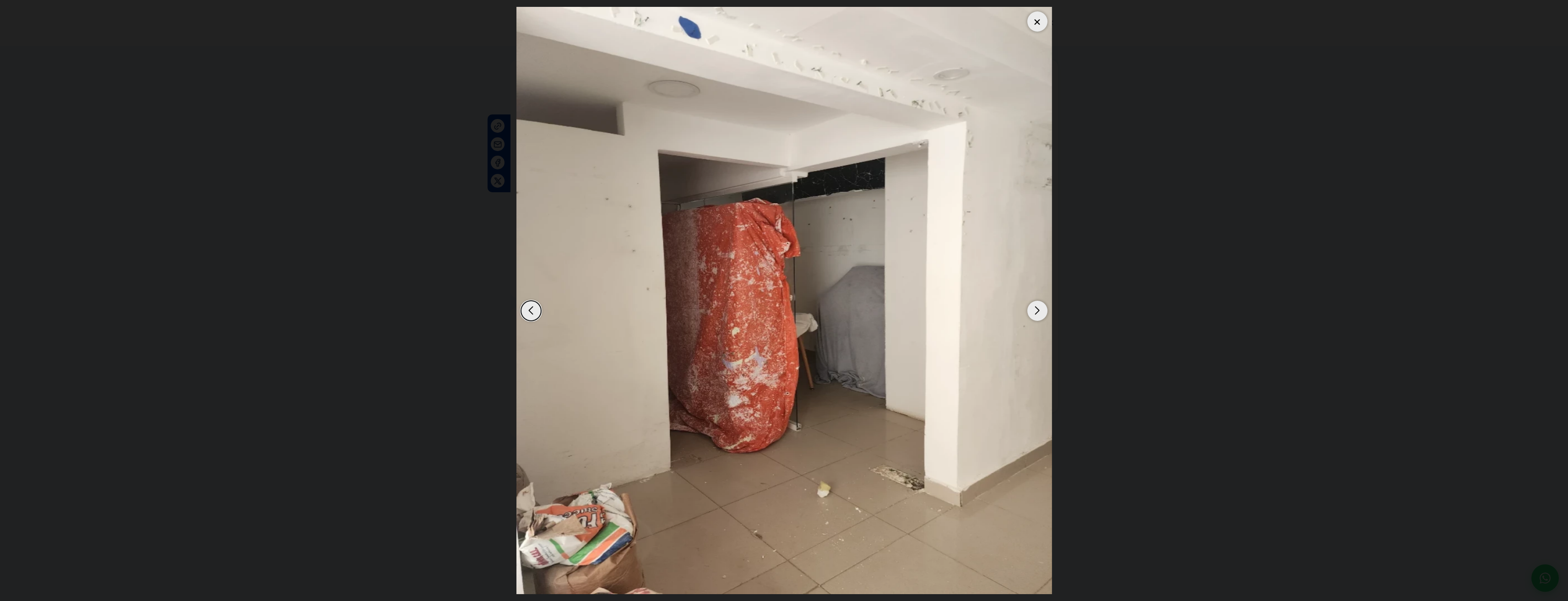
click at [1036, 311] on div "Next slide" at bounding box center [1037, 310] width 20 height 20
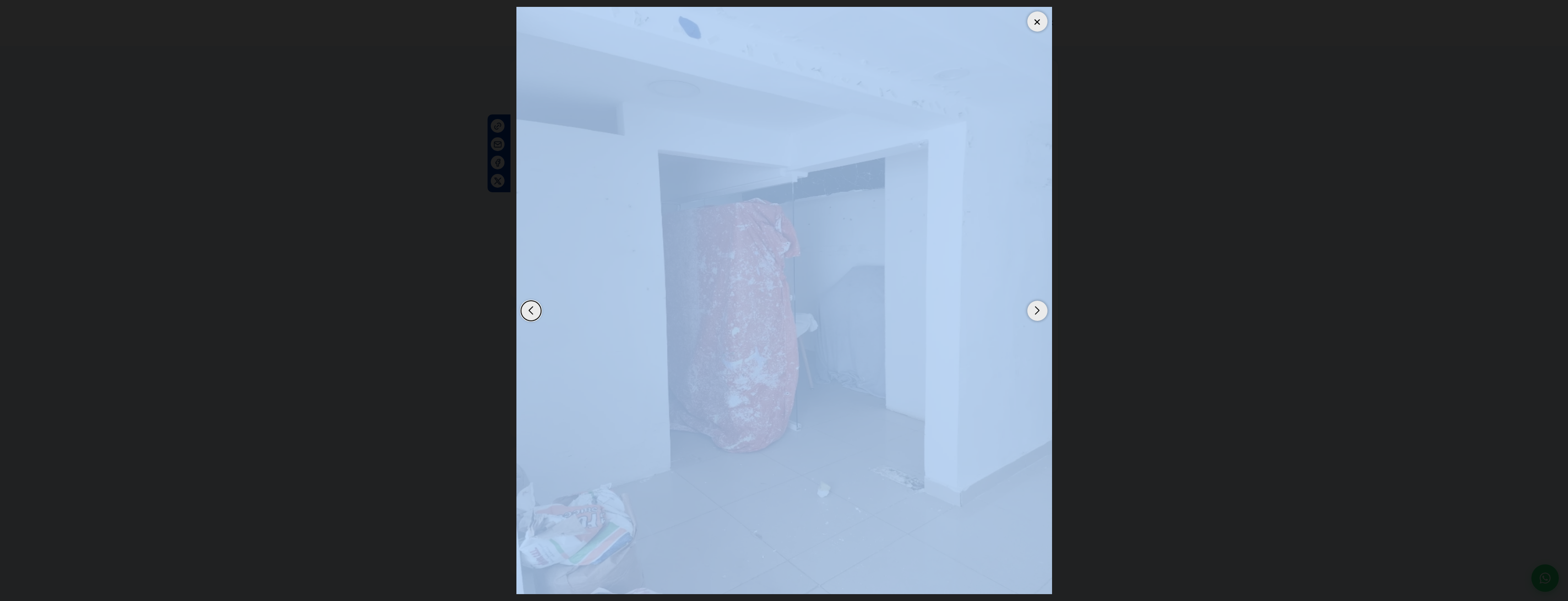
click at [1036, 311] on div "Next slide" at bounding box center [1037, 310] width 20 height 20
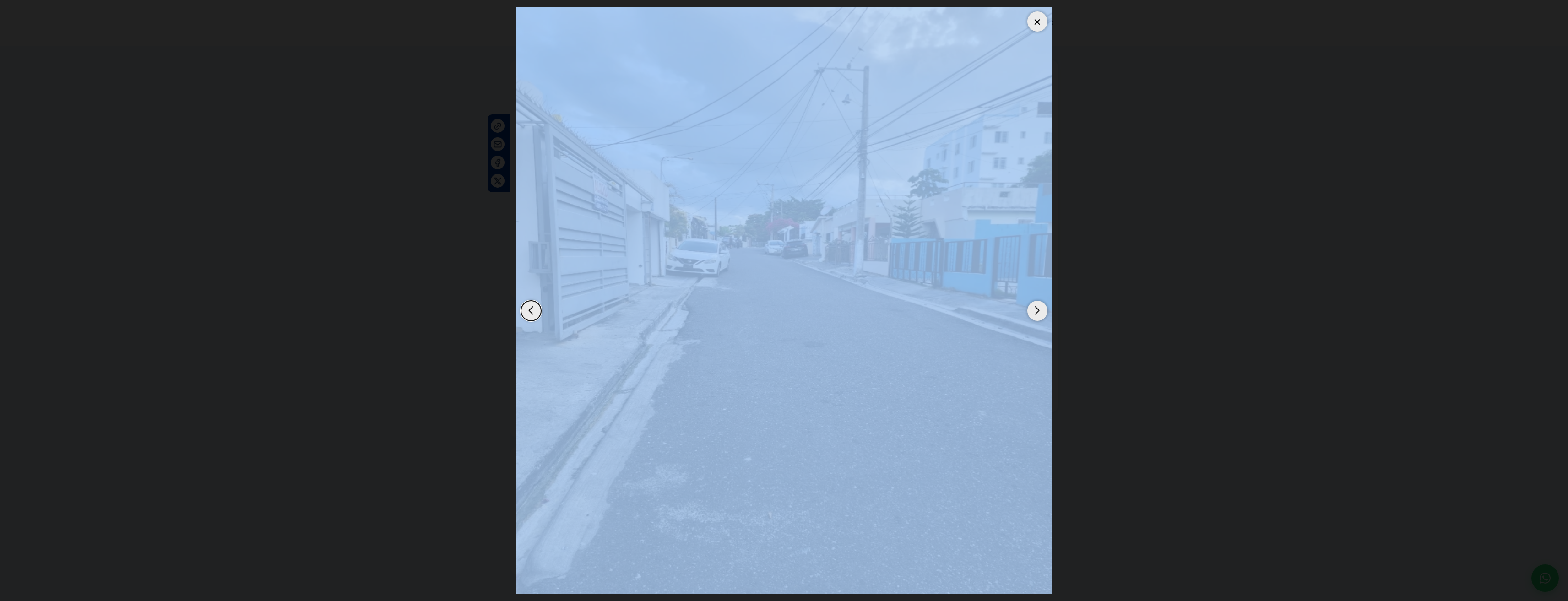
click at [923, 361] on img "5 / 6" at bounding box center [784, 300] width 536 height 587
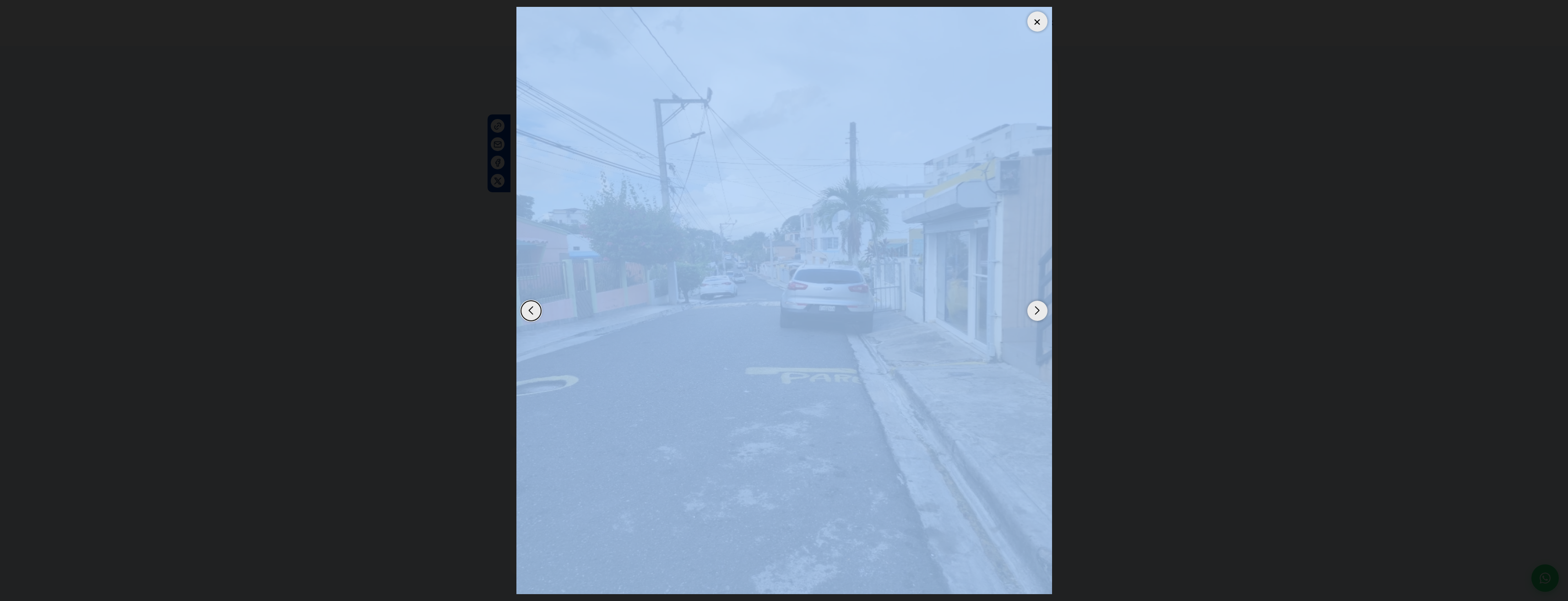
click at [1034, 24] on div at bounding box center [1037, 21] width 20 height 20
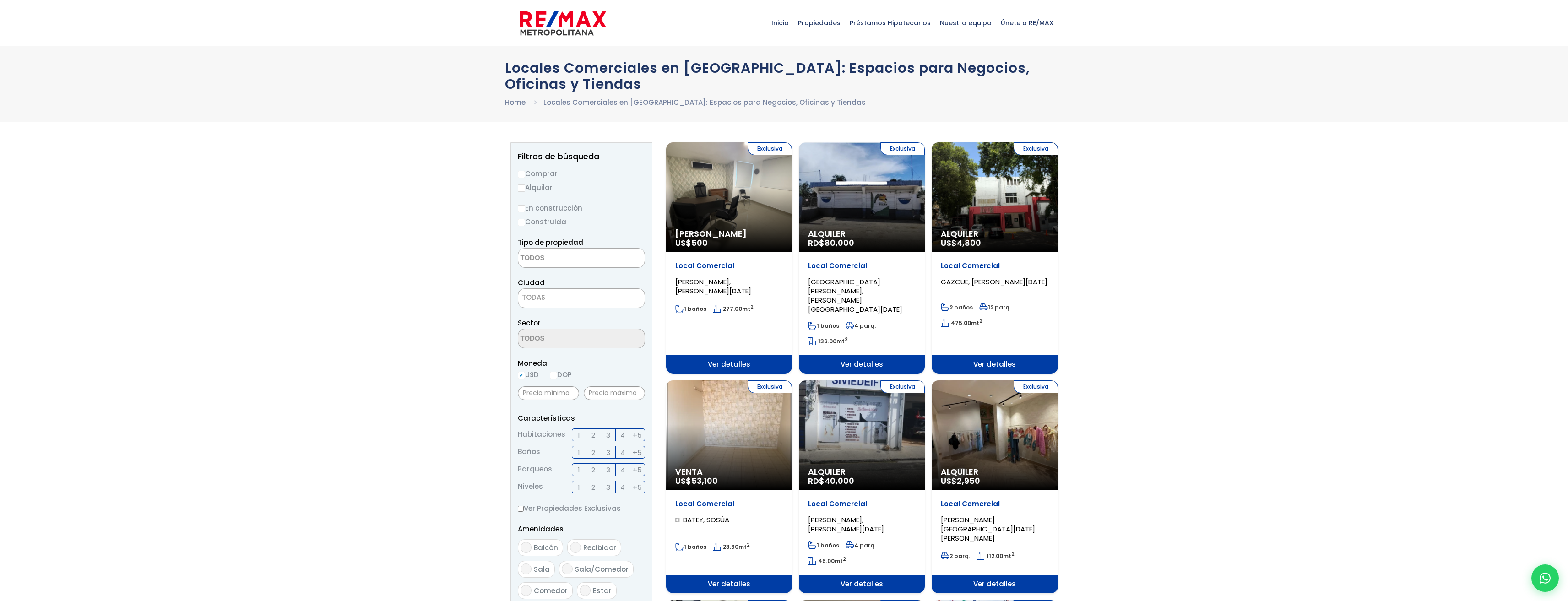
select select
click at [536, 189] on label "Alquilar" at bounding box center [581, 187] width 127 height 12
click at [525, 189] on input "Alquilar" at bounding box center [522, 188] width 7 height 7
radio input "true"
click at [590, 257] on textarea "Search" at bounding box center [562, 258] width 89 height 19
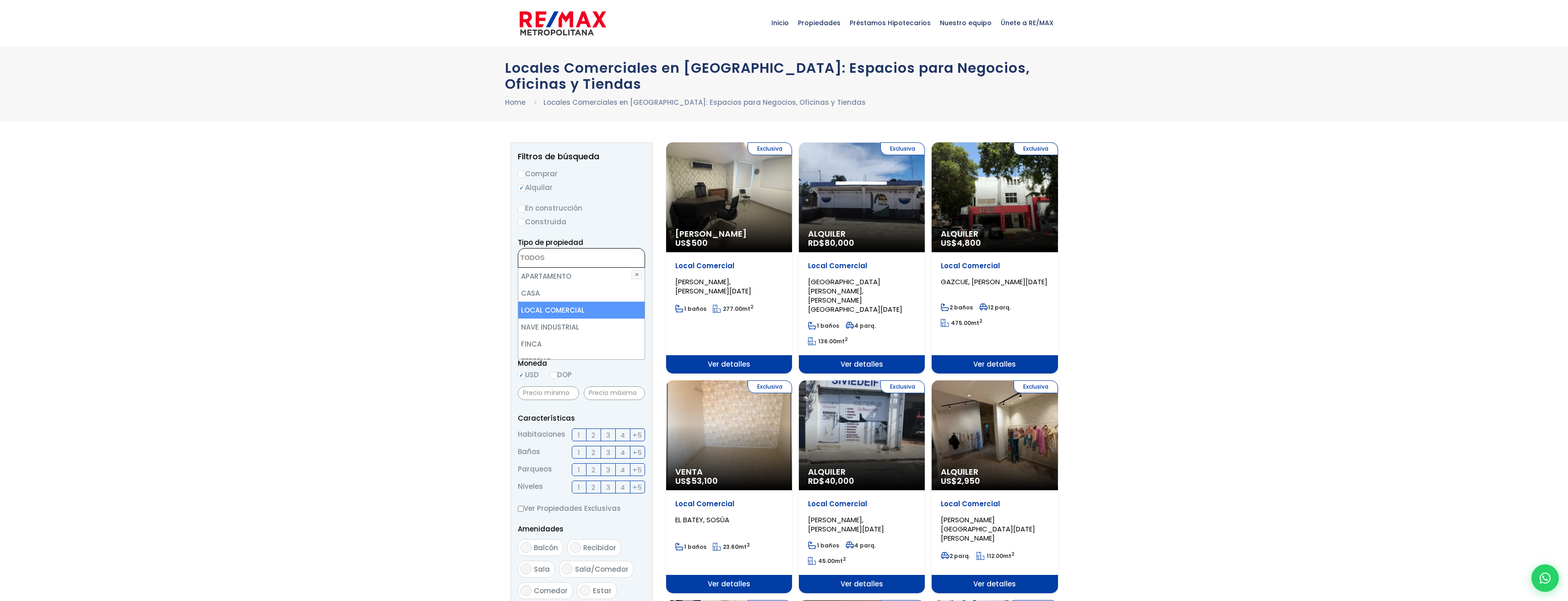
click at [556, 309] on li "LOCAL COMERCIAL" at bounding box center [581, 310] width 127 height 17
select select "comercial+site"
click at [603, 255] on ul "× Seleccionados: 1" at bounding box center [575, 258] width 115 height 19
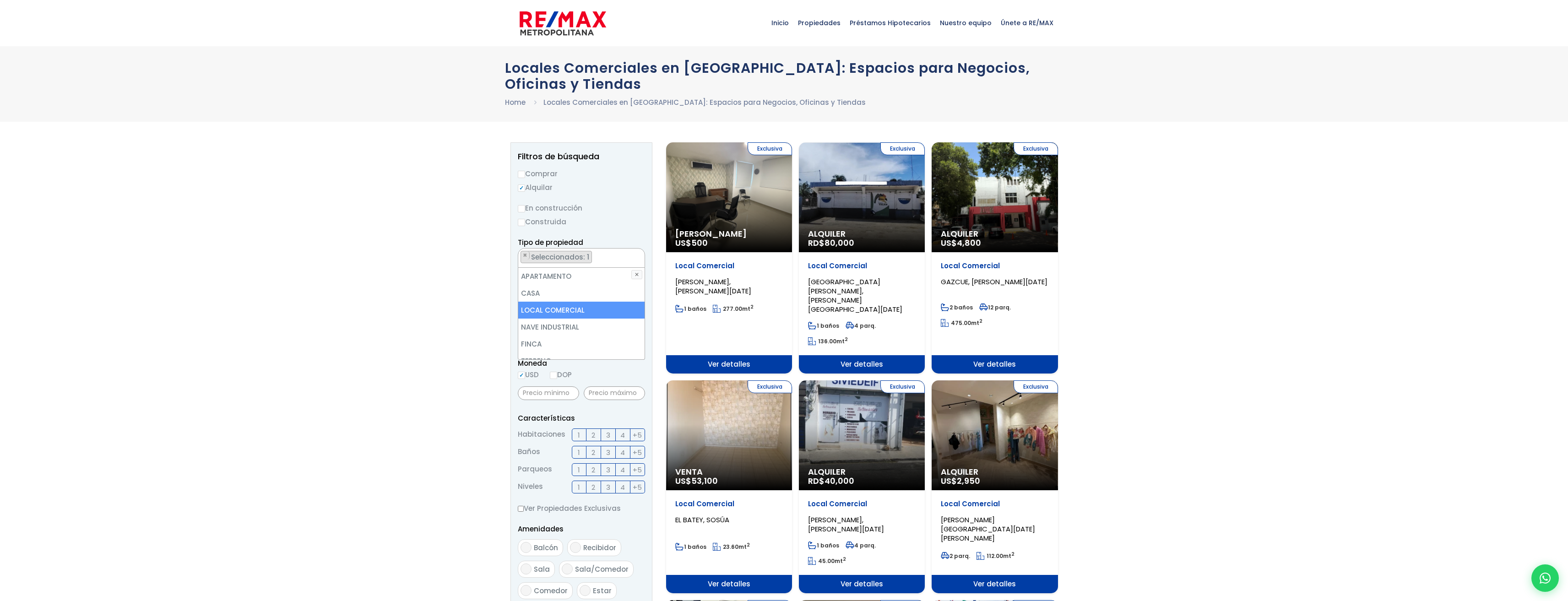
click at [583, 311] on li "LOCAL COMERCIAL" at bounding box center [581, 310] width 127 height 17
click at [588, 258] on textarea "Search" at bounding box center [562, 258] width 89 height 19
click at [582, 257] on textarea "Search" at bounding box center [562, 258] width 89 height 19
click at [574, 313] on li "LOCAL COMERCIAL" at bounding box center [581, 310] width 127 height 17
select select "comercial+site"
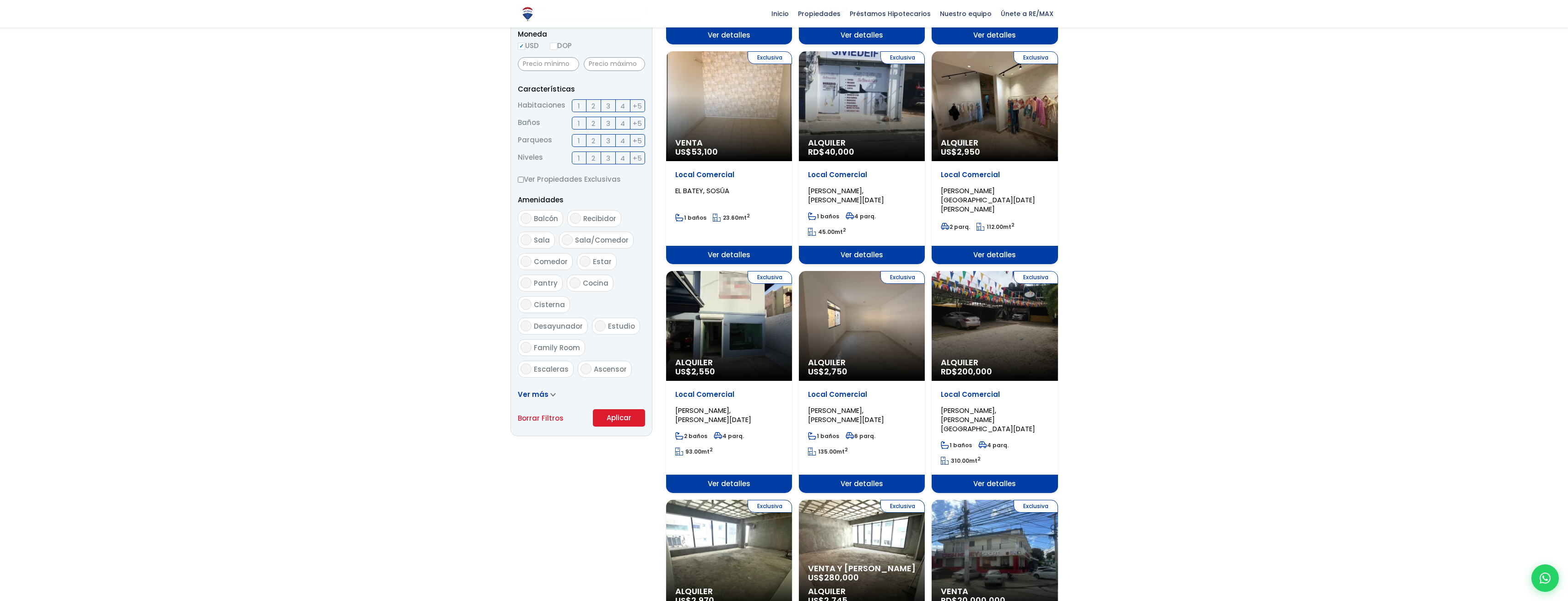
scroll to position [503, 0]
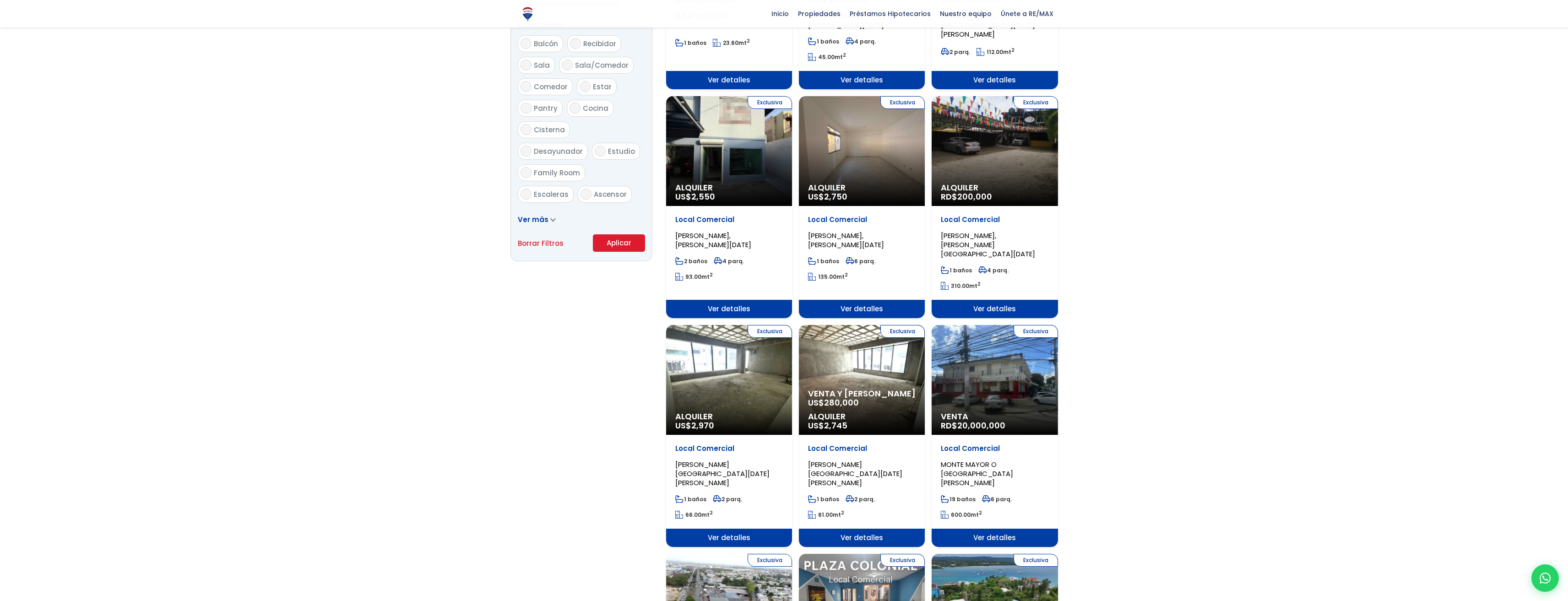
click at [620, 241] on button "Aplicar" at bounding box center [619, 243] width 52 height 18
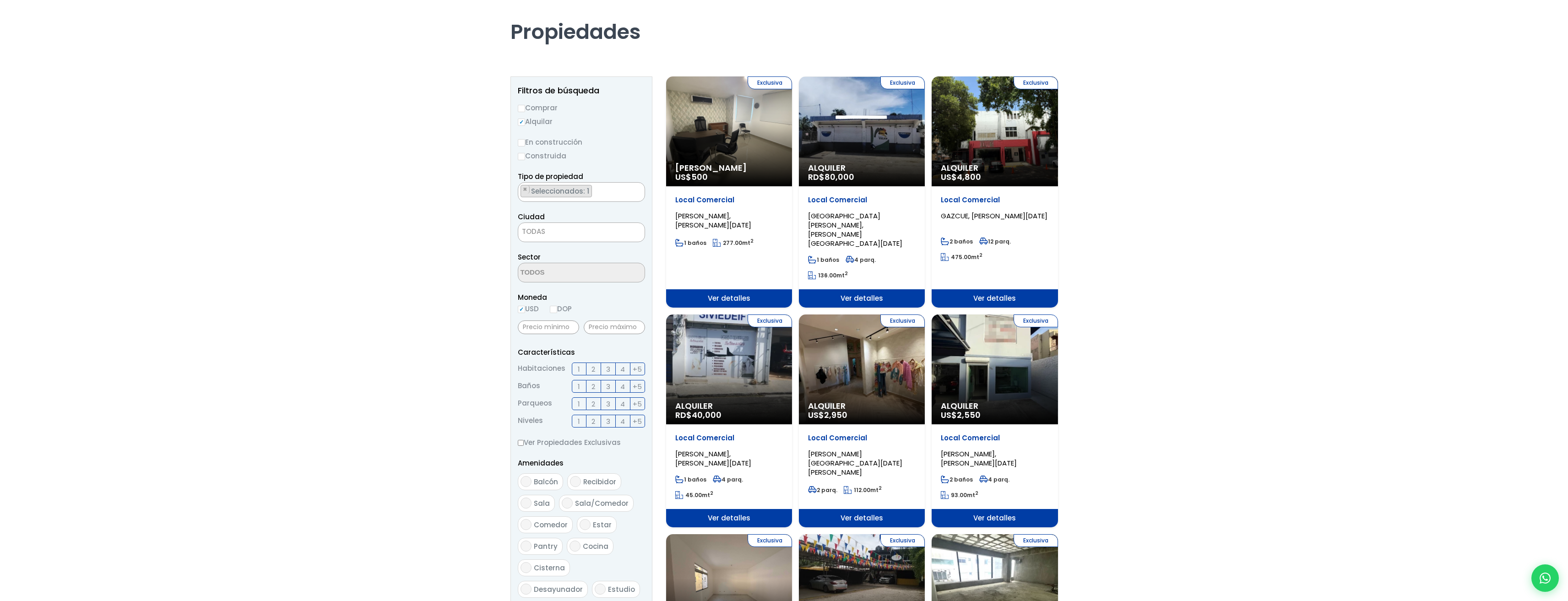
scroll to position [137, 0]
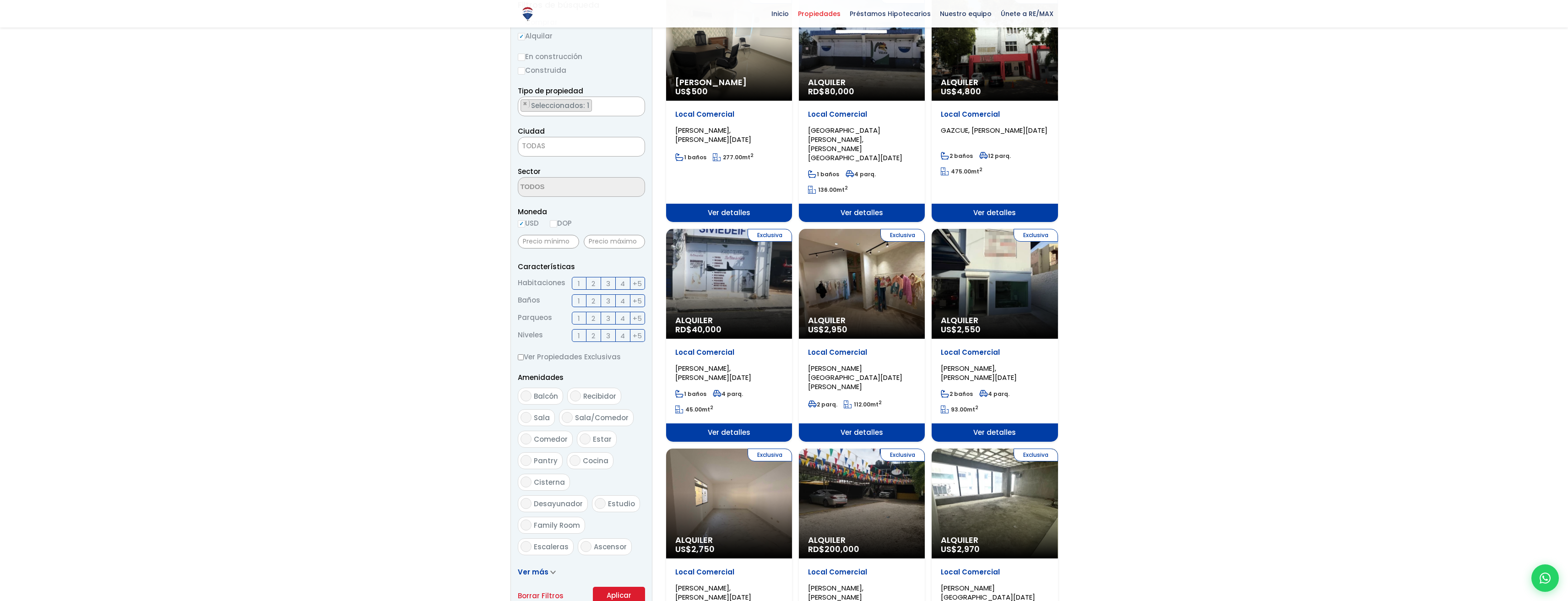
click at [982, 289] on div "Exclusiva Alquiler US$ 2,550" at bounding box center [995, 283] width 126 height 110
click at [1010, 264] on div "Exclusiva Alquiler US$ 2,550" at bounding box center [995, 283] width 126 height 110
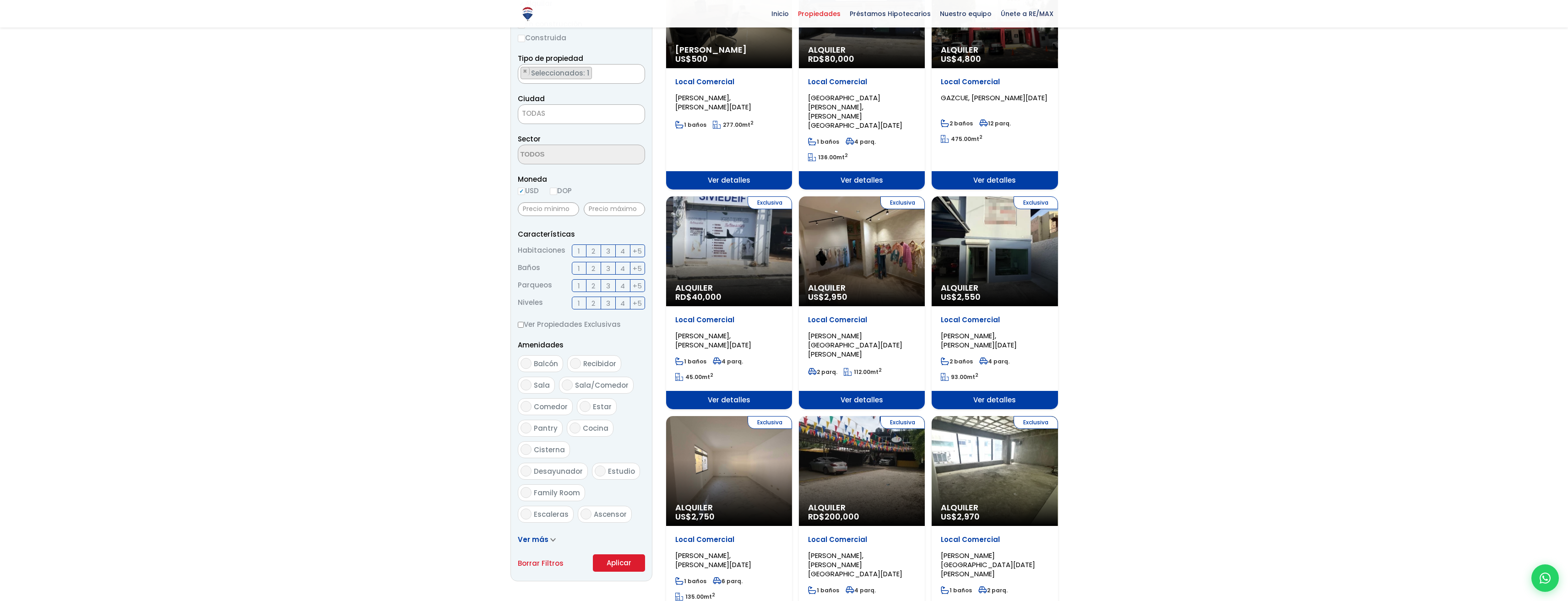
scroll to position [225, 0]
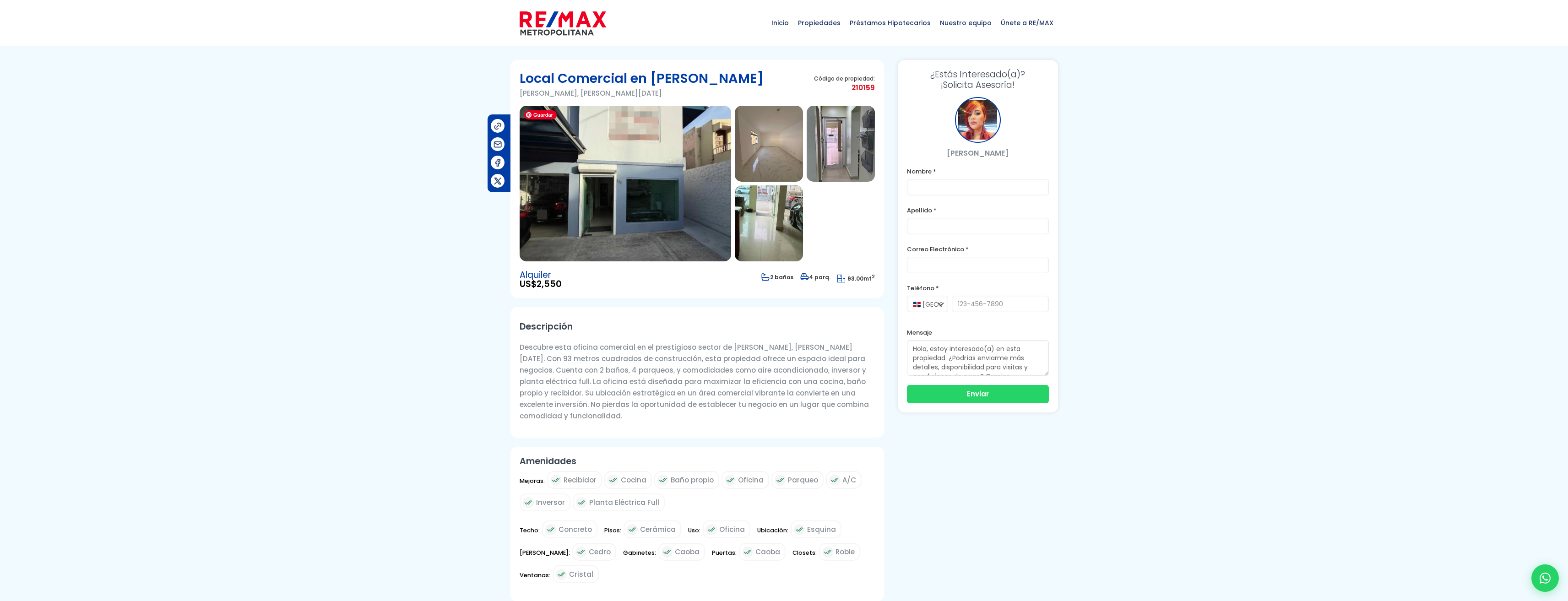
click at [612, 205] on img at bounding box center [625, 184] width 211 height 156
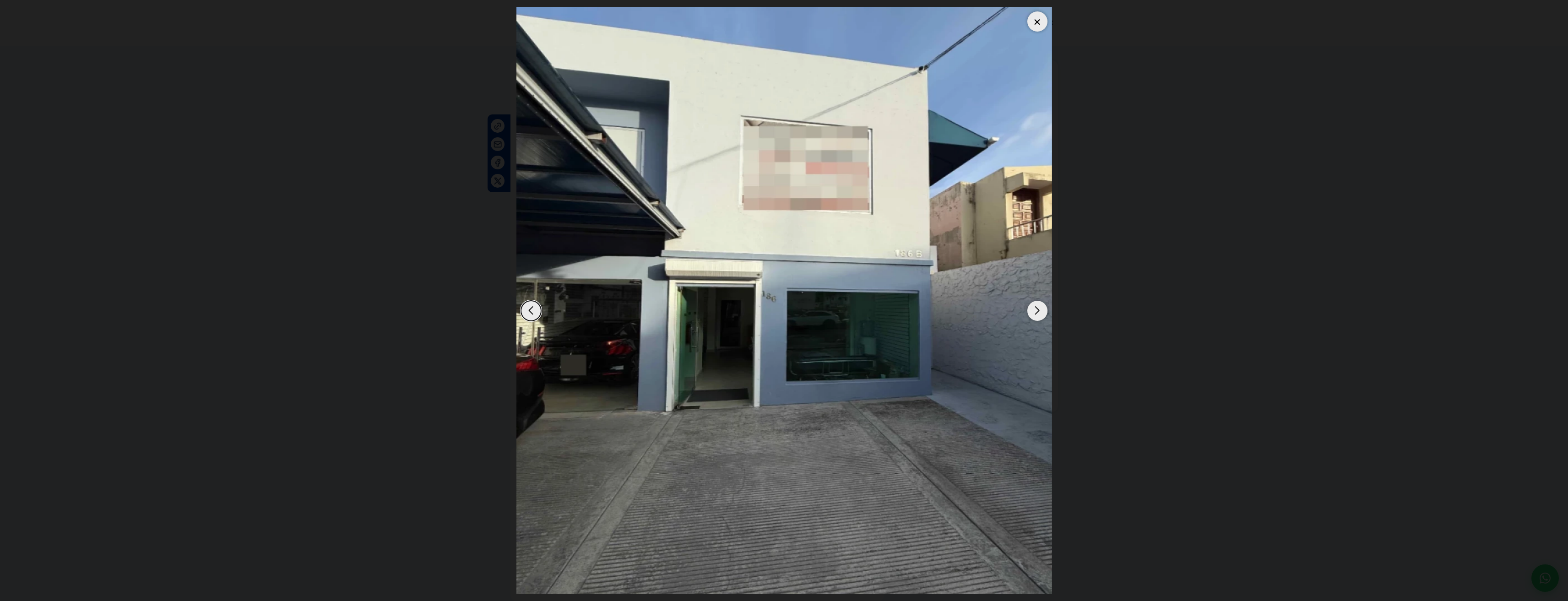
click at [1043, 316] on div "Next slide" at bounding box center [1037, 310] width 20 height 20
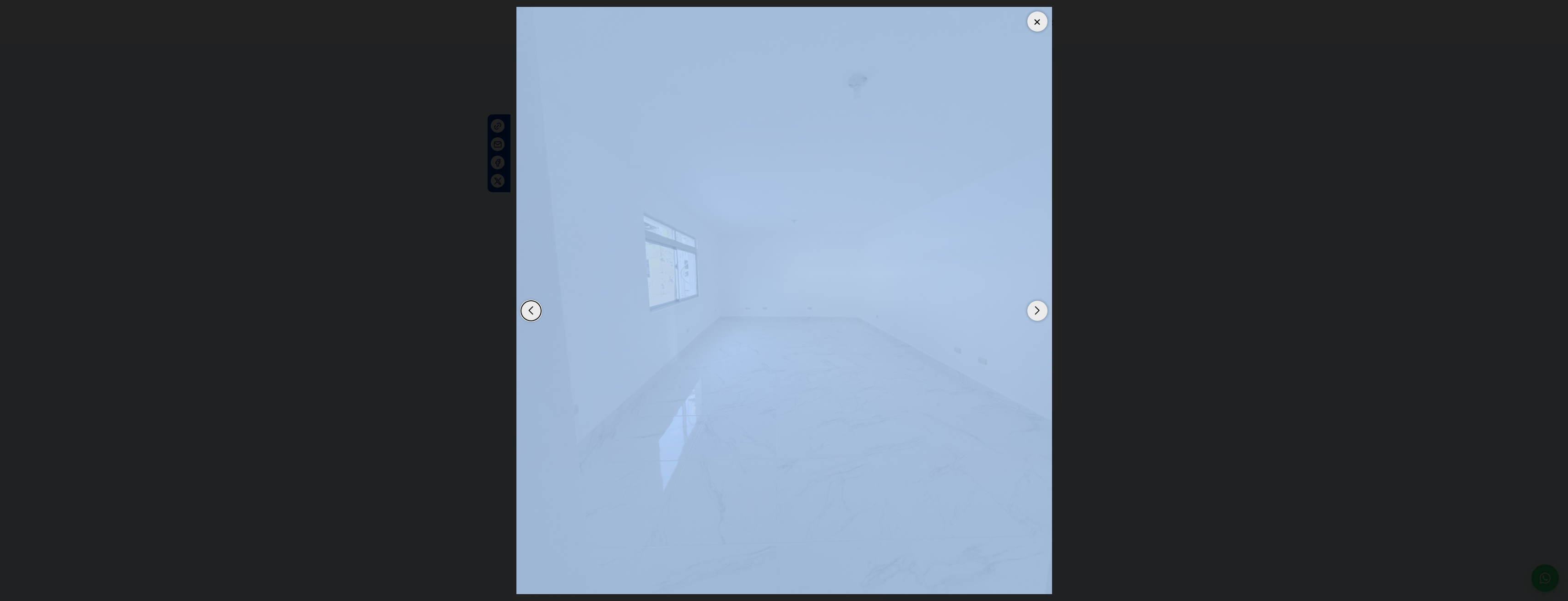
click at [886, 456] on img "2 / 4" at bounding box center [784, 300] width 536 height 587
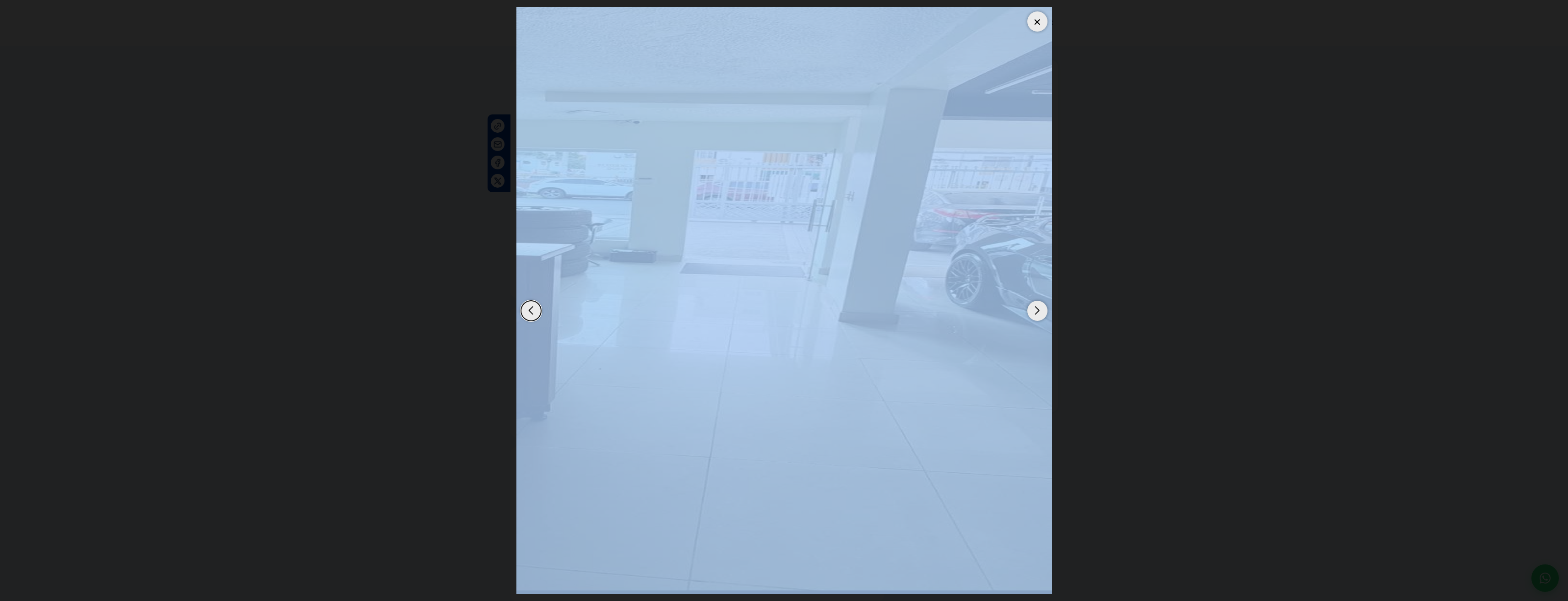
click at [915, 434] on img "4 / 4" at bounding box center [784, 300] width 536 height 587
click at [1041, 19] on div at bounding box center [1037, 21] width 20 height 20
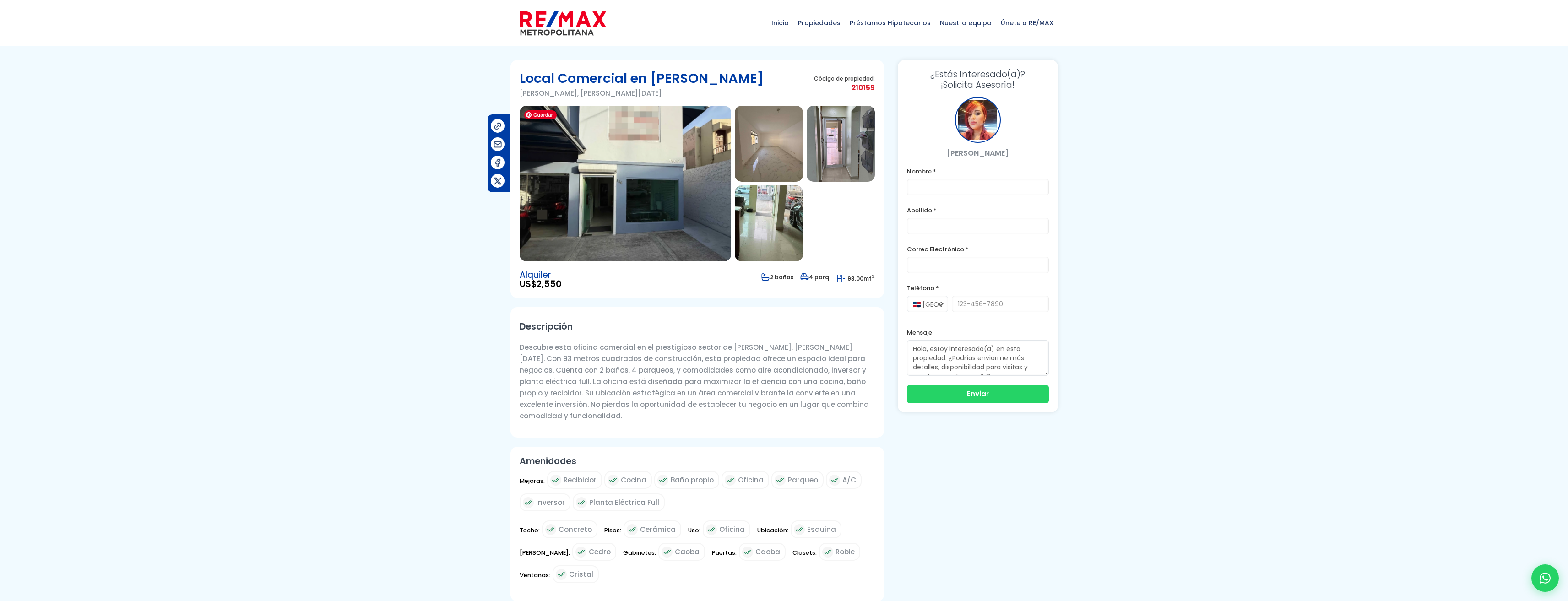
click at [618, 200] on img at bounding box center [625, 184] width 211 height 156
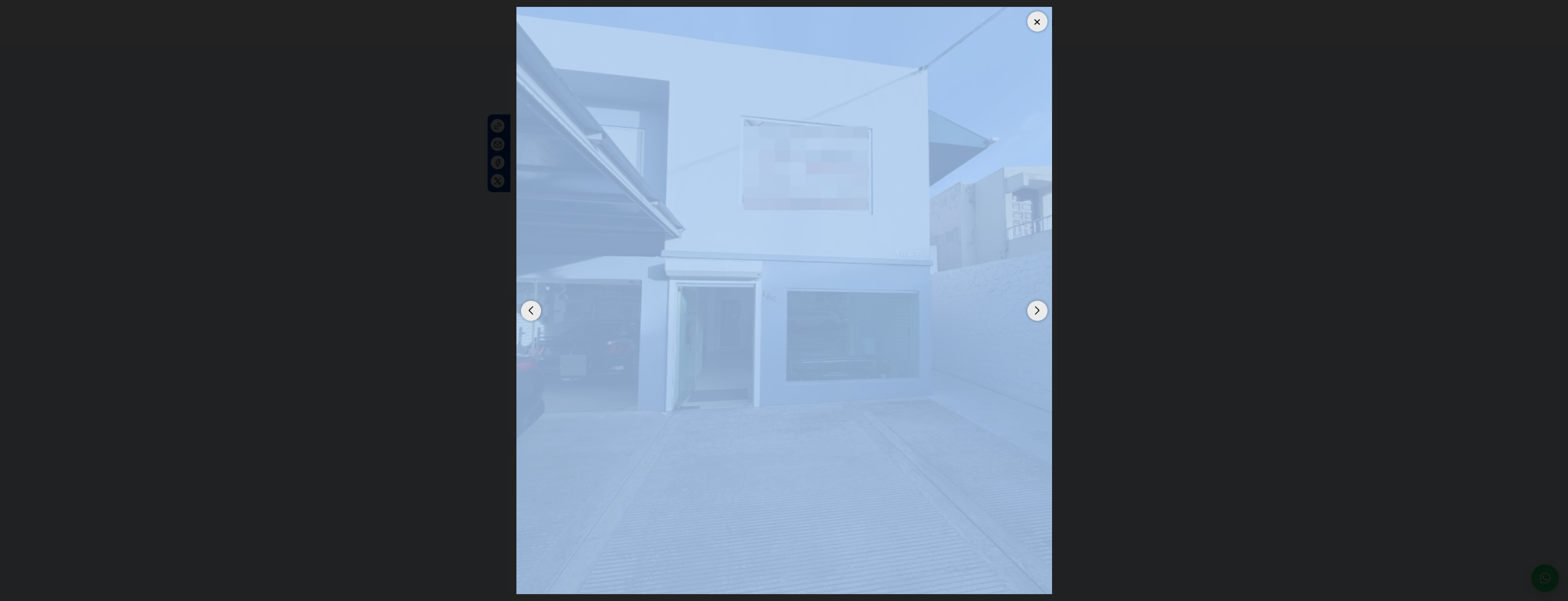
click at [1037, 27] on div at bounding box center [1037, 21] width 20 height 20
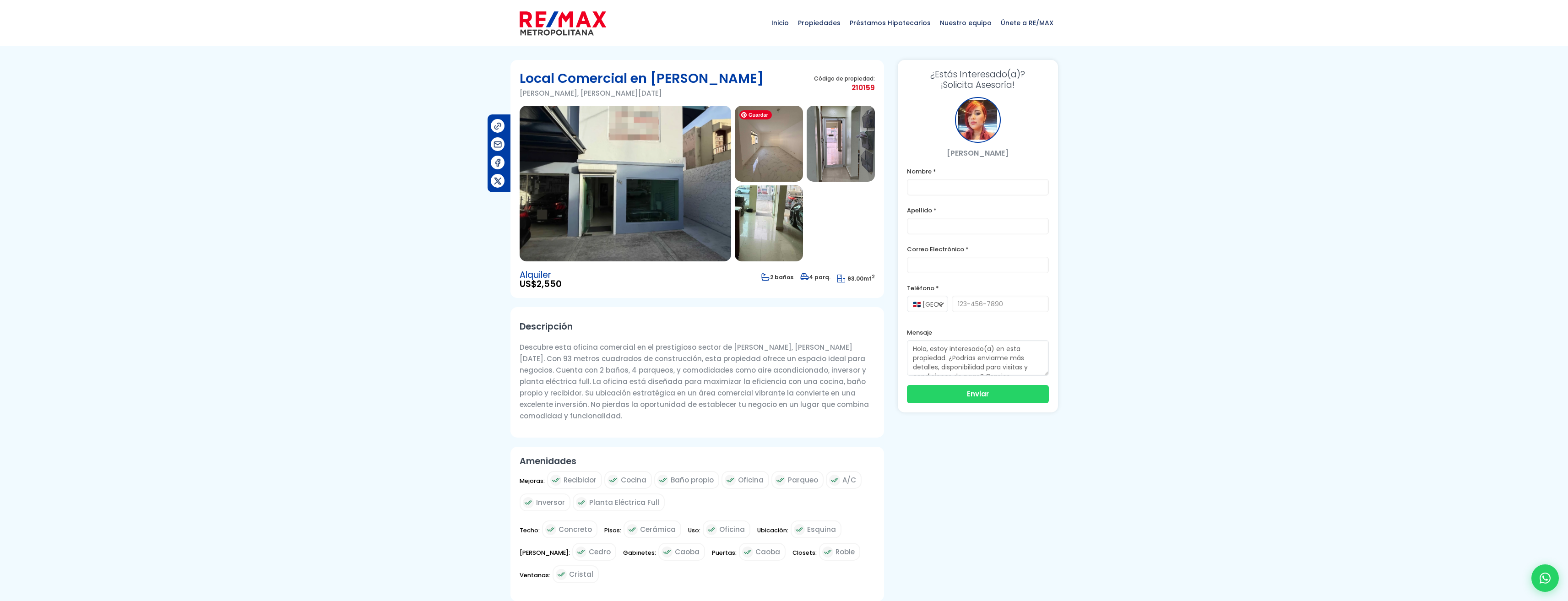
click at [755, 145] on img at bounding box center [769, 144] width 68 height 76
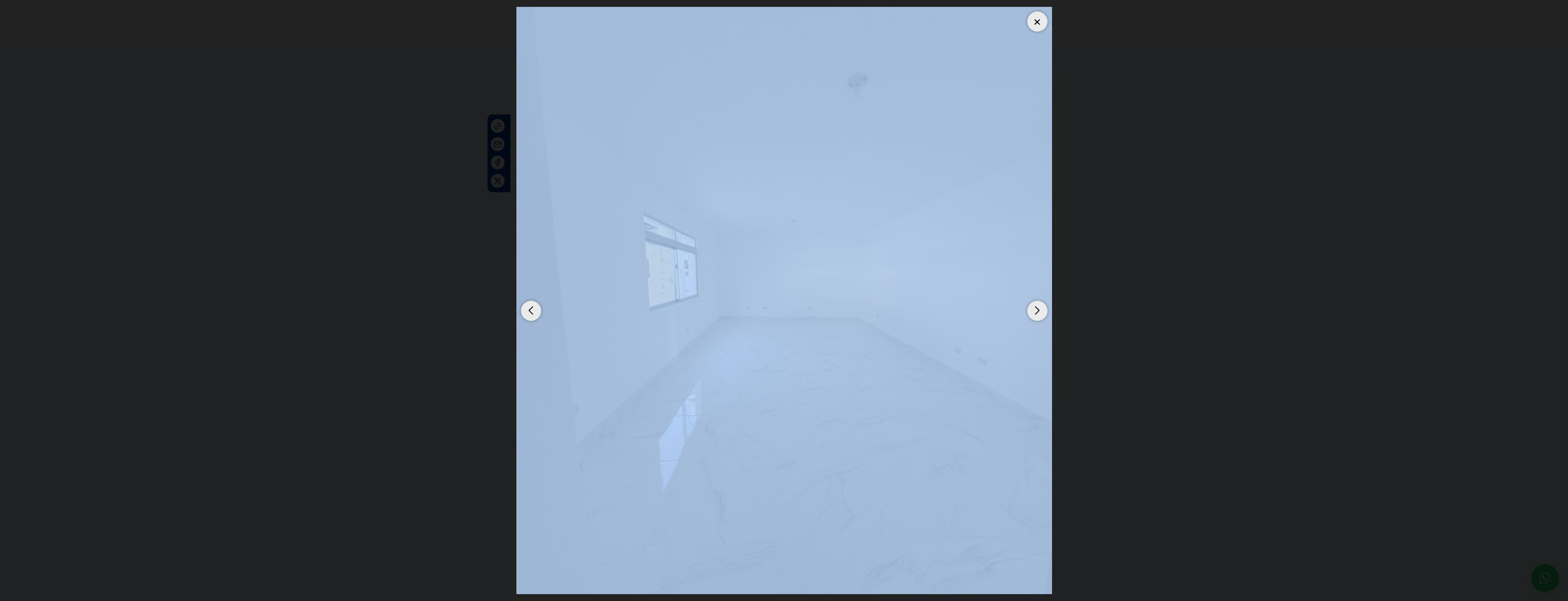
click at [1039, 307] on div "Next slide" at bounding box center [1037, 310] width 20 height 20
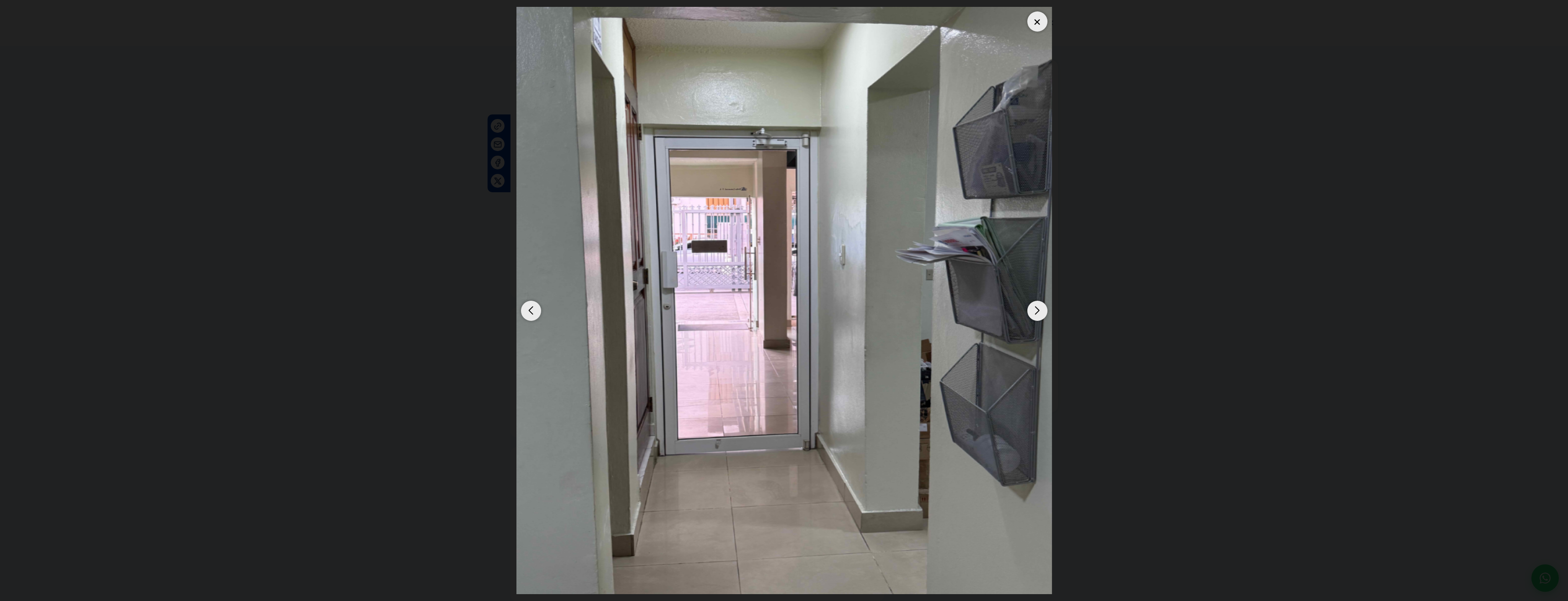
click at [1039, 307] on div "Next slide" at bounding box center [1037, 310] width 20 height 20
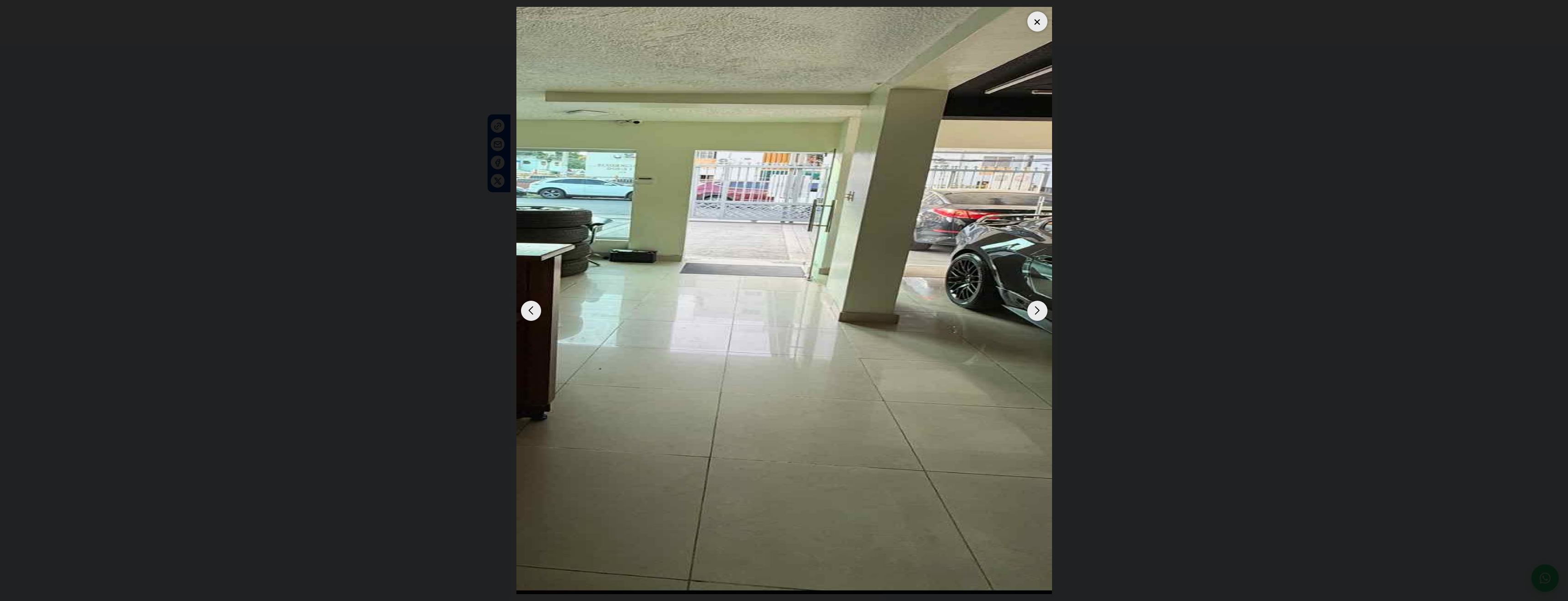
click at [1039, 307] on div "Next slide" at bounding box center [1037, 310] width 20 height 20
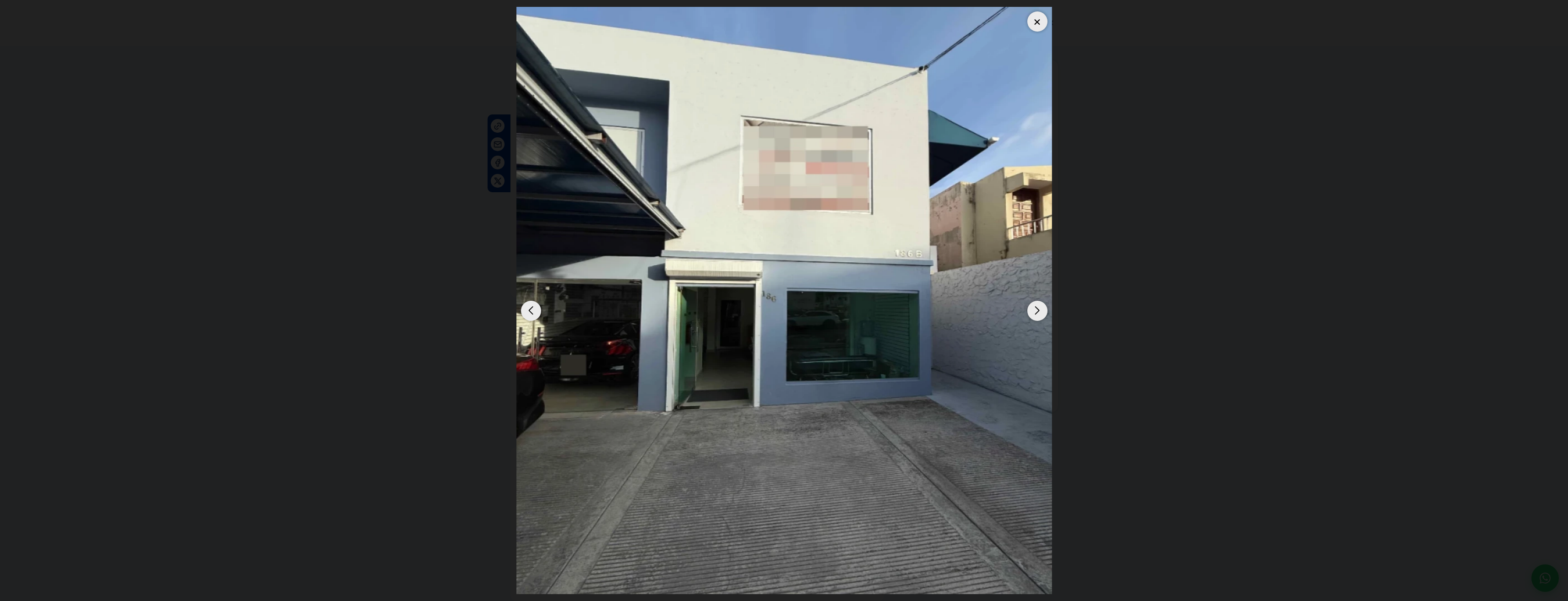
click at [1037, 19] on div at bounding box center [1037, 21] width 20 height 20
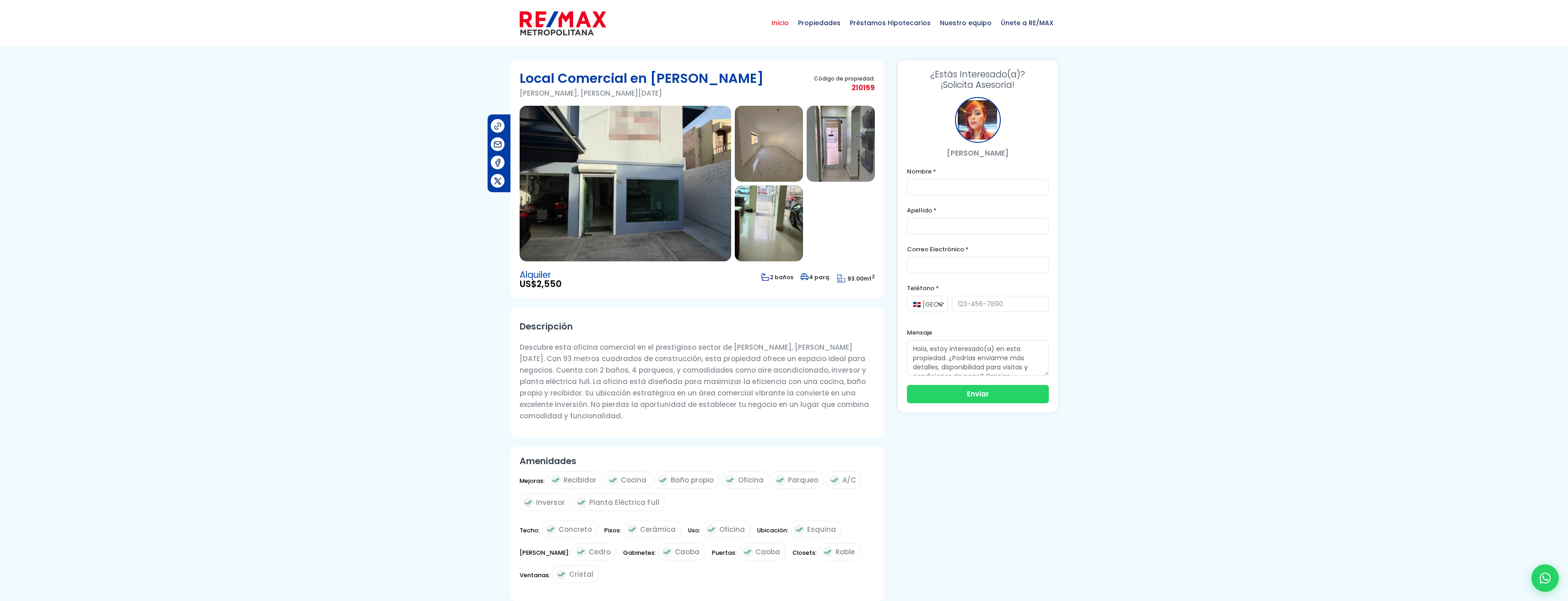
click at [791, 21] on span "Inicio" at bounding box center [780, 23] width 27 height 27
